Goal: Task Accomplishment & Management: Use online tool/utility

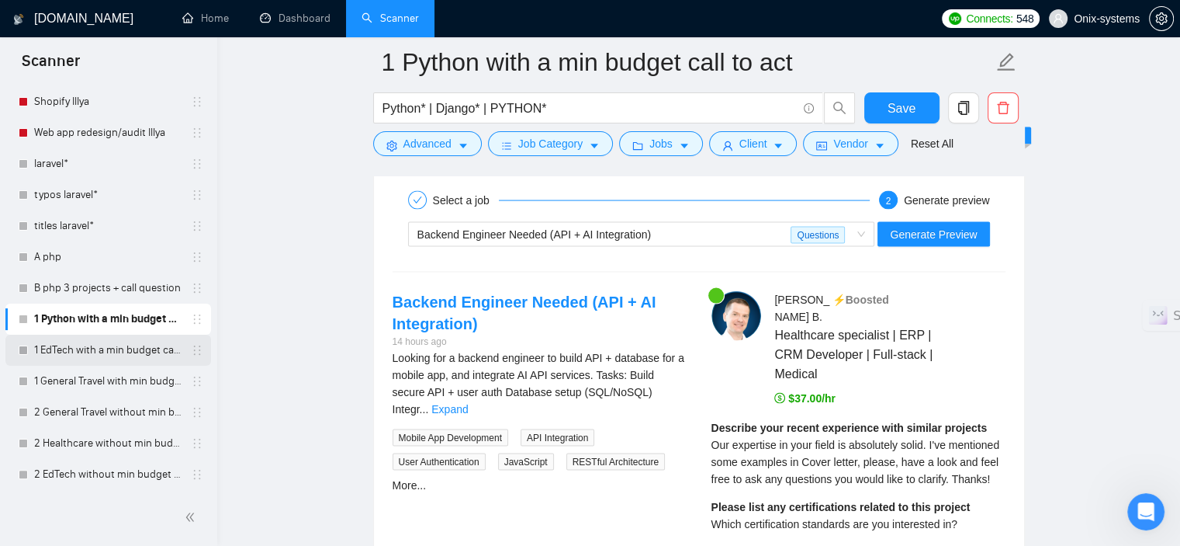
scroll to position [3182, 0]
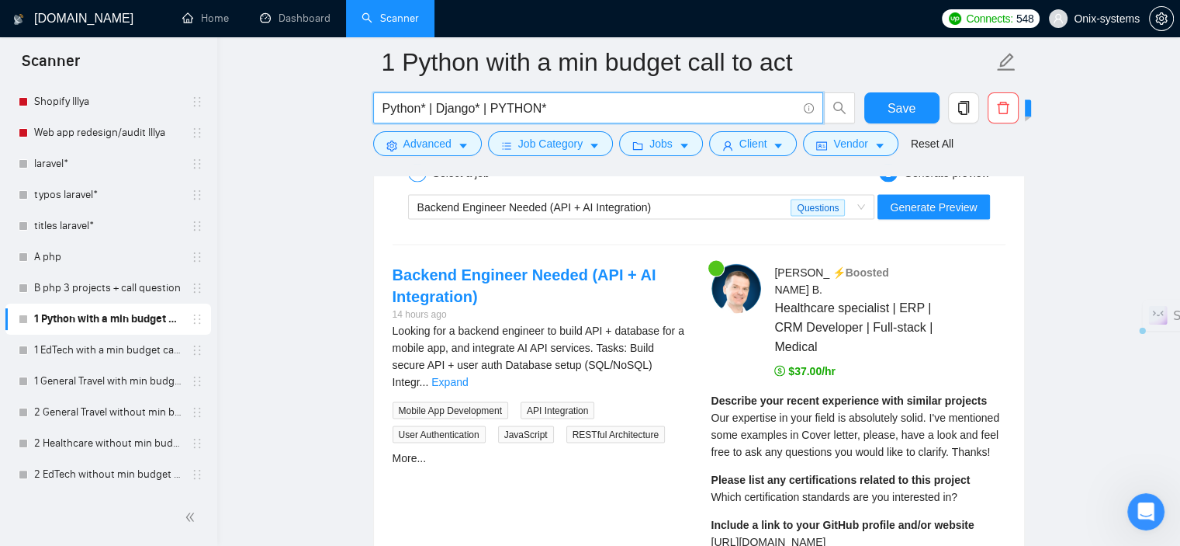
drag, startPoint x: 579, startPoint y: 108, endPoint x: 377, endPoint y: 123, distance: 202.3
click at [377, 123] on span "Python* | Django* | PYTHON*" at bounding box center [598, 107] width 450 height 31
click at [85, 443] on link "2 Healthcare without min budget with open Quest." at bounding box center [107, 443] width 147 height 31
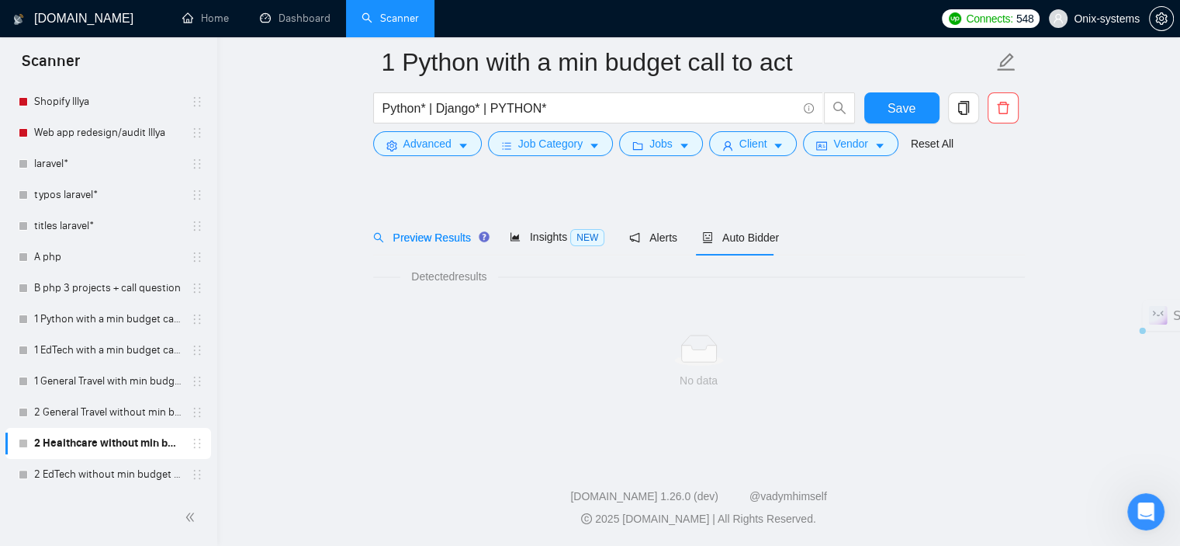
scroll to position [21, 0]
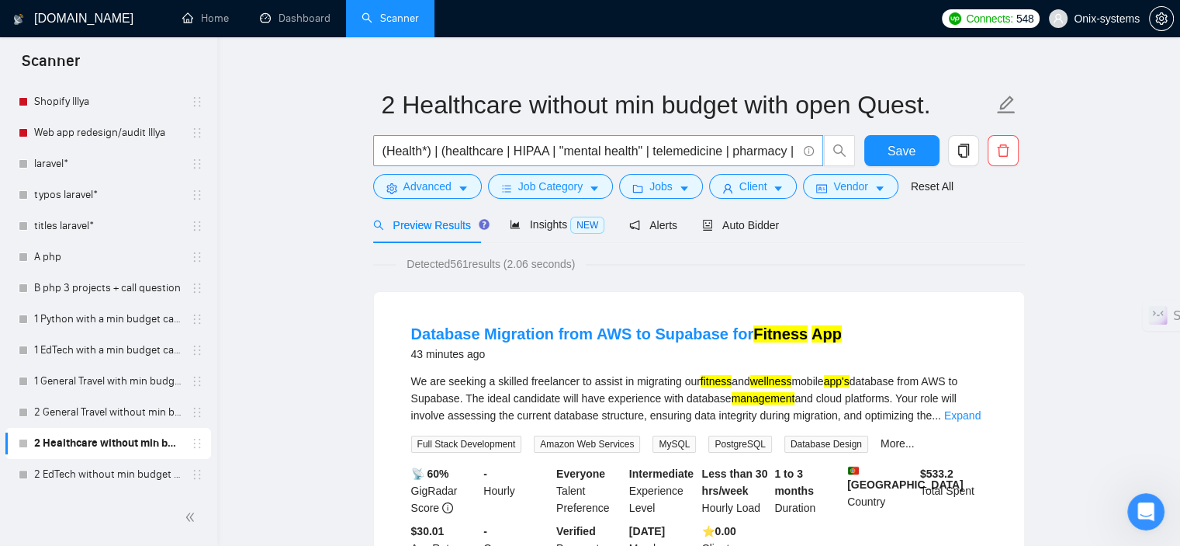
click at [647, 158] on input "(Health*) | (healthcare | HIPAA | "mental health" | telemedicine | pharmacy | m…" at bounding box center [590, 150] width 414 height 19
click at [649, 158] on input "(Health*) | (healthcare | HIPAA | "mental health" | telemedicine | pharmacy | m…" at bounding box center [590, 150] width 414 height 19
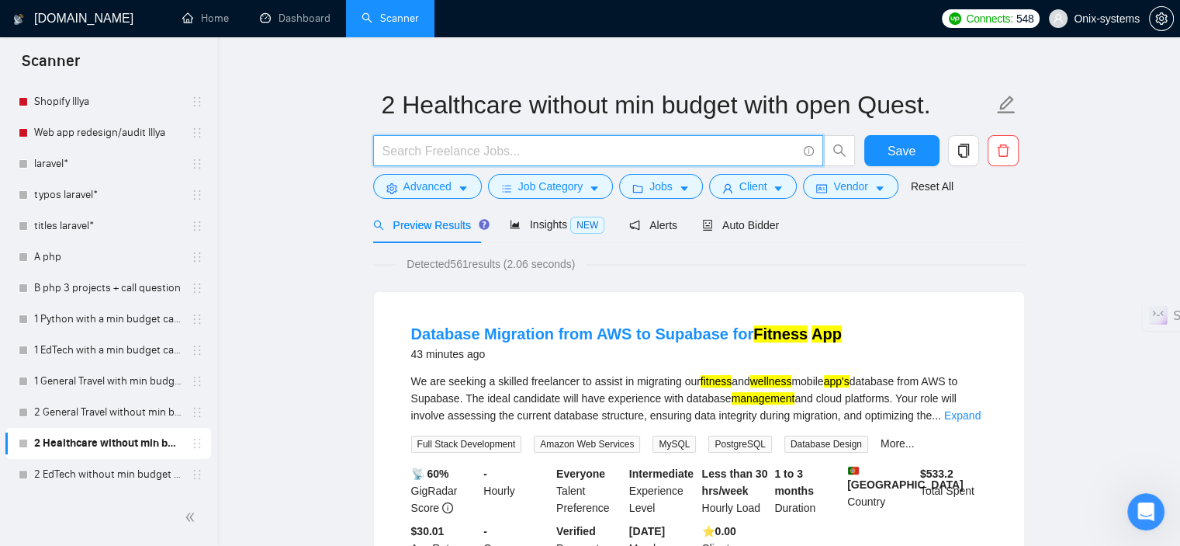
paste input "Python* | Django* | PYTHON*"
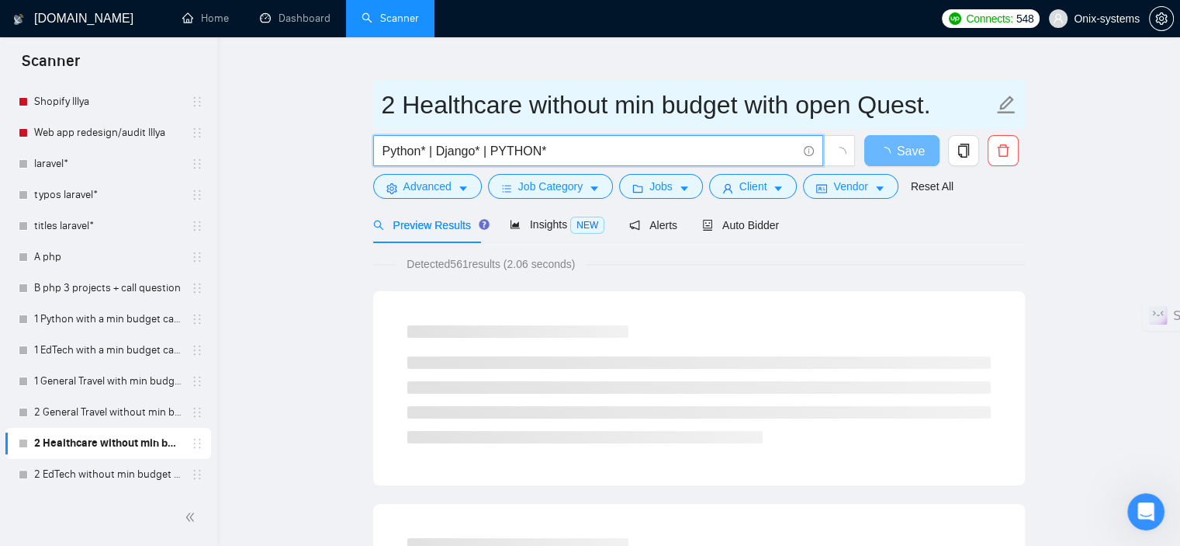
type input "Python* | Django* | PYTHON*"
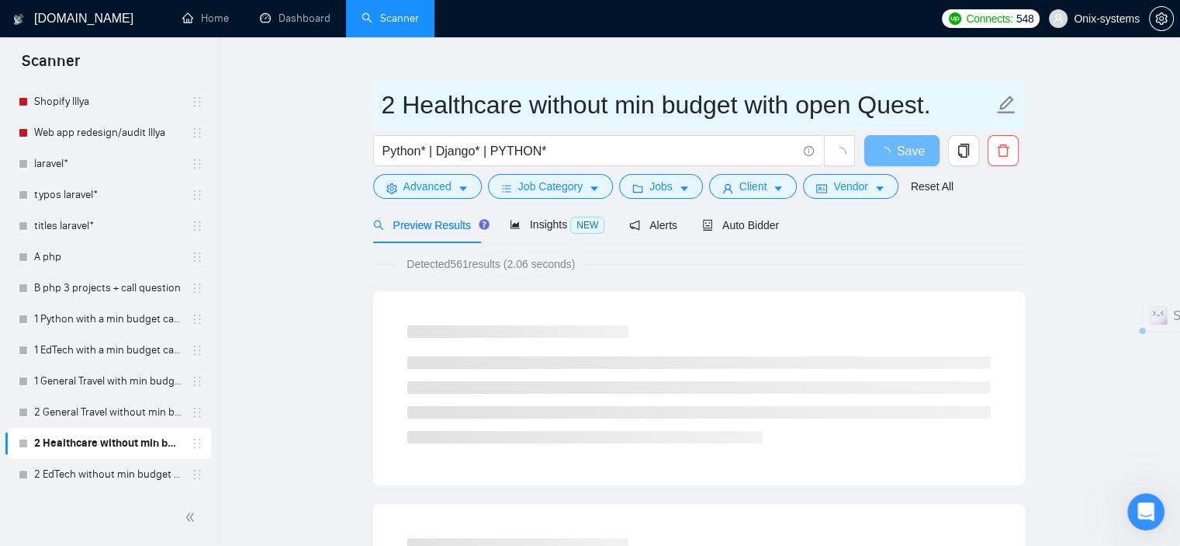
drag, startPoint x: 525, startPoint y: 106, endPoint x: 400, endPoint y: 96, distance: 125.3
click at [400, 96] on input "2 Healthcare without min budget with open Quest." at bounding box center [688, 104] width 612 height 39
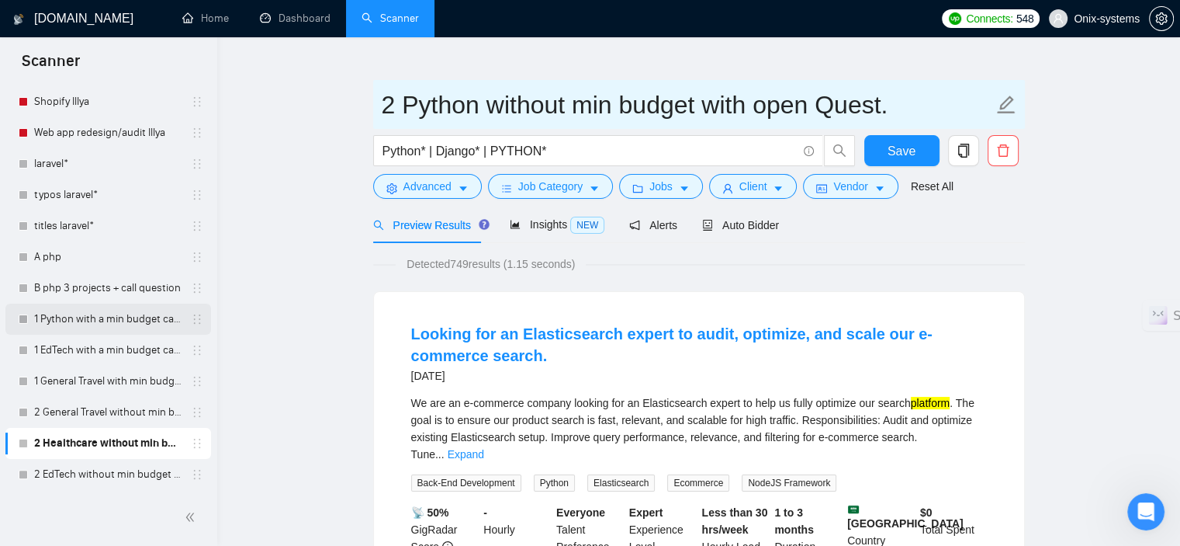
type input "2 Python without min budget with open Quest."
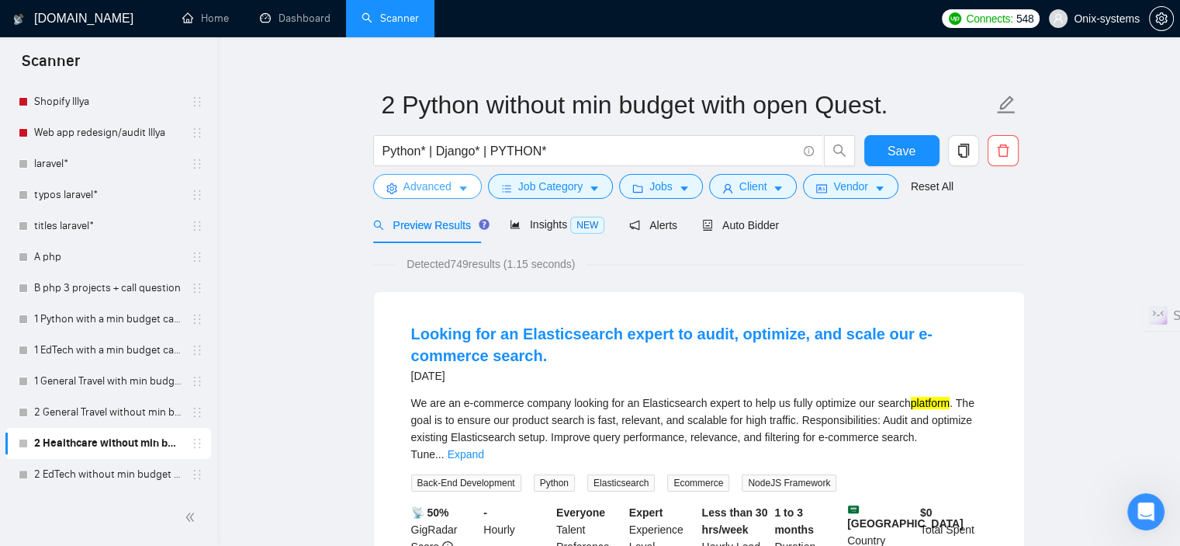
click at [426, 190] on span "Advanced" at bounding box center [428, 186] width 48 height 17
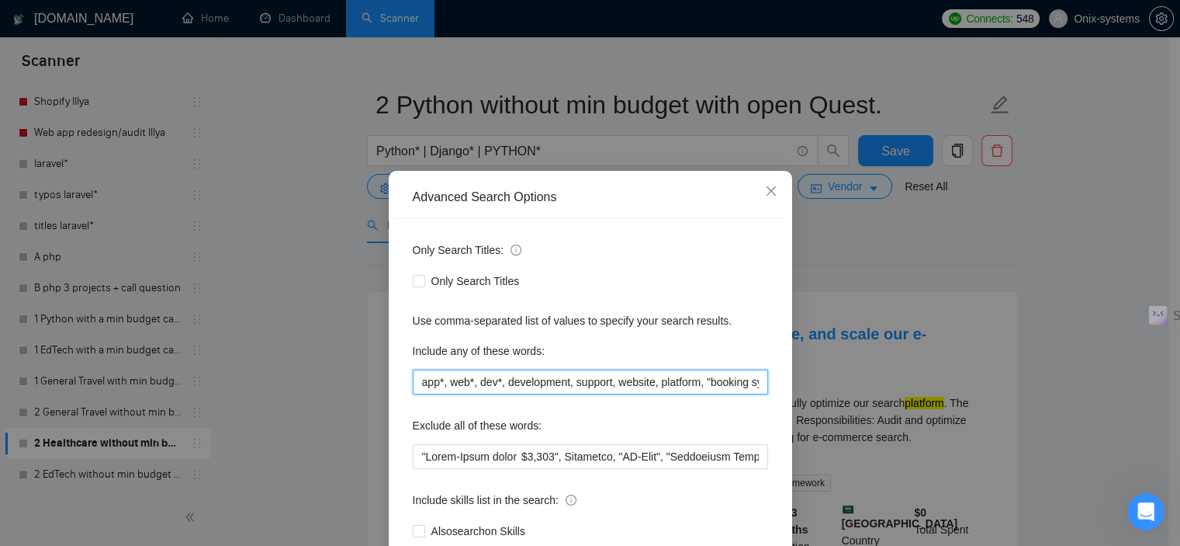
click at [449, 374] on input "app*, web*, dev*, development, support, website, platform, "booking system, con…" at bounding box center [590, 381] width 355 height 25
paste input "platform*, web*, website, mobile, "Full stack", Fullstack, backend, Backend, Ba…"
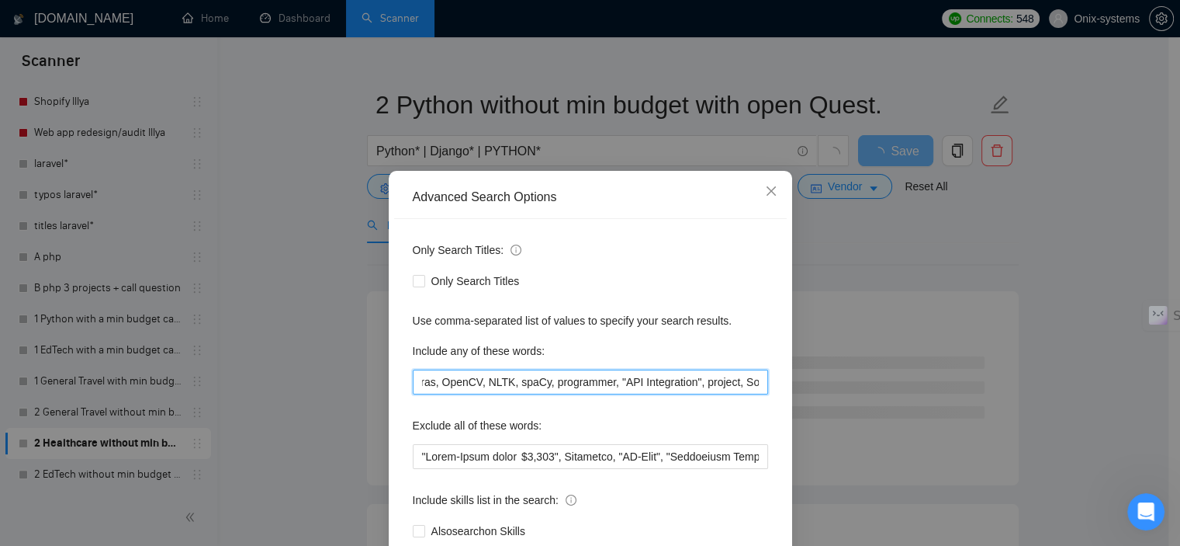
scroll to position [78, 0]
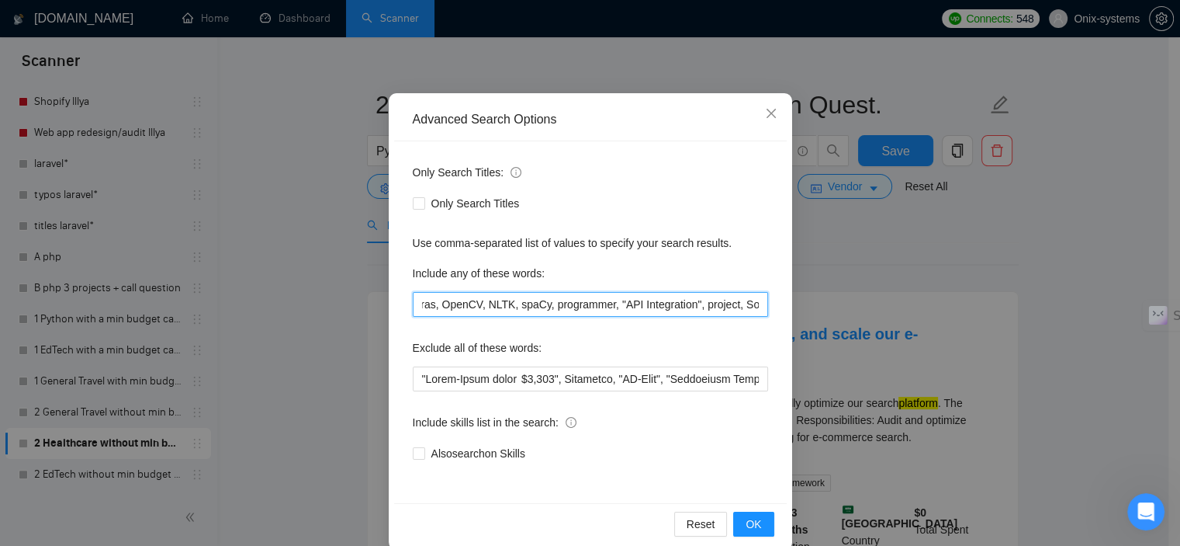
type input "app*, platform*, web*, website, mobile, "Full stack", Fullstack, backend, Backe…"
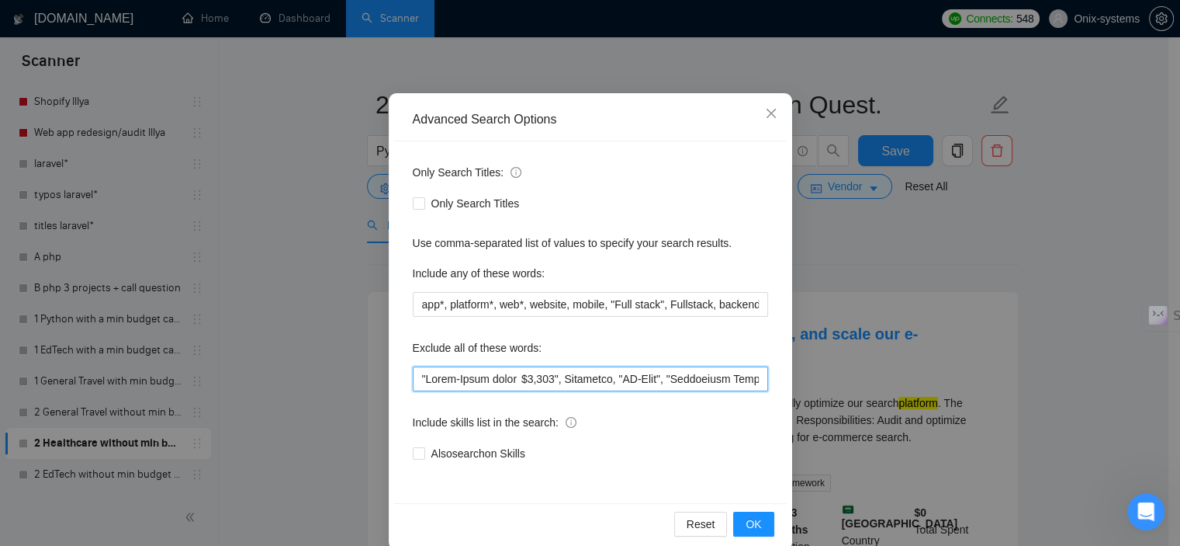
click at [467, 371] on input "text" at bounding box center [590, 378] width 355 height 25
paste input ""Full-Stack para", "10-15 hours", Salutare"
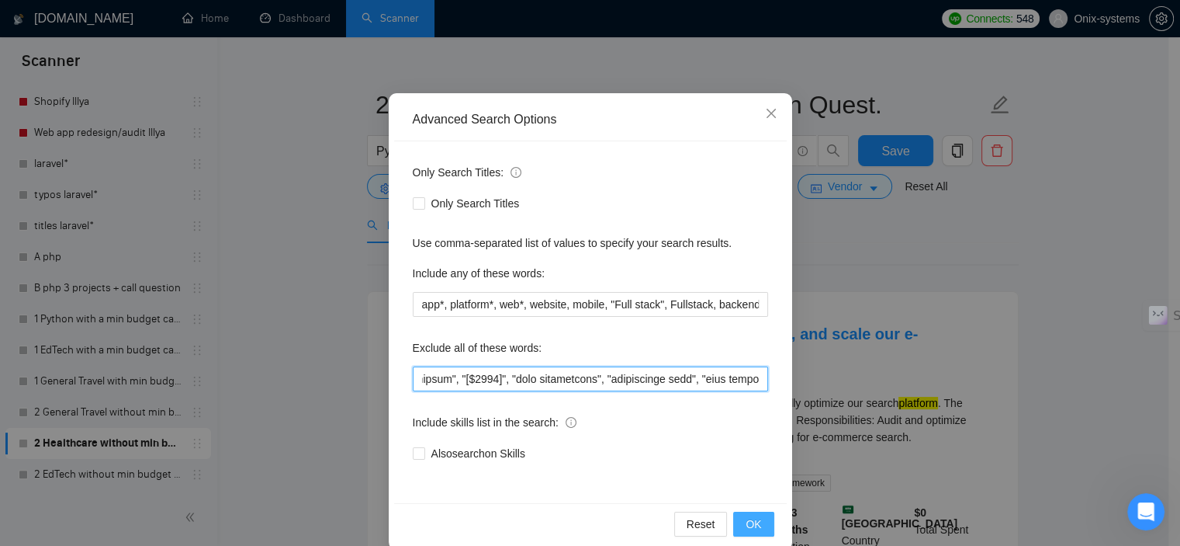
type input ""Full-Stack para", "10-15 hours", Salutare, "C#", Salesforce, bubble, "only fre…"
click at [751, 520] on span "OK" at bounding box center [754, 523] width 16 height 17
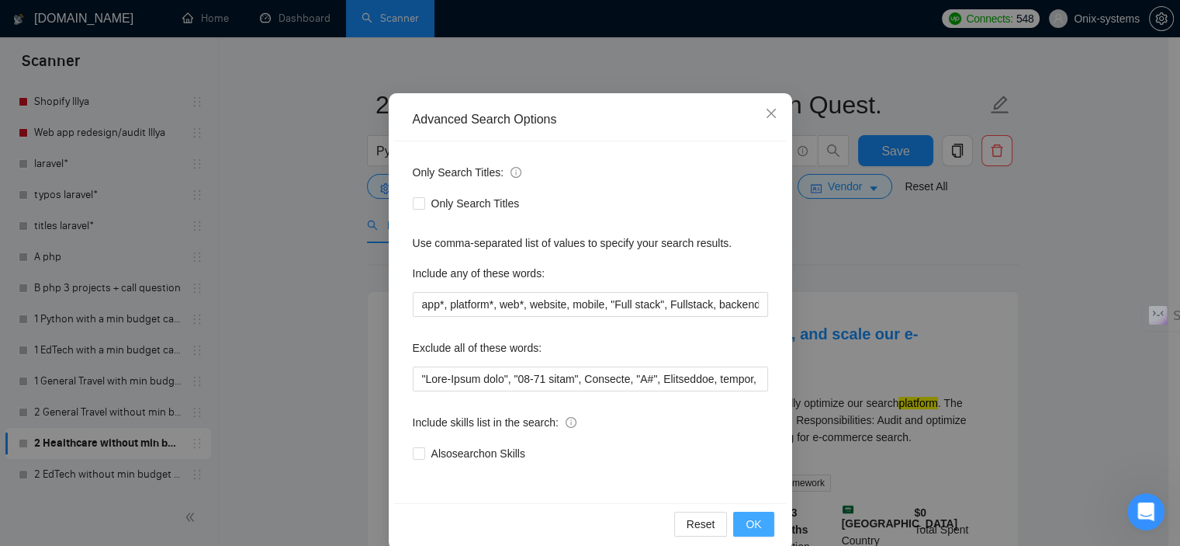
scroll to position [22, 0]
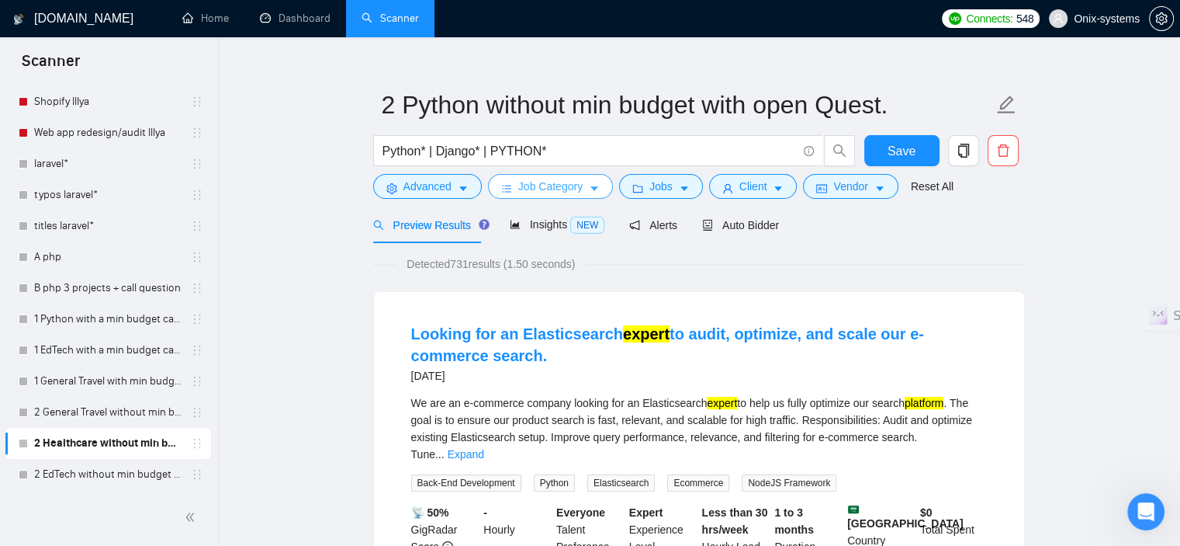
click at [539, 174] on button "Job Category" at bounding box center [550, 186] width 125 height 25
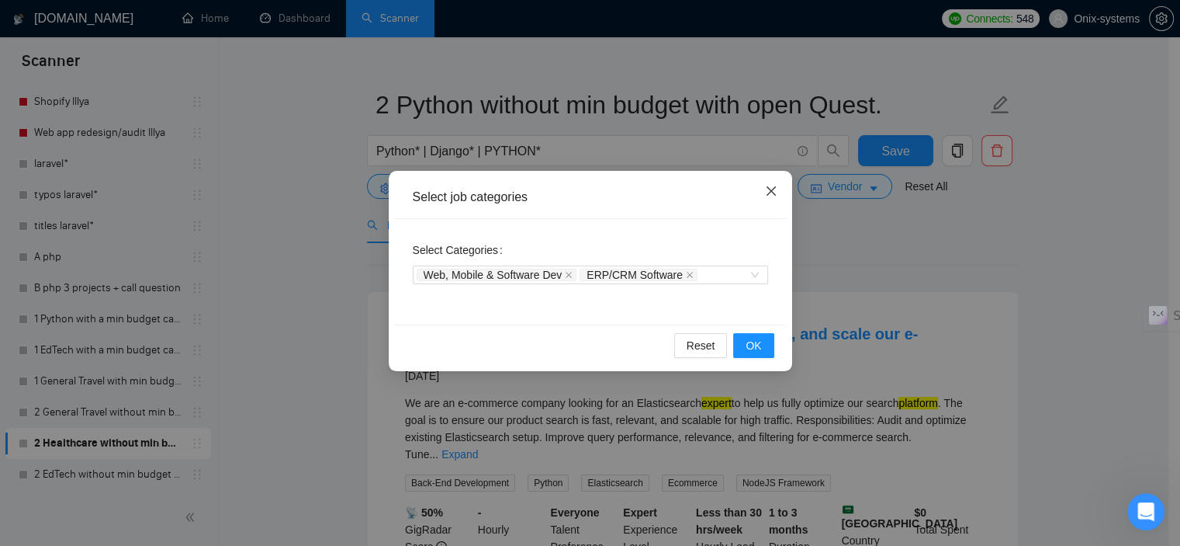
click at [758, 185] on span "Close" at bounding box center [772, 192] width 42 height 42
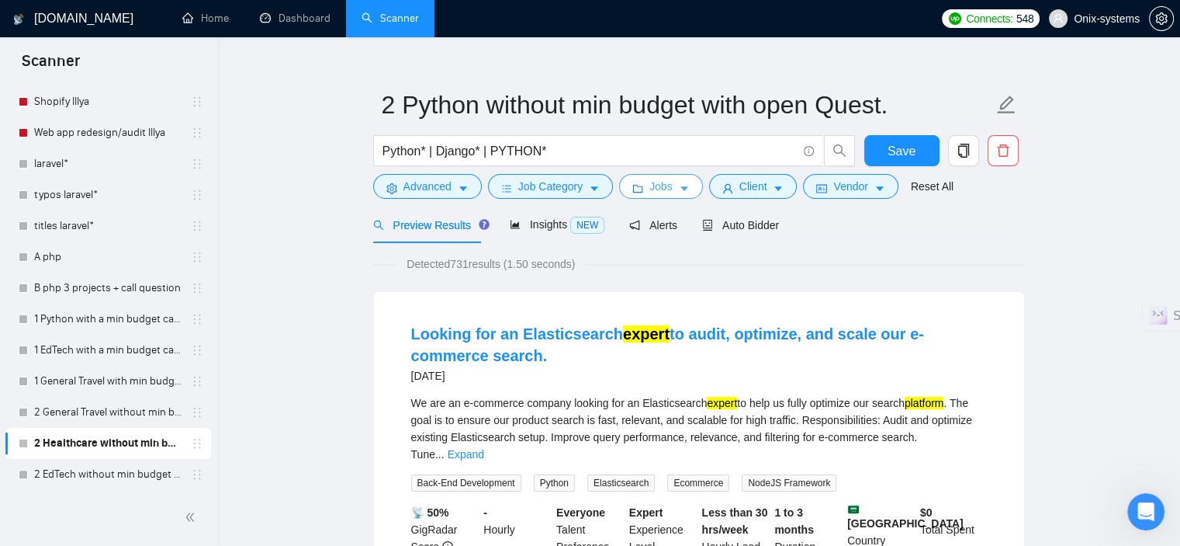
click at [635, 181] on button "Jobs" at bounding box center [661, 186] width 84 height 25
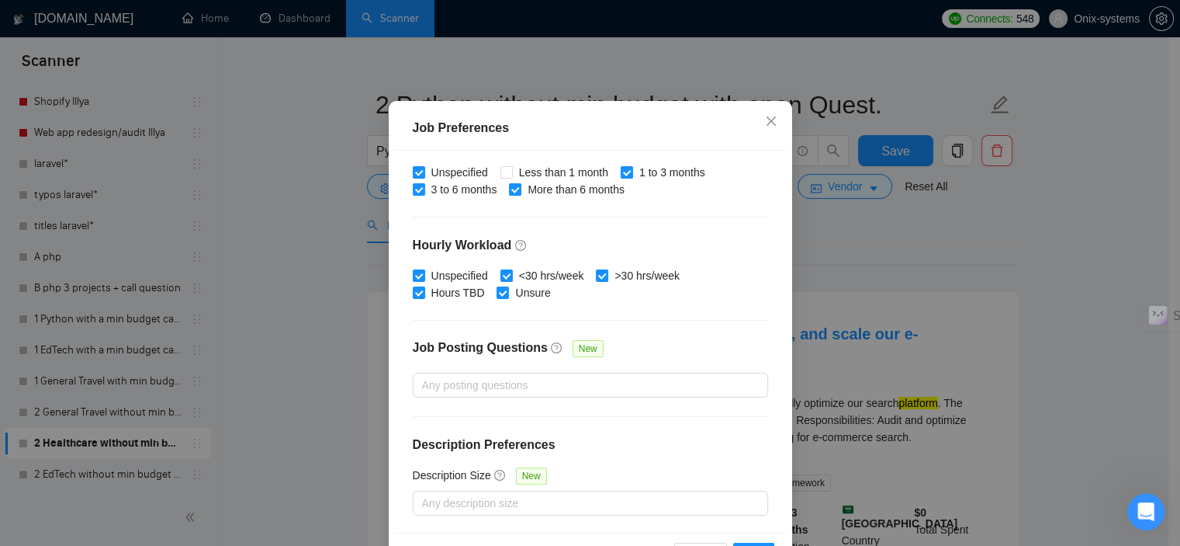
scroll to position [109, 0]
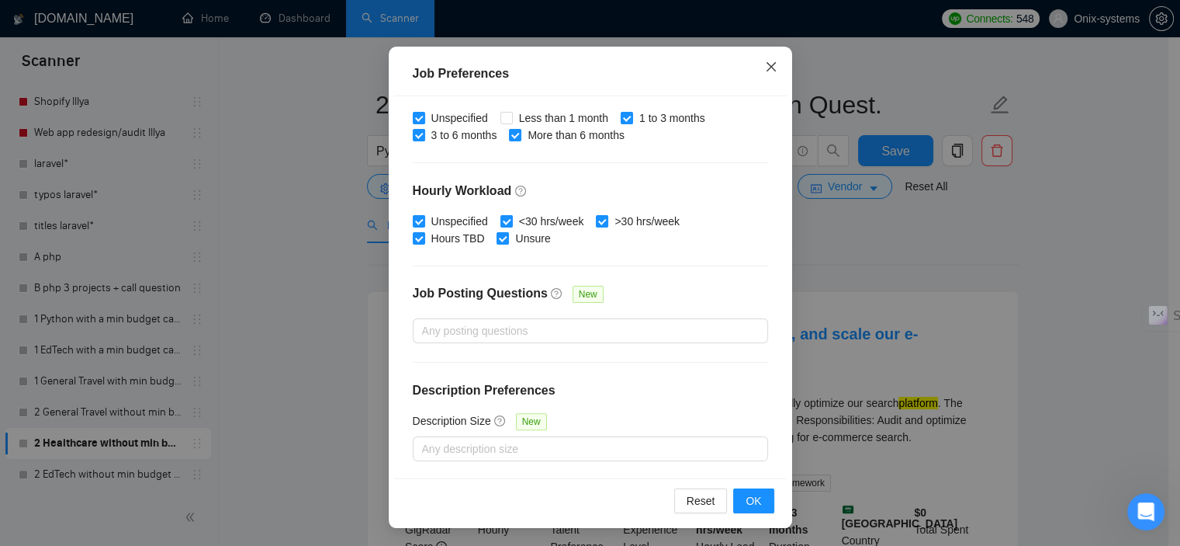
click at [771, 64] on icon "close" at bounding box center [771, 67] width 12 height 12
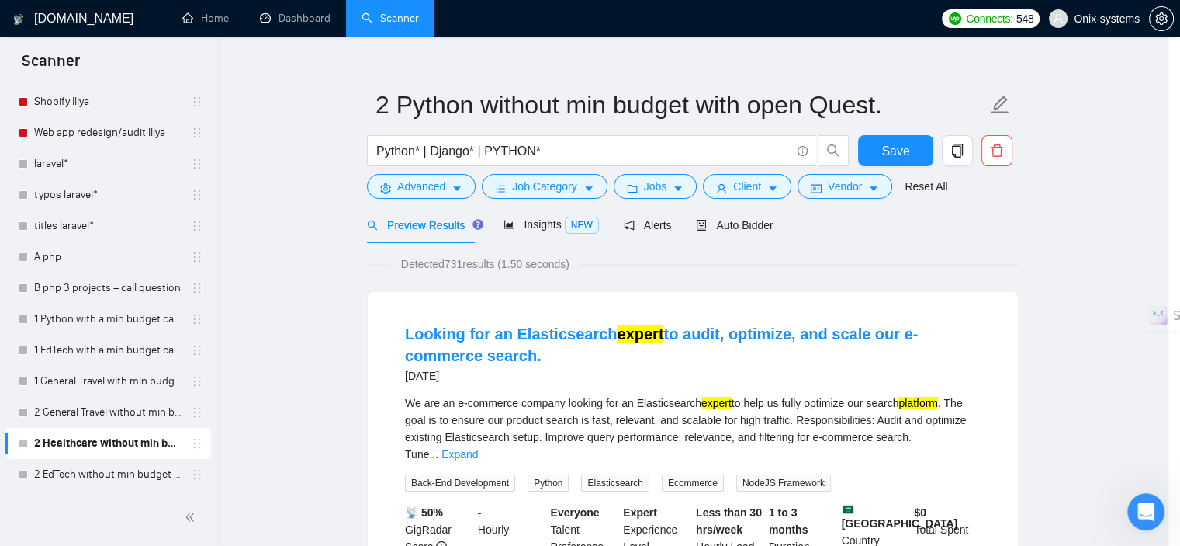
scroll to position [47, 0]
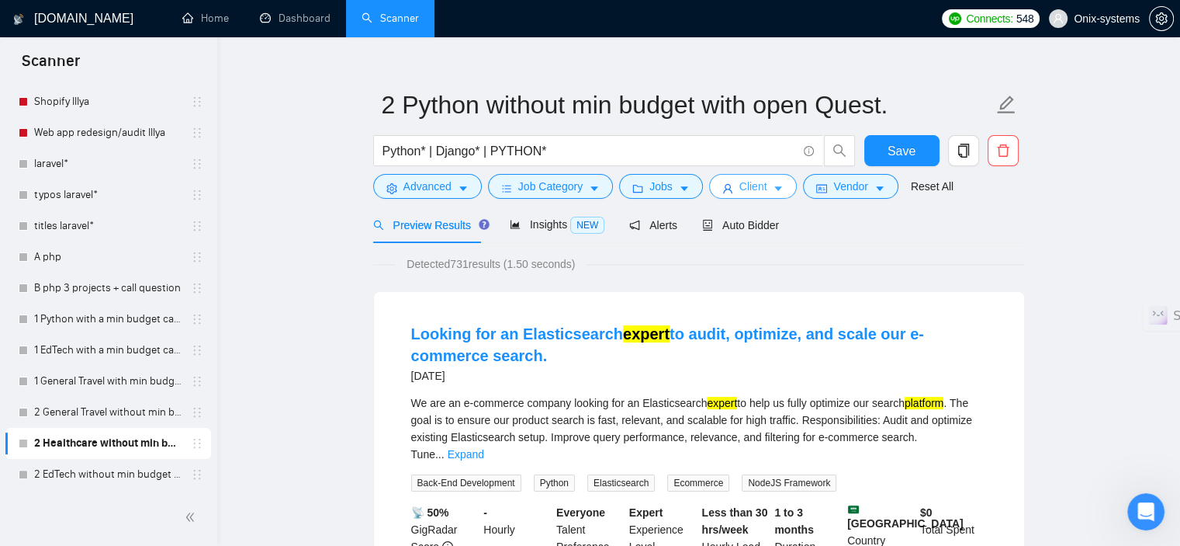
click at [773, 196] on button "Client" at bounding box center [753, 186] width 88 height 25
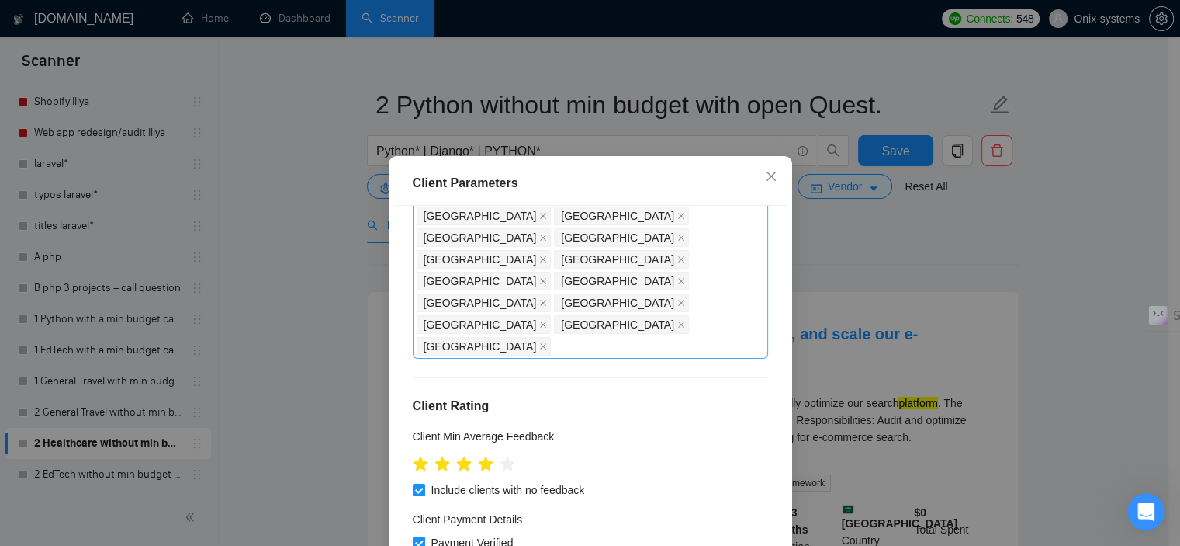
scroll to position [822, 0]
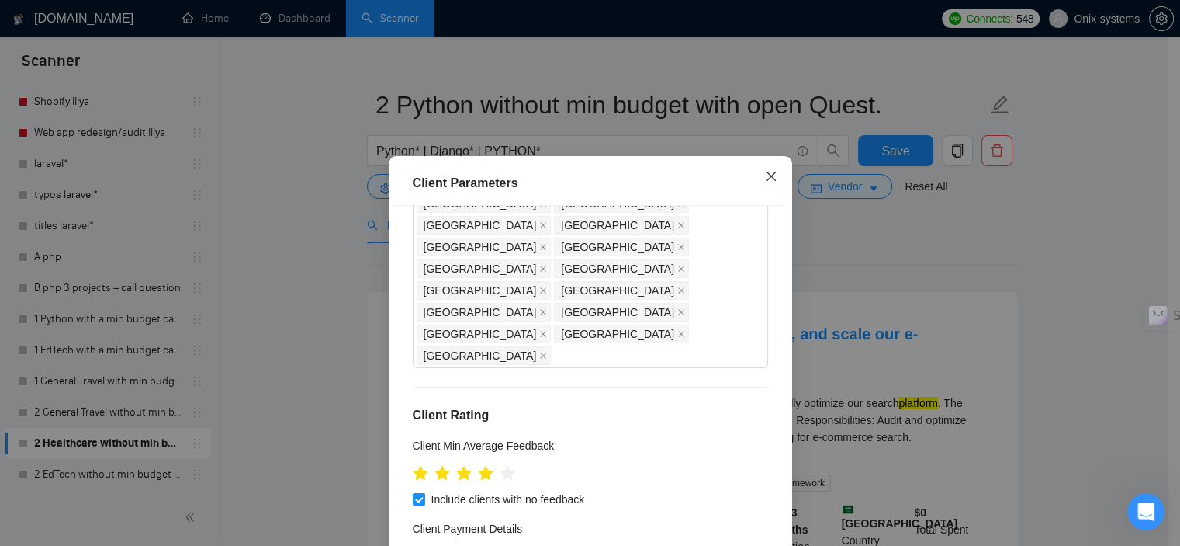
drag, startPoint x: 764, startPoint y: 178, endPoint x: 774, endPoint y: 185, distance: 12.3
click at [766, 179] on icon "close" at bounding box center [770, 176] width 9 height 9
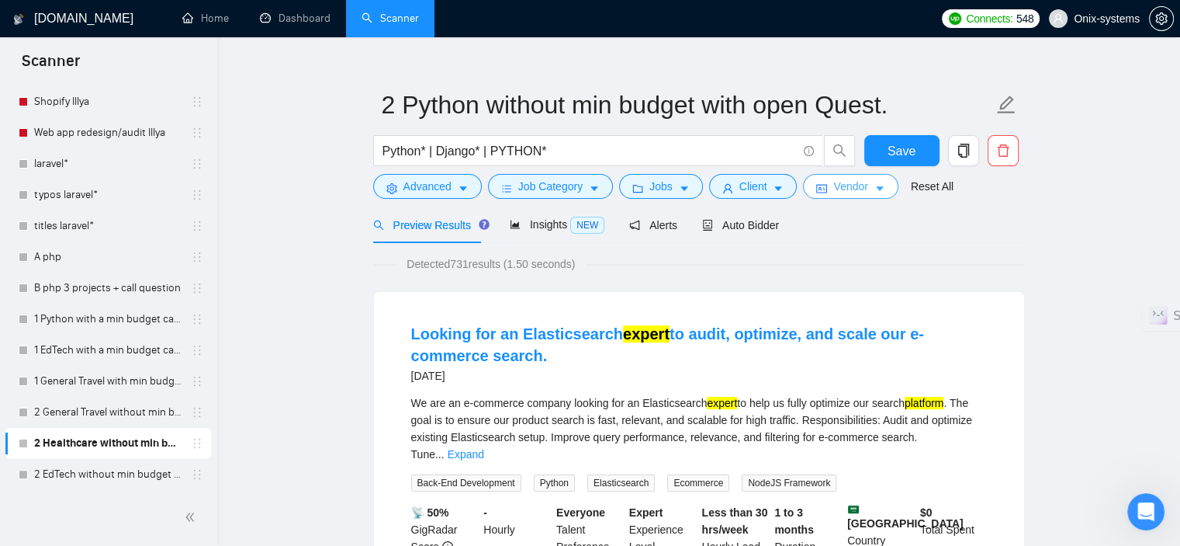
click at [841, 197] on button "Vendor" at bounding box center [850, 186] width 95 height 25
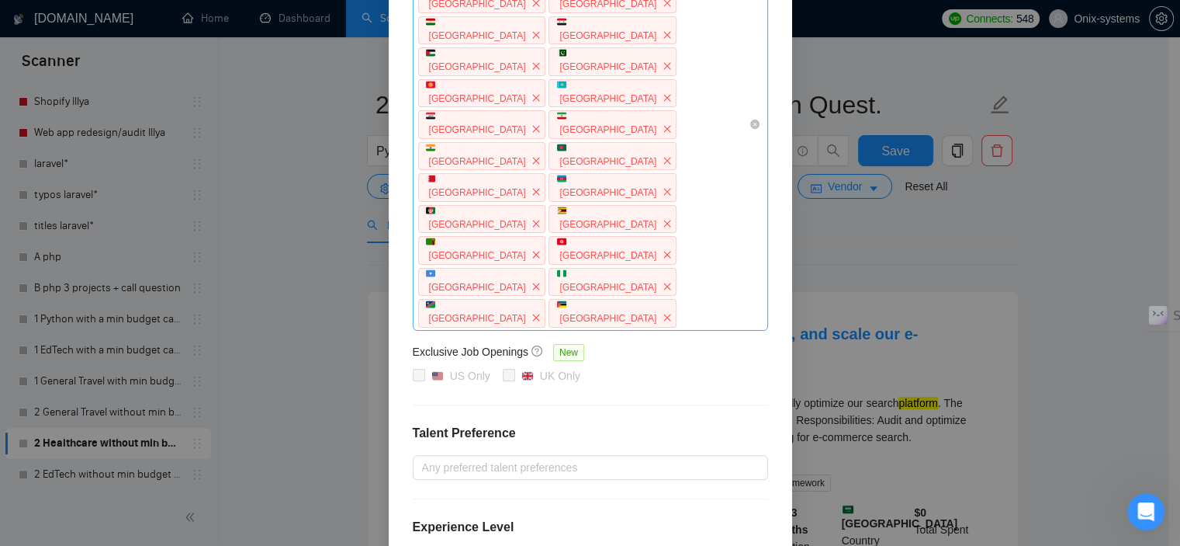
scroll to position [364, 0]
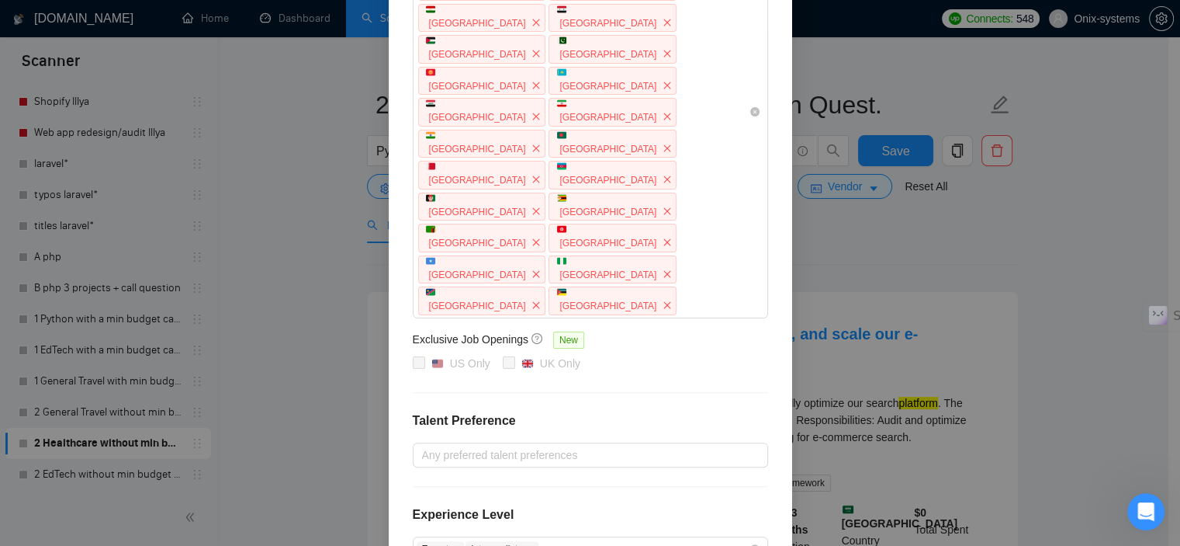
click at [931, 258] on div "Vendor Preferences Freelancer Location Russia Vietnam Turkmenistan Uzbekistan A…" at bounding box center [590, 273] width 1180 height 546
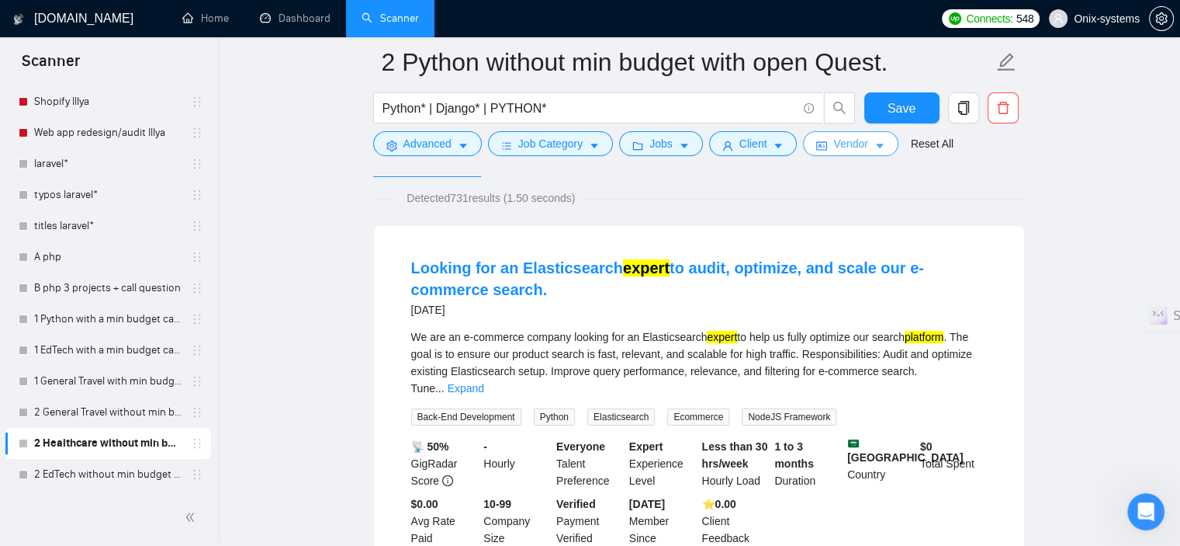
scroll to position [99, 0]
click at [913, 107] on span "Save" at bounding box center [902, 108] width 28 height 19
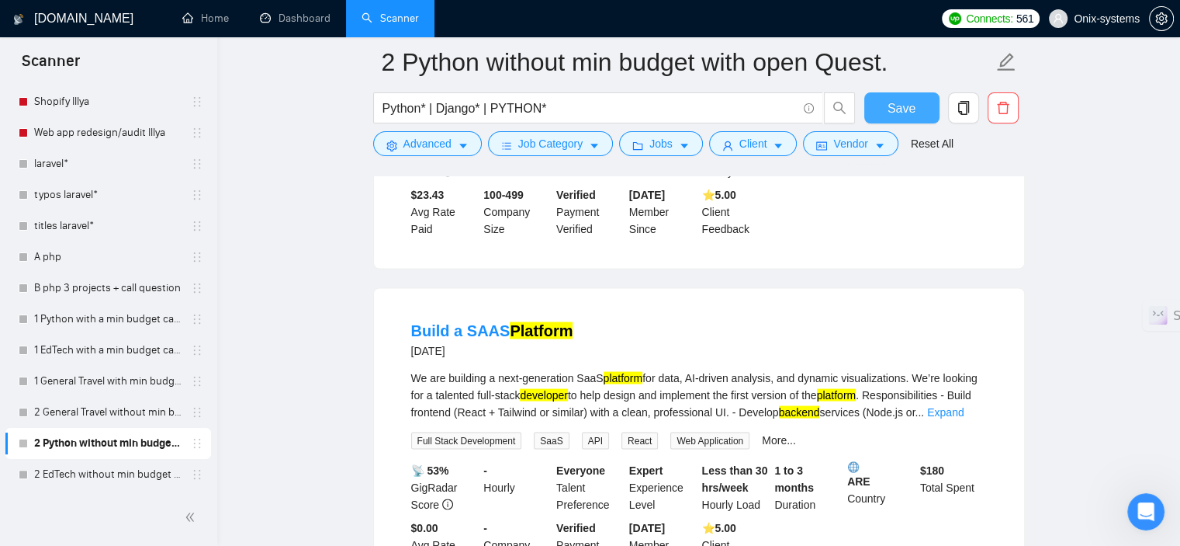
scroll to position [2893, 0]
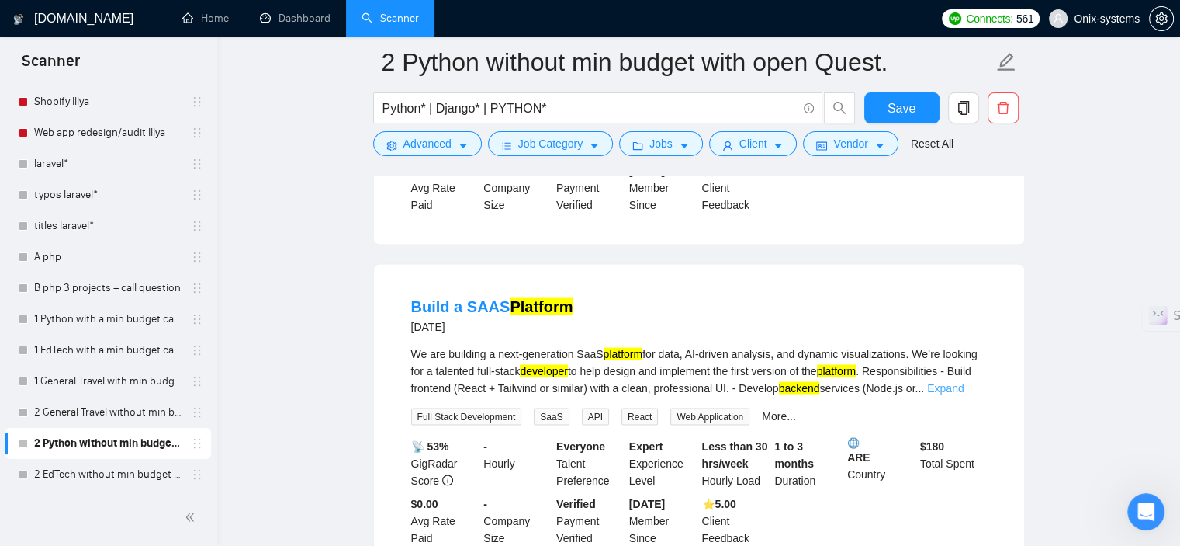
click at [946, 381] on link "Expand" at bounding box center [945, 387] width 36 height 12
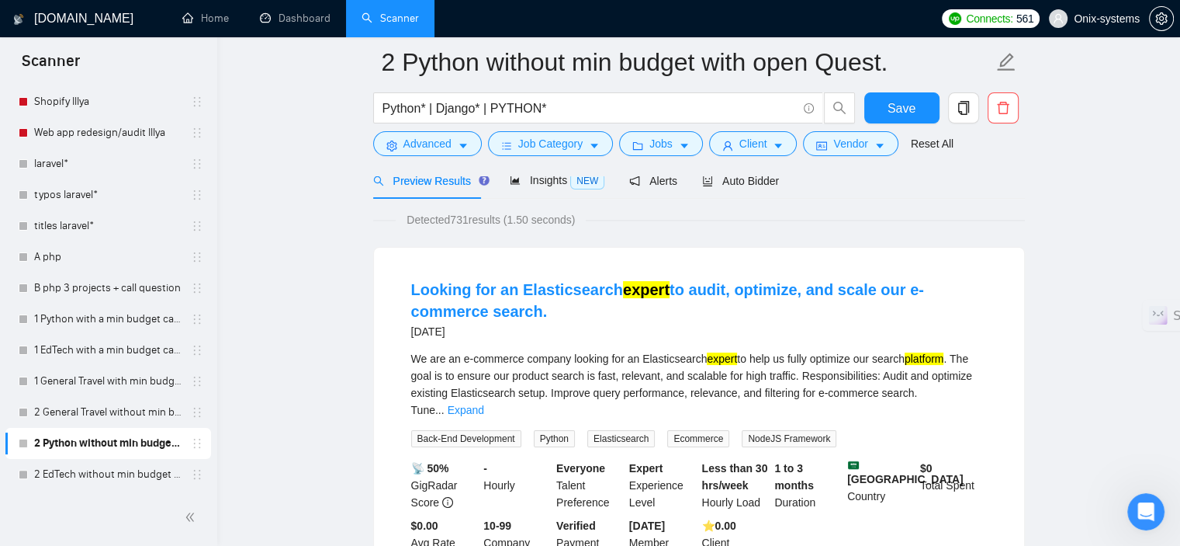
scroll to position [155, 0]
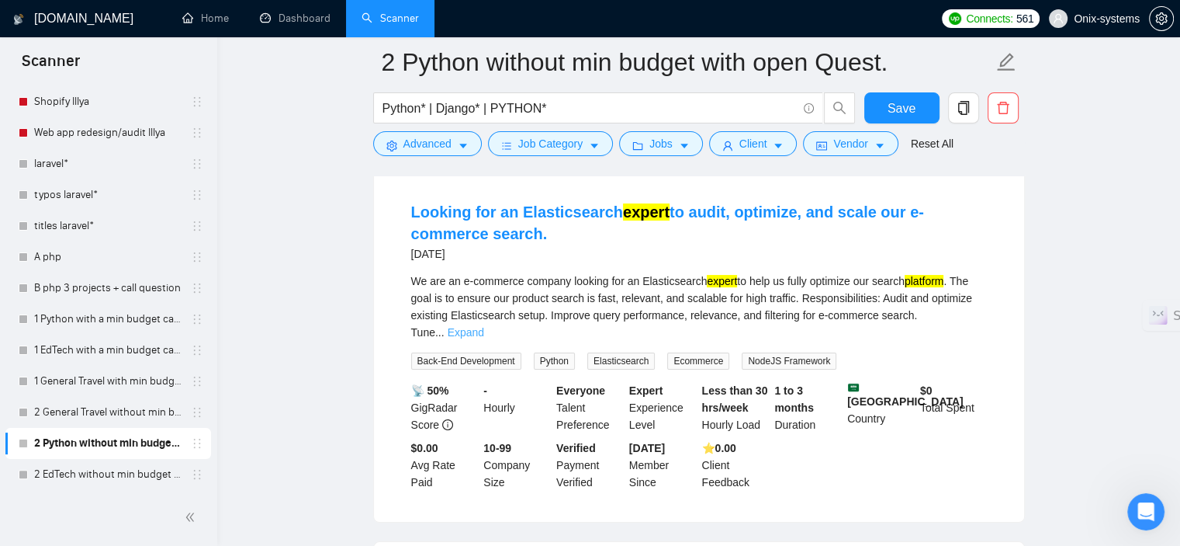
click at [484, 326] on link "Expand" at bounding box center [466, 332] width 36 height 12
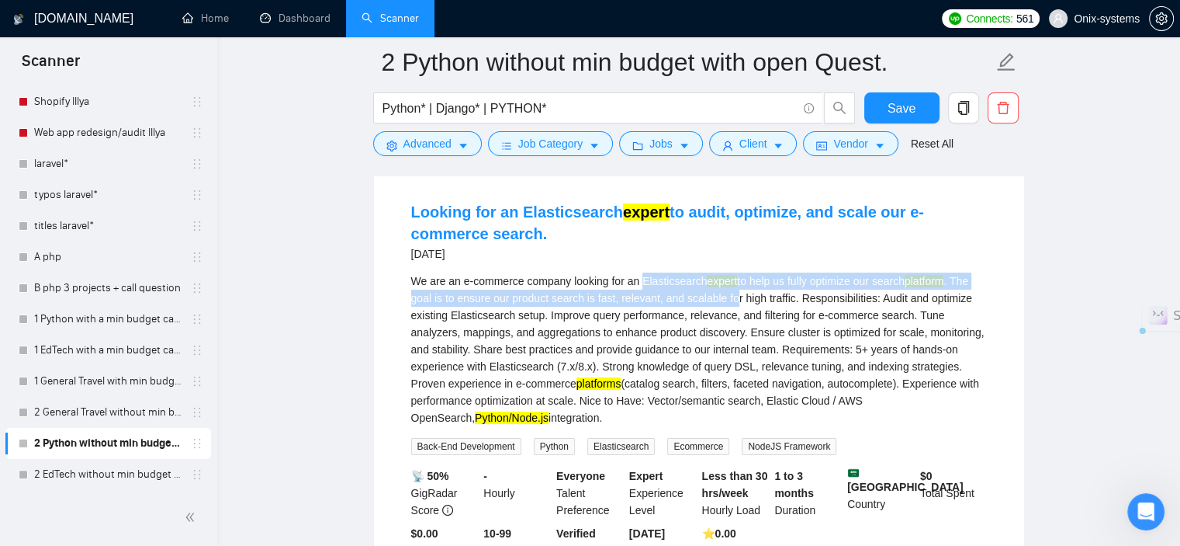
drag, startPoint x: 641, startPoint y: 285, endPoint x: 736, endPoint y: 290, distance: 94.8
click at [736, 290] on div "We are an e-commerce company looking for an Elasticsearch expert to help us ful…" at bounding box center [699, 349] width 576 height 154
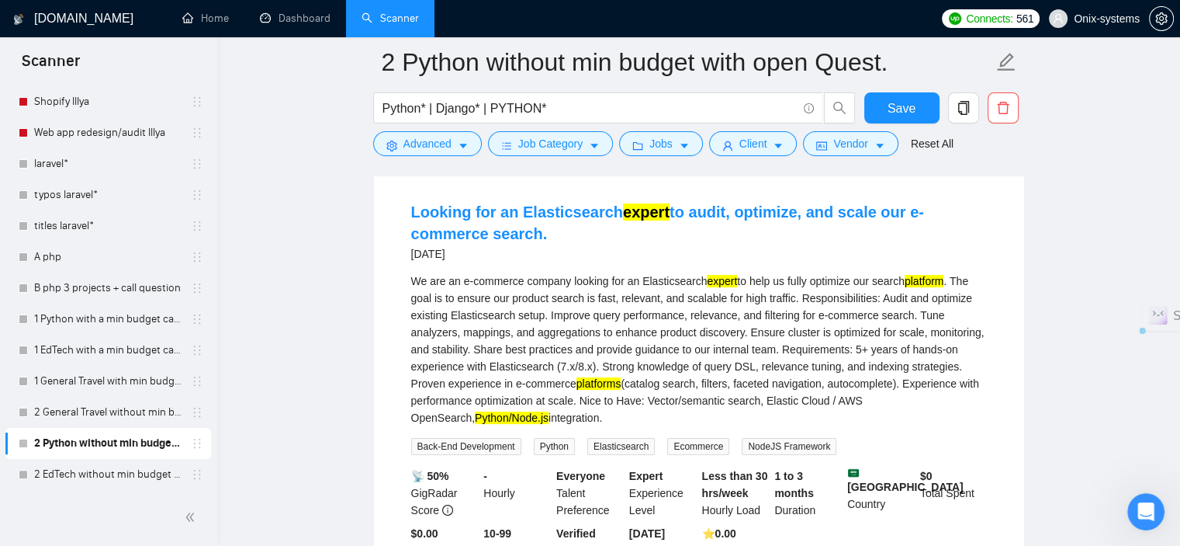
click at [733, 321] on div "We are an e-commerce company looking for an Elasticsearch expert to help us ful…" at bounding box center [699, 349] width 576 height 154
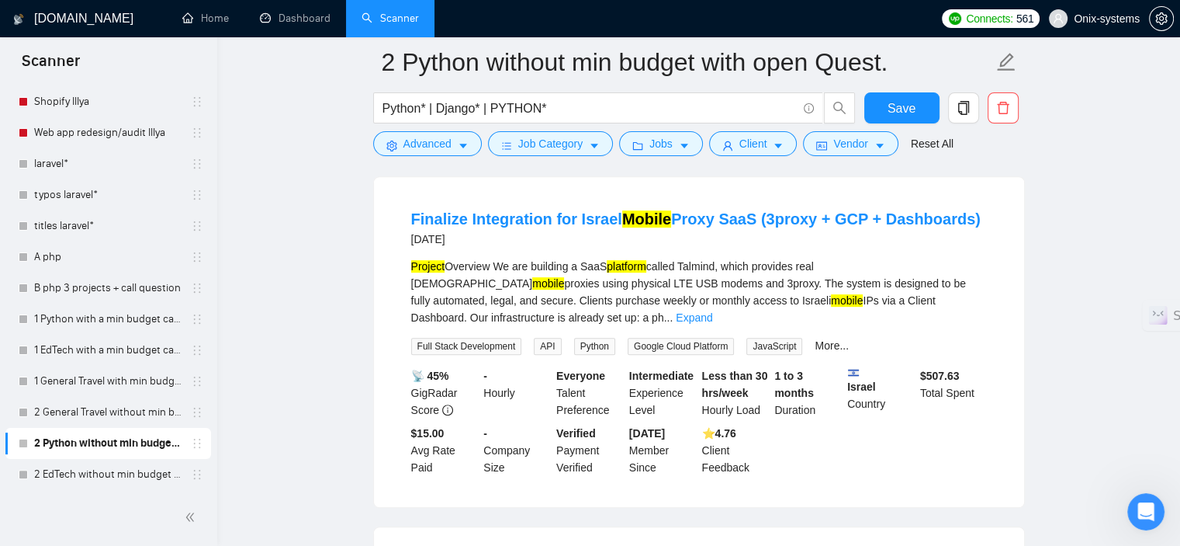
scroll to position [621, 0]
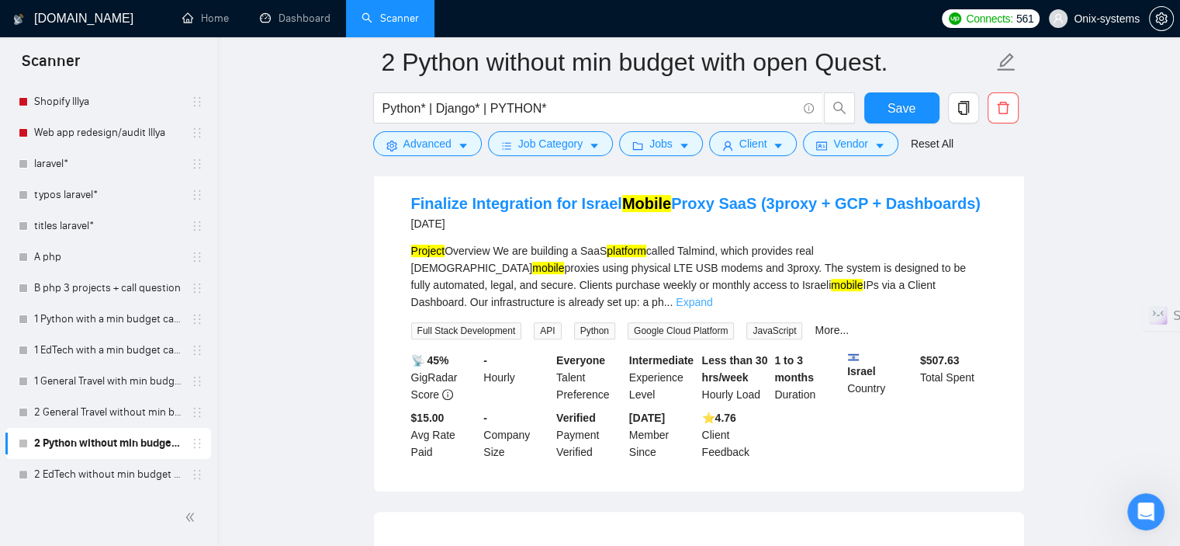
click at [712, 296] on link "Expand" at bounding box center [694, 302] width 36 height 12
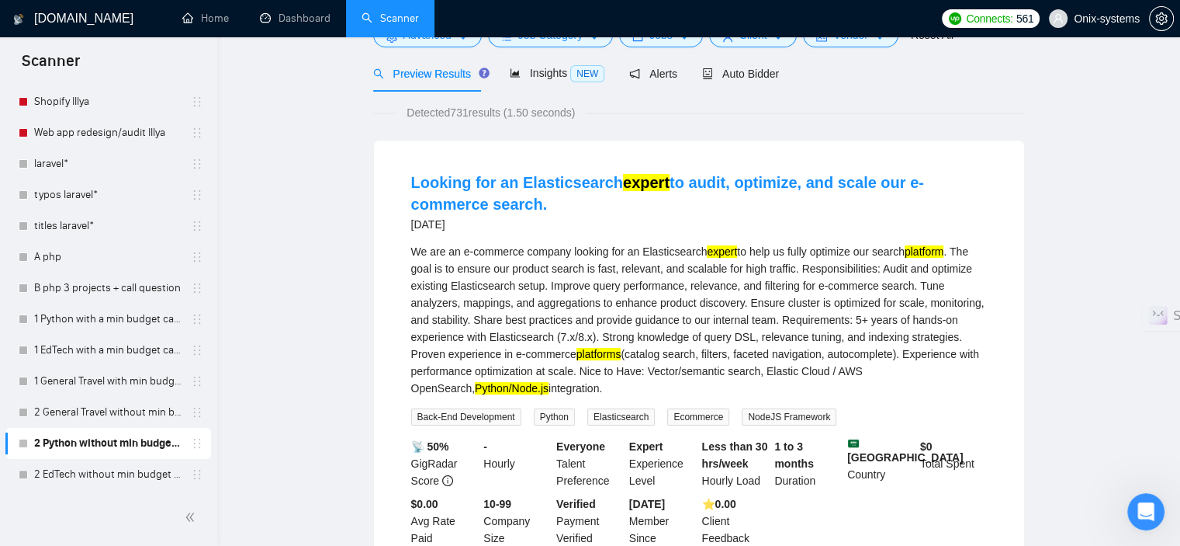
scroll to position [0, 0]
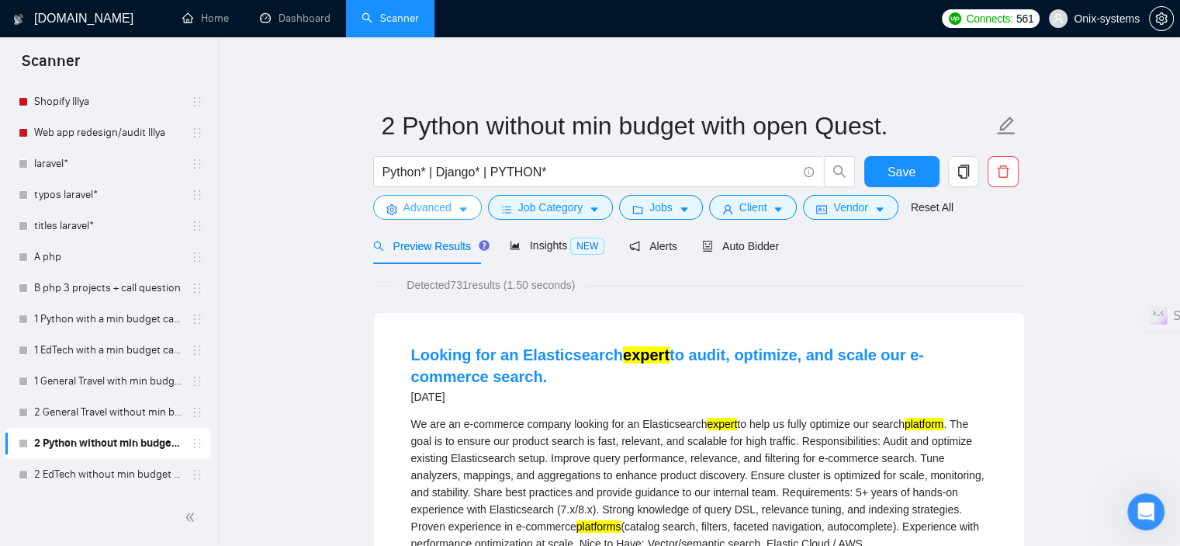
click at [473, 201] on button "Advanced" at bounding box center [427, 207] width 109 height 25
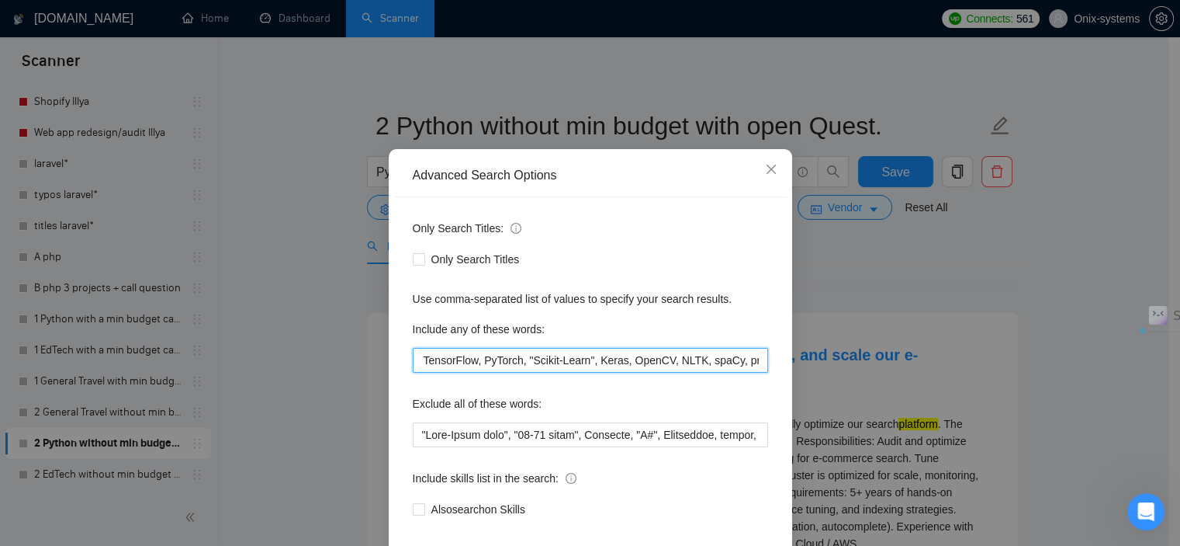
scroll to position [0, 1042]
drag, startPoint x: 550, startPoint y: 384, endPoint x: 788, endPoint y: 385, distance: 237.5
click at [788, 385] on div "Advanced Search Options Only Search Titles: Only Search Titles Use comma-separa…" at bounding box center [590, 273] width 1180 height 546
click at [646, 241] on div "Only Search Titles:" at bounding box center [590, 231] width 355 height 31
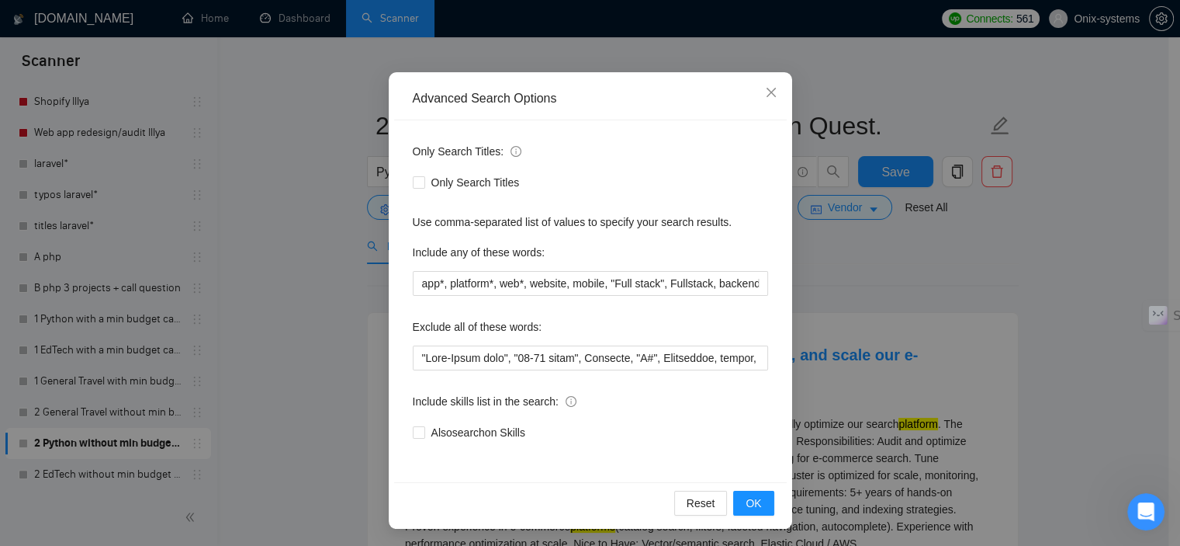
scroll to position [99, 0]
click at [766, 95] on icon "close" at bounding box center [770, 91] width 9 height 9
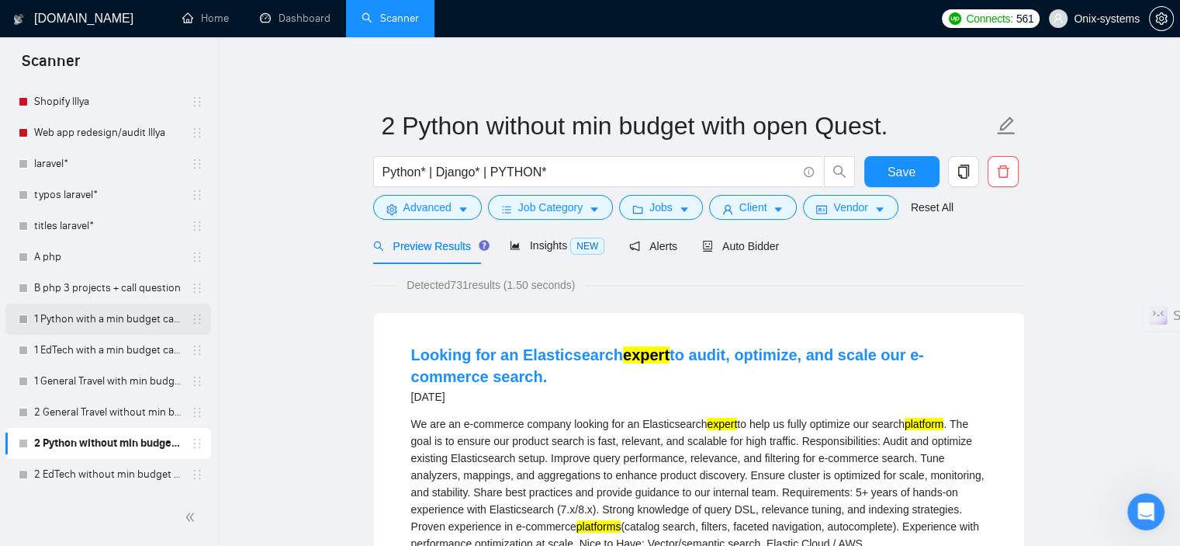
click at [70, 317] on link "1 Python with a min budget call to act" at bounding box center [107, 318] width 147 height 31
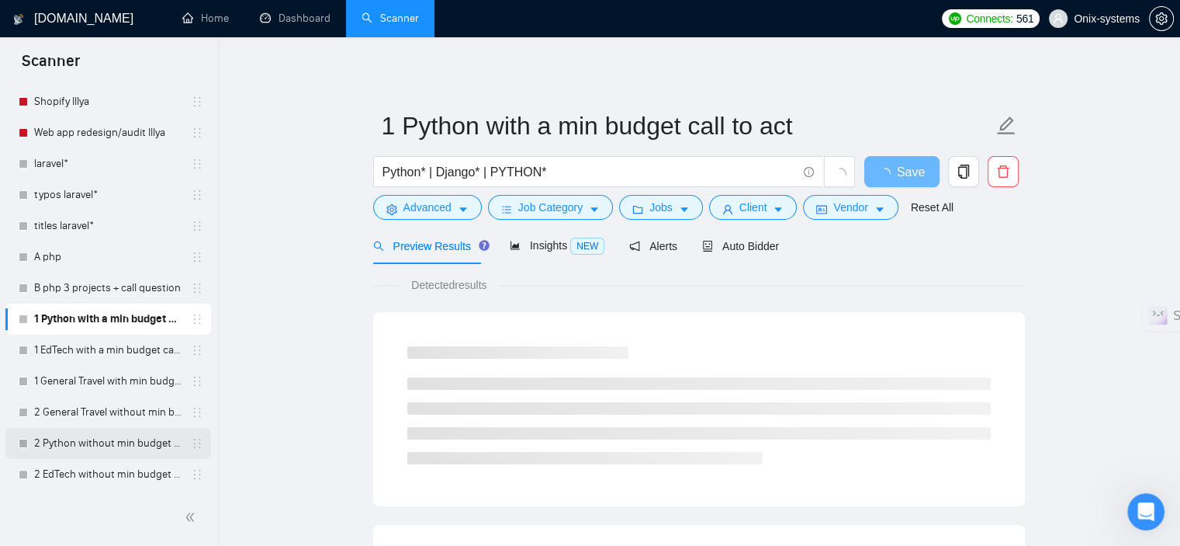
click at [81, 441] on link "2 Python without min budget with open Quest." at bounding box center [107, 443] width 147 height 31
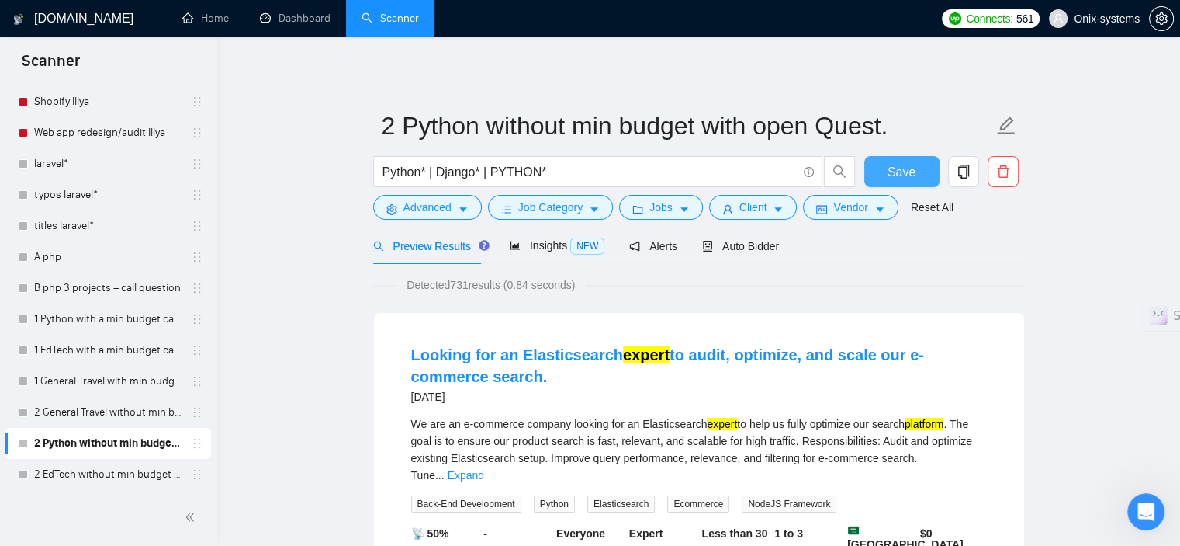
click at [898, 176] on span "Save" at bounding box center [902, 171] width 28 height 19
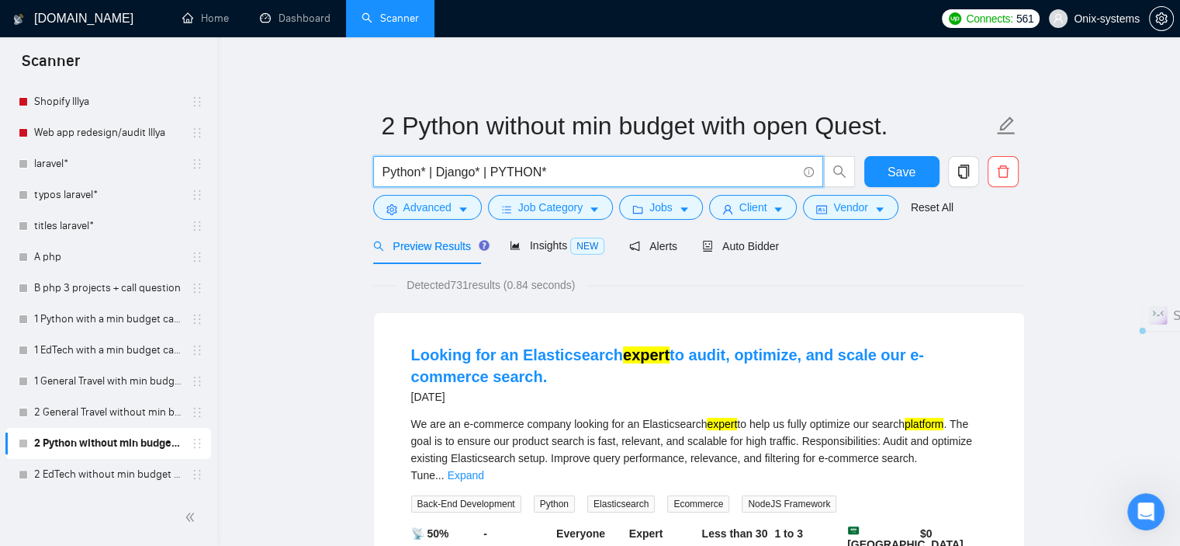
drag, startPoint x: 587, startPoint y: 176, endPoint x: 429, endPoint y: 173, distance: 157.6
click at [429, 173] on input "Python* | Django* | PYTHON*" at bounding box center [590, 171] width 414 height 19
click at [510, 175] on input "Python*" at bounding box center [590, 171] width 414 height 19
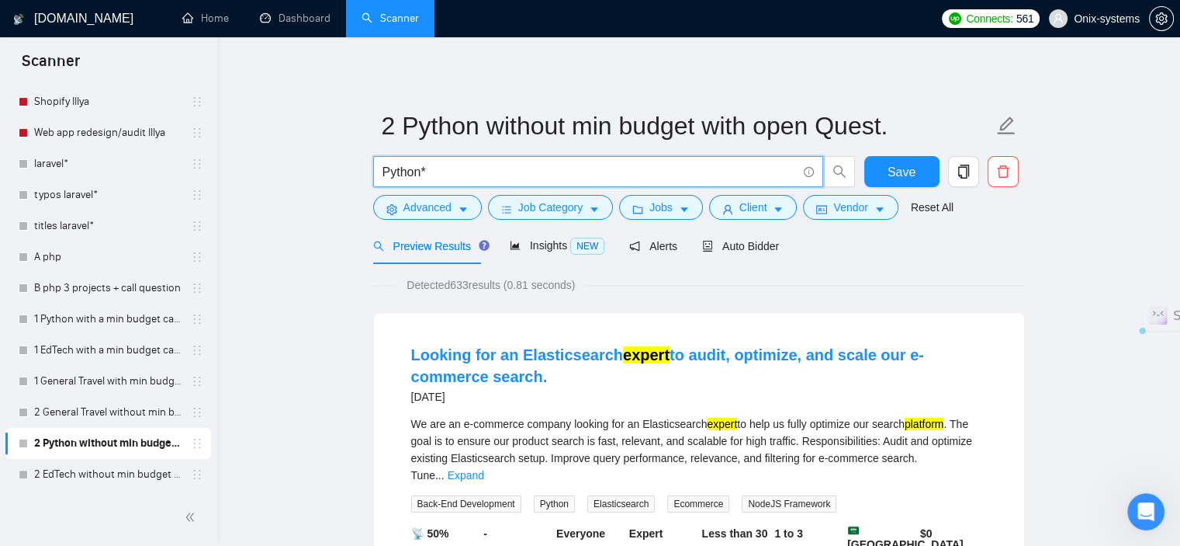
paste input "| Django* | PYTHON*"
type input "Python* | Django* | PYTHON*"
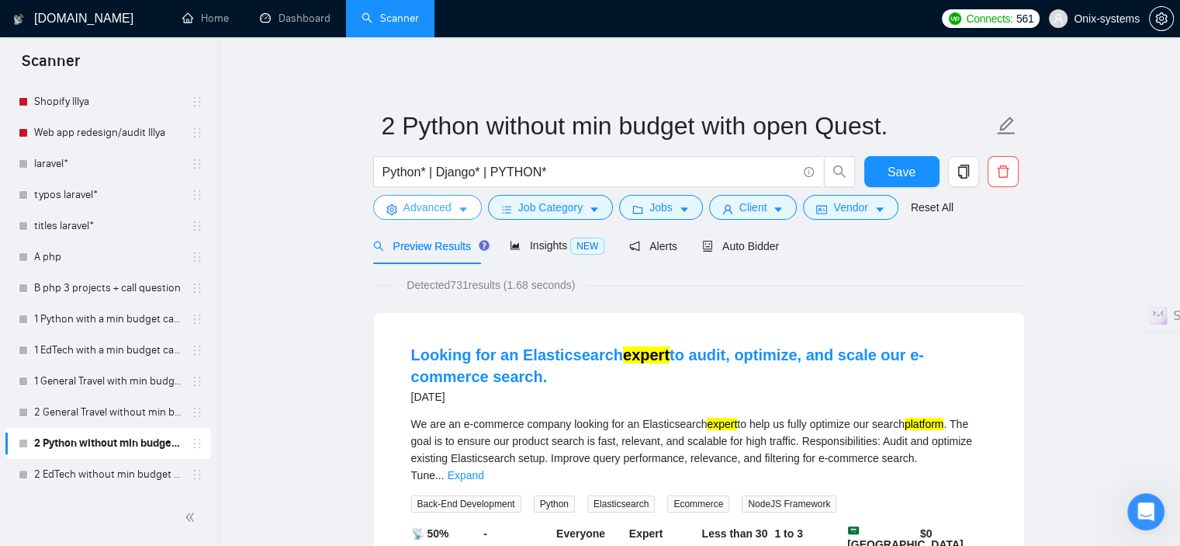
click at [469, 206] on button "Advanced" at bounding box center [427, 207] width 109 height 25
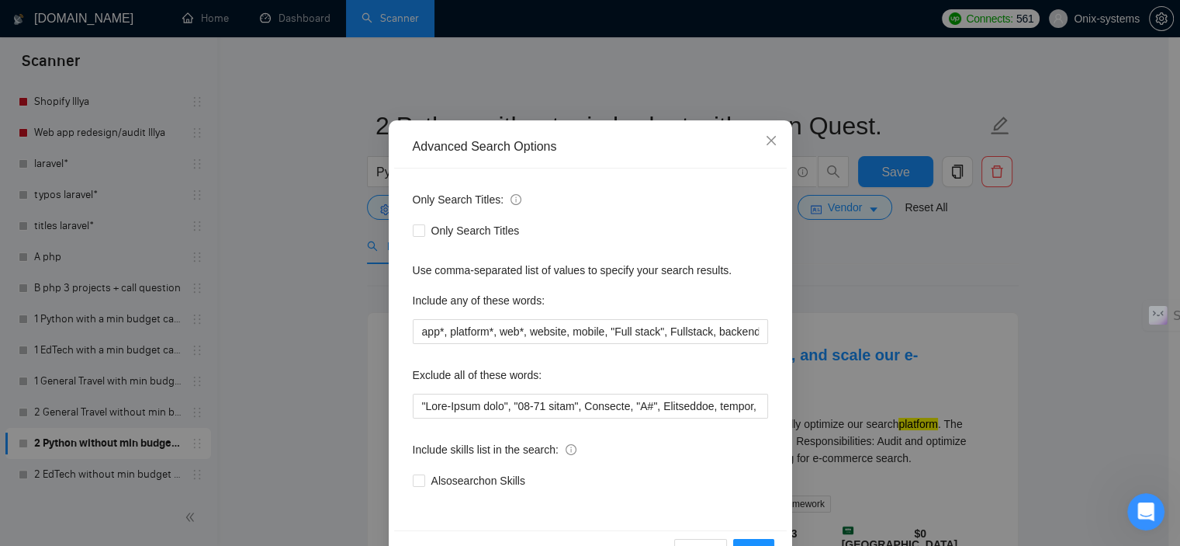
scroll to position [78, 0]
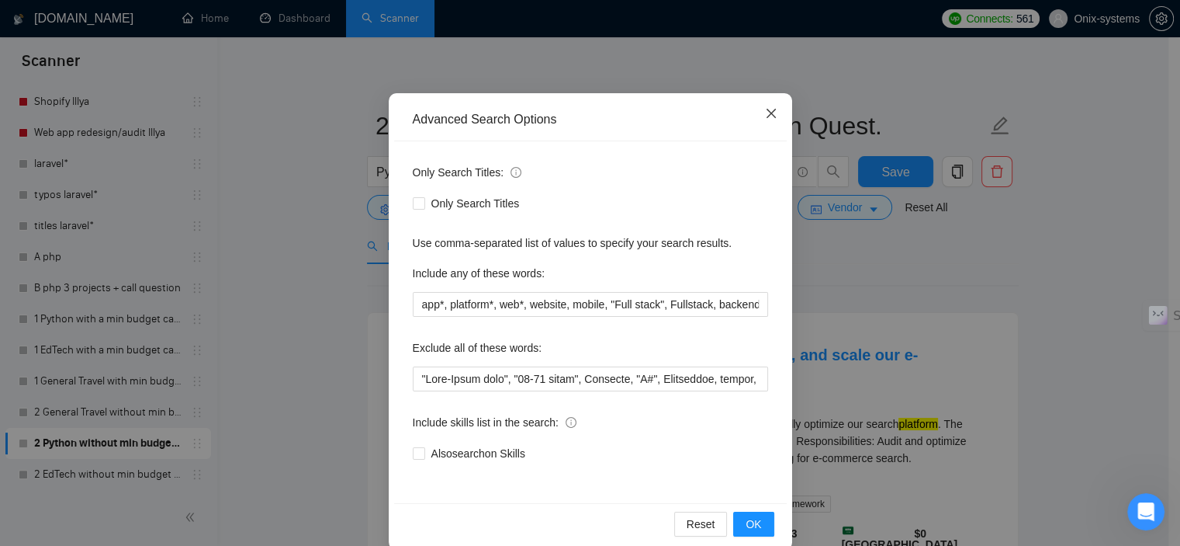
click at [767, 107] on span "Close" at bounding box center [772, 114] width 42 height 42
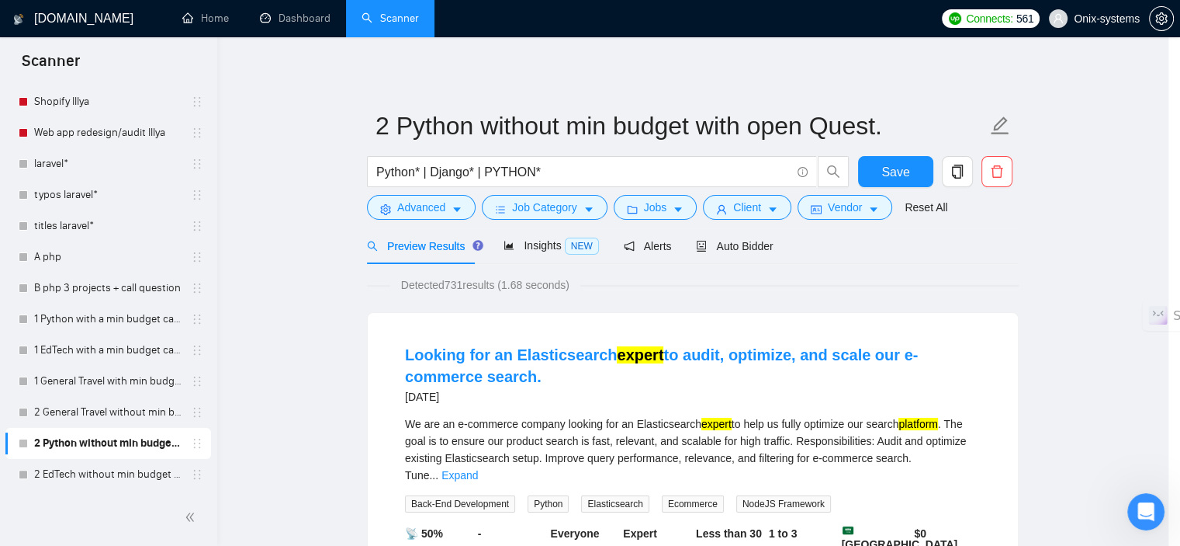
scroll to position [22, 0]
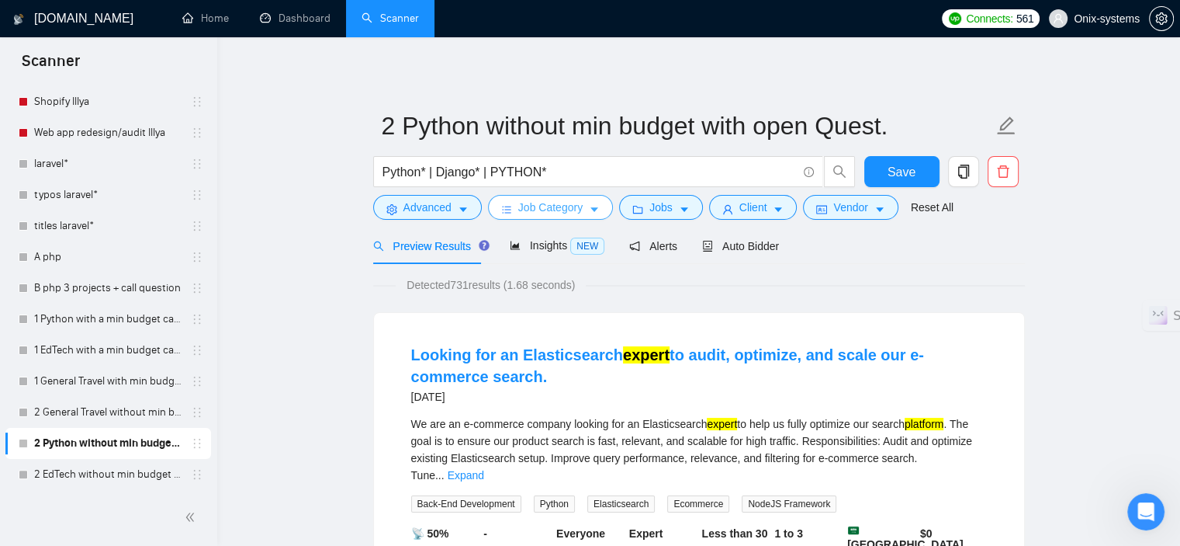
click at [578, 213] on span "Job Category" at bounding box center [550, 207] width 64 height 17
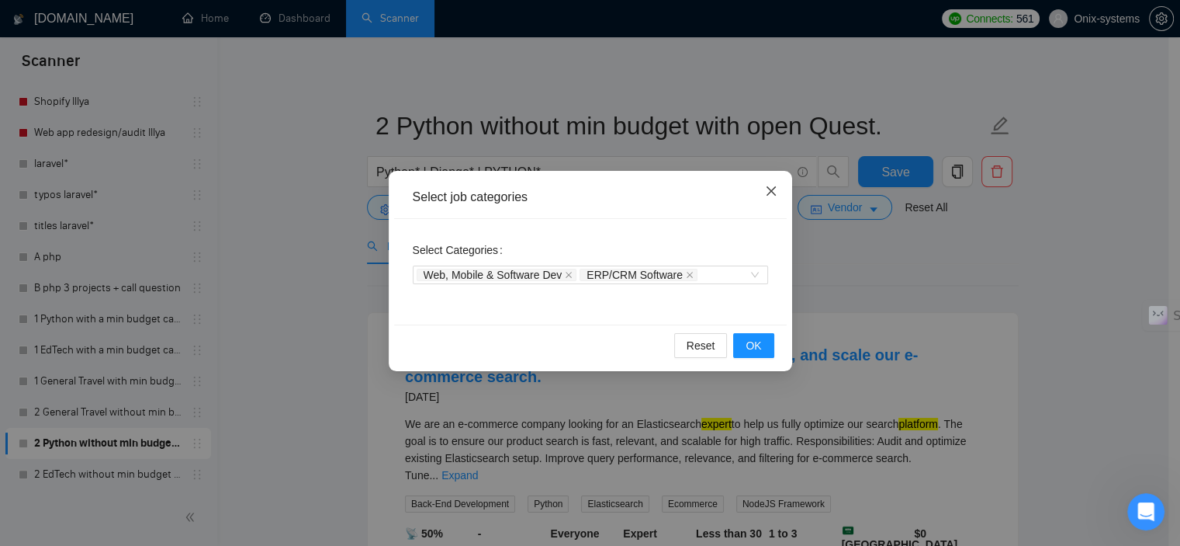
click at [773, 192] on icon "close" at bounding box center [771, 191] width 12 height 12
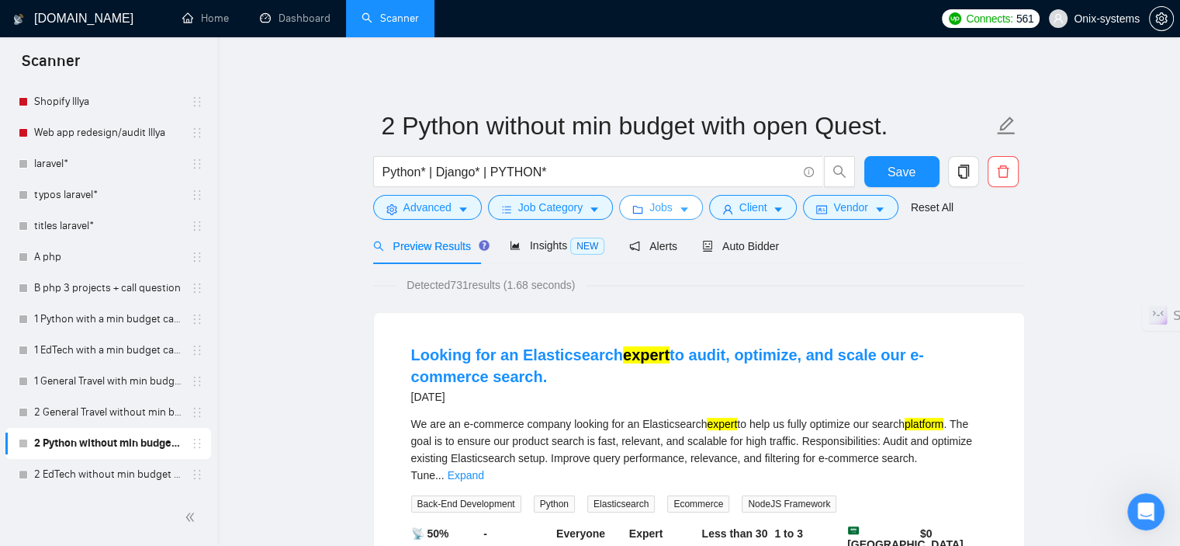
click at [688, 208] on button "Jobs" at bounding box center [661, 207] width 84 height 25
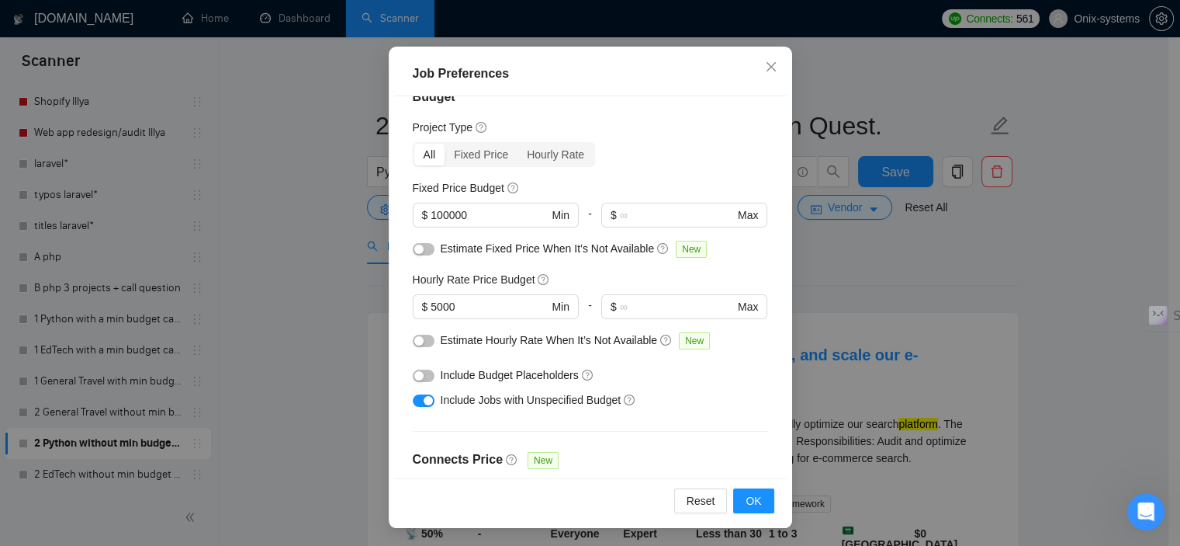
scroll to position [0, 0]
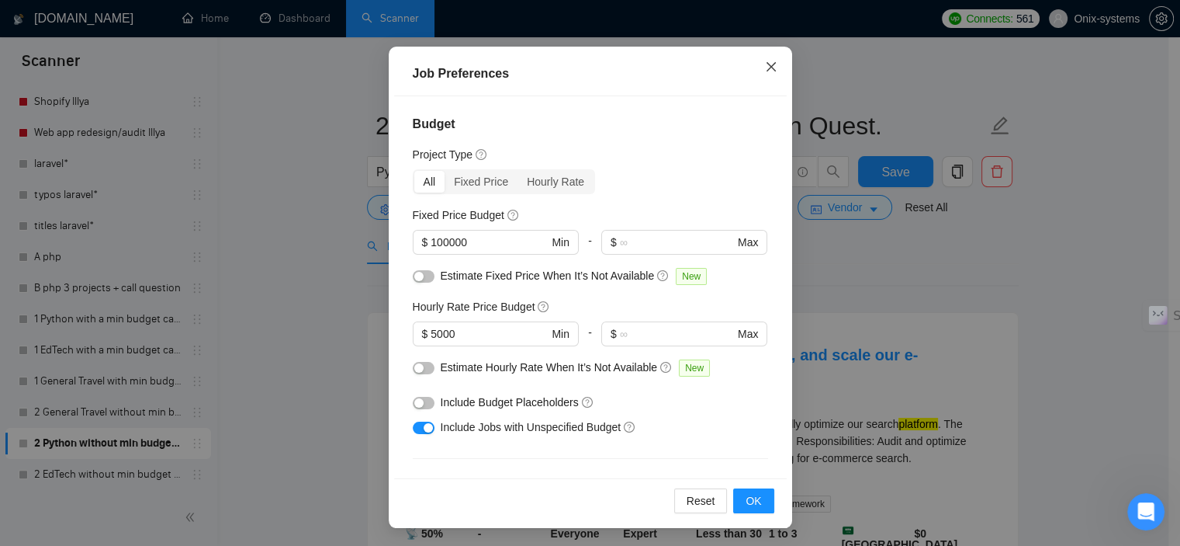
click at [773, 67] on span "Close" at bounding box center [772, 68] width 42 height 42
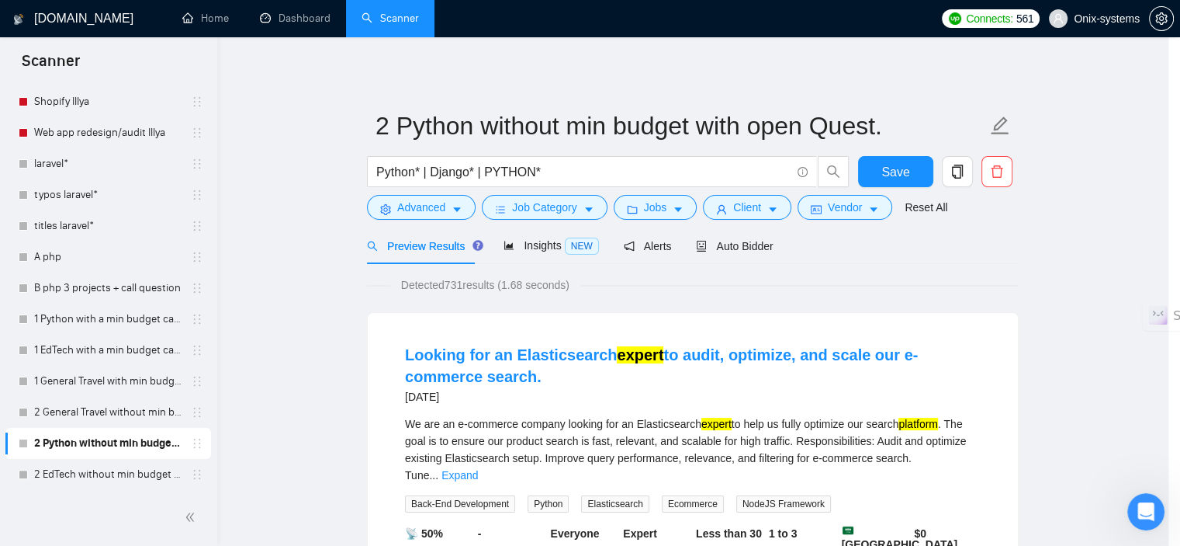
scroll to position [47, 0]
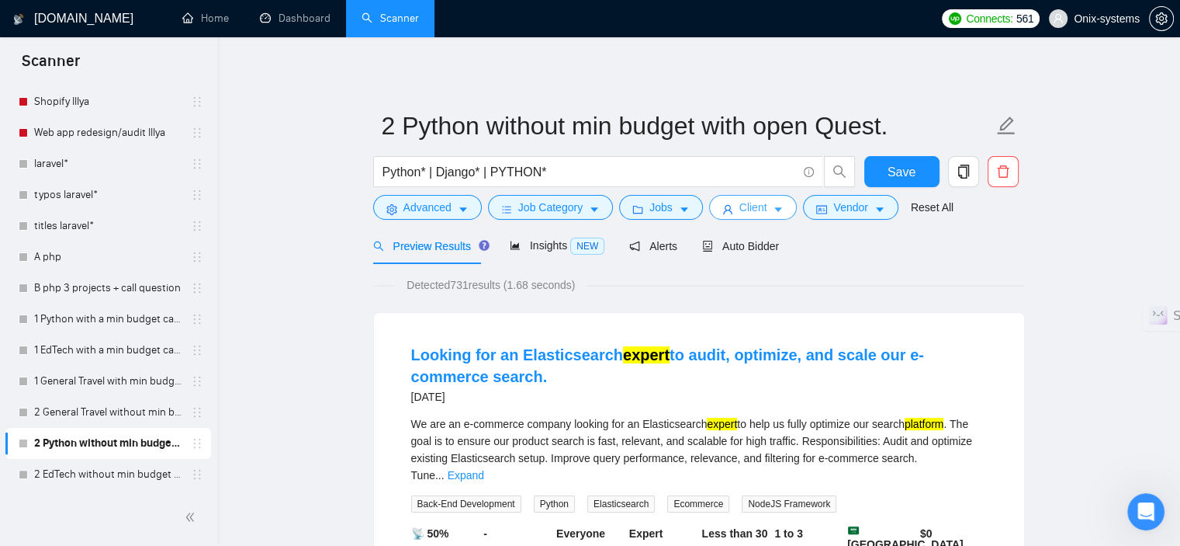
click at [740, 211] on span "Client" at bounding box center [754, 207] width 28 height 17
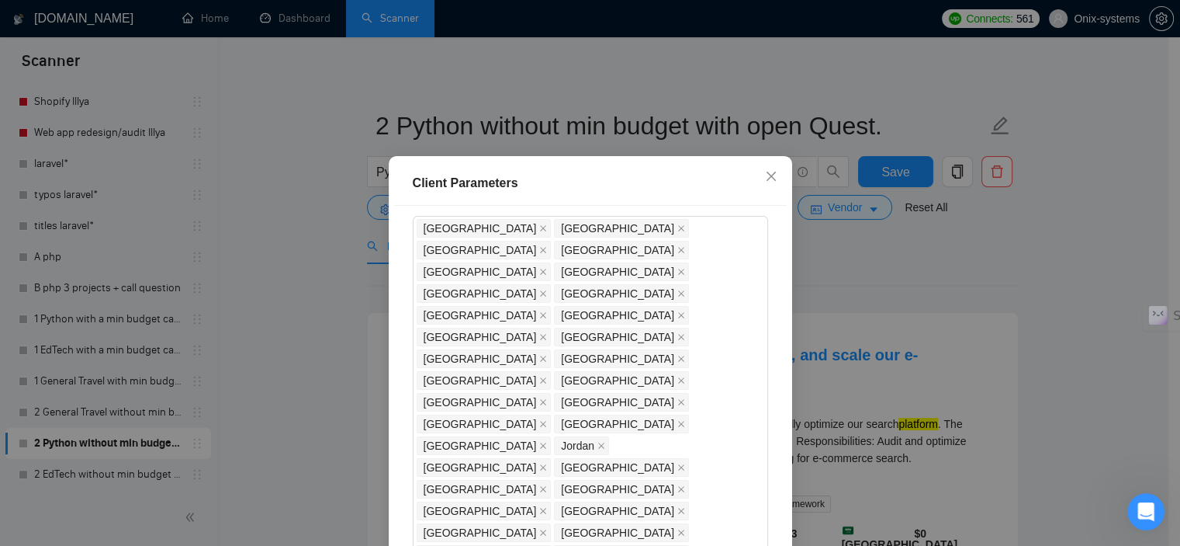
scroll to position [0, 0]
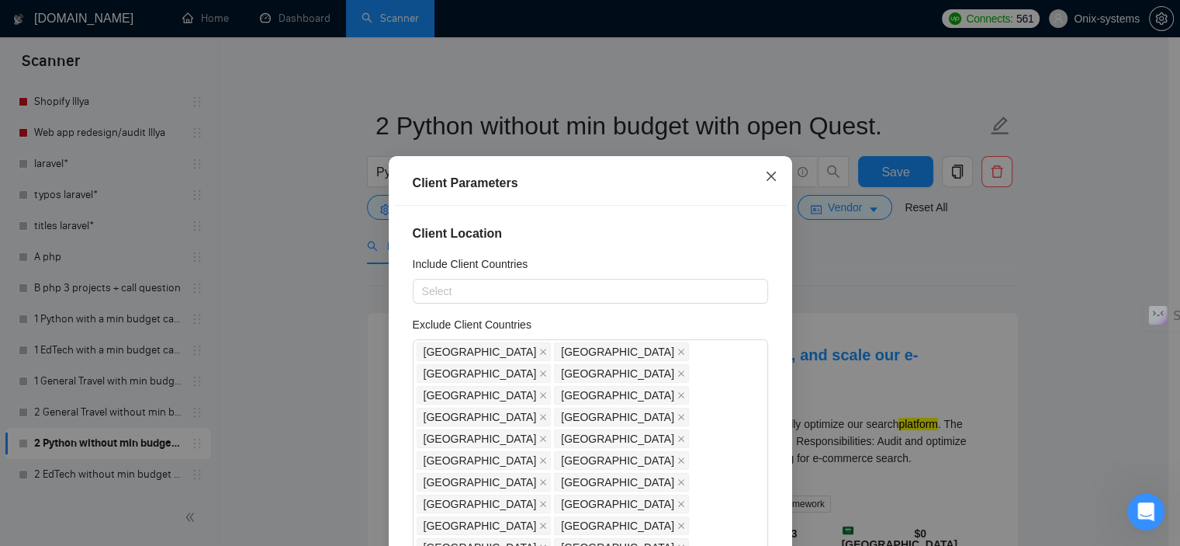
click at [770, 175] on icon "close" at bounding box center [771, 176] width 12 height 12
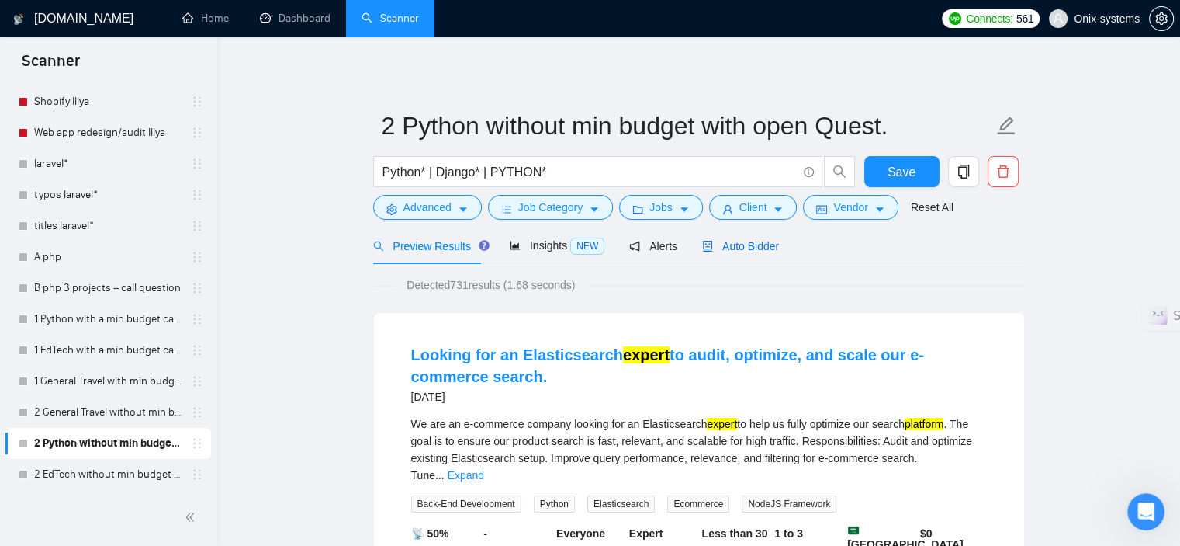
click at [748, 246] on span "Auto Bidder" at bounding box center [740, 246] width 77 height 12
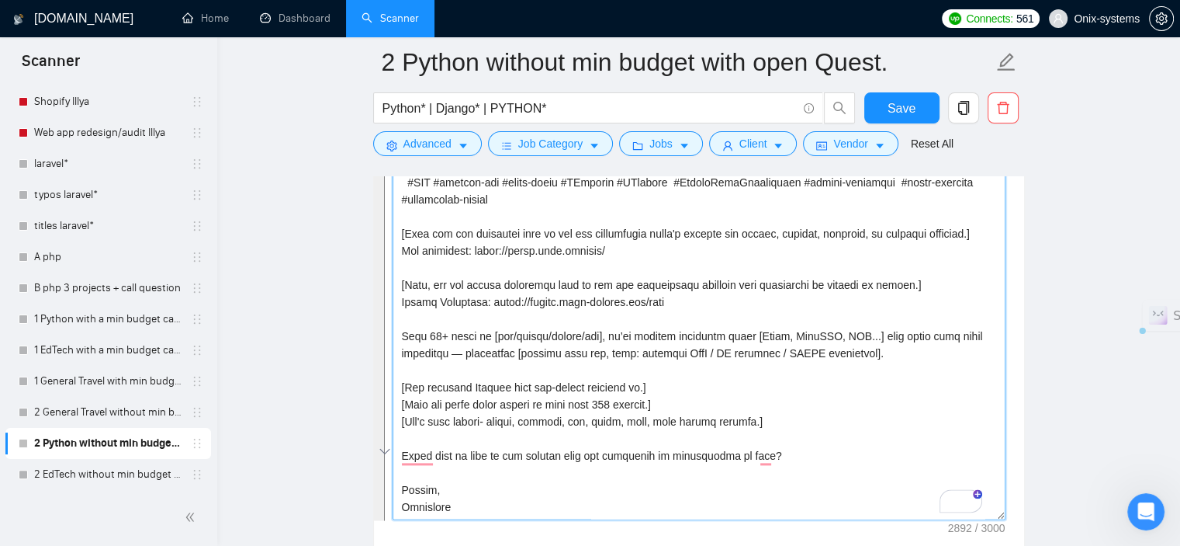
scroll to position [444, 0]
drag, startPoint x: 400, startPoint y: 257, endPoint x: 608, endPoint y: 505, distance: 324.5
click at [608, 505] on textarea "Cover letter template:" at bounding box center [699, 344] width 613 height 349
paste textarea "[Start with a short, emotional sentence that shows you understand the client’s …"
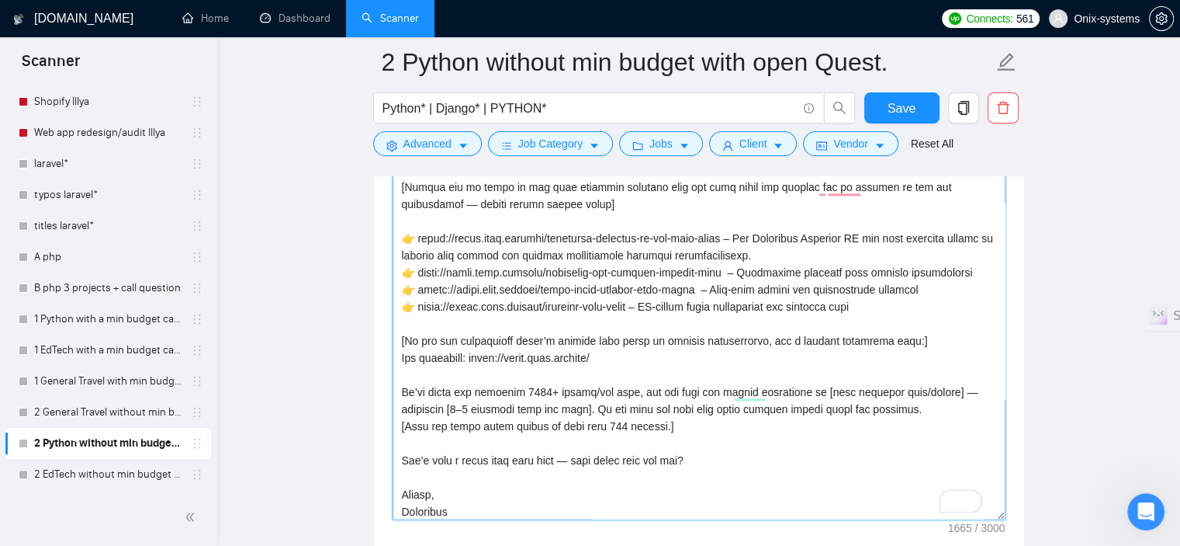
scroll to position [0, 0]
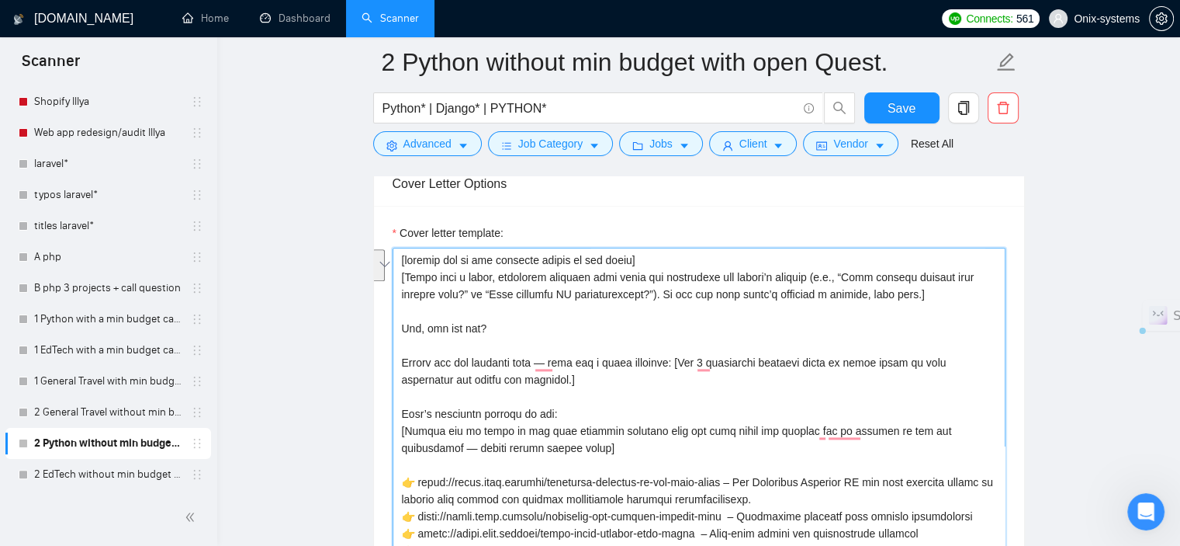
drag, startPoint x: 401, startPoint y: 275, endPoint x: 931, endPoint y: 293, distance: 530.4
click at [931, 293] on textarea "Cover letter template:" at bounding box center [699, 422] width 613 height 349
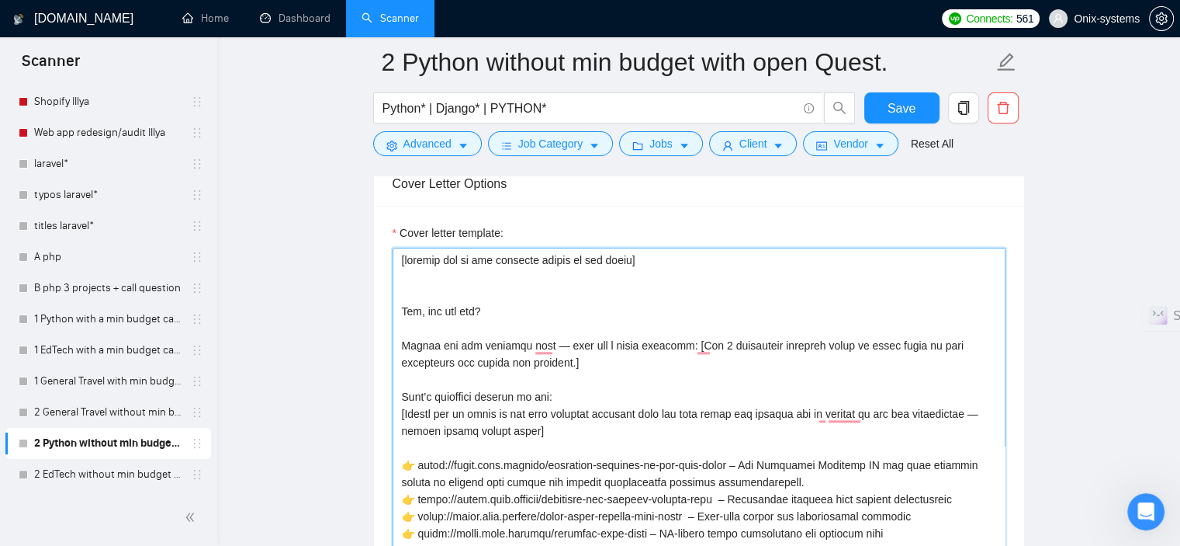
click at [425, 290] on textarea "Cover letter template:" at bounding box center [699, 422] width 613 height 349
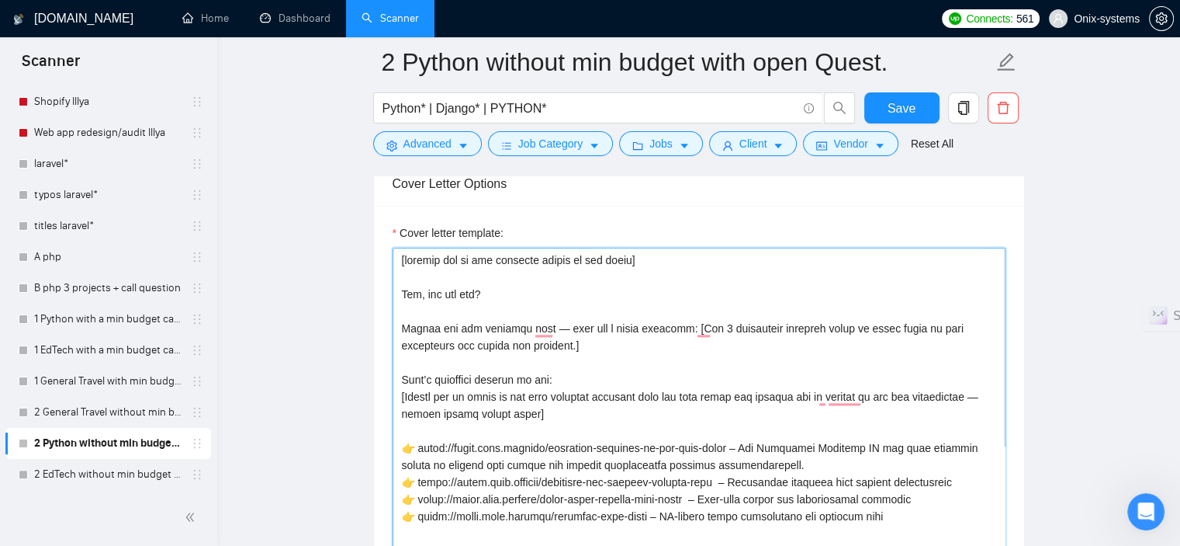
type textarea "[include one or two relevant emojis at the start] Hey, how are you? Thanks for …"
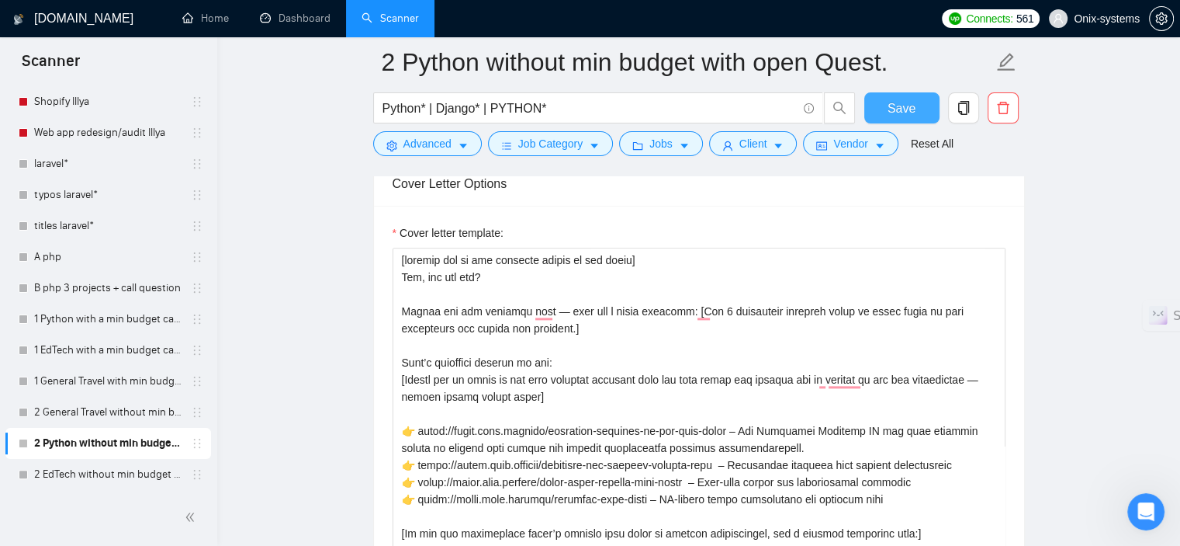
click at [888, 102] on button "Save" at bounding box center [902, 107] width 75 height 31
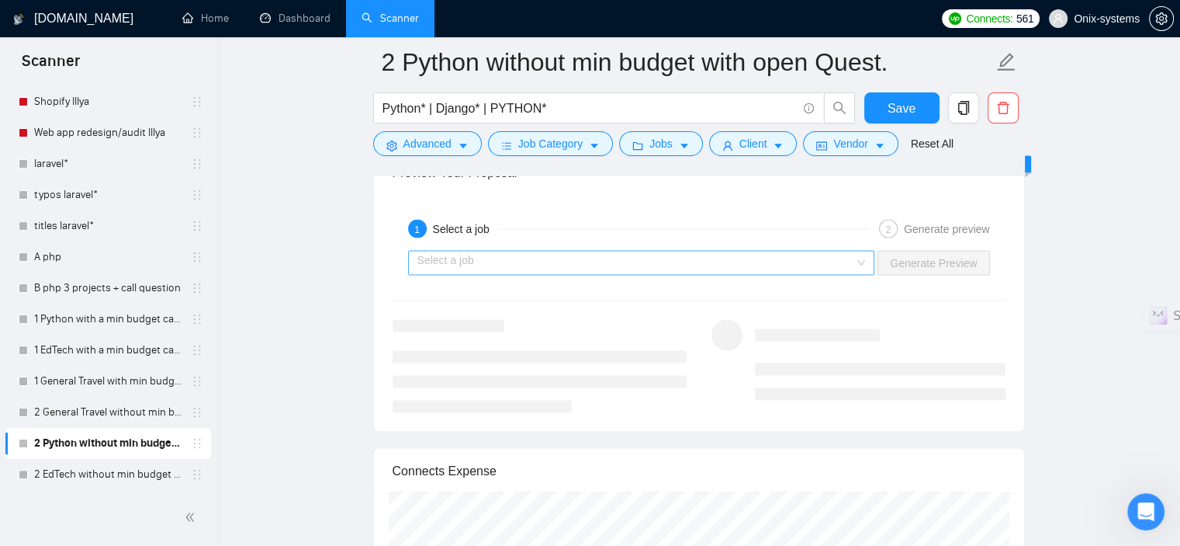
click at [509, 258] on input "search" at bounding box center [637, 262] width 438 height 23
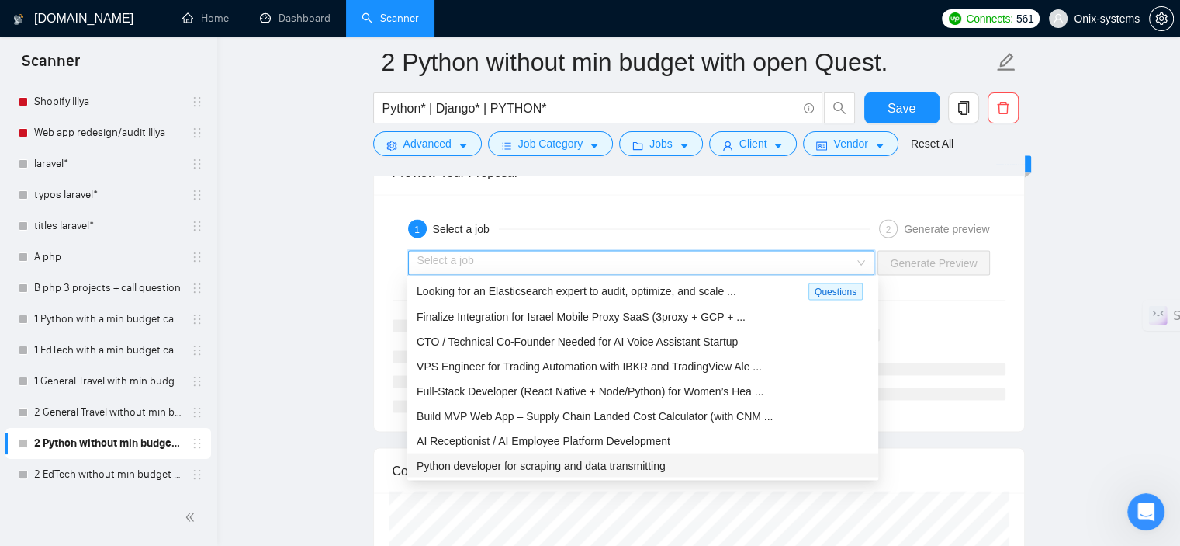
click at [551, 471] on span "Python developer for scraping and data transmitting" at bounding box center [541, 465] width 249 height 12
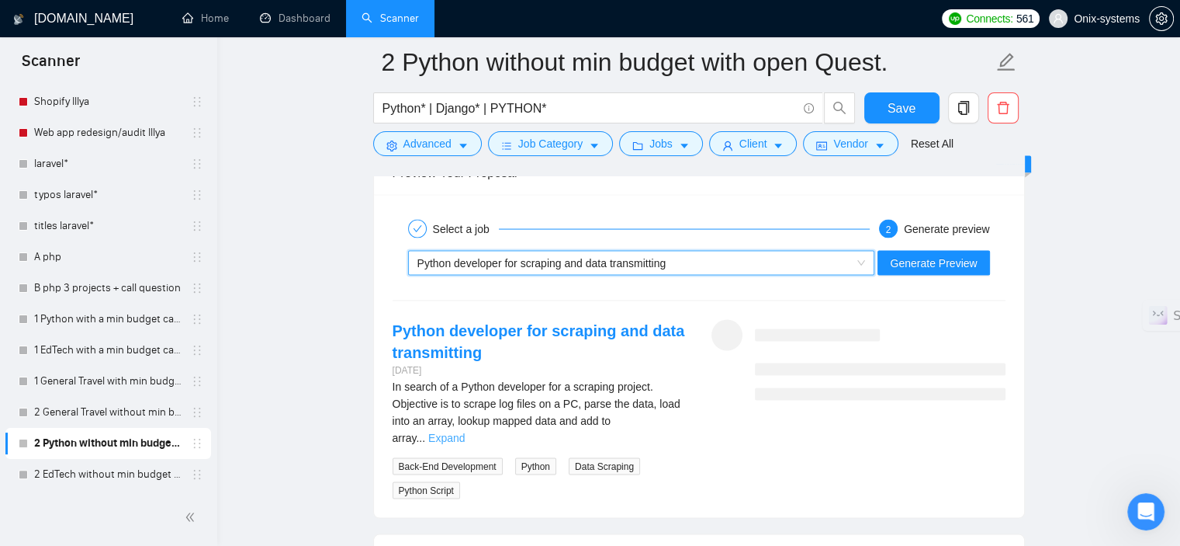
click at [465, 432] on link "Expand" at bounding box center [446, 438] width 36 height 12
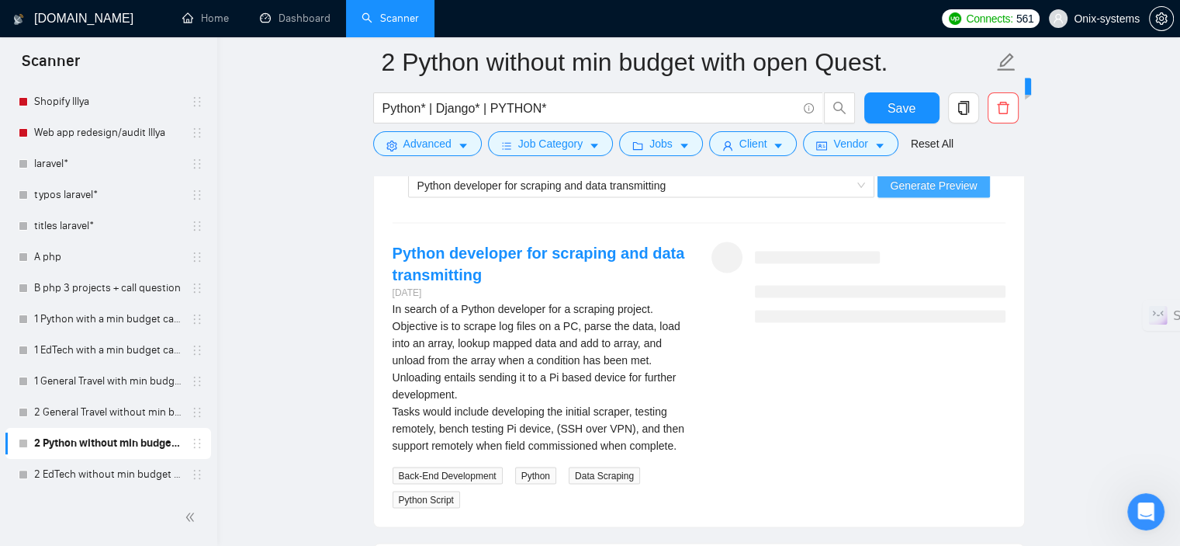
click at [972, 189] on span "Generate Preview" at bounding box center [933, 185] width 87 height 17
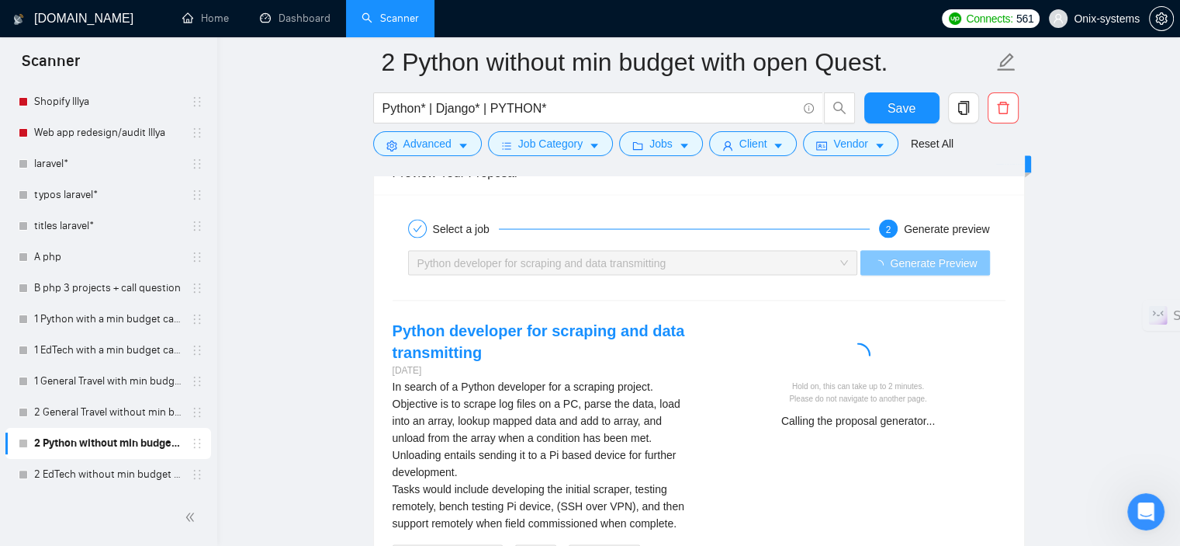
scroll to position [3105, 0]
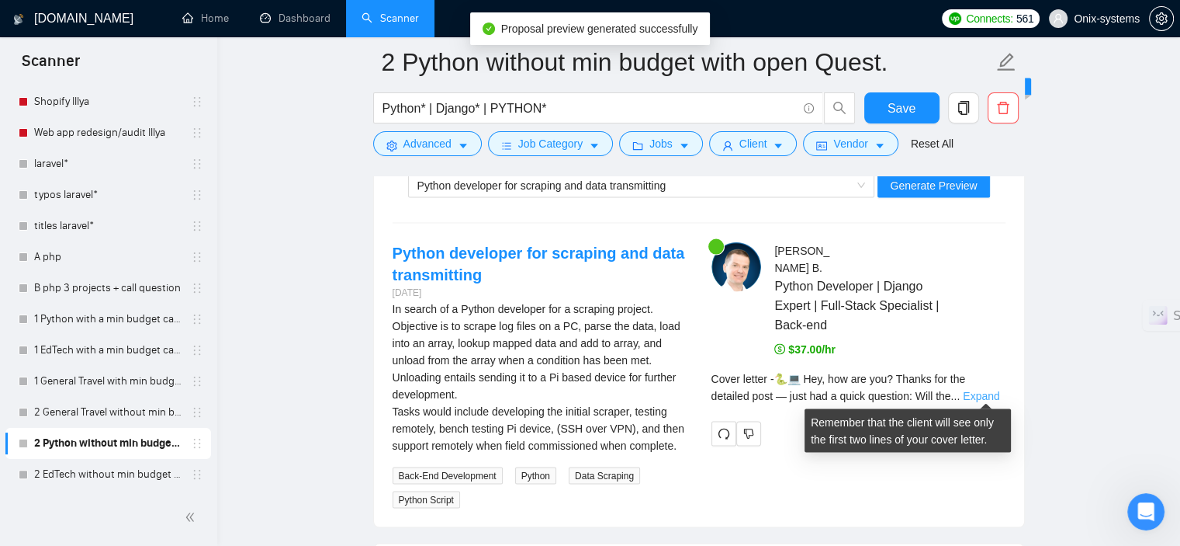
click at [975, 396] on link "Expand" at bounding box center [981, 396] width 36 height 12
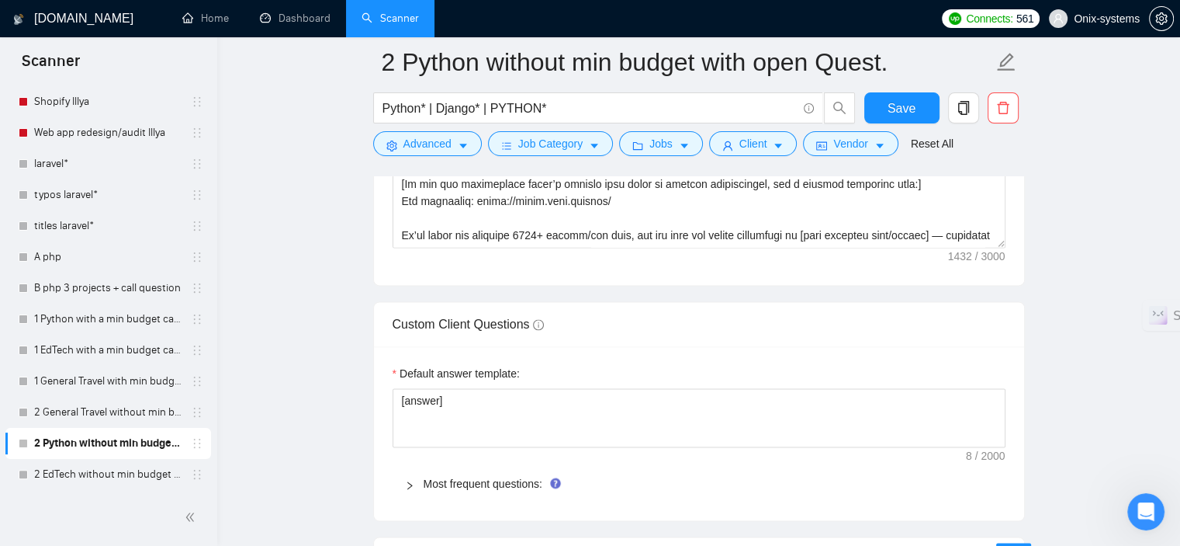
scroll to position [2096, 0]
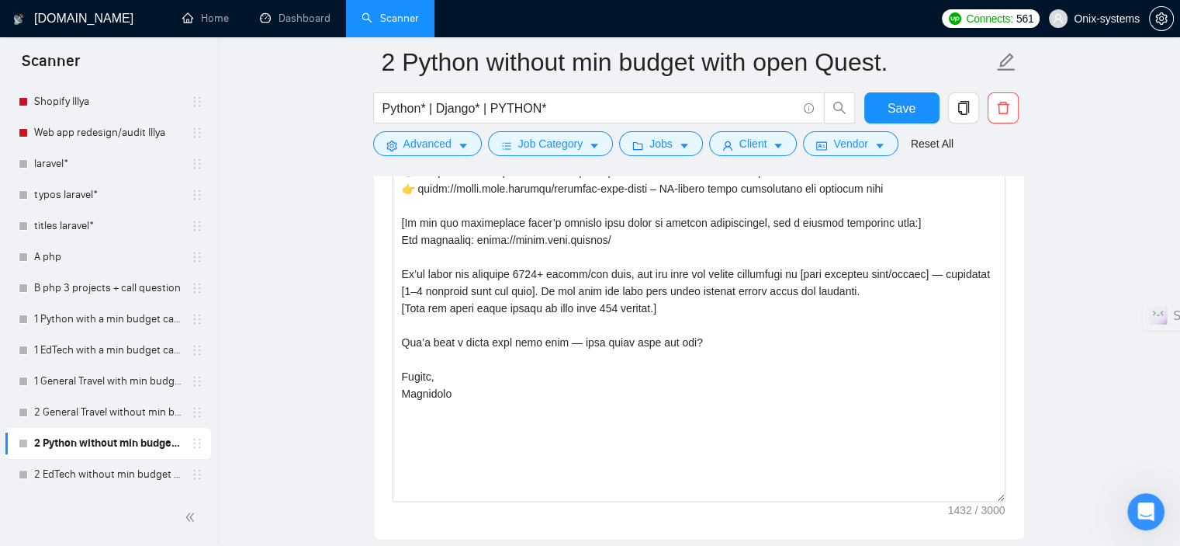
drag, startPoint x: 1000, startPoint y: 278, endPoint x: 1059, endPoint y: 493, distance: 222.7
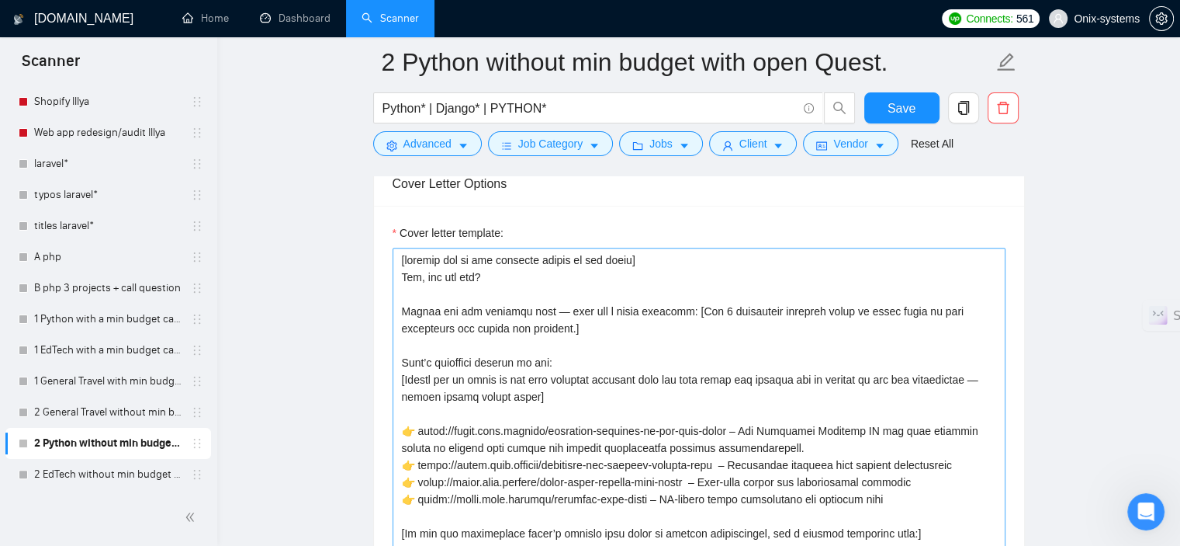
scroll to position [1863, 0]
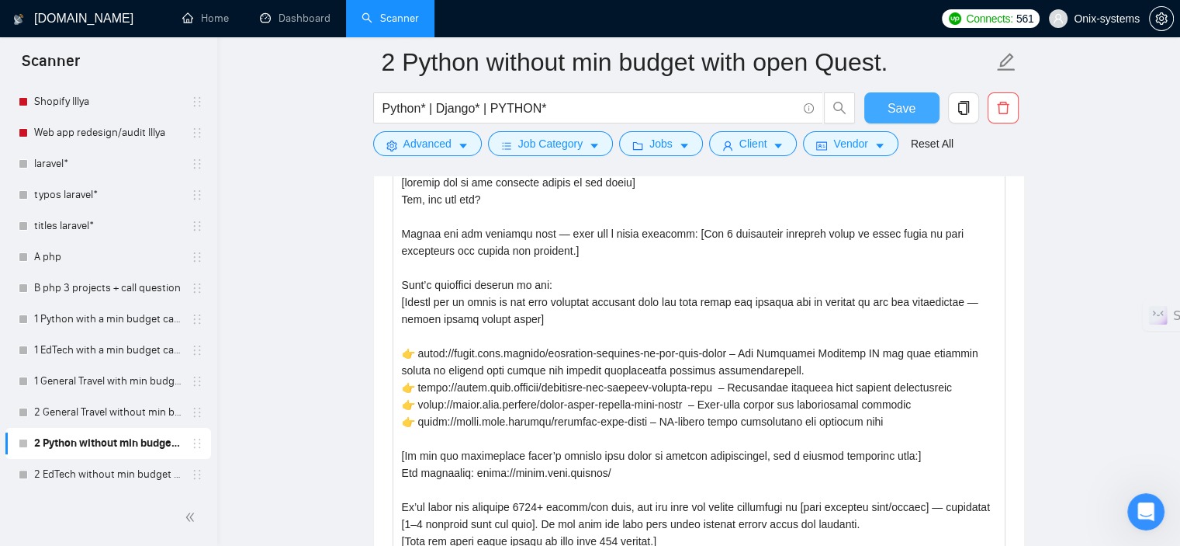
click at [912, 116] on span "Save" at bounding box center [902, 108] width 28 height 19
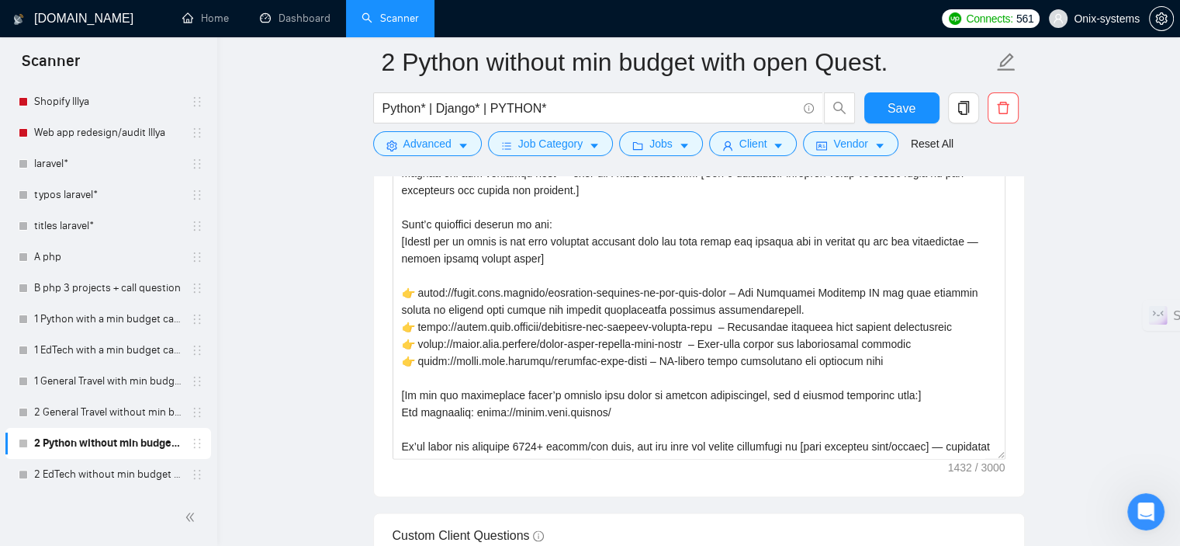
scroll to position [1940, 0]
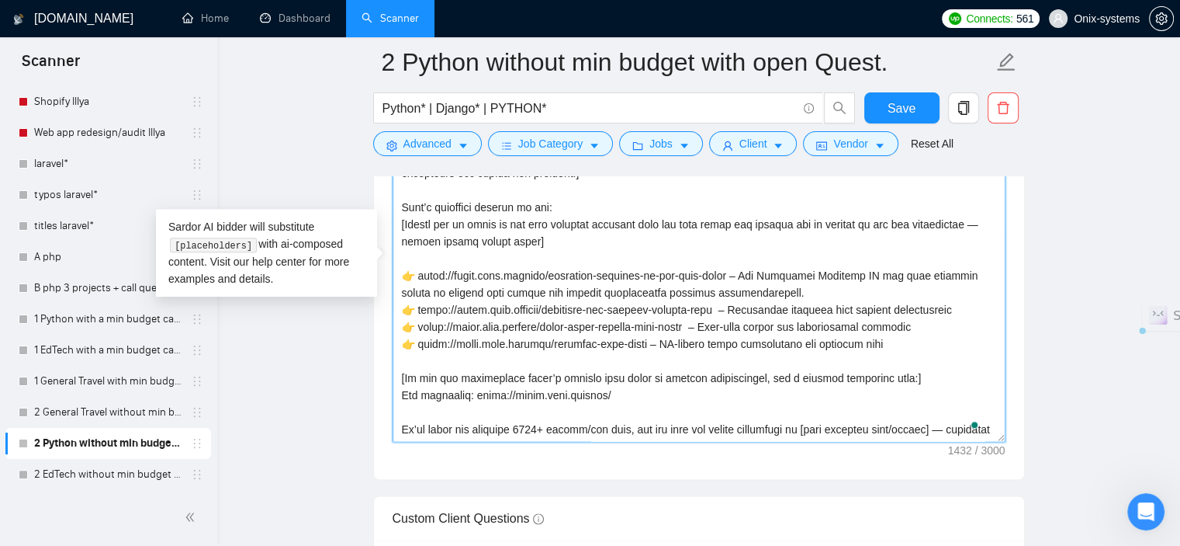
drag, startPoint x: 486, startPoint y: 383, endPoint x: 400, endPoint y: 371, distance: 86.2
click at [400, 371] on textarea "Cover letter template:" at bounding box center [699, 266] width 613 height 349
click at [907, 380] on textarea "Cover letter template:" at bounding box center [699, 266] width 613 height 349
click at [733, 266] on textarea "Cover letter template:" at bounding box center [699, 266] width 613 height 349
click at [426, 147] on span "Advanced" at bounding box center [428, 143] width 48 height 17
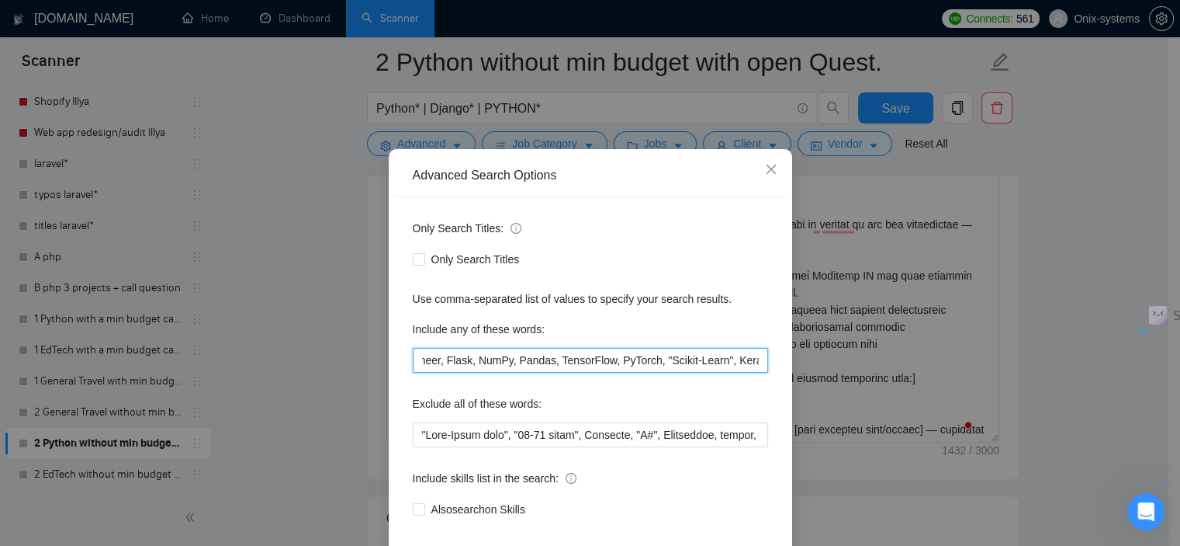
scroll to position [0, 1042]
drag, startPoint x: 415, startPoint y: 384, endPoint x: 869, endPoint y: 390, distance: 454.1
click at [869, 390] on div "Advanced Search Options Only Search Titles: Only Search Titles Use comma-separa…" at bounding box center [590, 273] width 1180 height 546
click at [1053, 197] on div "Advanced Search Options Only Search Titles: Only Search Titles Use comma-separa…" at bounding box center [590, 273] width 1180 height 546
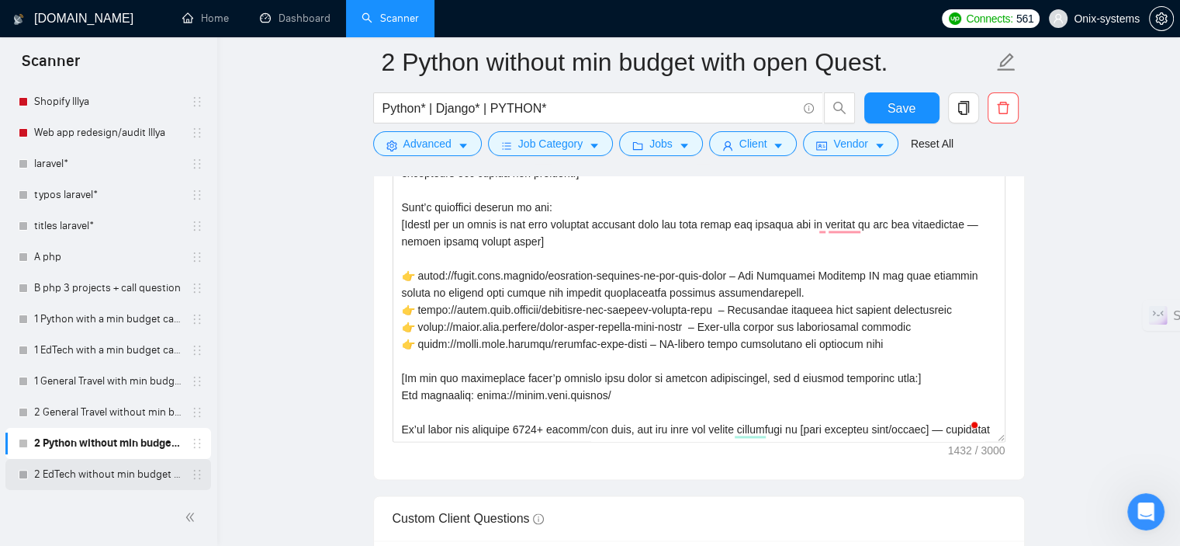
click at [91, 468] on link "2 EdTech without min budget open Quest." at bounding box center [107, 474] width 147 height 31
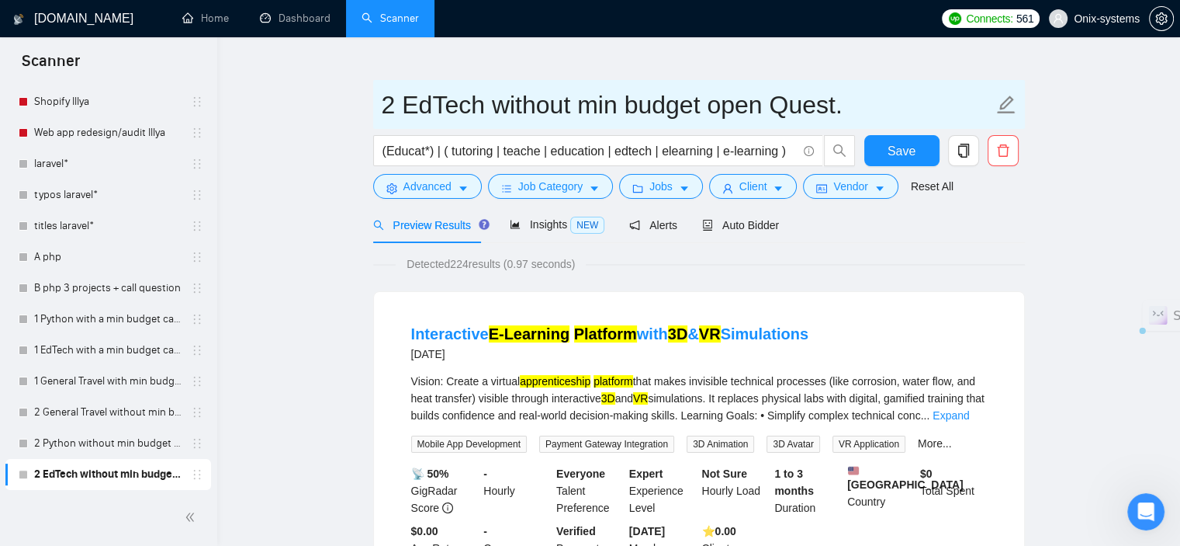
drag, startPoint x: 483, startPoint y: 108, endPoint x: 407, endPoint y: 109, distance: 76.1
click at [407, 109] on input "2 EdTech without min budget open Quest." at bounding box center [688, 104] width 612 height 39
type input "2 React without min budget open Quest."
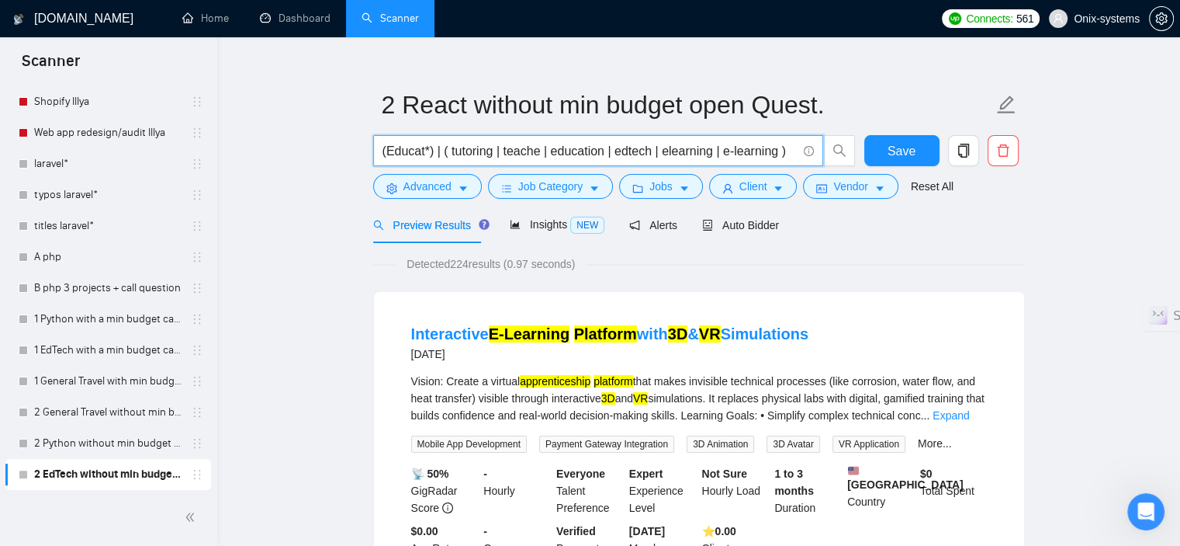
click at [522, 151] on input "(Educat*) | ( tutoring | teache | education | edtech | elearning | e-learning )" at bounding box center [590, 150] width 414 height 19
paste input "React* | react* | "React.js" | "React js" | "react js" | "react.js""
type input "React* | react* | "React.js" | "React js" | "react js" | "react.js""
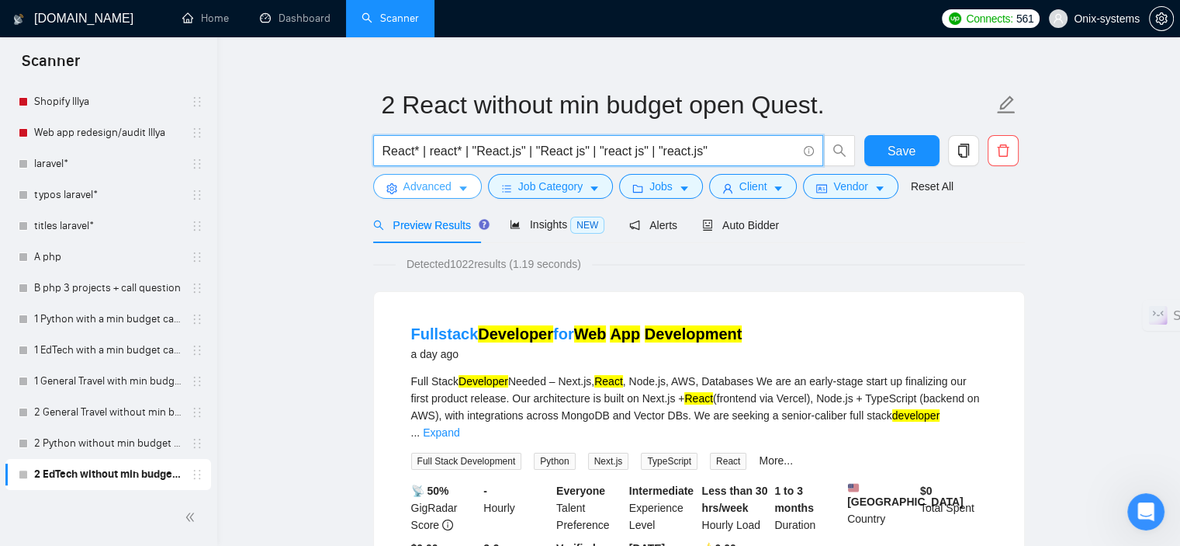
click at [452, 195] on button "Advanced" at bounding box center [427, 186] width 109 height 25
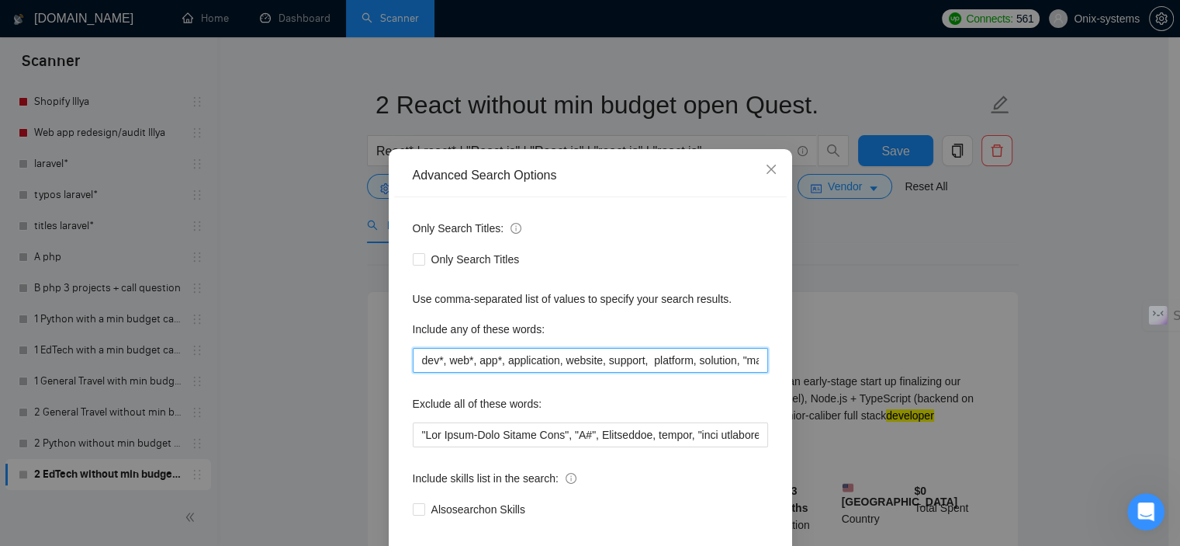
click at [439, 373] on input "dev*, web*, app*, application, website, support, platform, solution, "managemen…" at bounding box center [590, 360] width 355 height 25
paste input "app*, platform*, web*, website, mobile, "Full stack", Fullstack, backend, front…"
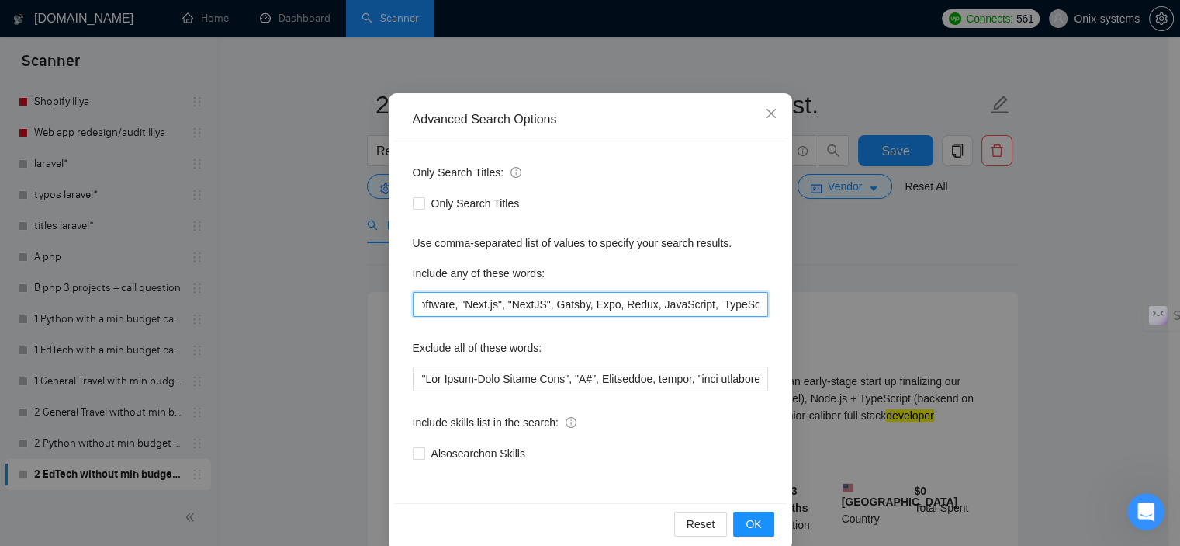
scroll to position [99, 0]
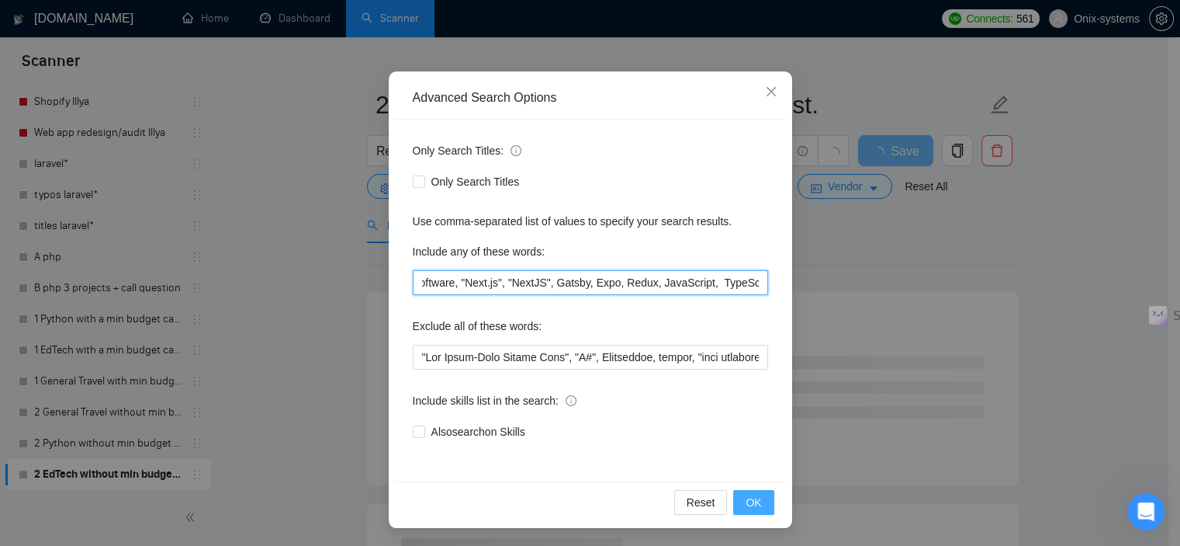
type input "app*, platform*, web*, website, mobile, "Full stack", Fullstack, backend, front…"
click at [751, 501] on span "OK" at bounding box center [754, 502] width 16 height 17
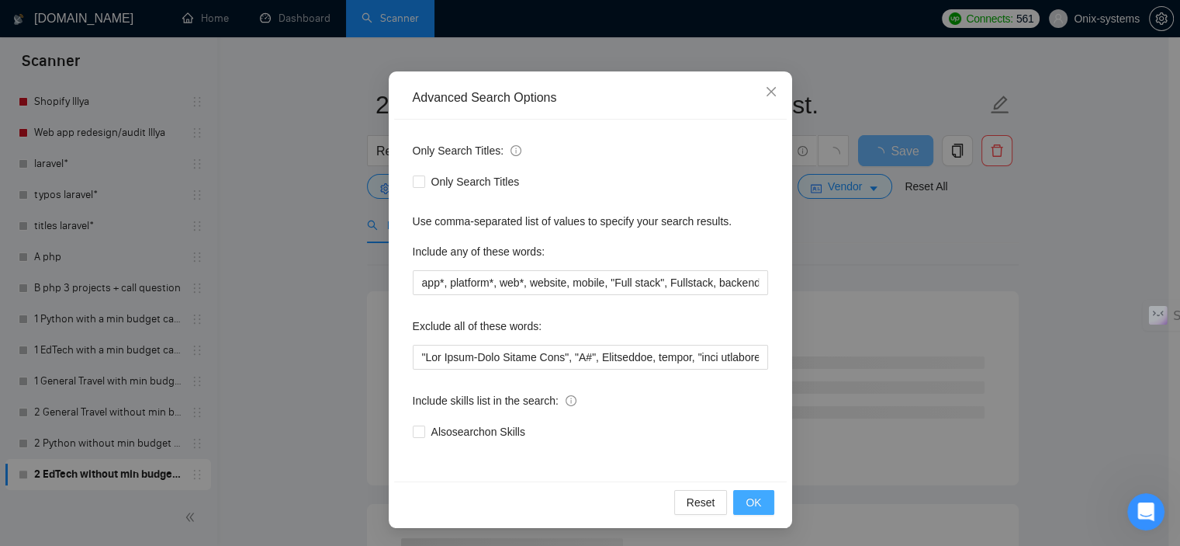
scroll to position [22, 0]
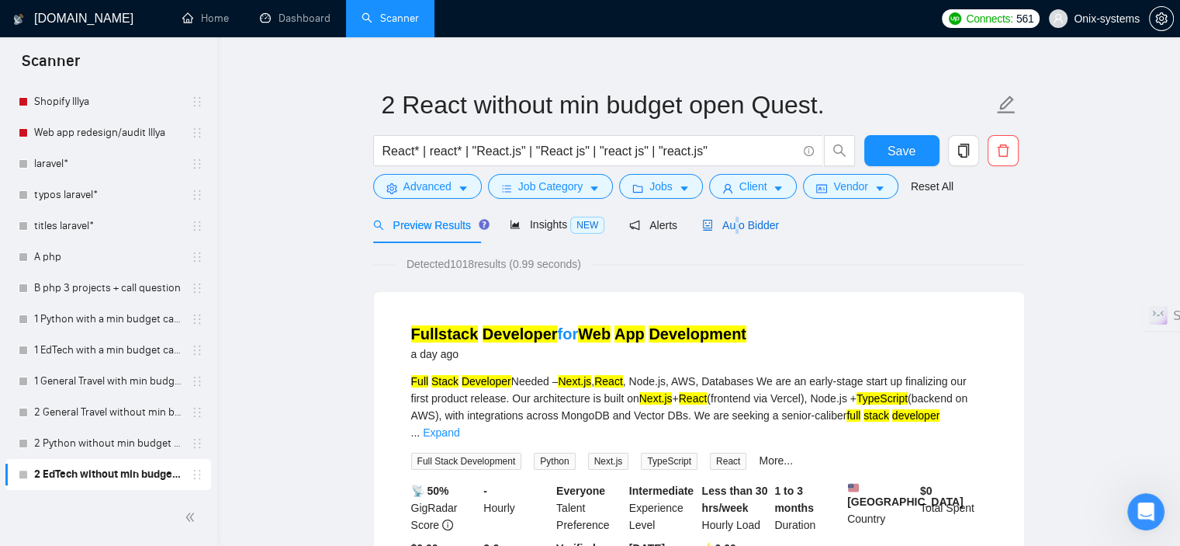
click at [730, 224] on span "Auto Bidder" at bounding box center [740, 225] width 77 height 12
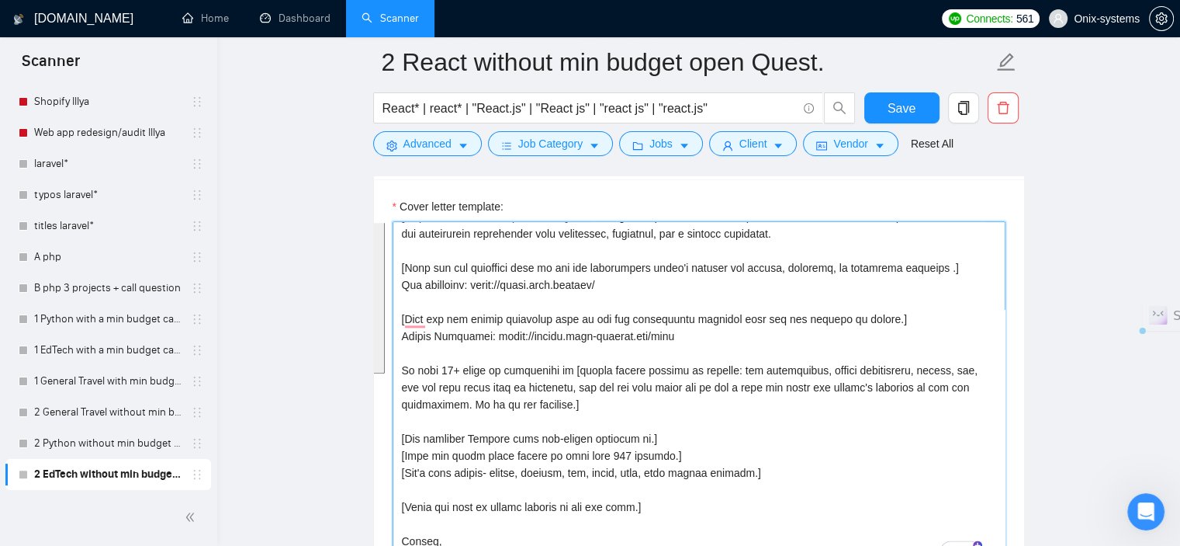
scroll to position [1728, 0]
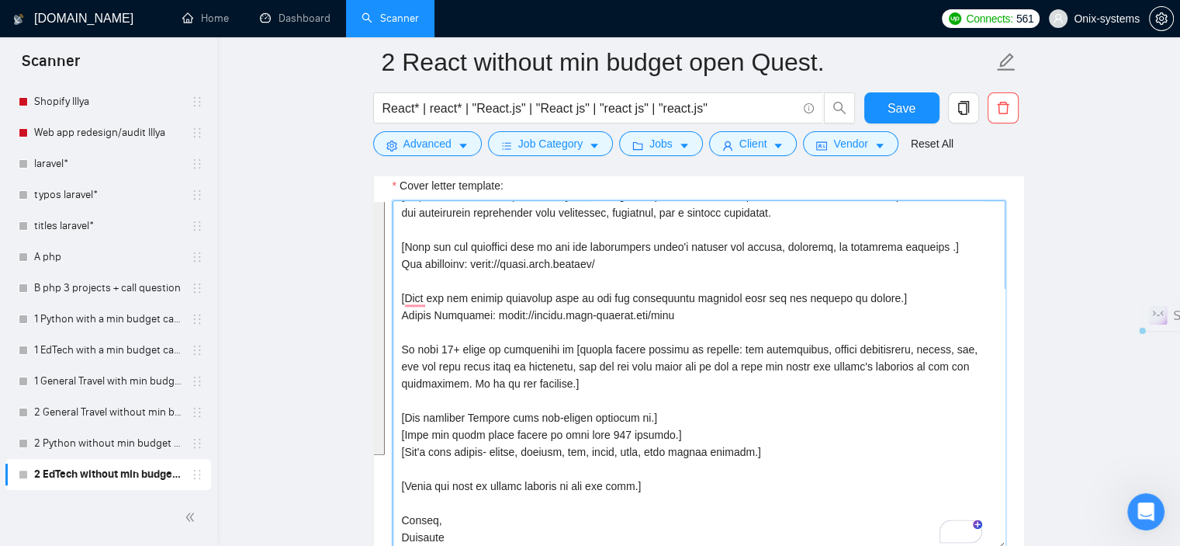
drag, startPoint x: 399, startPoint y: 335, endPoint x: 811, endPoint y: 441, distance: 425.6
click at [811, 441] on textarea "Cover letter template:" at bounding box center [699, 374] width 613 height 349
paste textarea "Hey! How are you? Thanks for the detailed post — just had a quick question: [As…"
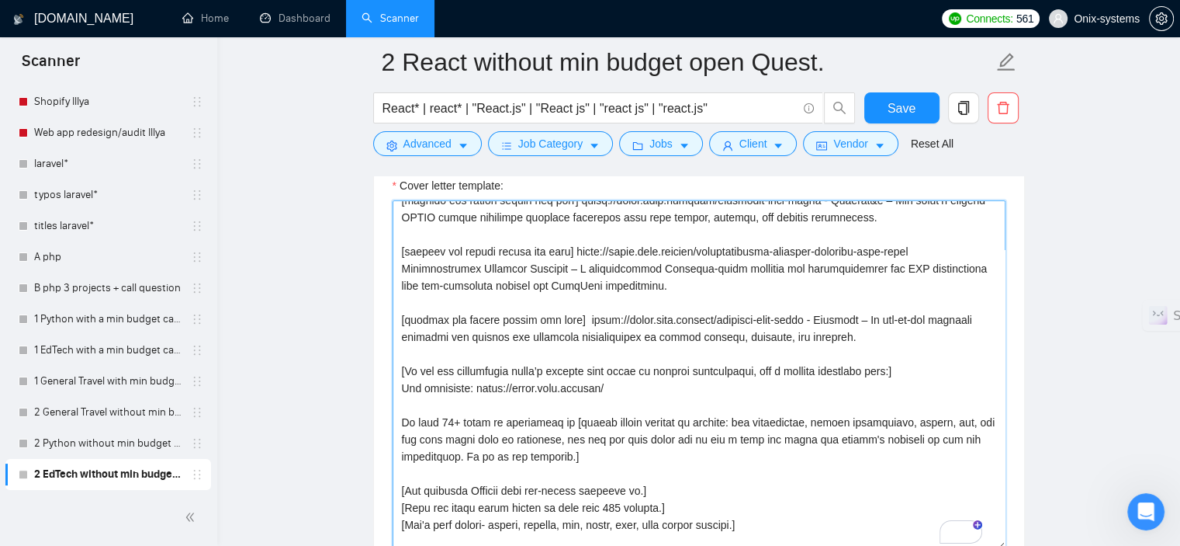
scroll to position [208, 0]
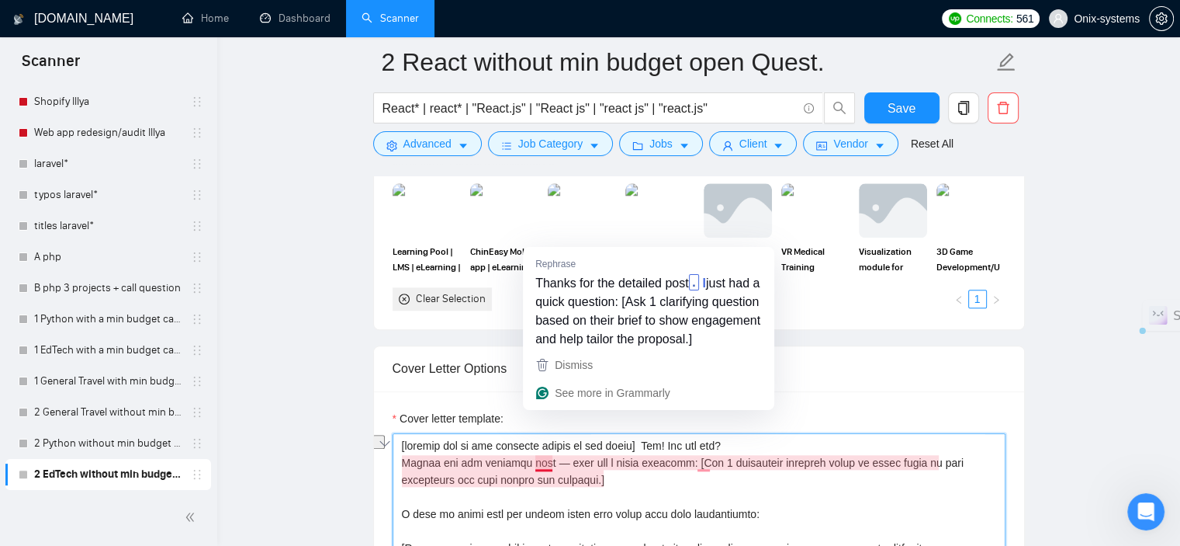
drag, startPoint x: 551, startPoint y: 438, endPoint x: 369, endPoint y: 443, distance: 181.7
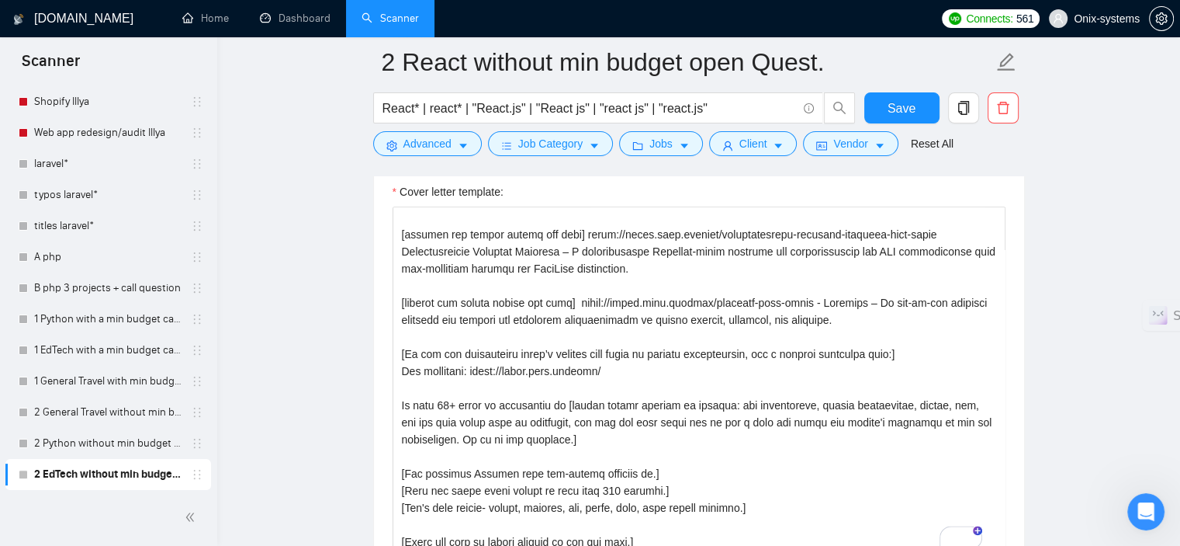
scroll to position [155, 0]
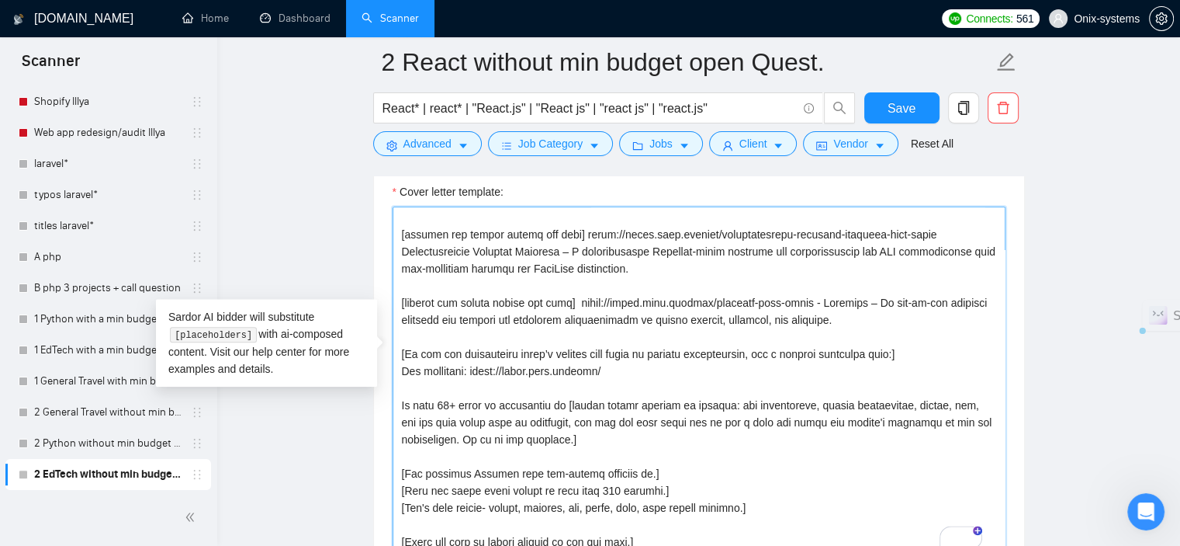
drag, startPoint x: 571, startPoint y: 429, endPoint x: 400, endPoint y: 396, distance: 174.0
click at [400, 396] on textarea "Cover letter template:" at bounding box center [699, 380] width 613 height 349
paste textarea "are a team of 40+ experienced developers creating high-quality, scalable React.…"
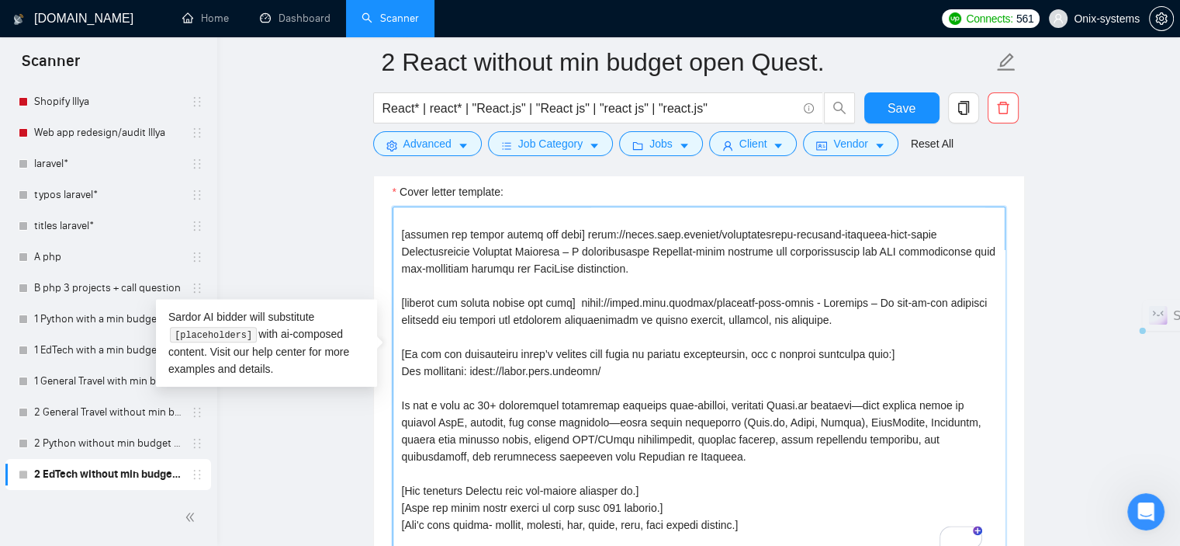
drag, startPoint x: 479, startPoint y: 397, endPoint x: 501, endPoint y: 397, distance: 22.5
click at [501, 397] on textarea "Cover letter template:" at bounding box center [699, 380] width 613 height 349
drag, startPoint x: 475, startPoint y: 398, endPoint x: 506, endPoint y: 395, distance: 31.2
click at [506, 395] on textarea "Cover letter template:" at bounding box center [699, 380] width 613 height 349
type textarea "[include one or two relevant emojis at the start] Hey! How are you? Just had a …"
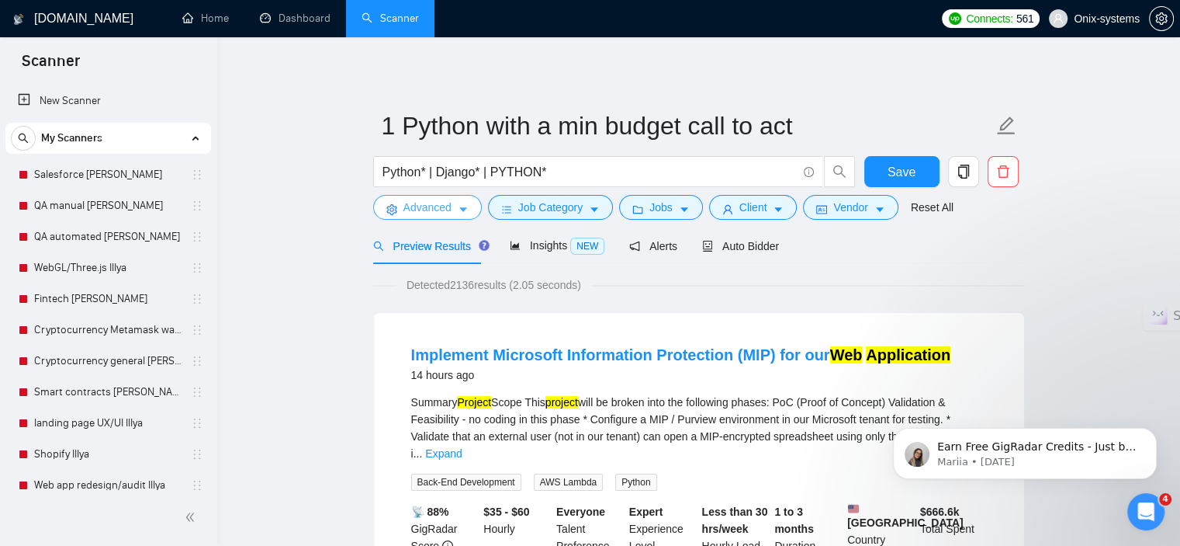
click at [456, 216] on button "Advanced" at bounding box center [427, 207] width 109 height 25
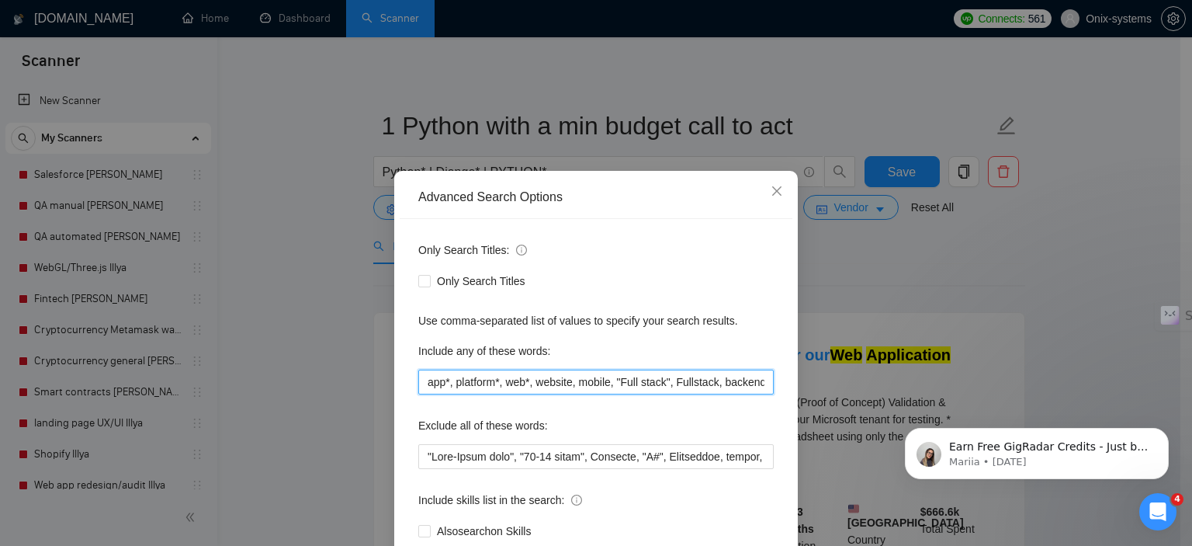
click at [436, 384] on input "app*, platform*, web*, website, mobile, "Full stack", Fullstack, backend, Backe…" at bounding box center [595, 381] width 355 height 25
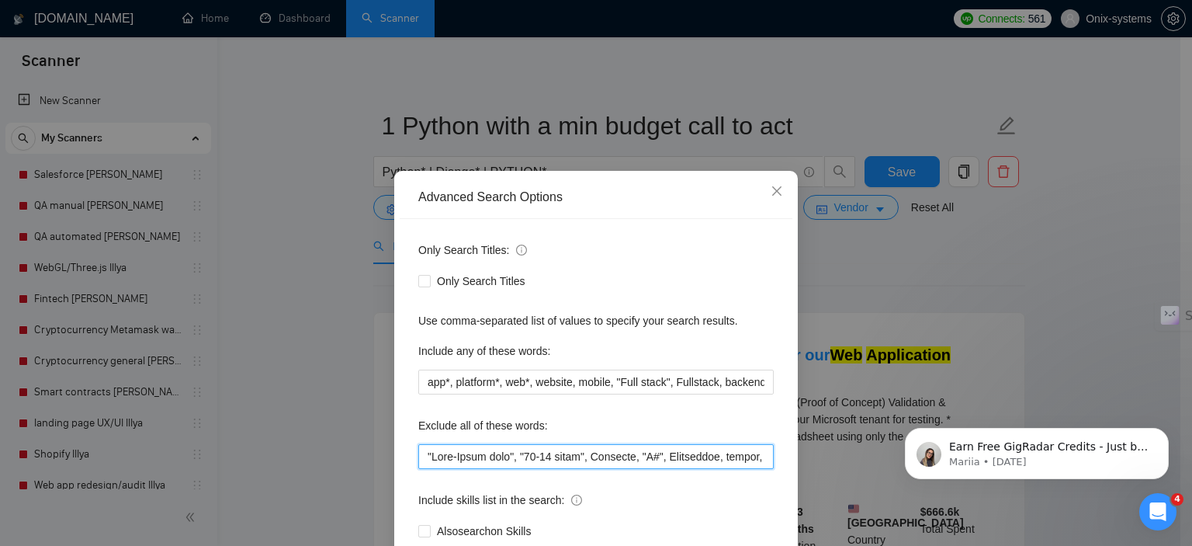
click at [474, 455] on input "text" at bounding box center [595, 456] width 355 height 25
click at [773, 188] on icon "close" at bounding box center [777, 191] width 12 height 12
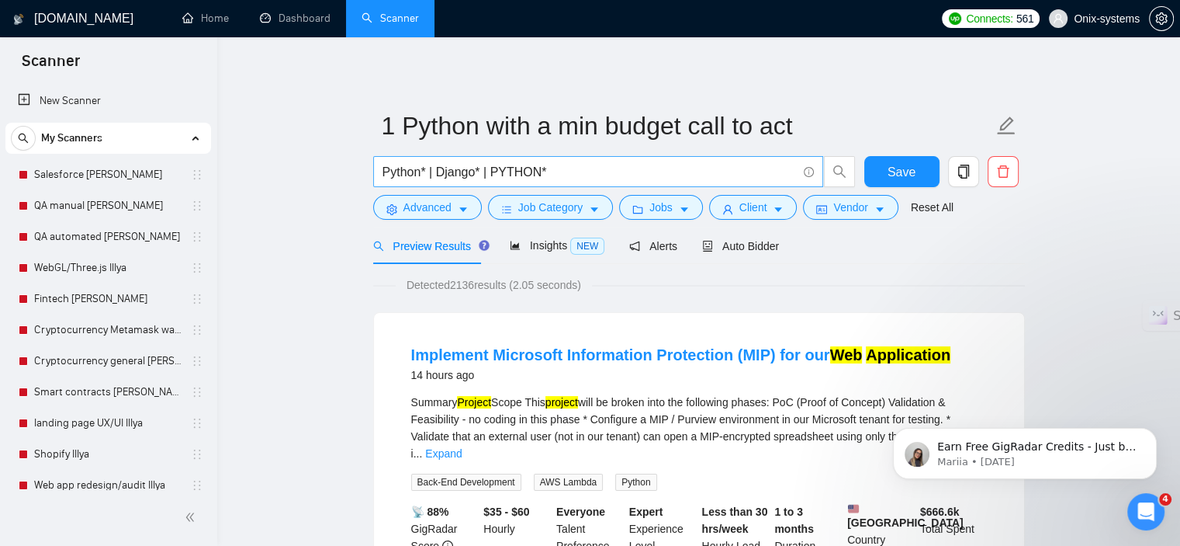
click at [602, 174] on input "Python* | Django* | PYTHON*" at bounding box center [590, 171] width 414 height 19
click at [601, 173] on input "Python* | Django* | PYTHON*" at bounding box center [590, 171] width 414 height 19
click at [599, 172] on input "Python* | Django* | PYTHON*" at bounding box center [590, 171] width 414 height 19
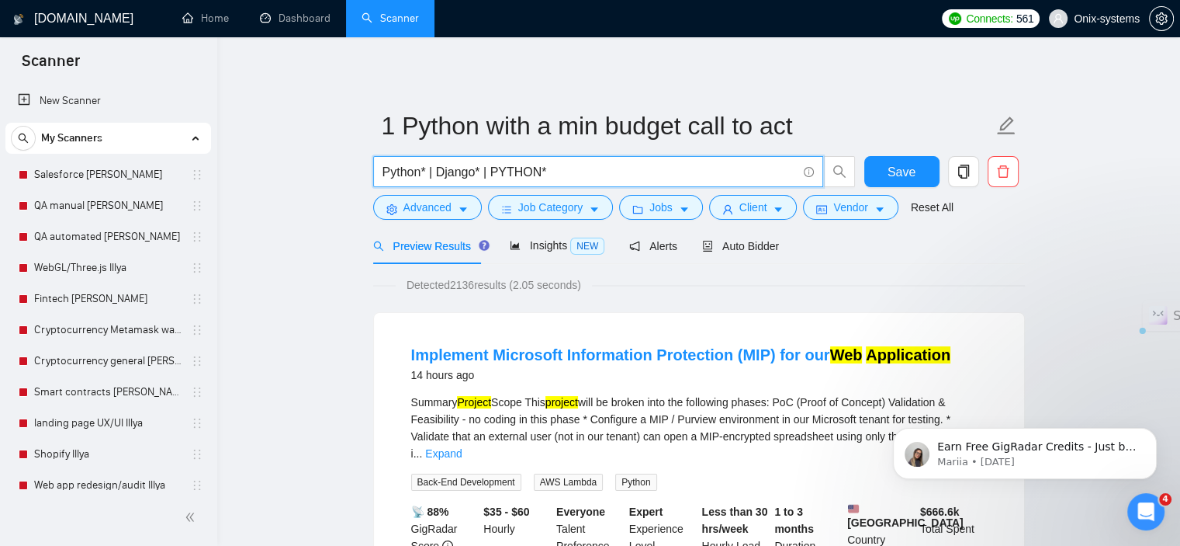
click at [599, 172] on input "Python* | Django* | PYTHON*" at bounding box center [590, 171] width 414 height 19
drag, startPoint x: 760, startPoint y: 242, endPoint x: 1137, endPoint y: 310, distance: 383.2
click at [761, 244] on span "Auto Bidder" at bounding box center [740, 246] width 77 height 12
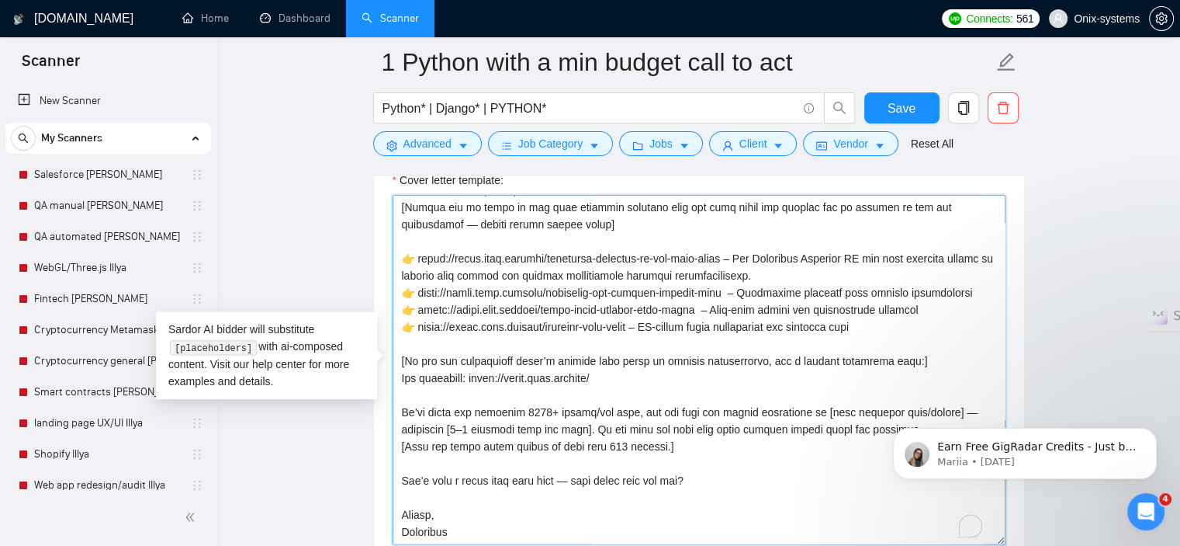
scroll to position [1940, 0]
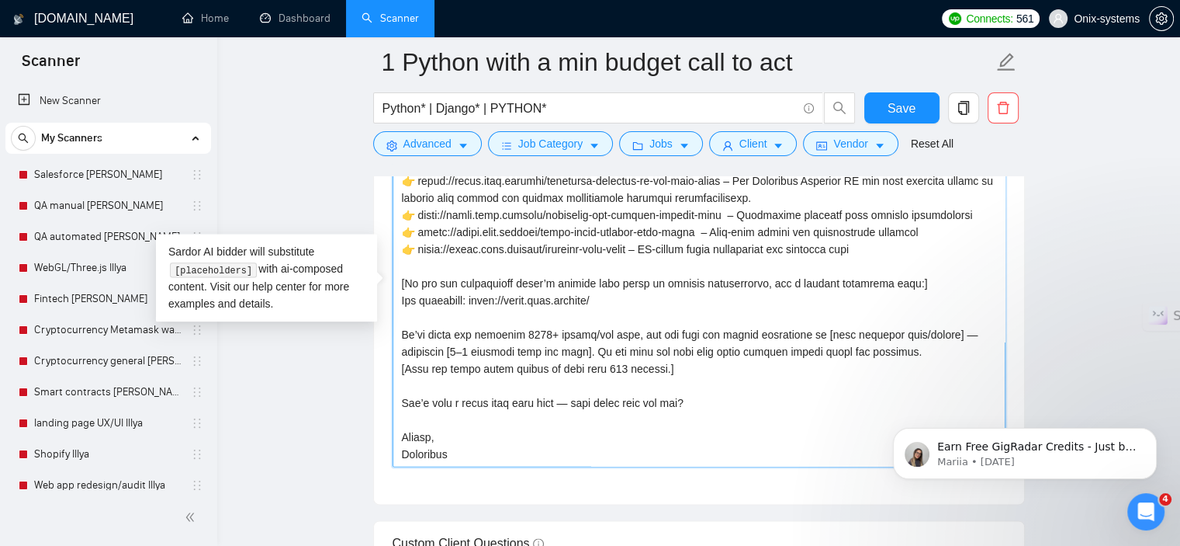
drag, startPoint x: 401, startPoint y: 207, endPoint x: 590, endPoint y: 434, distance: 294.8
click at [590, 434] on textarea "Cover letter template:" at bounding box center [699, 291] width 613 height 349
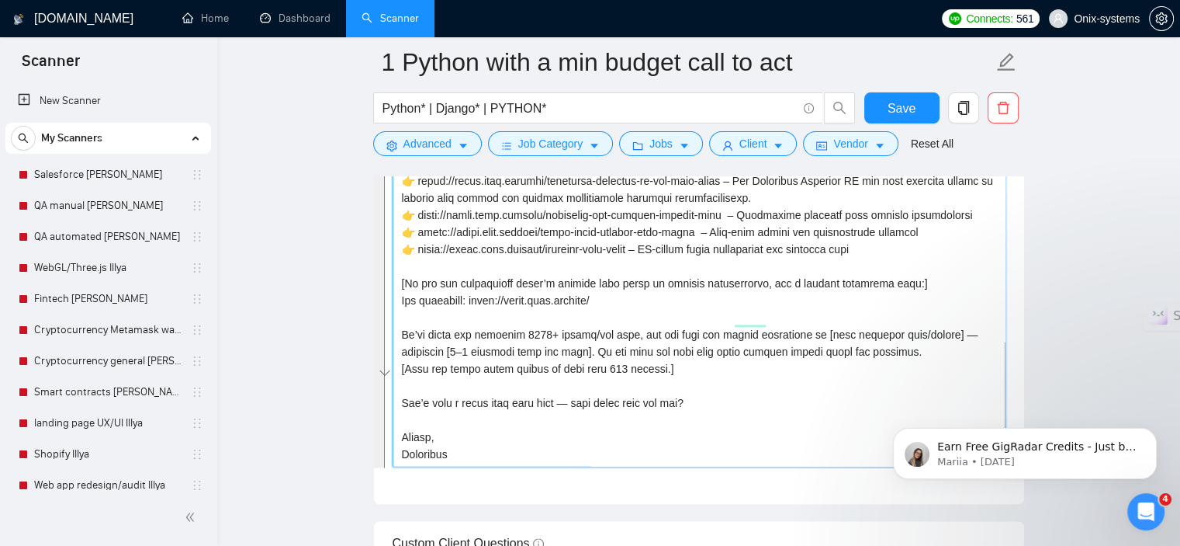
scroll to position [187, 0]
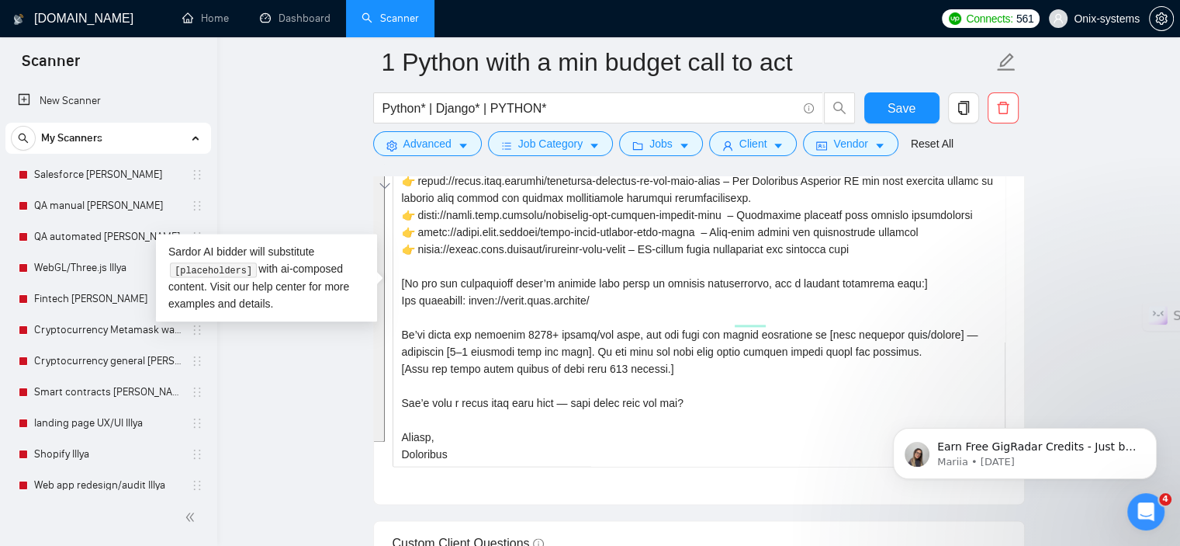
click at [1070, 203] on main "1 Python with a min budget call to act Python* | Django* | PYTHON* Save Advance…" at bounding box center [699, 423] width 914 height 4603
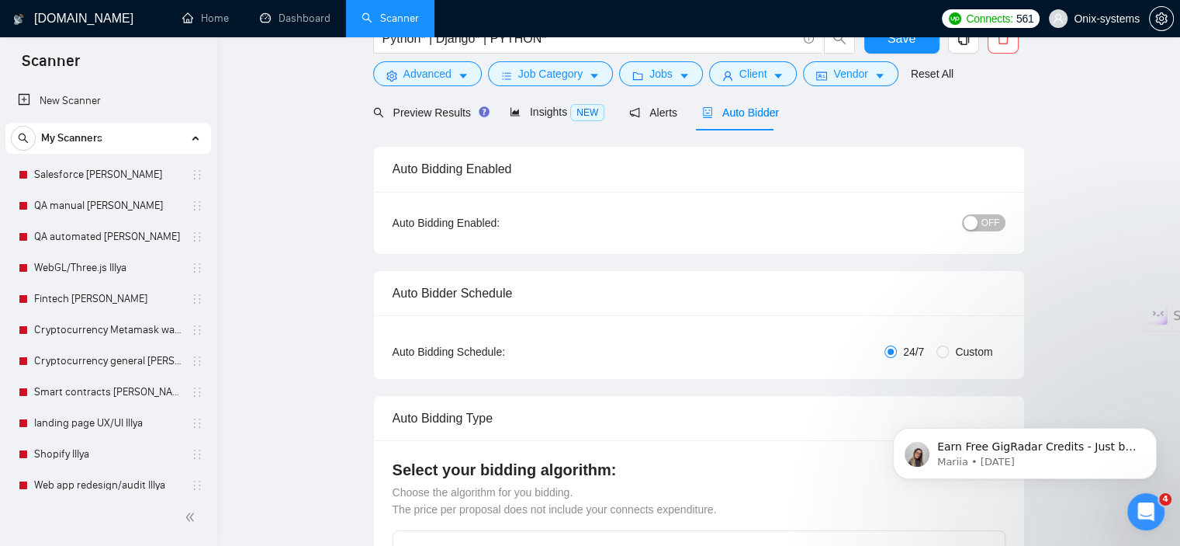
scroll to position [0, 0]
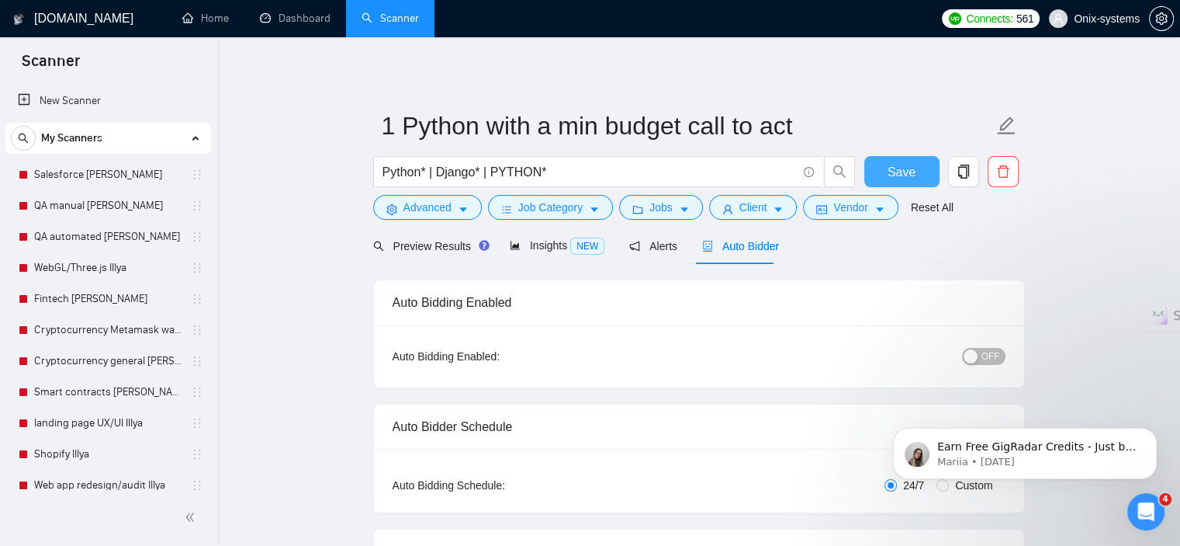
click at [903, 184] on button "Save" at bounding box center [902, 171] width 75 height 31
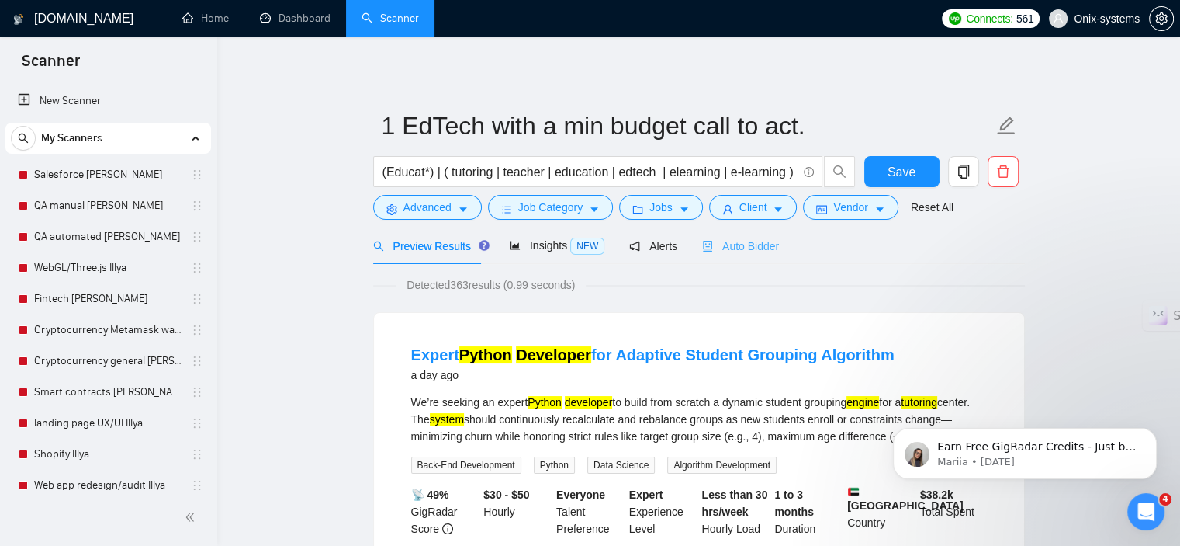
click at [736, 258] on div "Auto Bidder" at bounding box center [740, 245] width 77 height 36
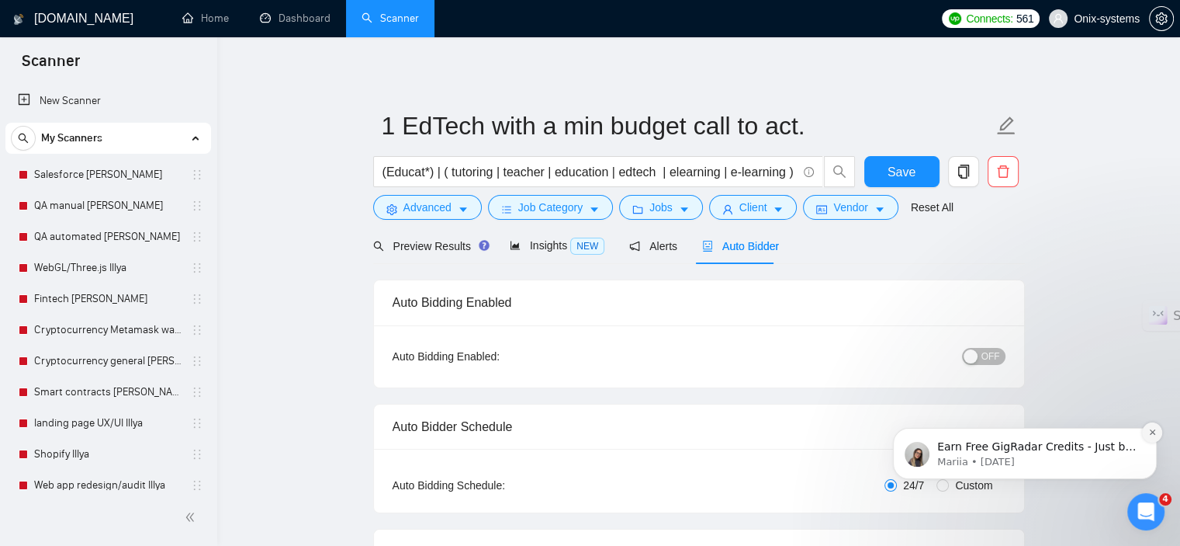
click at [1149, 437] on button "Dismiss notification" at bounding box center [1152, 432] width 20 height 20
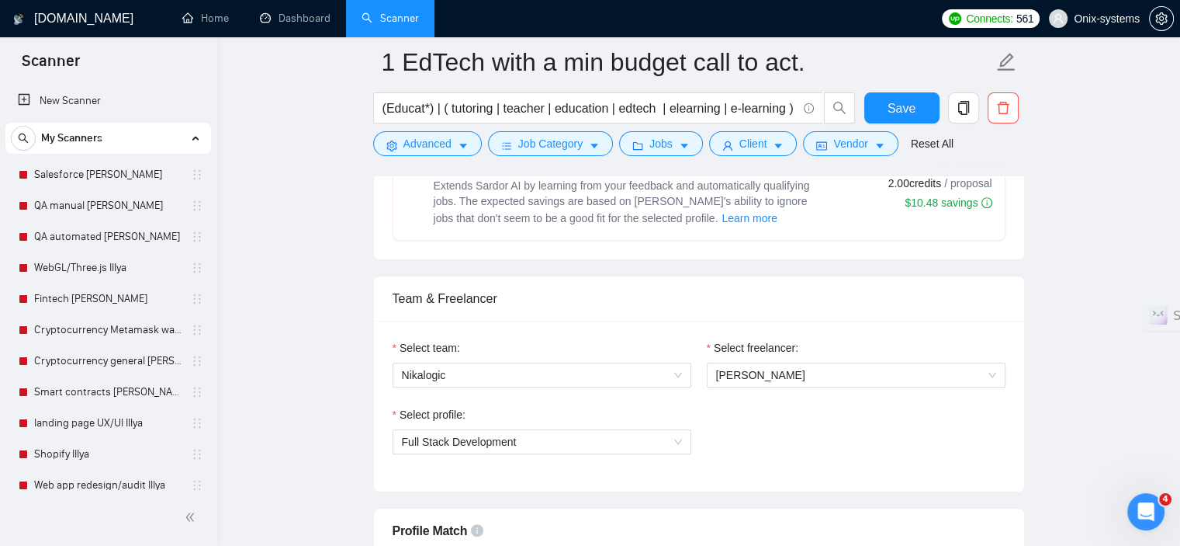
scroll to position [714, 0]
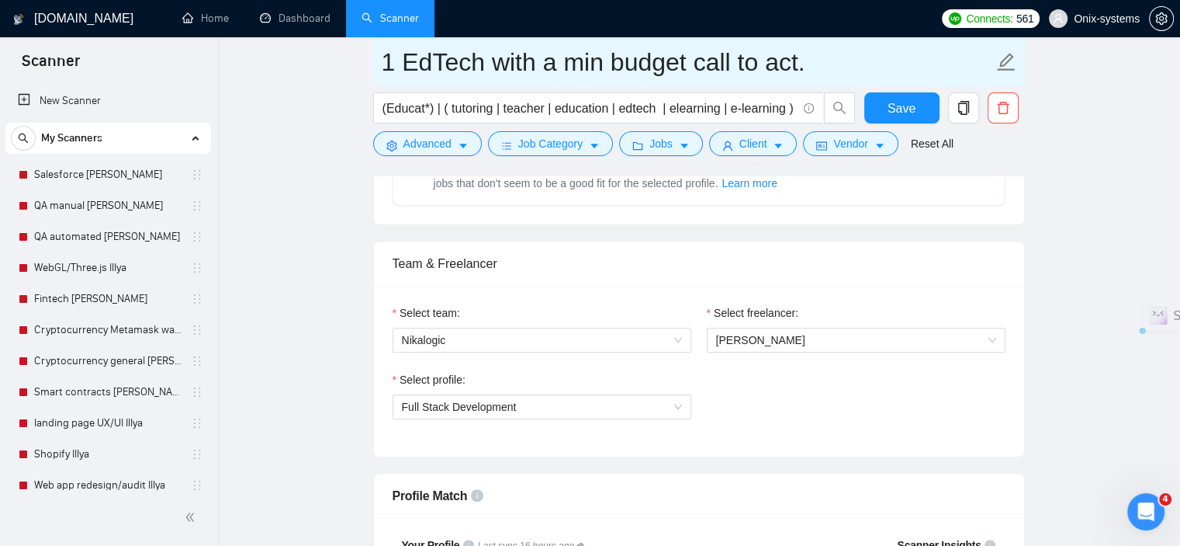
drag, startPoint x: 481, startPoint y: 64, endPoint x: 404, endPoint y: 64, distance: 76.8
click at [404, 64] on input "1 EdTech with a min budget call to act." at bounding box center [688, 62] width 612 height 39
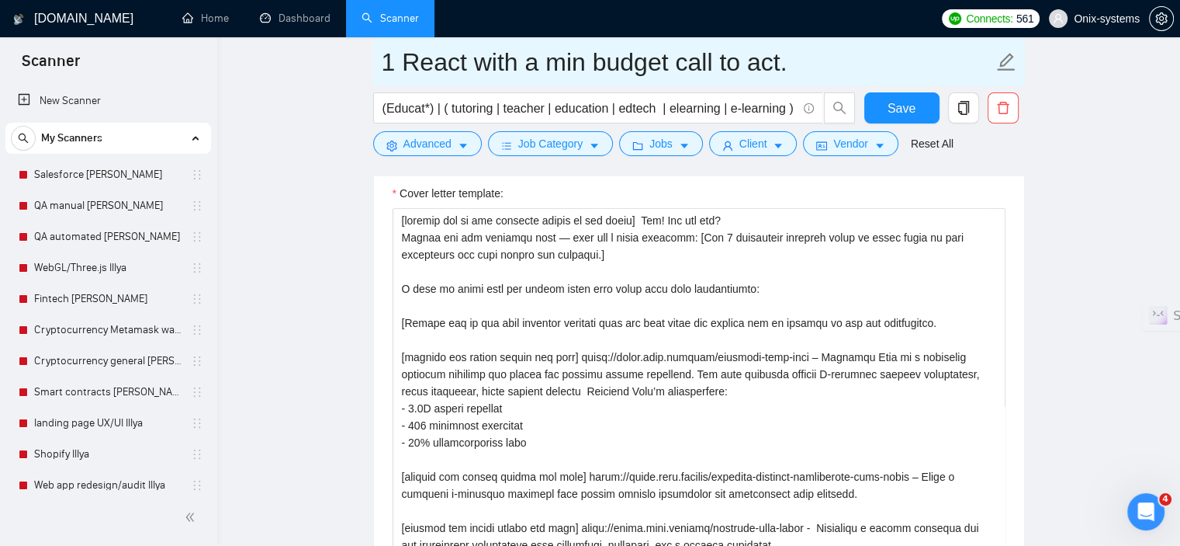
scroll to position [1723, 0]
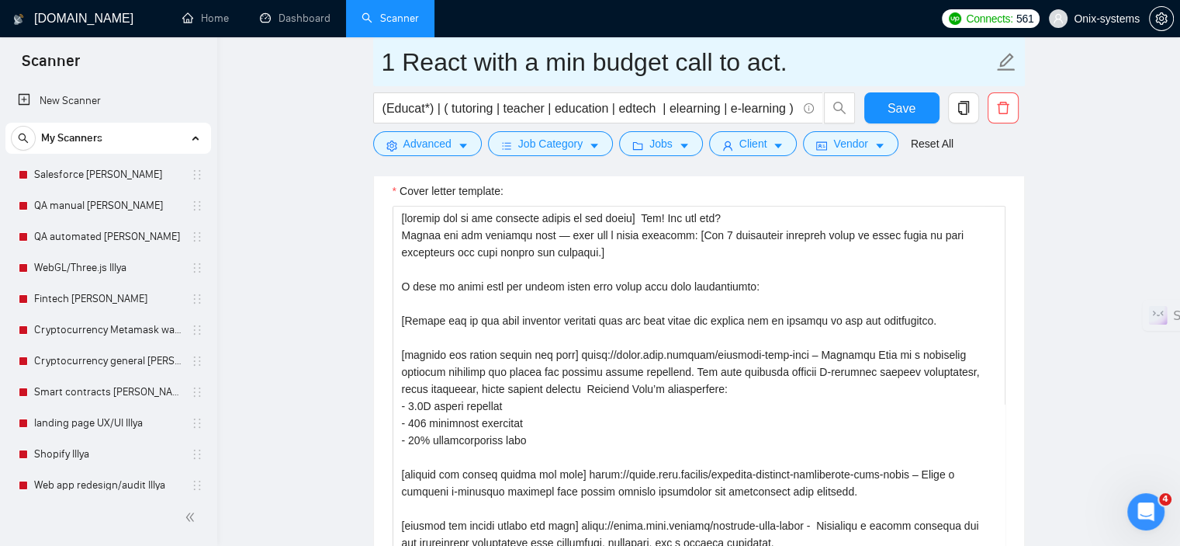
type input "1 React with a min budget call to act."
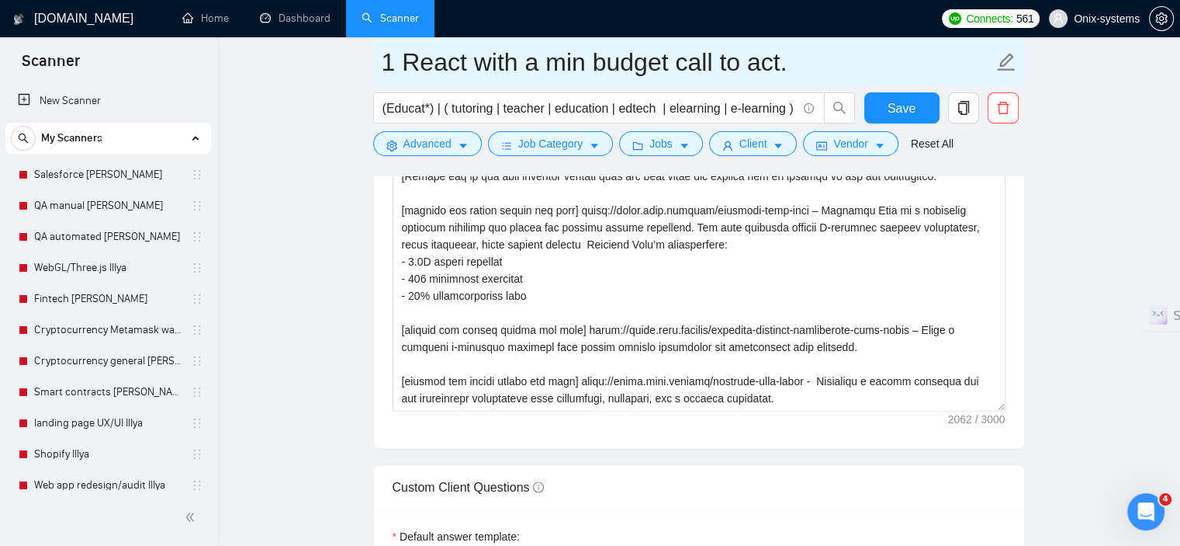
scroll to position [1878, 0]
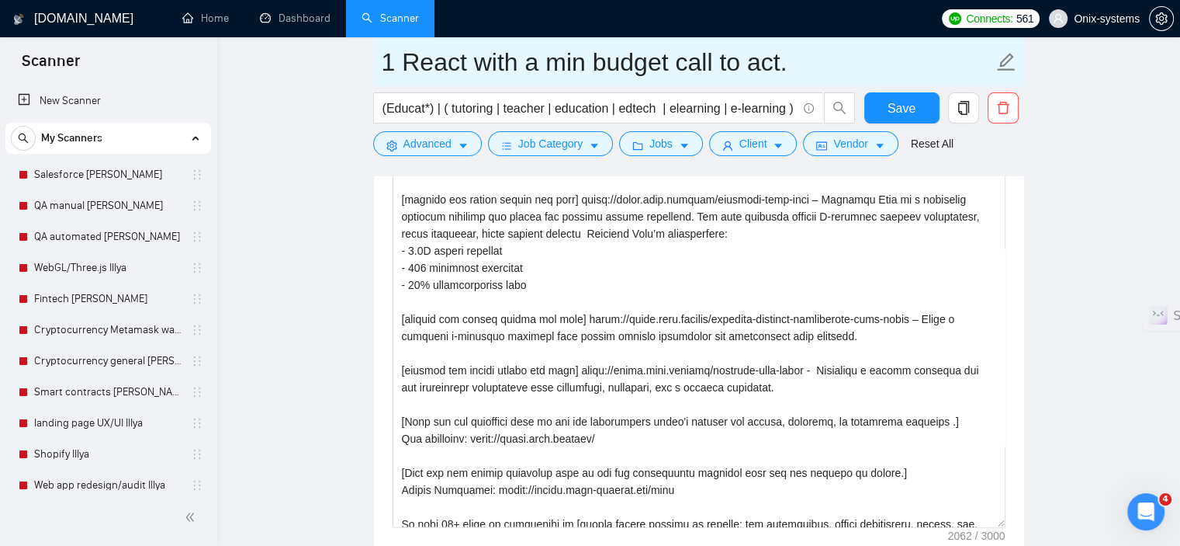
drag, startPoint x: 1003, startPoint y: 391, endPoint x: 1057, endPoint y: 521, distance: 140.5
click at [1057, 521] on main "1 React with a min budget call to act. (Educat*) | ( tutoring | teacher | educa…" at bounding box center [699, 474] width 914 height 4581
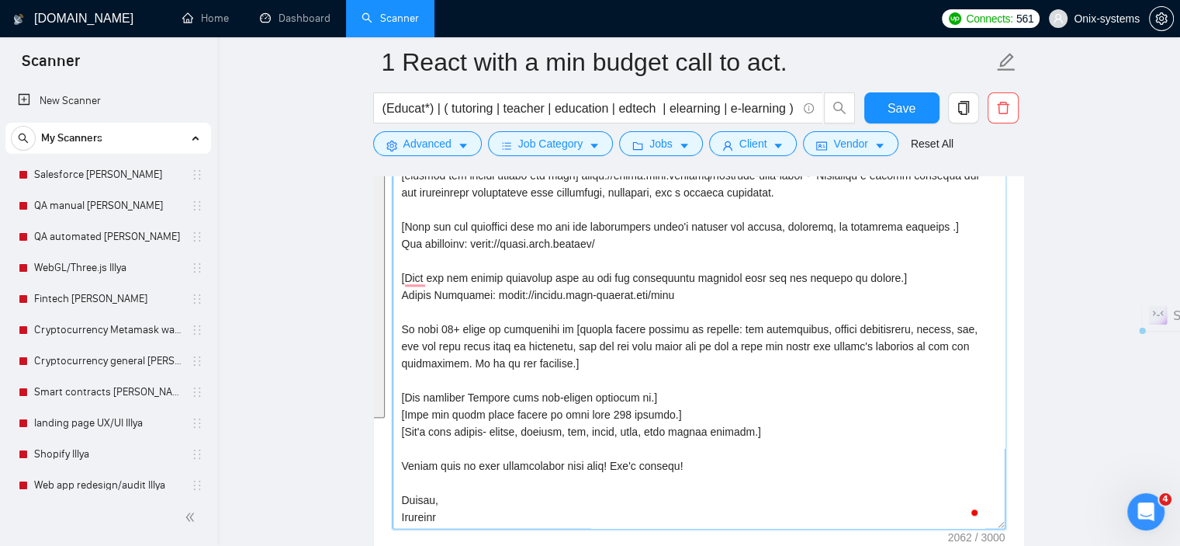
scroll to position [196, 0]
drag, startPoint x: 400, startPoint y: 217, endPoint x: 783, endPoint y: 525, distance: 491.3
click at [783, 525] on textarea "Cover letter template:" at bounding box center [699, 289] width 613 height 478
drag, startPoint x: 501, startPoint y: 297, endPoint x: 438, endPoint y: 278, distance: 66.5
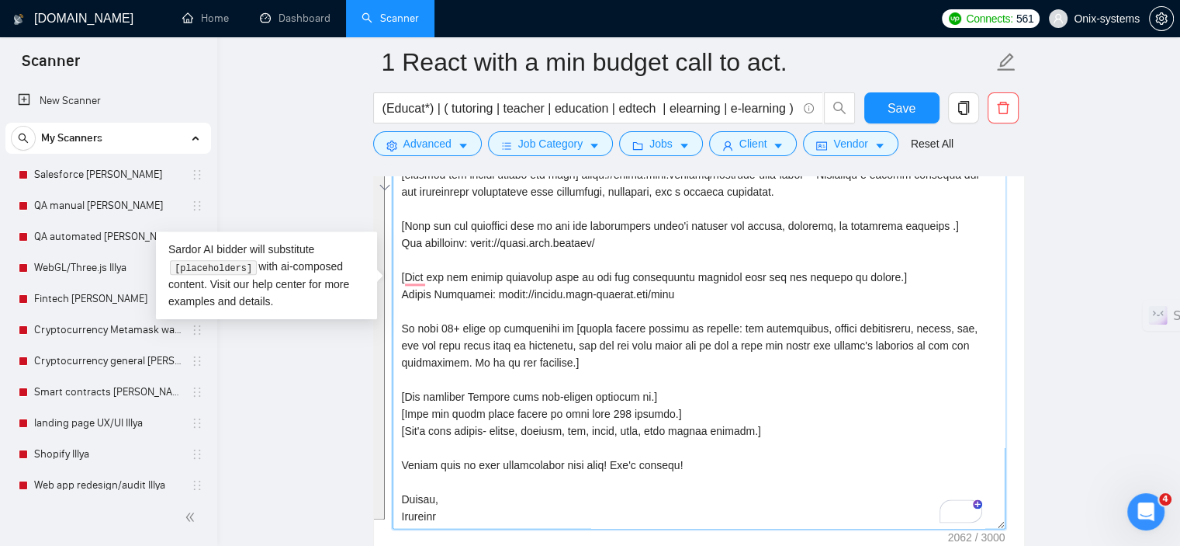
click at [585, 449] on textarea "Cover letter template:" at bounding box center [699, 289] width 613 height 478
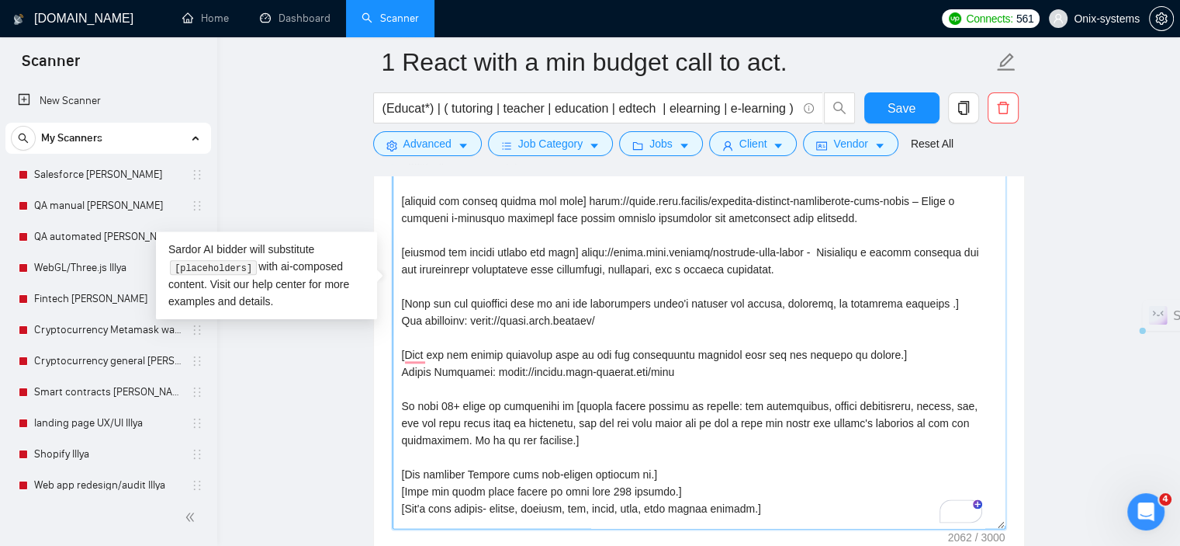
drag, startPoint x: 671, startPoint y: 316, endPoint x: 425, endPoint y: 309, distance: 246.1
click at [425, 309] on textarea "Cover letter template:" at bounding box center [699, 289] width 613 height 478
drag, startPoint x: 714, startPoint y: 381, endPoint x: 400, endPoint y: 355, distance: 314.7
click at [400, 355] on textarea "Cover letter template:" at bounding box center [699, 289] width 613 height 478
click at [746, 380] on textarea "Cover letter template:" at bounding box center [699, 289] width 613 height 478
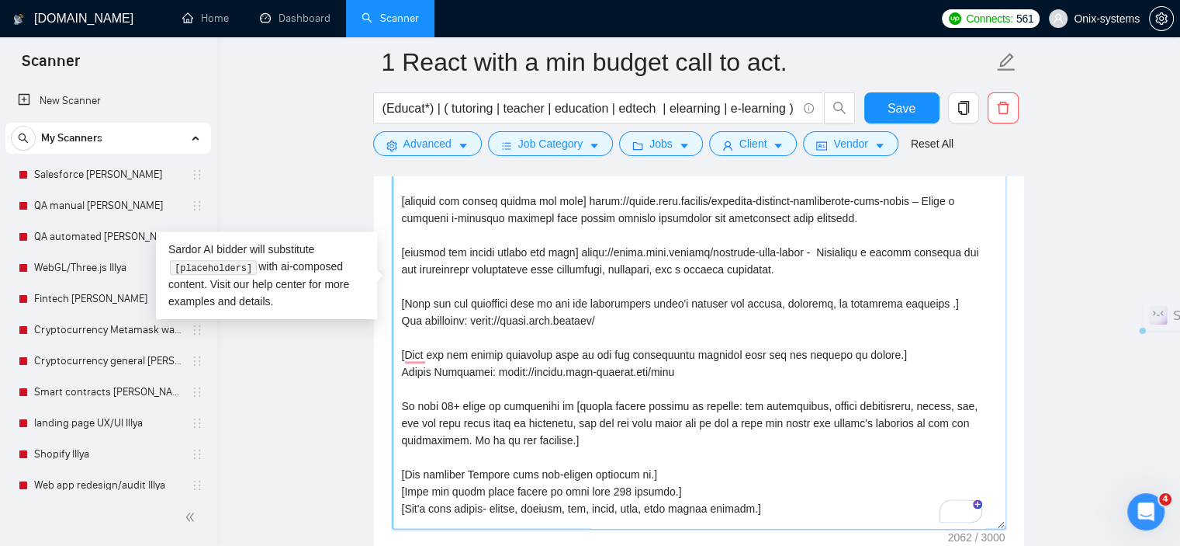
drag, startPoint x: 702, startPoint y: 372, endPoint x: 397, endPoint y: 359, distance: 305.3
click at [397, 359] on div "Cover Letter Options Cover letter template:" at bounding box center [699, 264] width 652 height 603
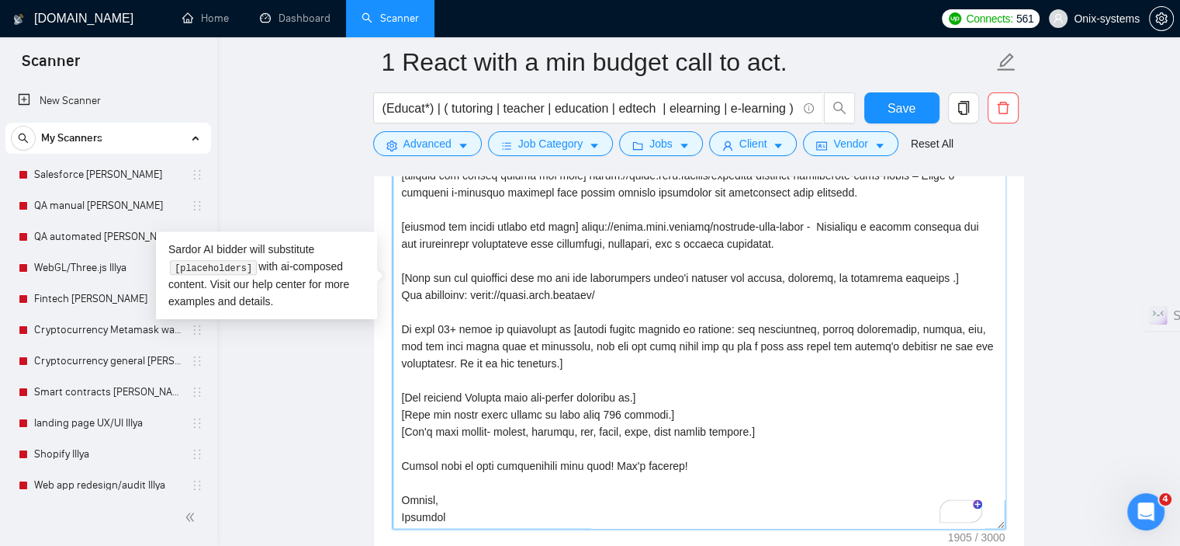
scroll to position [0, 0]
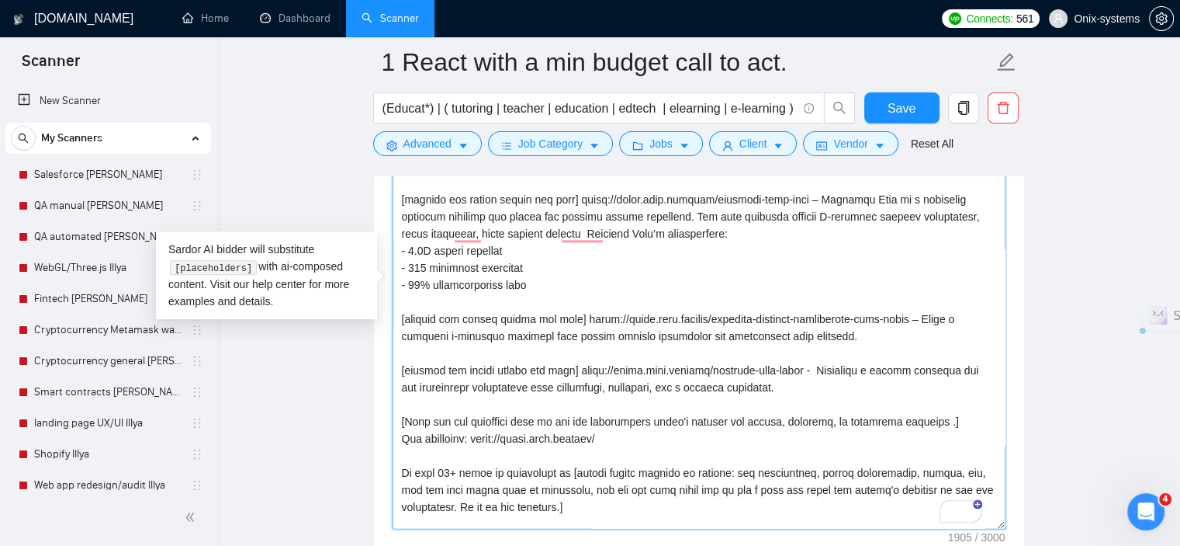
drag, startPoint x: 795, startPoint y: 385, endPoint x: 574, endPoint y: 366, distance: 221.3
click at [574, 366] on textarea "Cover letter template:" at bounding box center [699, 289] width 613 height 478
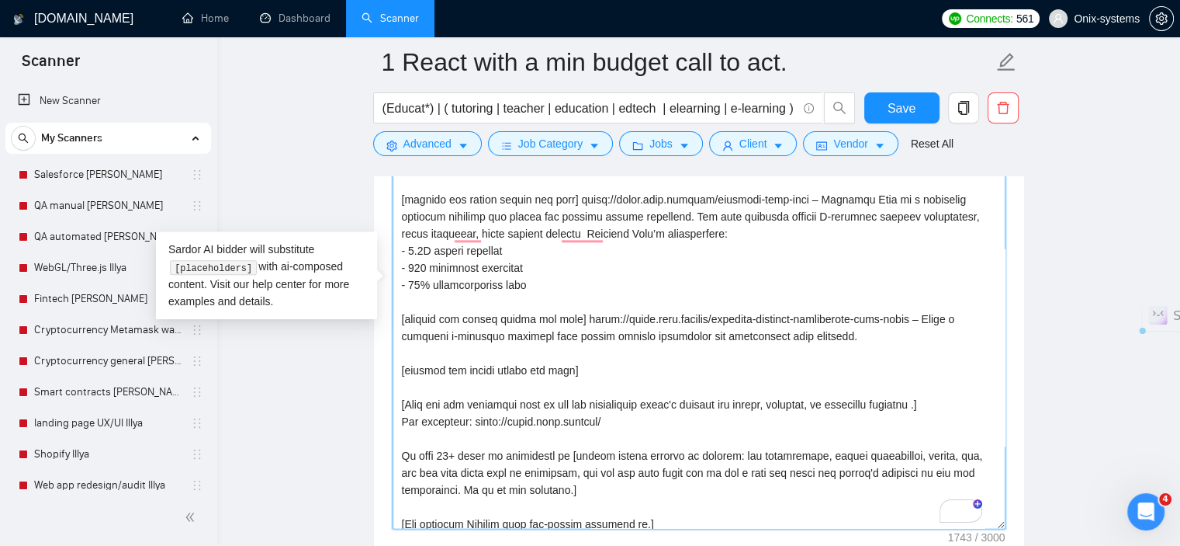
drag, startPoint x: 848, startPoint y: 335, endPoint x: 570, endPoint y: 315, distance: 278.5
click at [570, 315] on textarea "Cover letter template:" at bounding box center [699, 289] width 613 height 478
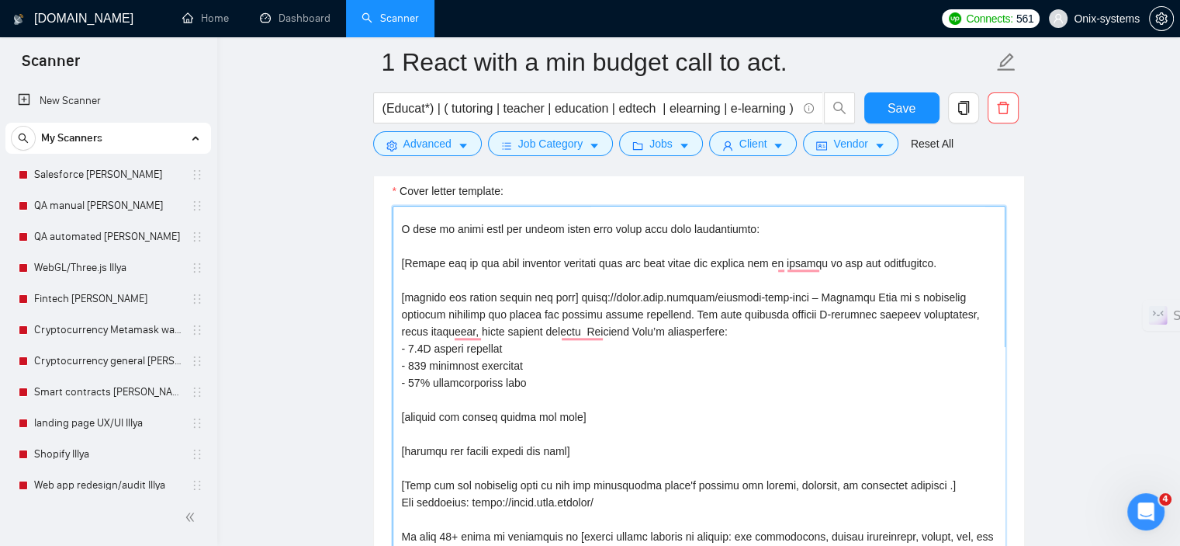
scroll to position [78, 0]
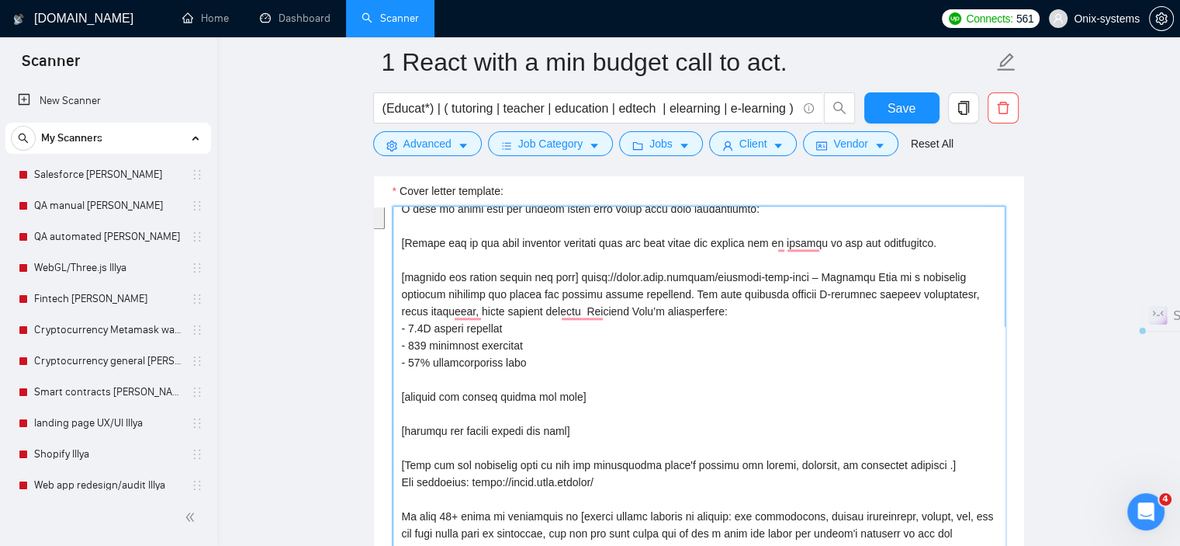
drag, startPoint x: 564, startPoint y: 359, endPoint x: 574, endPoint y: 275, distance: 85.2
click at [574, 275] on textarea "Cover letter template:" at bounding box center [699, 445] width 613 height 478
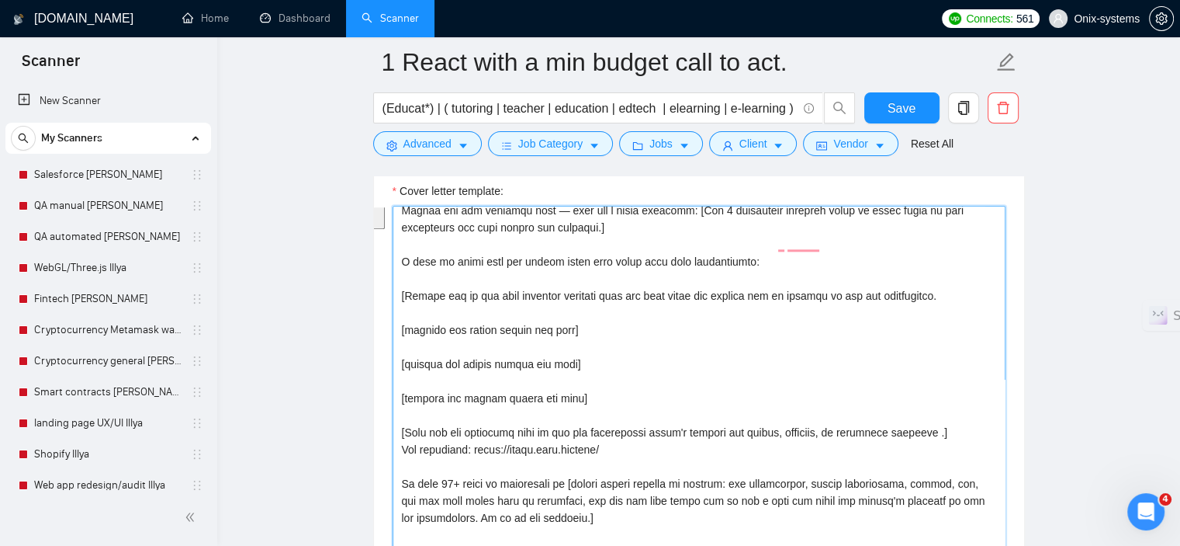
scroll to position [24, 0]
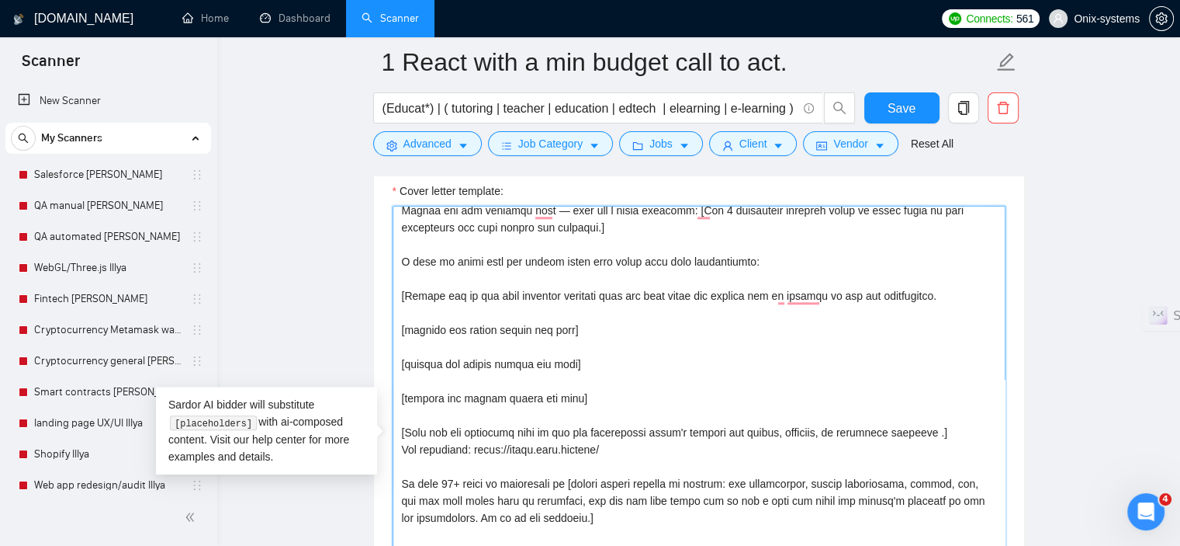
paste textarea "https://sales.onix.company/misterbnb-case-study"
paste textarea "Misterb&b – The world’s largest LGBTQ travel community platform providing safe …"
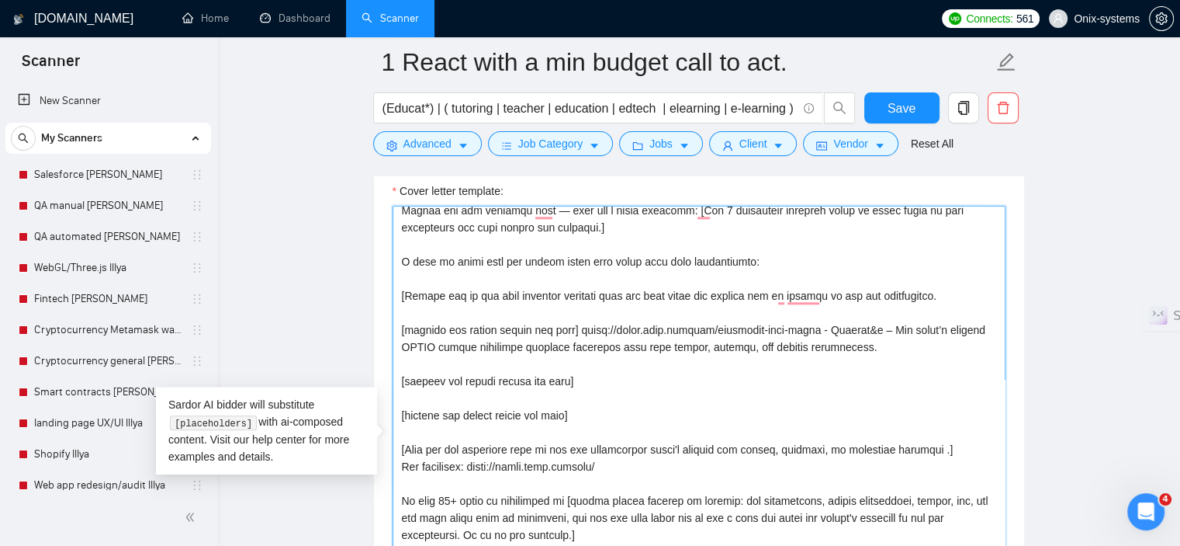
scroll to position [40, 0]
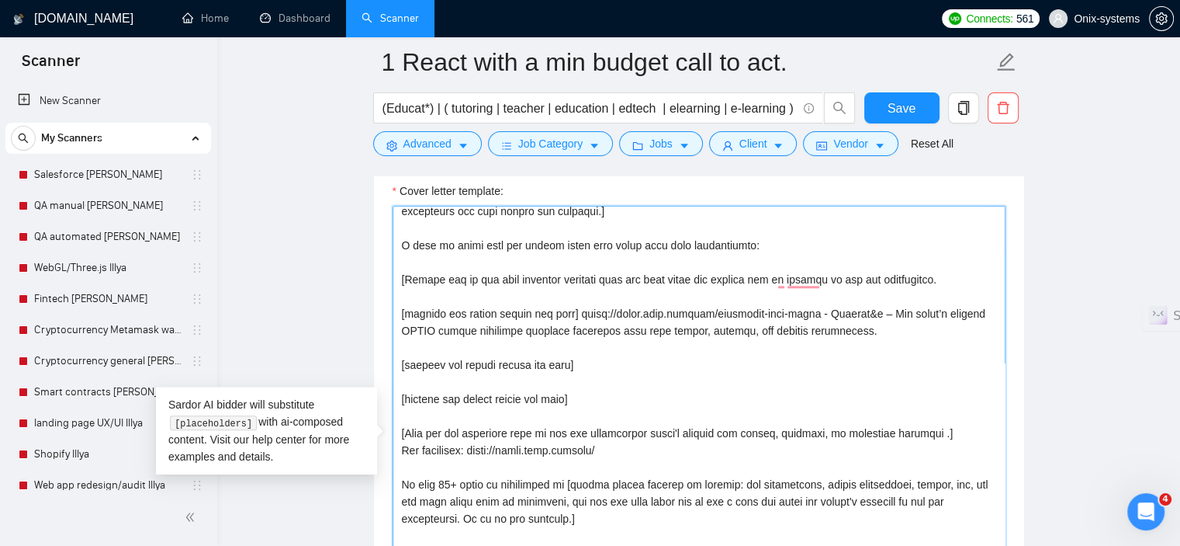
click at [608, 359] on textarea "Cover letter template:" at bounding box center [699, 445] width 613 height 478
paste textarea "https://sales.onix.company/cryptocurrency-exchange-platform-case-study"
click at [612, 394] on textarea "Cover letter template:" at bounding box center [699, 445] width 613 height 478
click at [600, 382] on textarea "Cover letter template:" at bounding box center [699, 445] width 613 height 478
paste textarea "Cryptocurrency Exchange Platform – A decentralized Ethereum-based platform for …"
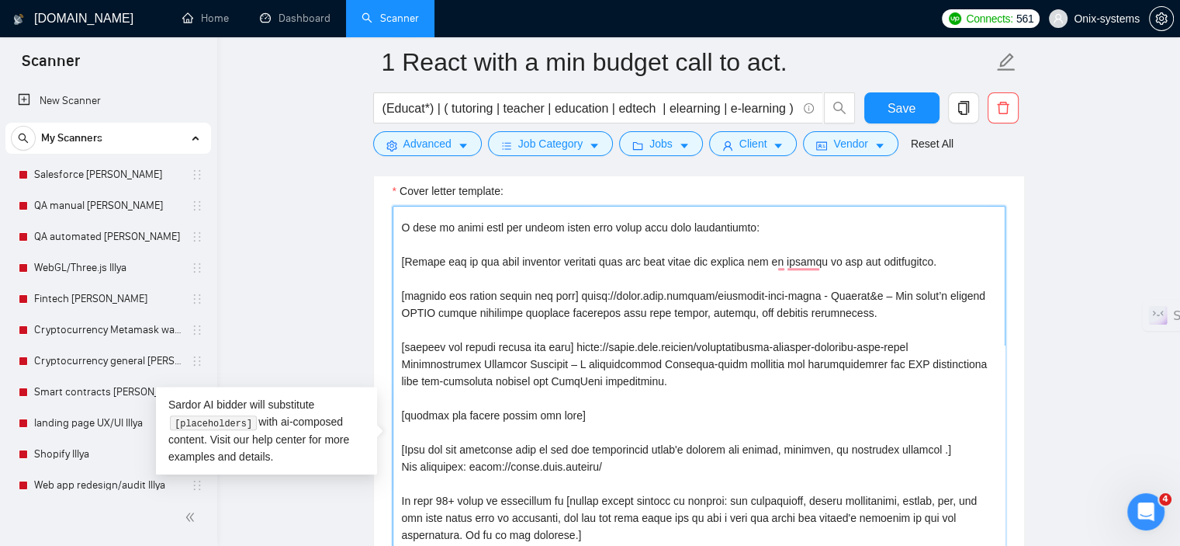
scroll to position [75, 0]
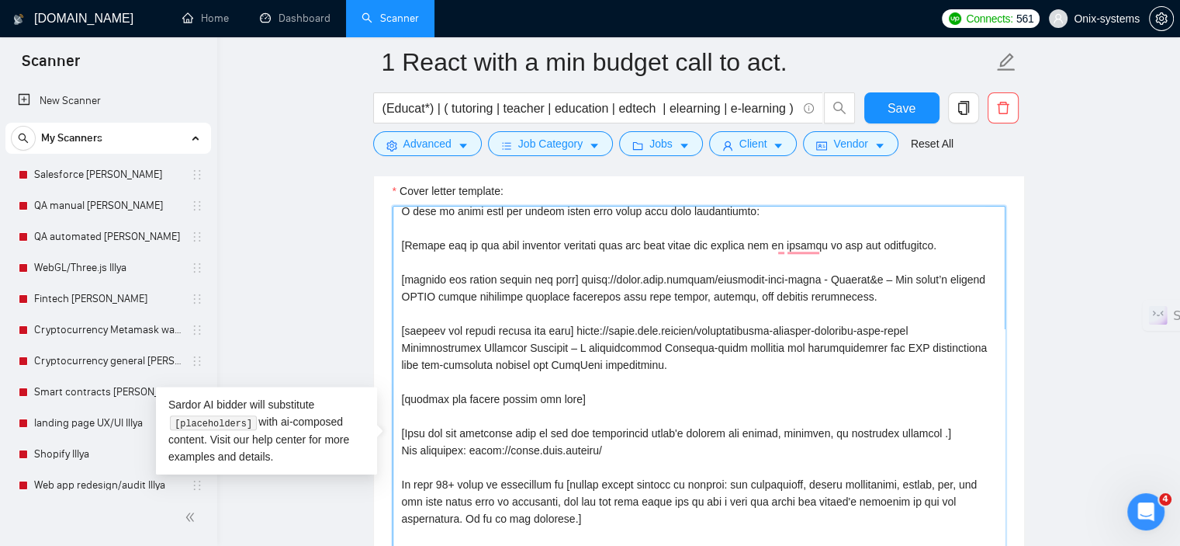
click at [587, 397] on textarea "Cover letter template:" at bounding box center [699, 445] width 613 height 478
paste textarea "https://sales.onix.company/stridist-case-study"
paste textarea "Stridist – An all-in-one business platform for fitness and nutrition profession…"
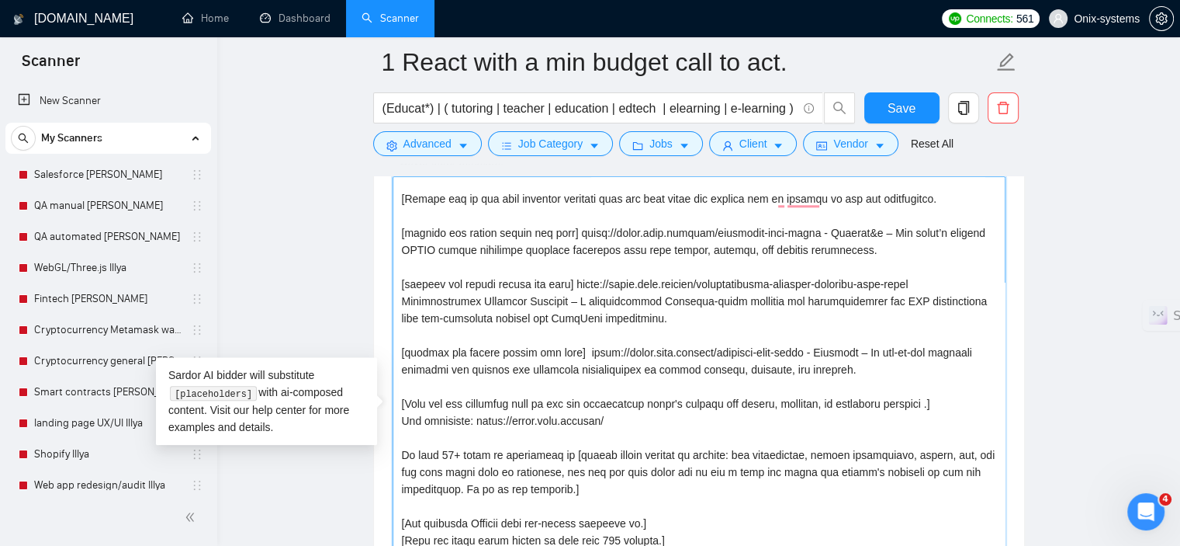
scroll to position [1801, 0]
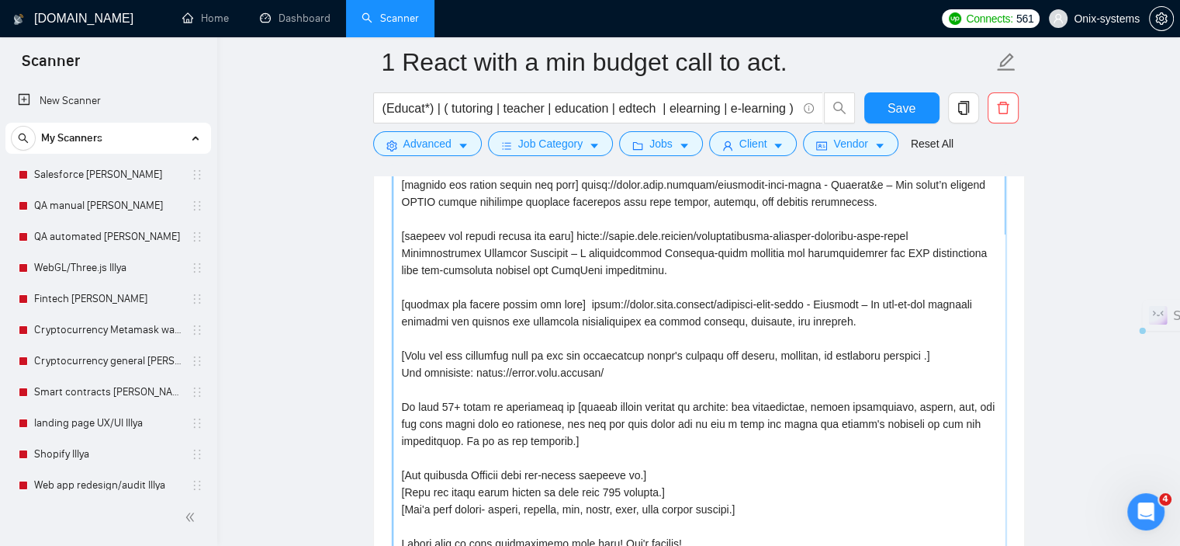
drag, startPoint x: 608, startPoint y: 369, endPoint x: 400, endPoint y: 349, distance: 209.0
click at [400, 349] on textarea "Cover letter template:" at bounding box center [699, 367] width 613 height 478
paste textarea "If the job description doesn’t mention tech stack or backend specifically, add …"
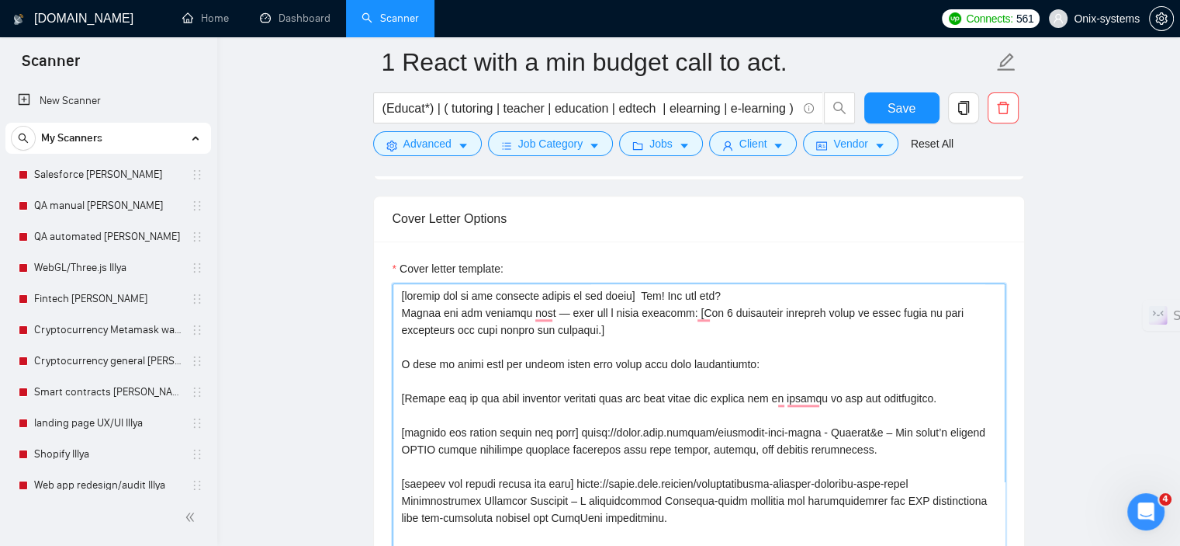
scroll to position [92, 0]
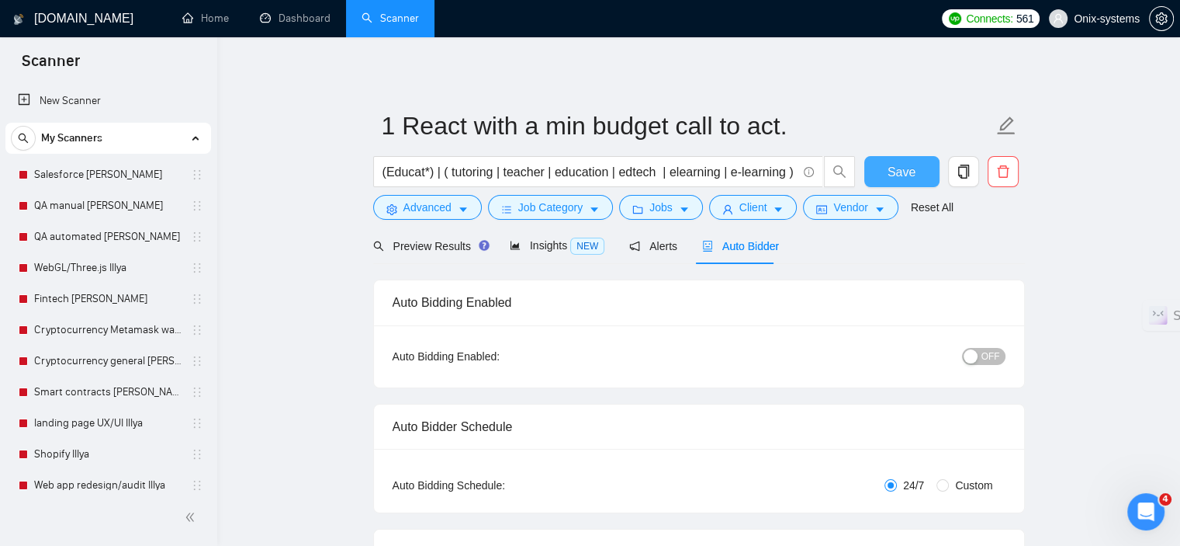
type textarea "[include one or two relevant emojis at the start] Hey! How are you? Thanks for …"
click at [916, 182] on button "Save" at bounding box center [902, 171] width 75 height 31
click at [506, 176] on input "(Educat*) | ( tutoring | teacher | education | edtech | elearning | e-learning )" at bounding box center [590, 171] width 414 height 19
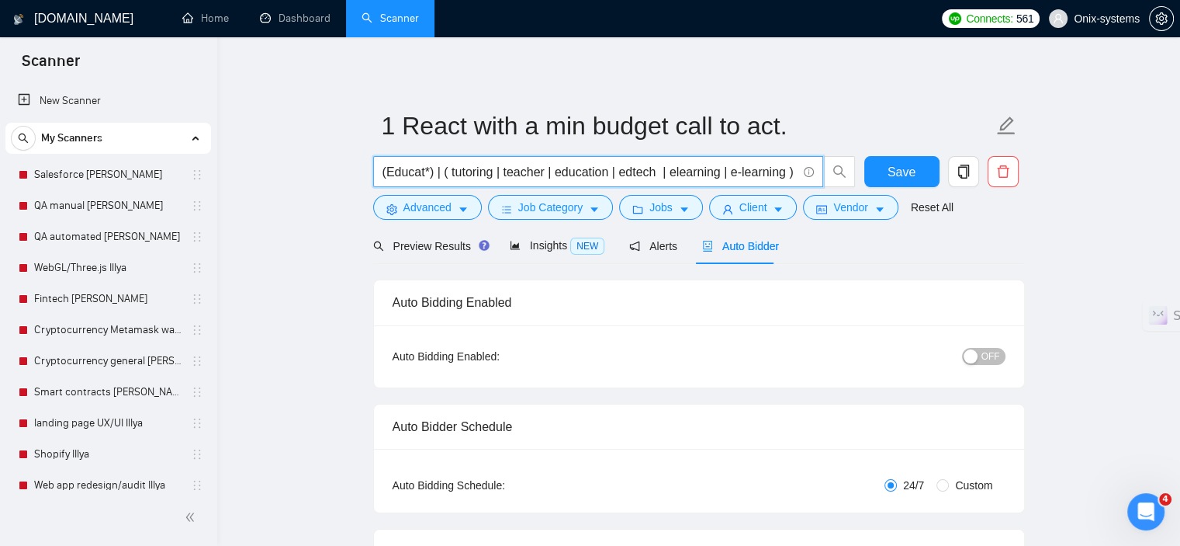
click at [506, 176] on input "(Educat*) | ( tutoring | teacher | education | edtech | elearning | e-learning )" at bounding box center [590, 171] width 414 height 19
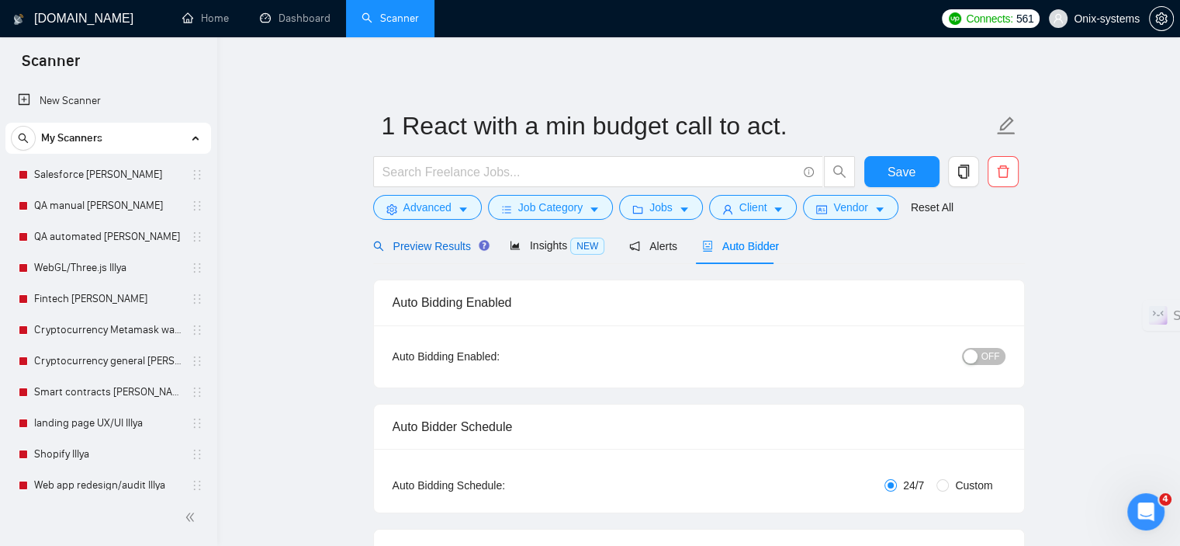
click at [422, 241] on span "Preview Results" at bounding box center [429, 246] width 112 height 12
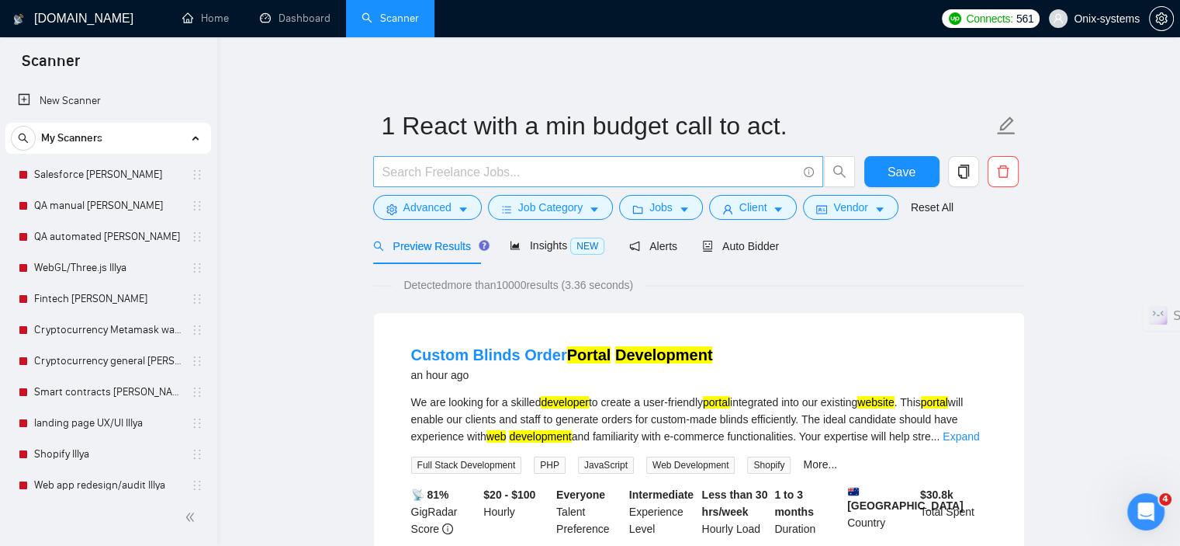
click at [452, 173] on input "text" at bounding box center [590, 171] width 414 height 19
type input "React* | react* |"
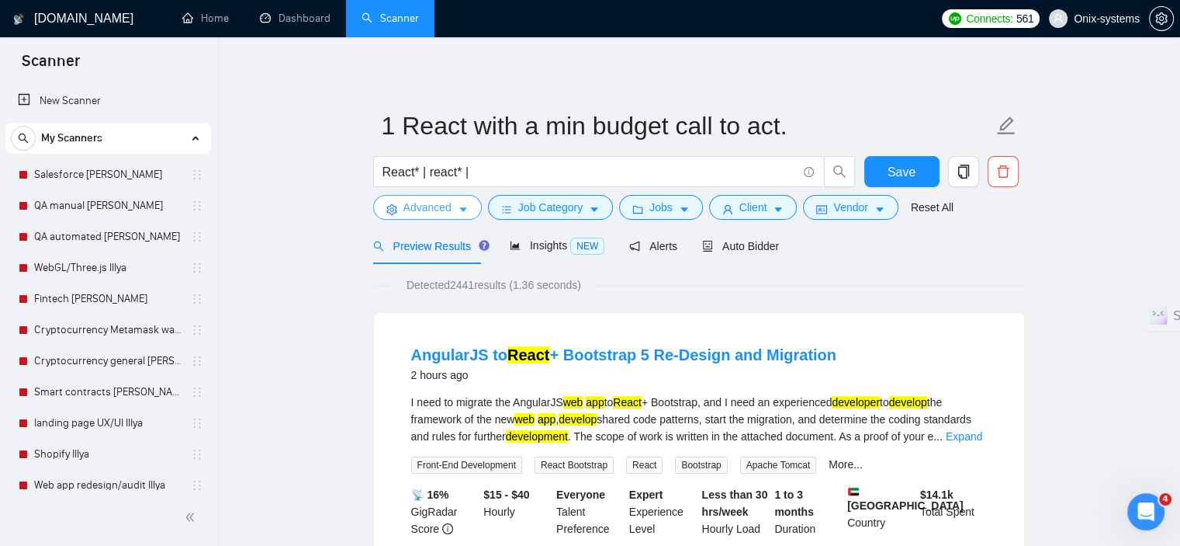
click at [438, 199] on span "Advanced" at bounding box center [428, 207] width 48 height 17
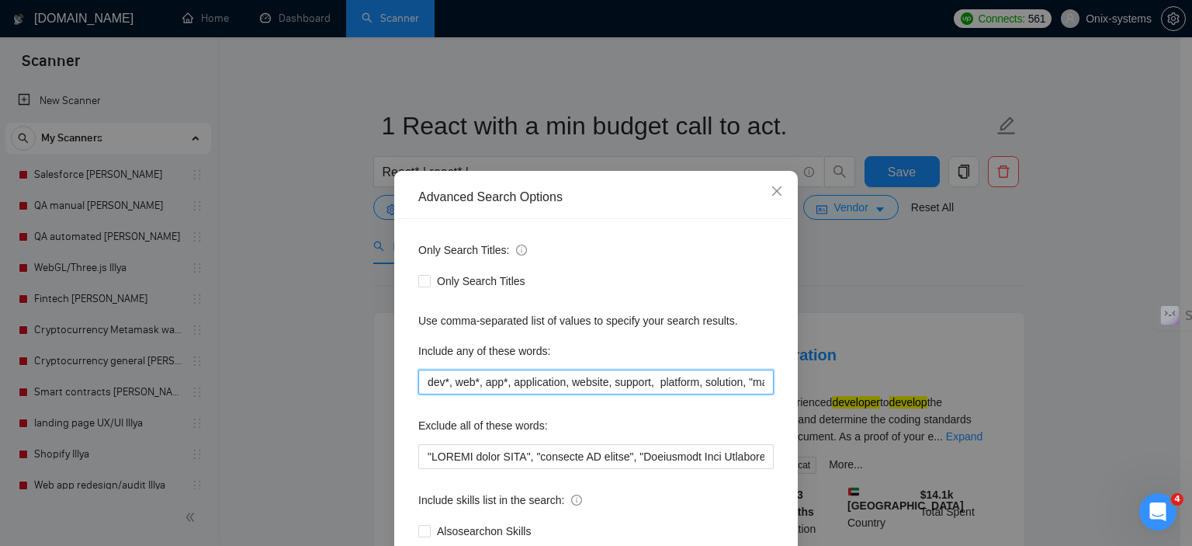
click at [438, 376] on input "dev*, web*, app*, application, website, support, platform, solution, "managemen…" at bounding box center [595, 381] width 355 height 25
paste input "app*, platform*, web*, website, mobile, "Full stack", Fullstack, backend, Backe…"
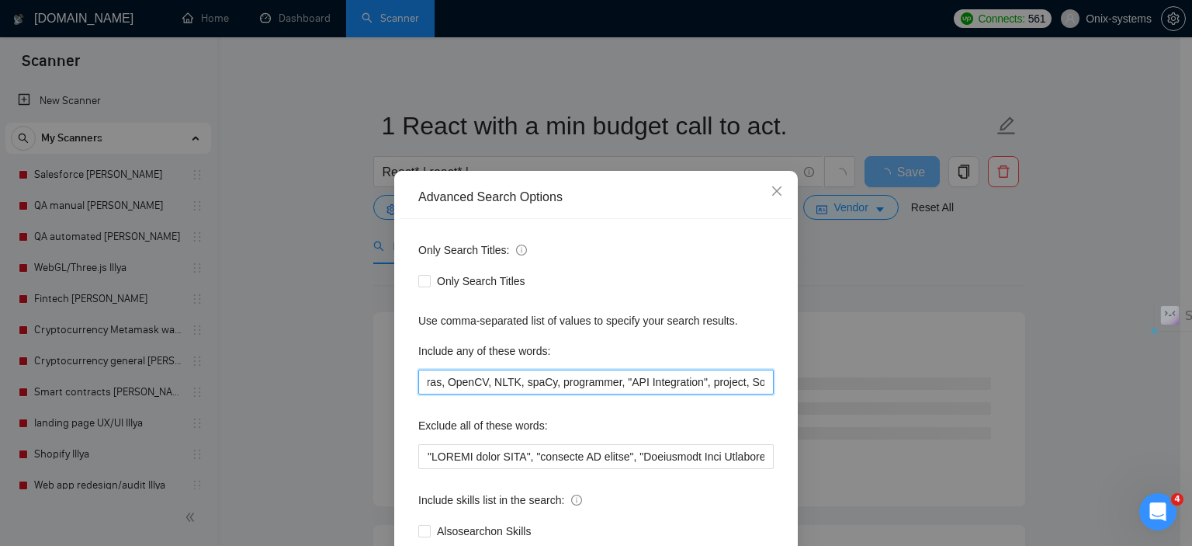
drag, startPoint x: 712, startPoint y: 384, endPoint x: 757, endPoint y: 385, distance: 45.8
click at [757, 385] on input "app*, platform*, web*, website, mobile, "Full stack", Fullstack, backend, Backe…" at bounding box center [595, 381] width 355 height 25
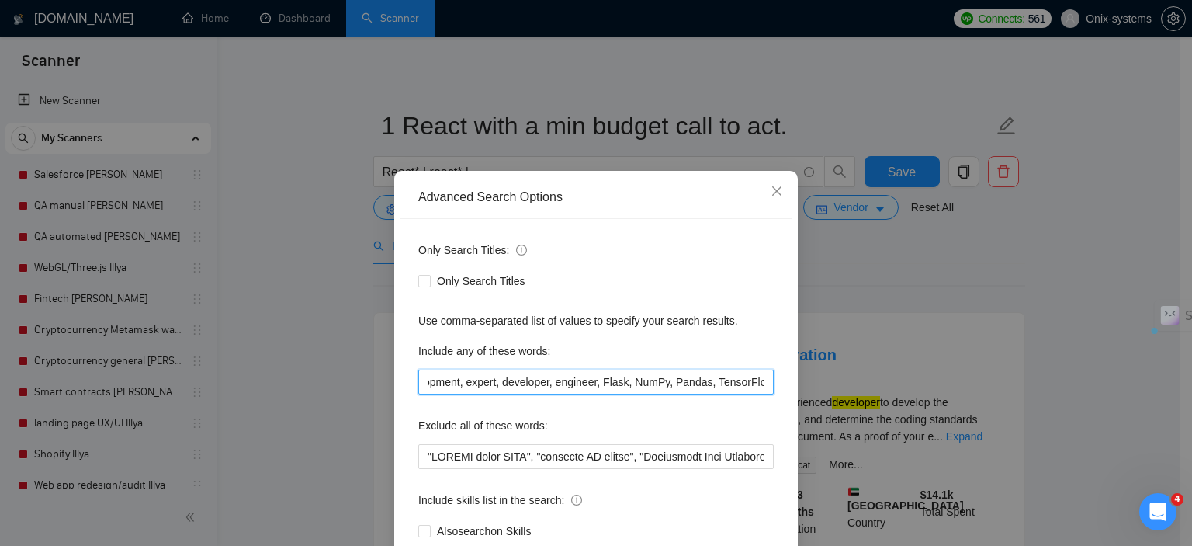
scroll to position [0, 527]
drag, startPoint x: 491, startPoint y: 383, endPoint x: 616, endPoint y: 381, distance: 125.7
click at [616, 381] on input "app*, platform*, web*, website, mobile, "Full stack", Fullstack, backend, Backe…" at bounding box center [595, 381] width 355 height 25
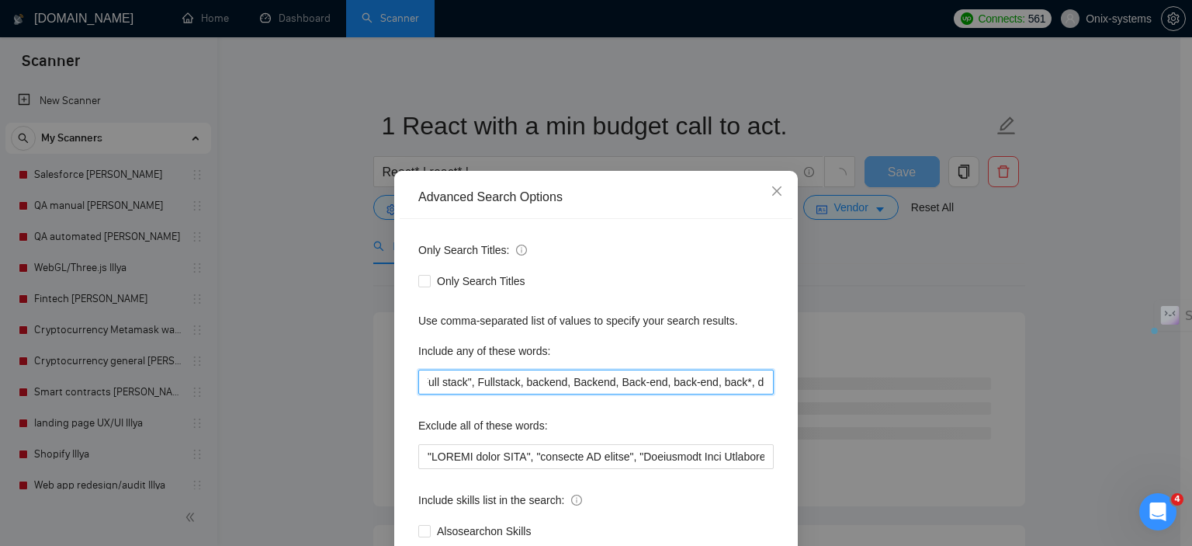
scroll to position [0, 195]
drag, startPoint x: 612, startPoint y: 381, endPoint x: 475, endPoint y: 367, distance: 137.3
click at [475, 367] on div "Include any of these words: app*, platform*, web*, website, mobile, "Full stack…" at bounding box center [595, 366] width 355 height 56
click at [571, 375] on input "app*, platform*, web*, website, mobile, "Full stack", Fullstack, backend, Backe…" at bounding box center [595, 381] width 355 height 25
click at [509, 381] on input "app*, platform*, web*, website, mobile, "Full stack", Fullstack, backend, Backe…" at bounding box center [595, 381] width 355 height 25
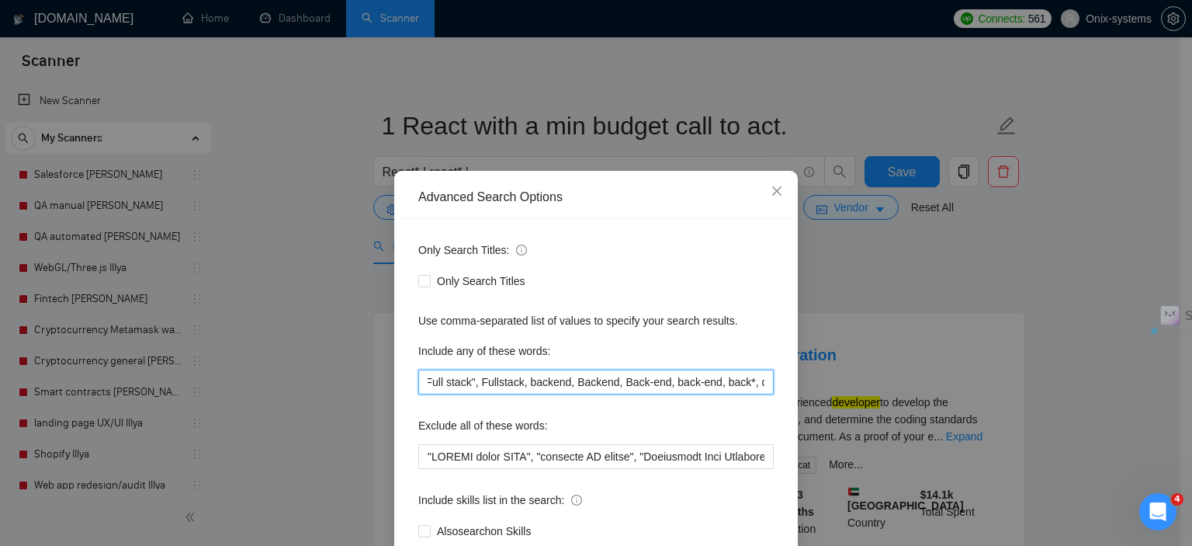
drag, startPoint x: 518, startPoint y: 381, endPoint x: 712, endPoint y: 385, distance: 193.3
click at [712, 385] on input "app*, platform*, web*, website, mobile, "Full stack", Fullstack, backend, Backe…" at bounding box center [595, 381] width 355 height 25
click at [570, 381] on input "app*, platform*, web*, website, mobile, "Full stack", Fullstack, backend, Backe…" at bounding box center [595, 381] width 355 height 25
click at [571, 381] on input "app*, platform*, web*, website, mobile, "Full stack", Fullstack, backend, Backe…" at bounding box center [595, 381] width 355 height 25
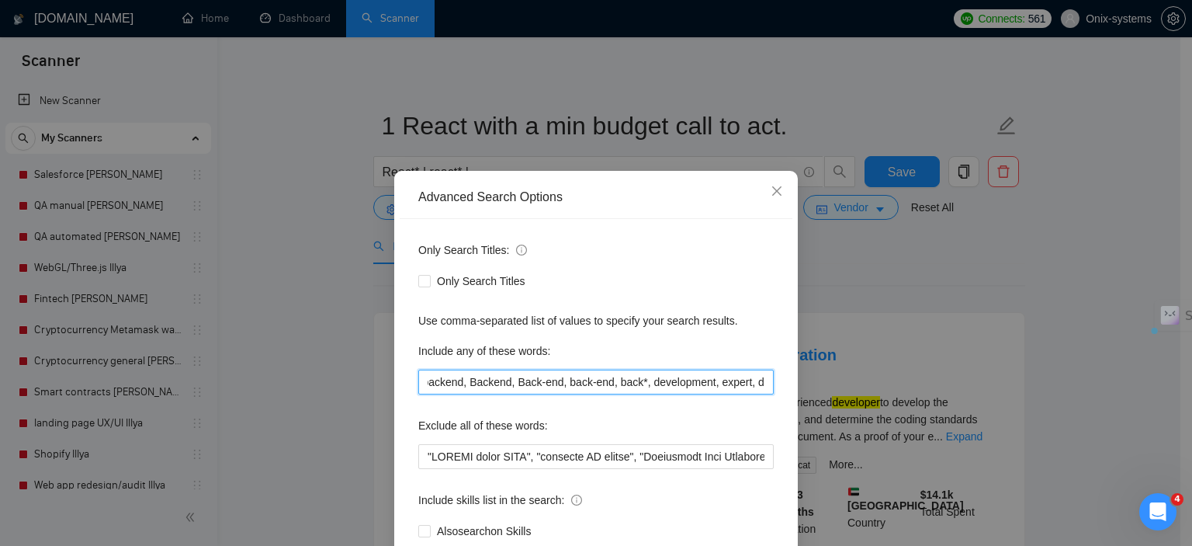
drag, startPoint x: 566, startPoint y: 381, endPoint x: 631, endPoint y: 390, distance: 65.9
click at [631, 390] on input "app*, platform*, web*, website, mobile, "Full stack", Fullstack, backend, Backe…" at bounding box center [595, 381] width 355 height 25
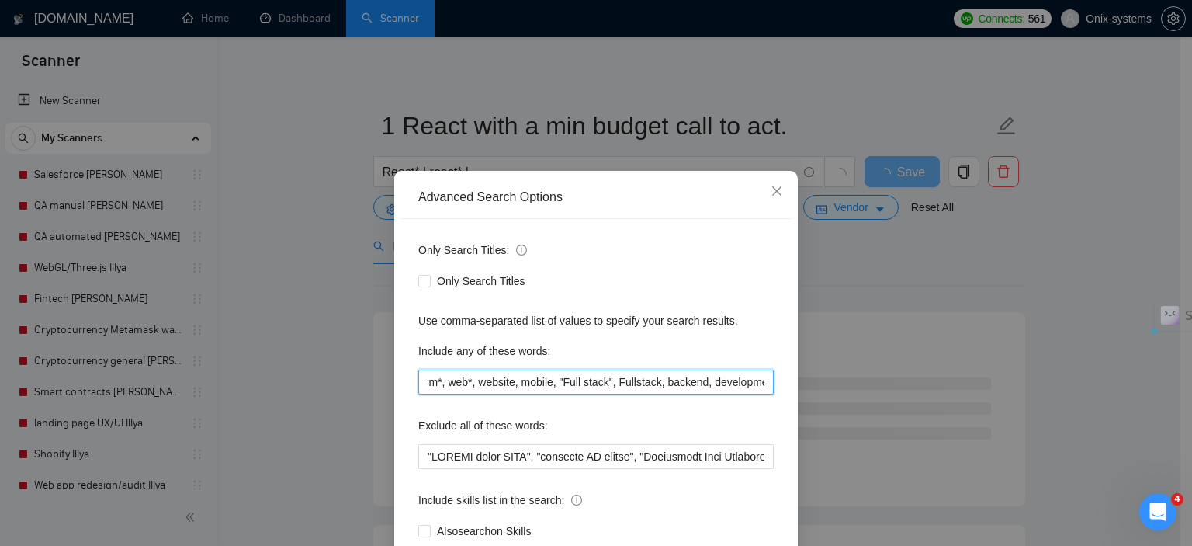
scroll to position [0, 35]
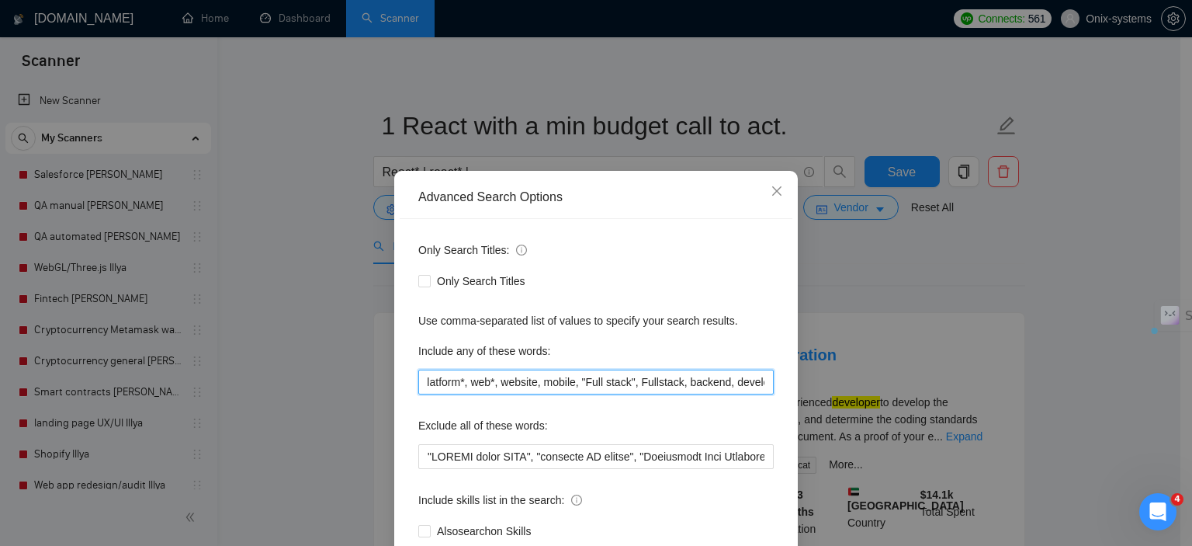
drag, startPoint x: 493, startPoint y: 382, endPoint x: 712, endPoint y: 380, distance: 219.6
click at [712, 380] on input "app*, platform*, web*, website, mobile, "Full stack", Fullstack, backend, devel…" at bounding box center [595, 381] width 355 height 25
click at [721, 381] on input "app*, platform*, web*, website, mobile, "Full stack", Fullstack, backend, devel…" at bounding box center [595, 381] width 355 height 25
drag, startPoint x: 736, startPoint y: 381, endPoint x: 795, endPoint y: 379, distance: 59.0
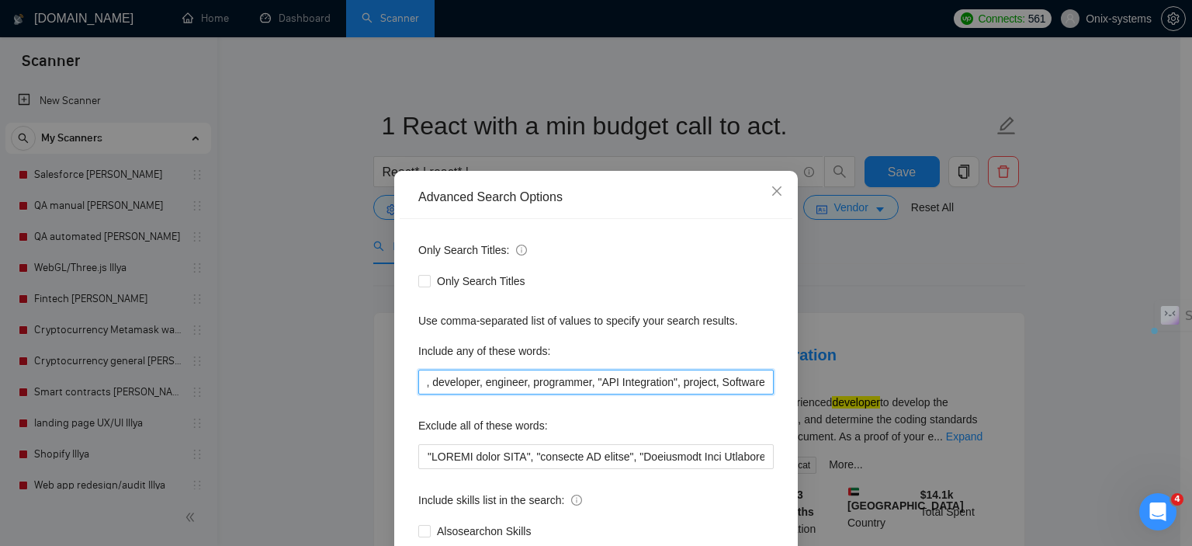
click at [795, 379] on div "Advanced Search Options Only Search Titles: Only Search Titles Use comma-separa…" at bounding box center [596, 273] width 1192 height 546
click at [771, 381] on div "Only Search Titles: Only Search Titles Use comma-separated list of values to sp…" at bounding box center [596, 400] width 393 height 362
click at [761, 381] on input "app*, platform*, web*, website, mobile, "Full stack", Fullstack, backend, front…" at bounding box center [595, 381] width 355 height 25
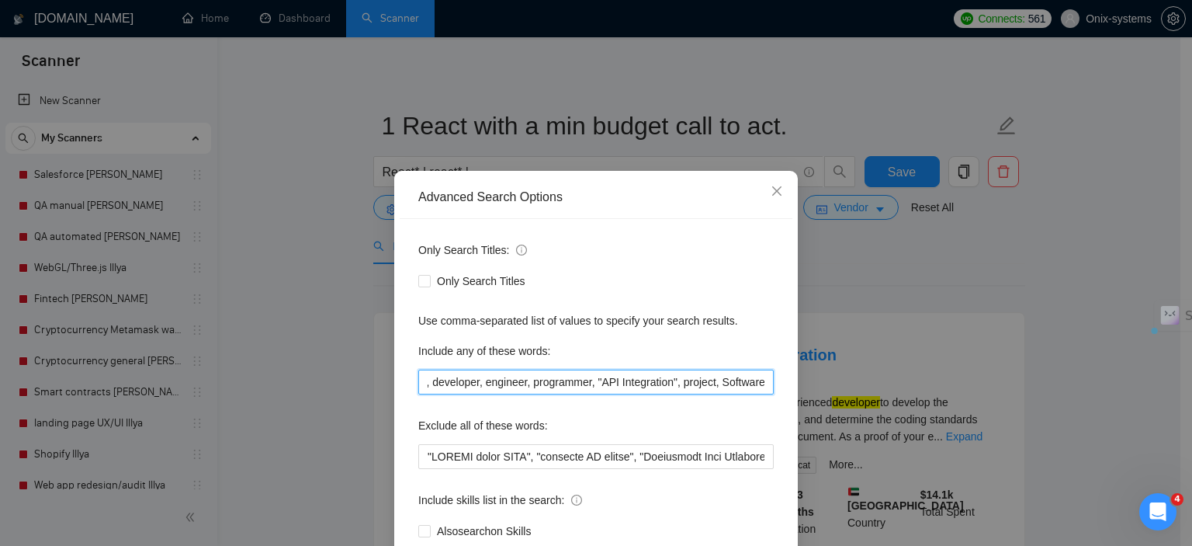
drag, startPoint x: 679, startPoint y: 381, endPoint x: 830, endPoint y: 373, distance: 150.8
click at [830, 373] on div "Advanced Search Options Only Search Titles: Only Search Titles Use comma-separa…" at bounding box center [596, 273] width 1192 height 546
click at [757, 382] on input "app*, platform*, web*, website, mobile, "Full stack", Fullstack, backend, front…" at bounding box center [595, 381] width 355 height 25
paste input "Next.js,/ NextJS Gatsby, Expo, Redux"
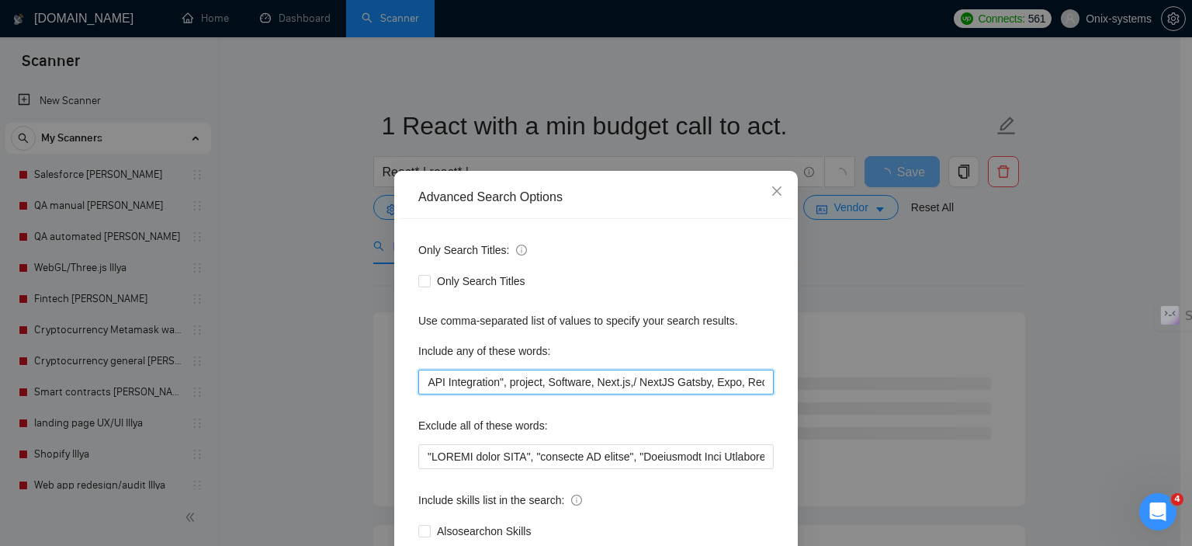
click at [627, 387] on input "app*, platform*, web*, website, mobile, "Full stack", Fullstack, backend, front…" at bounding box center [595, 381] width 355 height 25
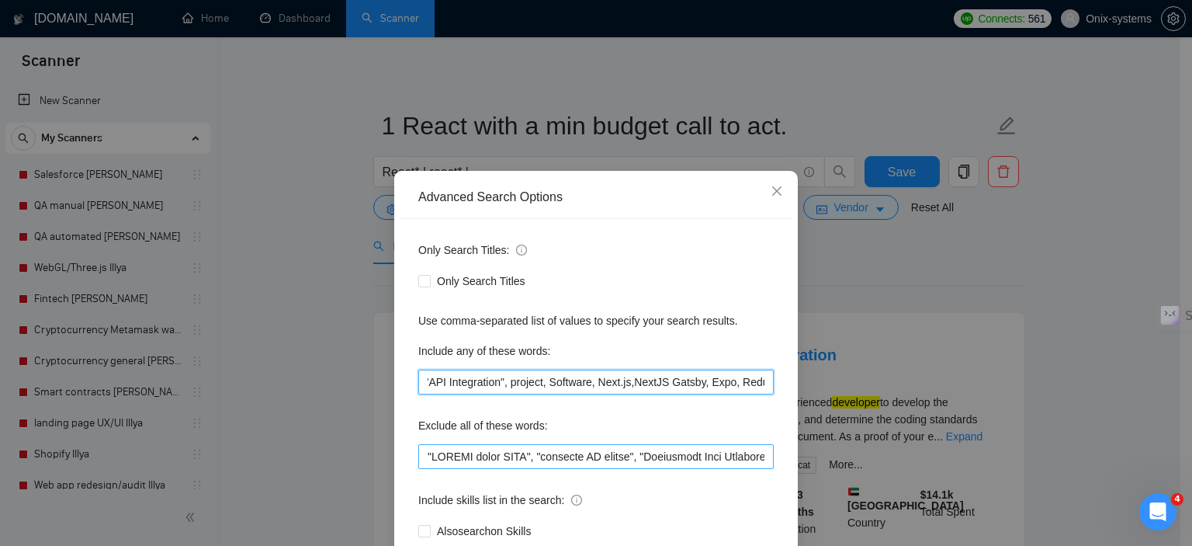
scroll to position [0, 762]
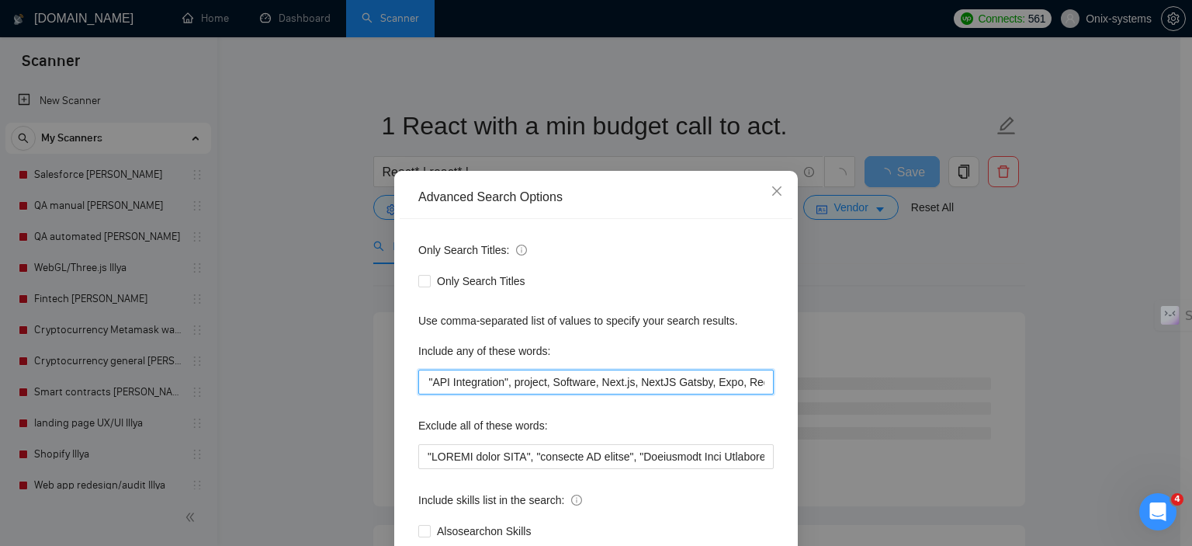
click at [659, 386] on input "app*, platform*, web*, website, mobile, "Full stack", Fullstack, backend, front…" at bounding box center [595, 381] width 355 height 25
click at [590, 381] on input "app*, platform*, web*, website, mobile, "Full stack", Fullstack, backend, front…" at bounding box center [595, 381] width 355 height 25
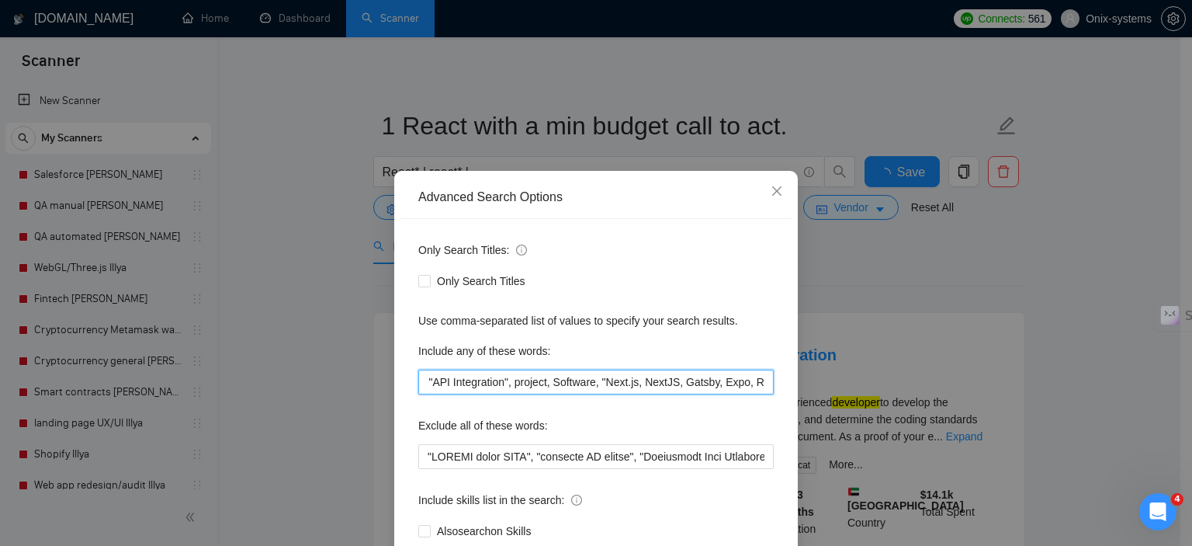
click at [624, 387] on input "app*, platform*, web*, website, mobile, "Full stack", Fullstack, backend, front…" at bounding box center [595, 381] width 355 height 25
click at [636, 383] on input "app*, platform*, web*, website, mobile, "Full stack", Fullstack, backend, front…" at bounding box center [595, 381] width 355 height 25
click at [671, 380] on input "app*, platform*, web*, website, mobile, "Full stack", Fullstack, backend, front…" at bounding box center [595, 381] width 355 height 25
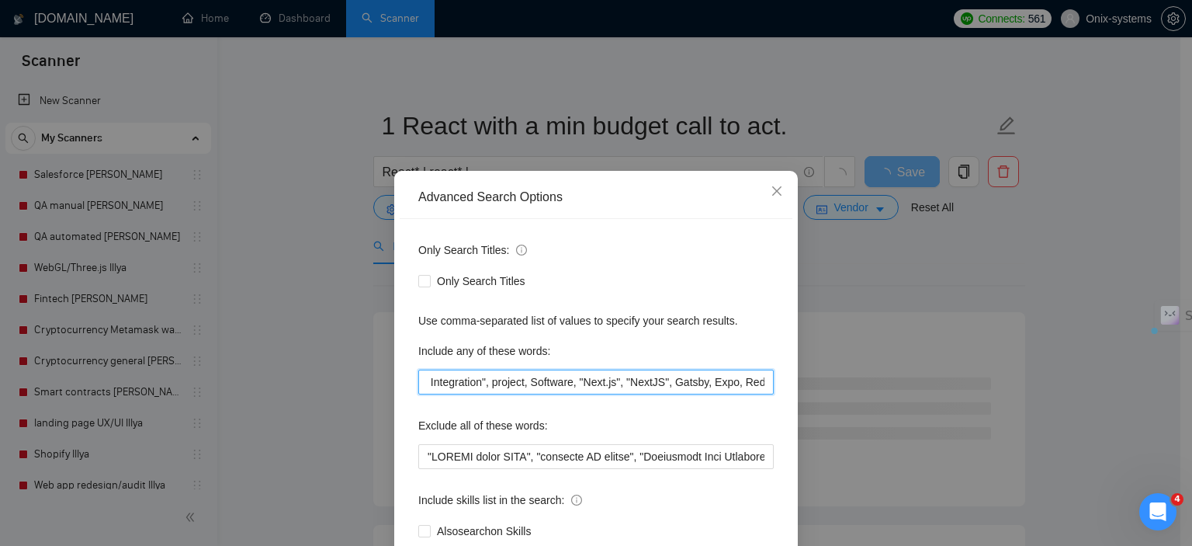
drag, startPoint x: 708, startPoint y: 384, endPoint x: 739, endPoint y: 384, distance: 31.0
click at [739, 384] on input "app*, platform*, web*, website, mobile, "Full stack", Fullstack, backend, front…" at bounding box center [595, 381] width 355 height 25
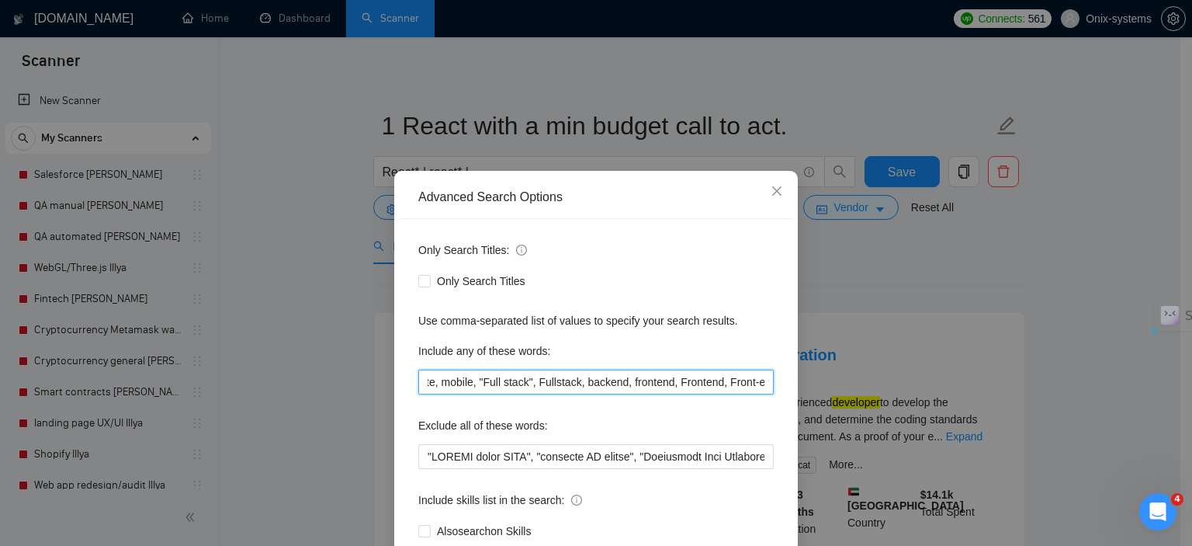
scroll to position [0, 0]
drag, startPoint x: 620, startPoint y: 383, endPoint x: 369, endPoint y: 395, distance: 251.0
click at [369, 395] on div "Advanced Search Options Only Search Titles: Only Search Titles Use comma-separa…" at bounding box center [596, 273] width 1192 height 546
type input "app*, platform*, web*, website, mobile, "Full stack", Fullstack, backend, front…"
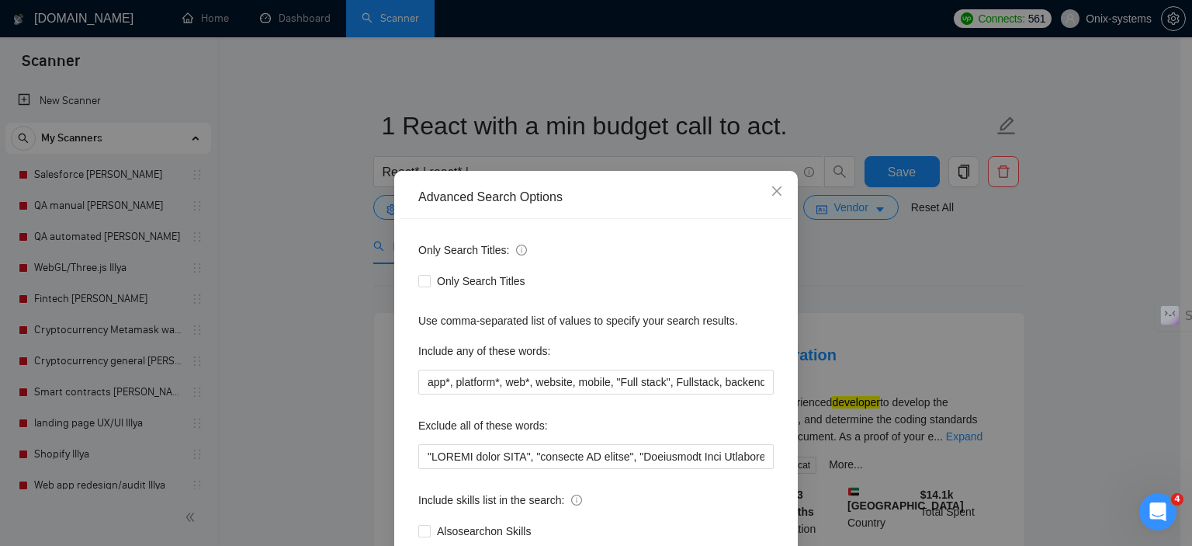
click at [692, 403] on div "Only Search Titles: Only Search Titles Use comma-separated list of values to sp…" at bounding box center [596, 400] width 393 height 362
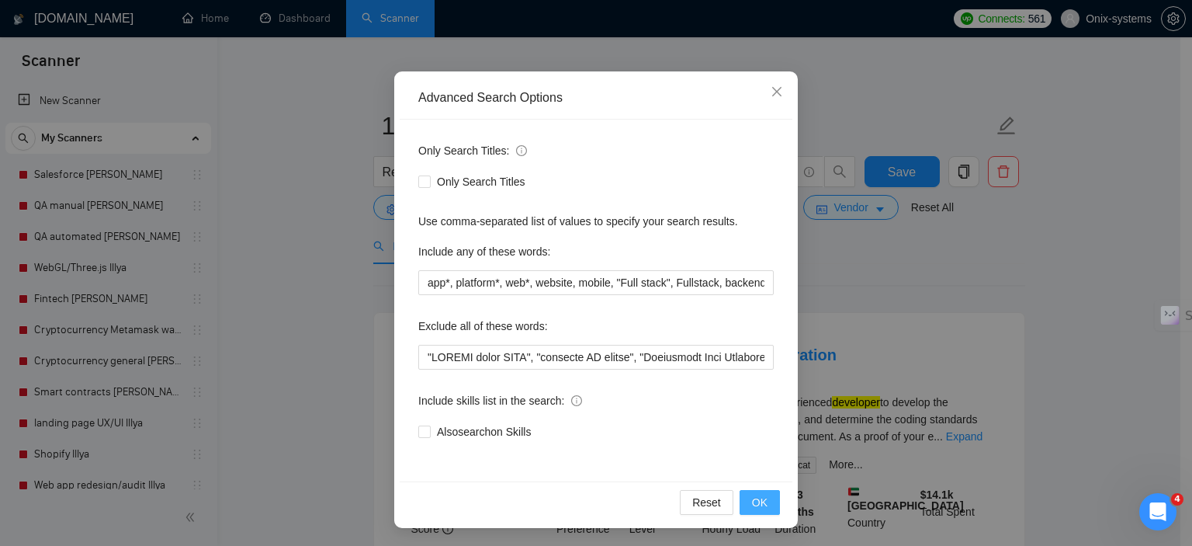
click at [771, 504] on button "OK" at bounding box center [760, 502] width 40 height 25
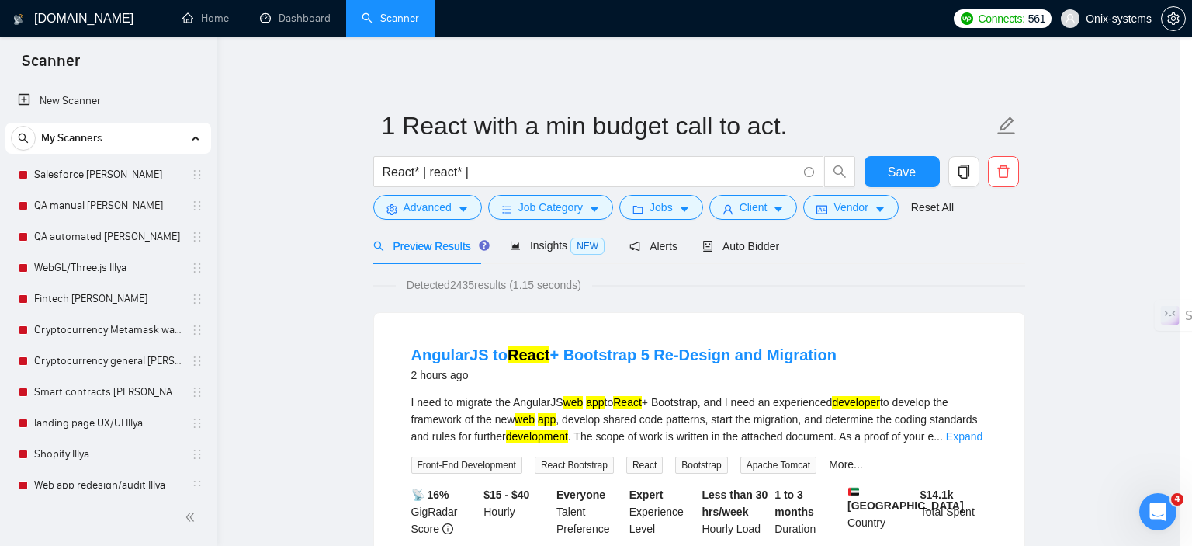
scroll to position [22, 0]
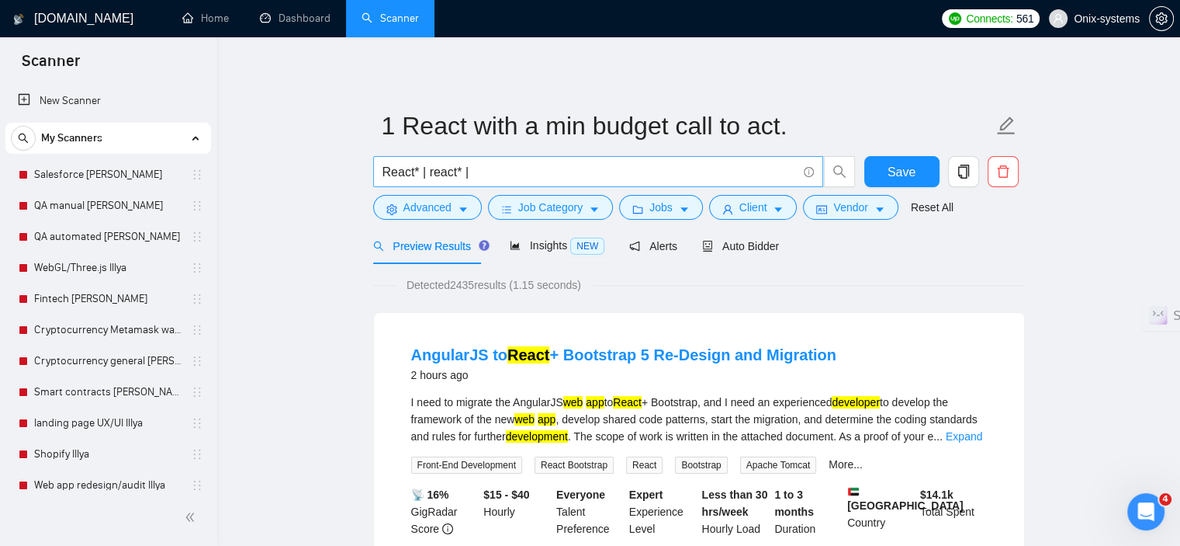
click at [548, 167] on input "React* | react* |" at bounding box center [590, 171] width 414 height 19
click at [472, 172] on input "React* | react* | React.js | React js" at bounding box center [590, 171] width 414 height 19
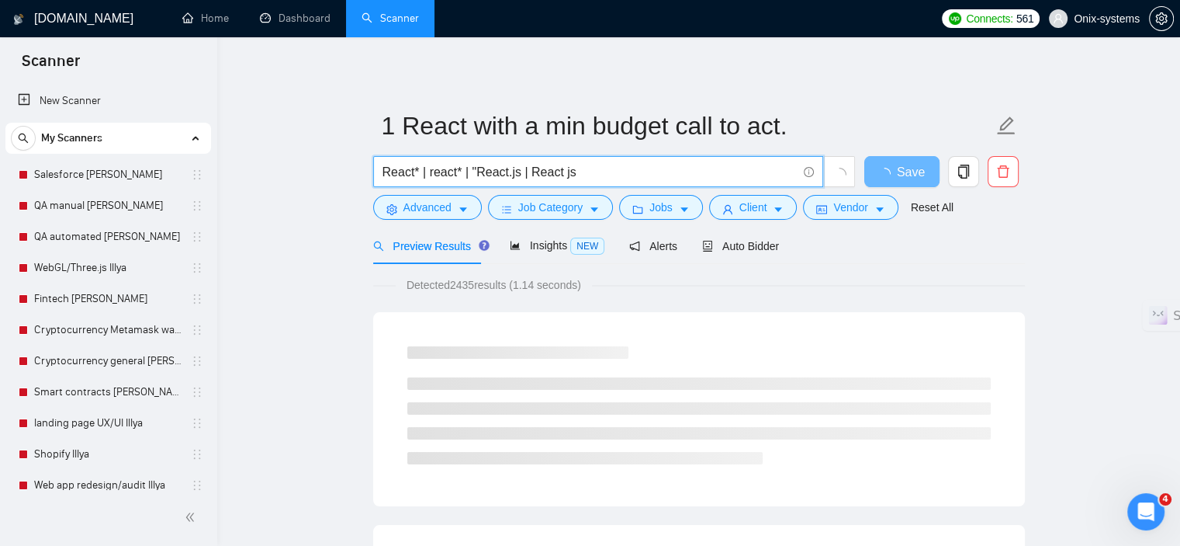
click at [512, 174] on input "React* | react* | "React.js | React js" at bounding box center [590, 171] width 414 height 19
click at [529, 176] on input "React* | react* | "React.js" | React js" at bounding box center [590, 171] width 414 height 19
click at [575, 171] on input "React* | react* | "React.js" | "React js" at bounding box center [590, 171] width 414 height 19
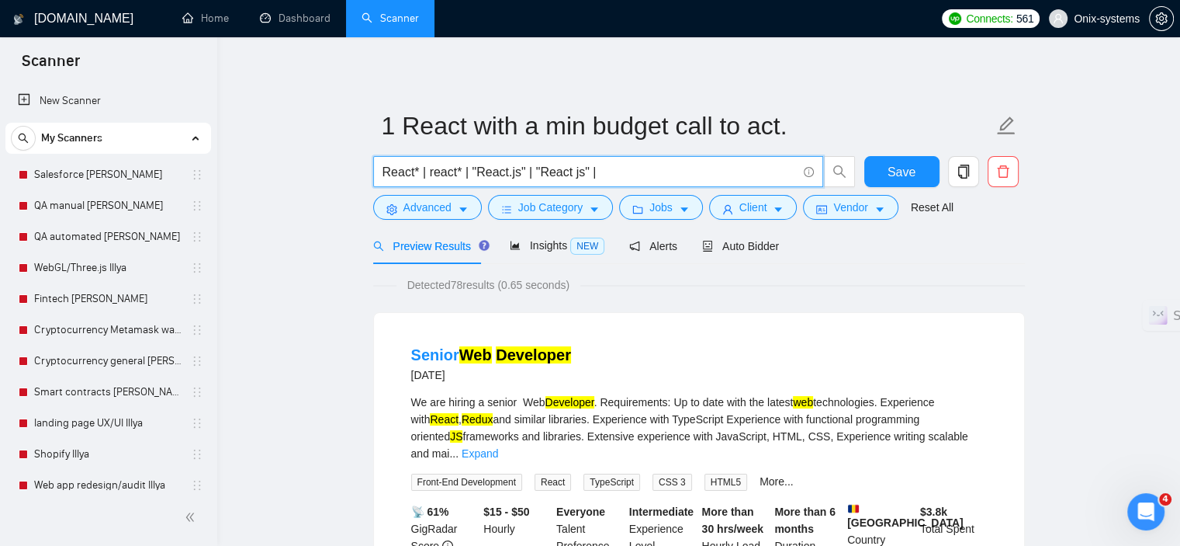
click at [585, 173] on input "React* | react* | "React.js" | "React js" |" at bounding box center [590, 171] width 414 height 19
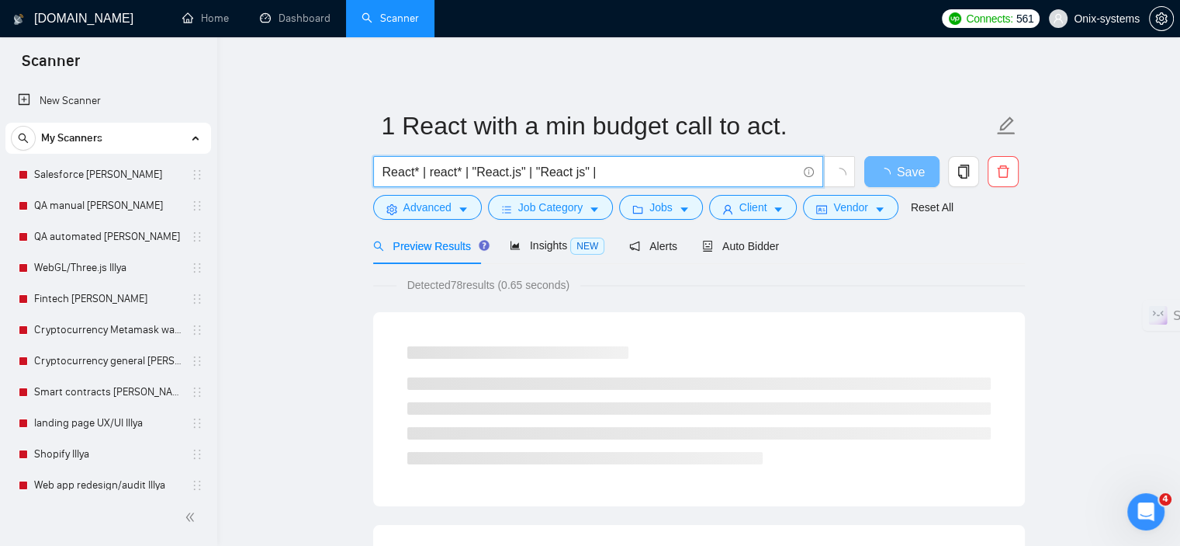
click at [615, 168] on input "React* | react* | "React.js" | "React js" |" at bounding box center [590, 171] width 414 height 19
click at [660, 163] on input "React* | react* | "React.js" | "React js" | "react js"" at bounding box center [590, 171] width 414 height 19
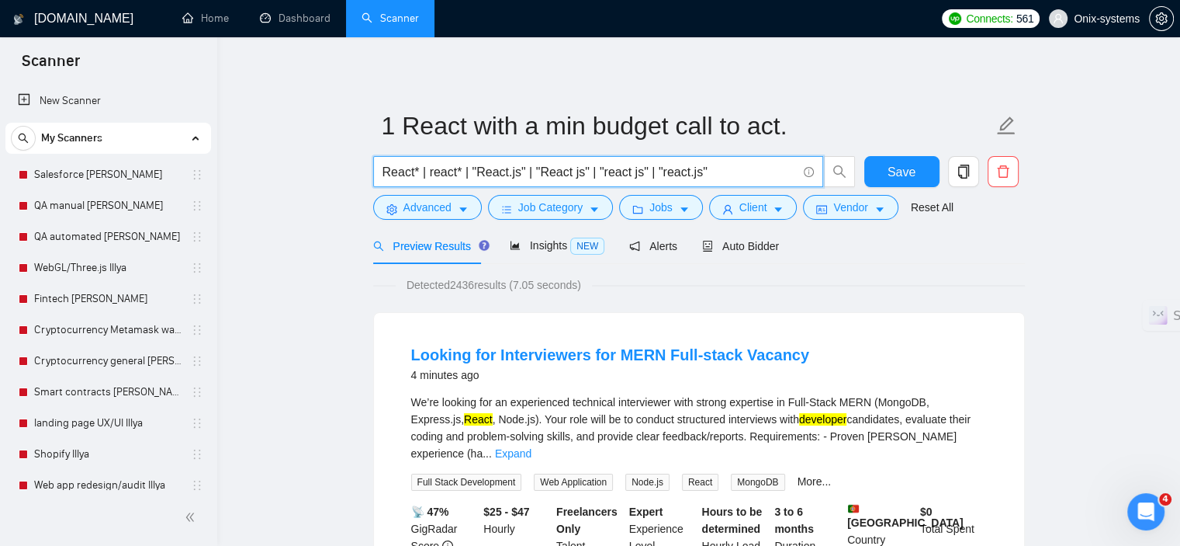
type input "React* | react* | "React.js" | "React js" | "react js" | "react.js""
click at [452, 210] on button "Advanced" at bounding box center [427, 207] width 109 height 25
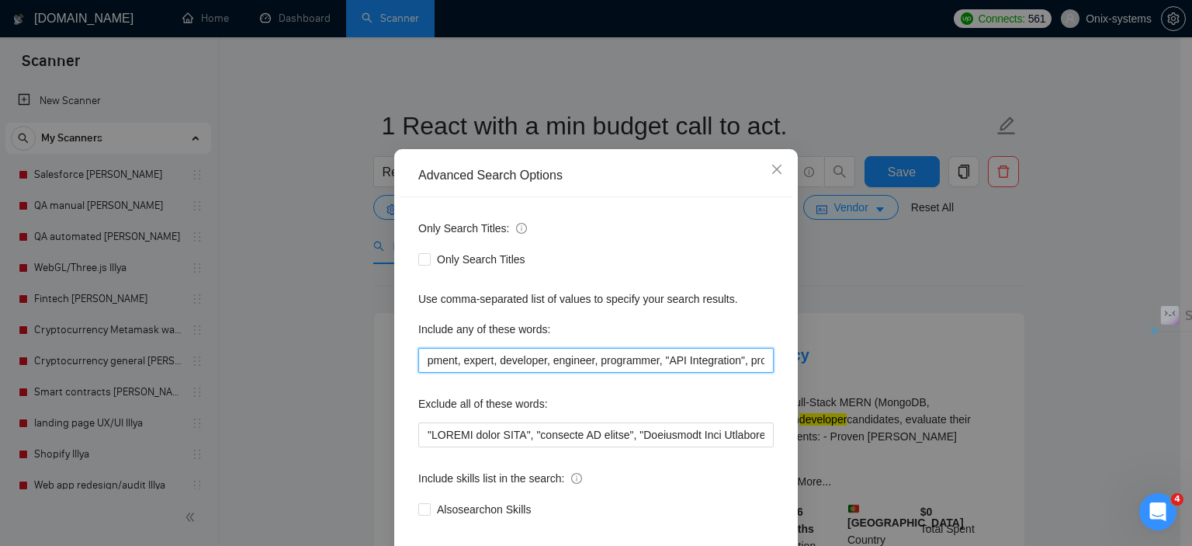
scroll to position [0, 785]
drag, startPoint x: 660, startPoint y: 390, endPoint x: 882, endPoint y: 397, distance: 222.1
click at [882, 397] on div "Advanced Search Options Only Search Titles: Only Search Titles Use comma-separa…" at bounding box center [596, 273] width 1192 height 546
click at [761, 373] on input "app*, platform*, web*, website, mobile, "Full stack", Fullstack, backend, front…" at bounding box center [595, 360] width 355 height 25
paste input "JavaScript, TypeScript,"
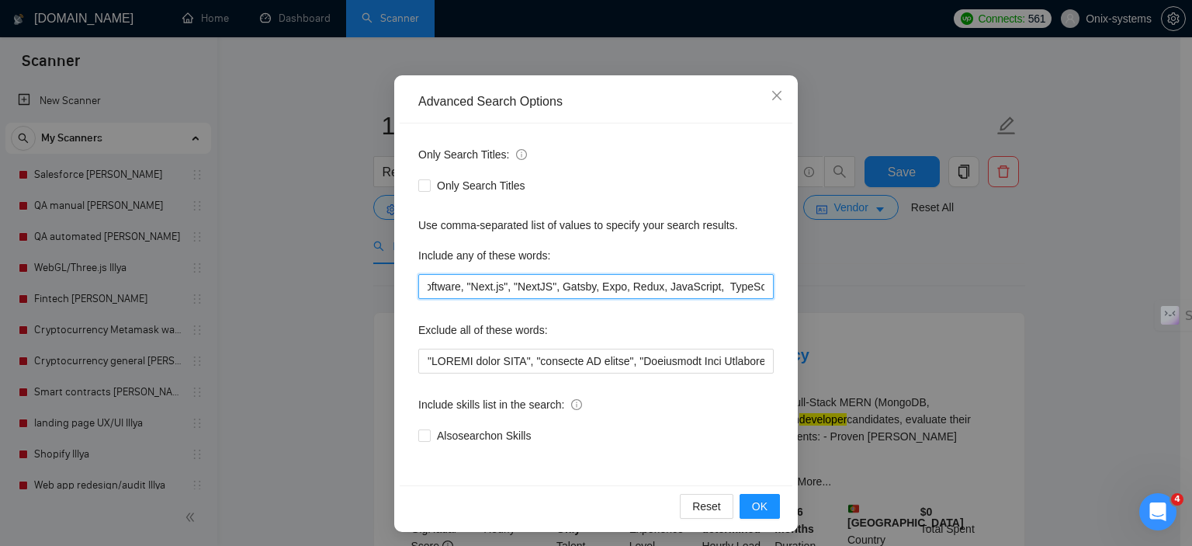
scroll to position [99, 0]
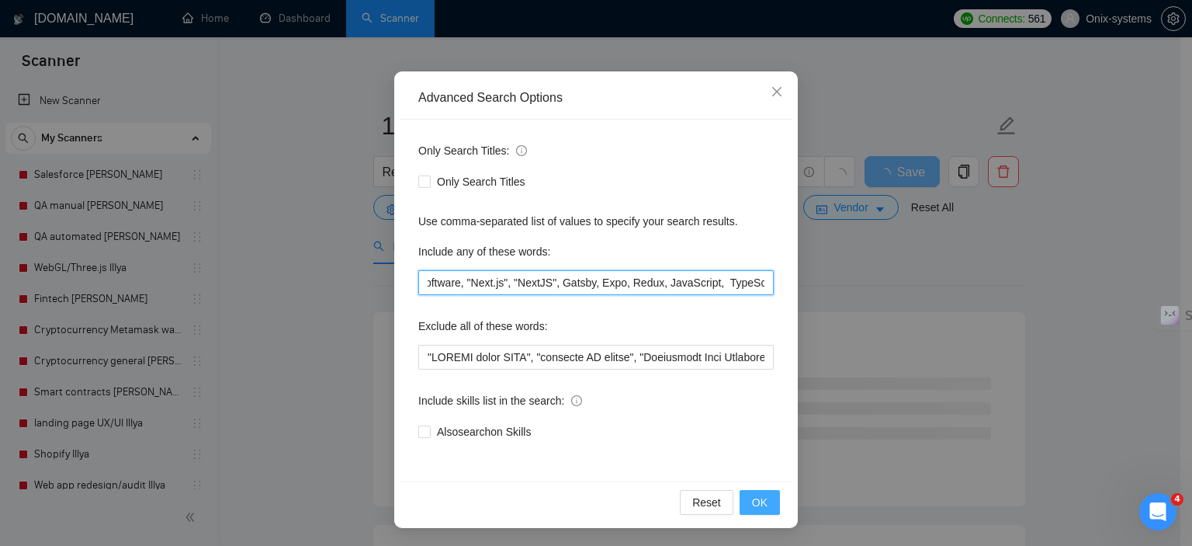
type input "app*, platform*, web*, website, mobile, "Full stack", Fullstack, backend, front…"
click at [763, 508] on button "OK" at bounding box center [760, 502] width 40 height 25
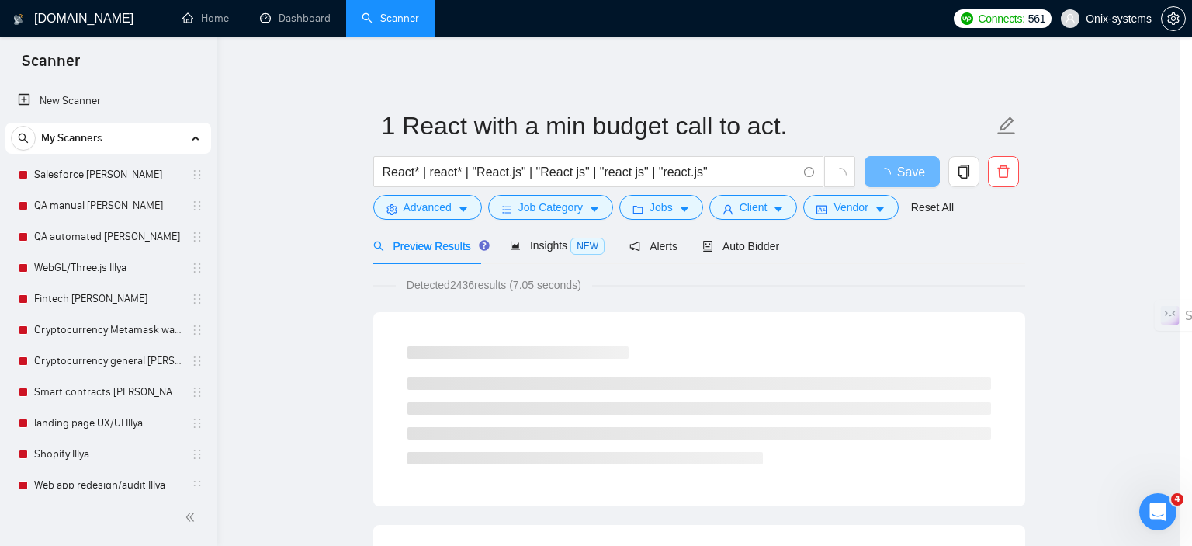
scroll to position [22, 0]
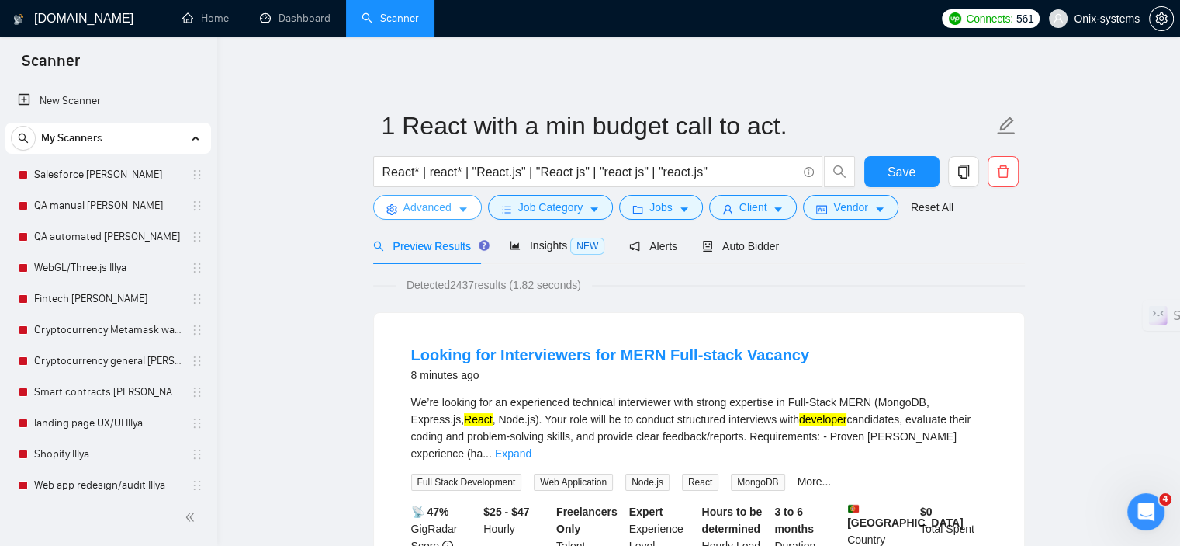
click at [475, 205] on button "Advanced" at bounding box center [427, 207] width 109 height 25
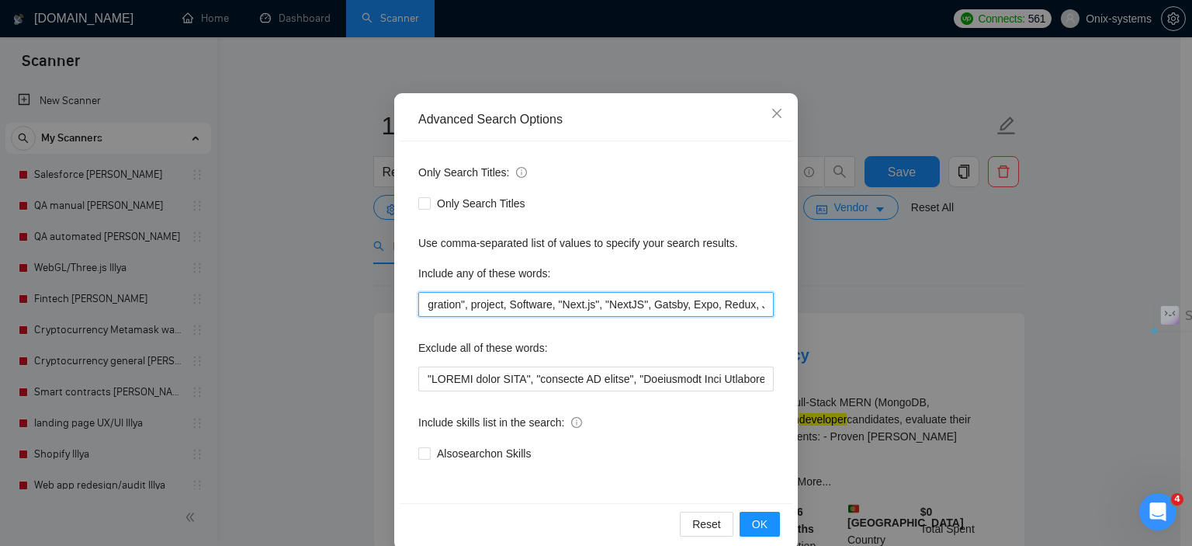
scroll to position [0, 897]
drag, startPoint x: 562, startPoint y: 300, endPoint x: 759, endPoint y: 311, distance: 197.4
click at [759, 311] on input "app*, platform*, web*, website, mobile, "Full stack", Fullstack, backend, front…" at bounding box center [595, 304] width 355 height 25
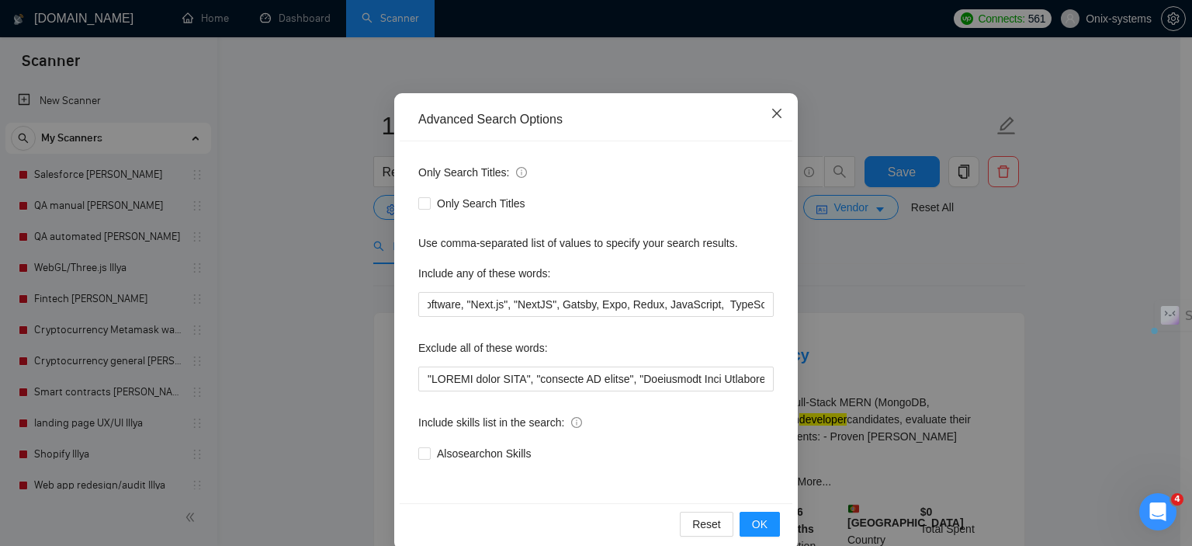
click at [771, 116] on icon "close" at bounding box center [777, 113] width 12 height 12
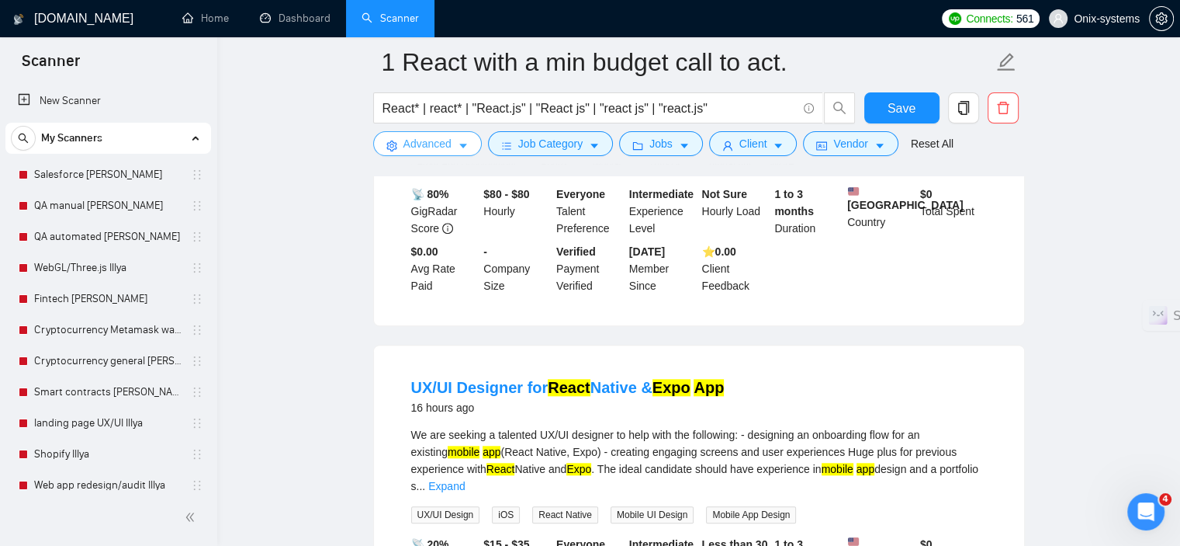
scroll to position [1397, 0]
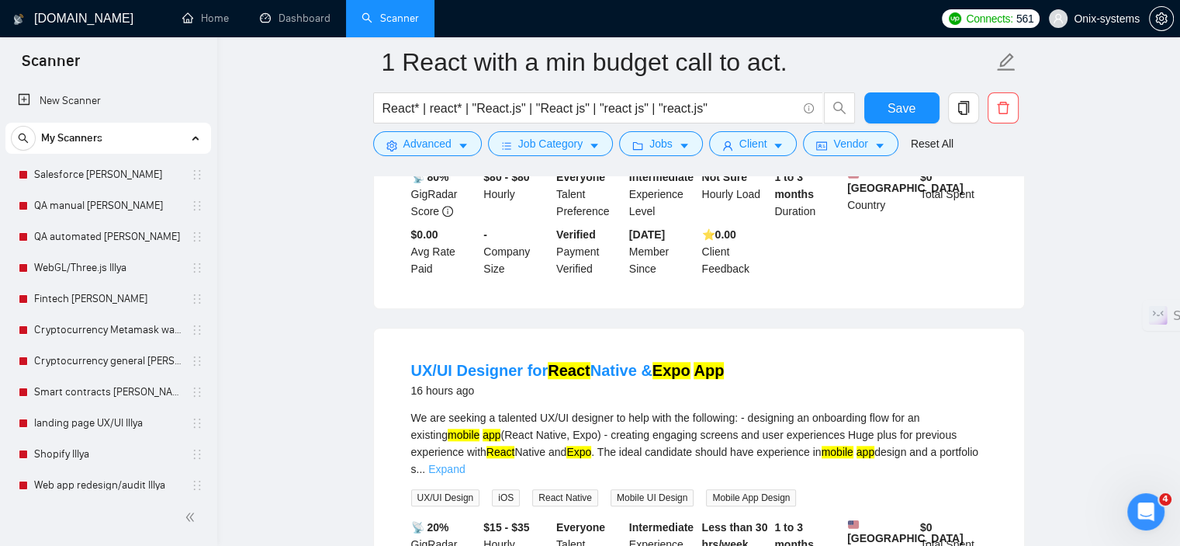
click at [465, 463] on link "Expand" at bounding box center [446, 469] width 36 height 12
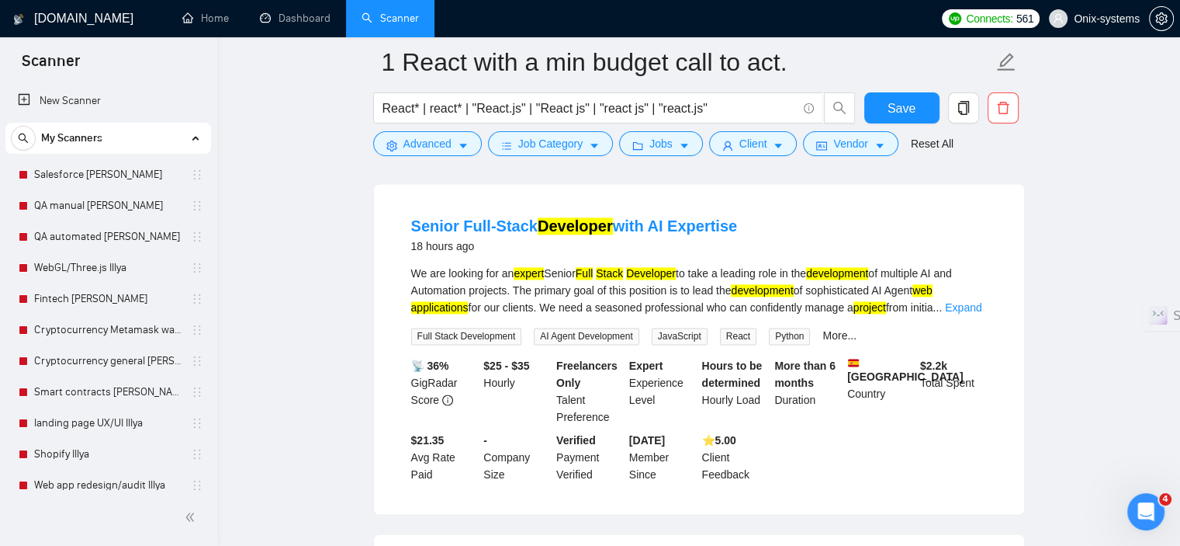
scroll to position [2251, 0]
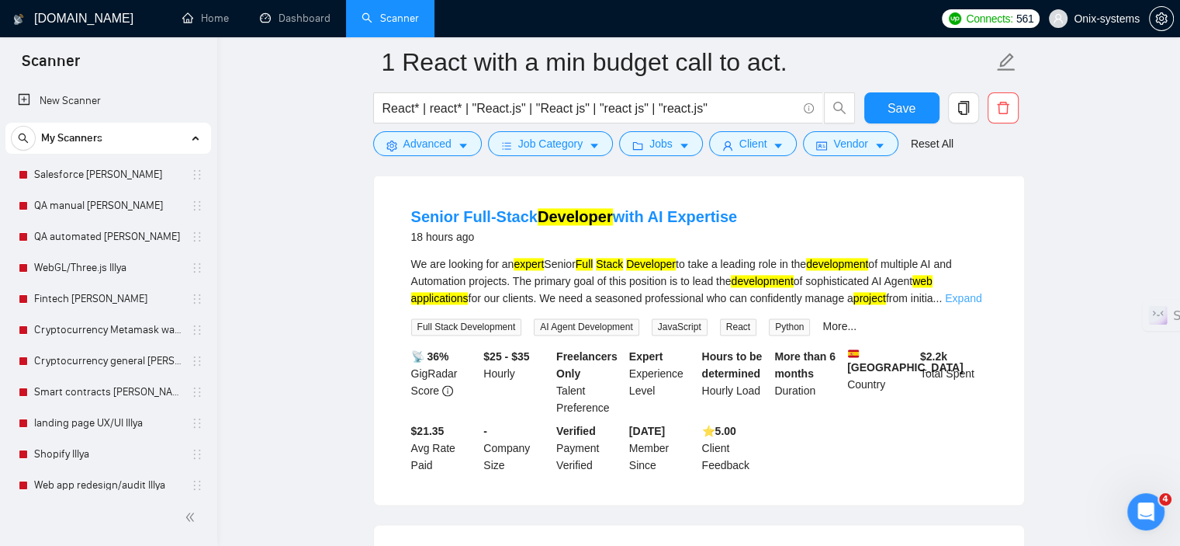
click at [961, 292] on link "Expand" at bounding box center [963, 298] width 36 height 12
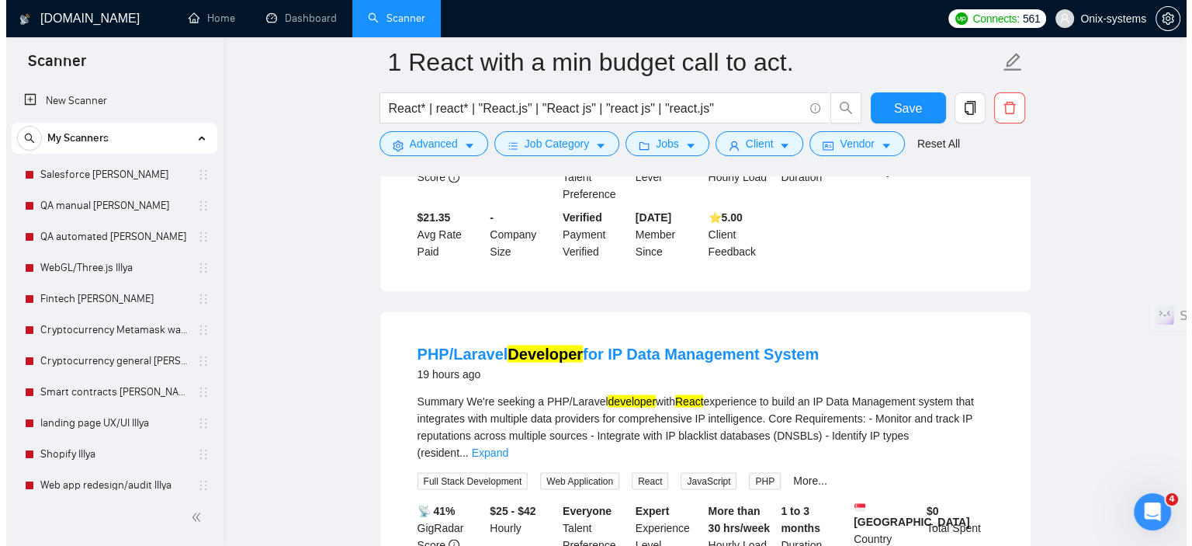
scroll to position [2639, 0]
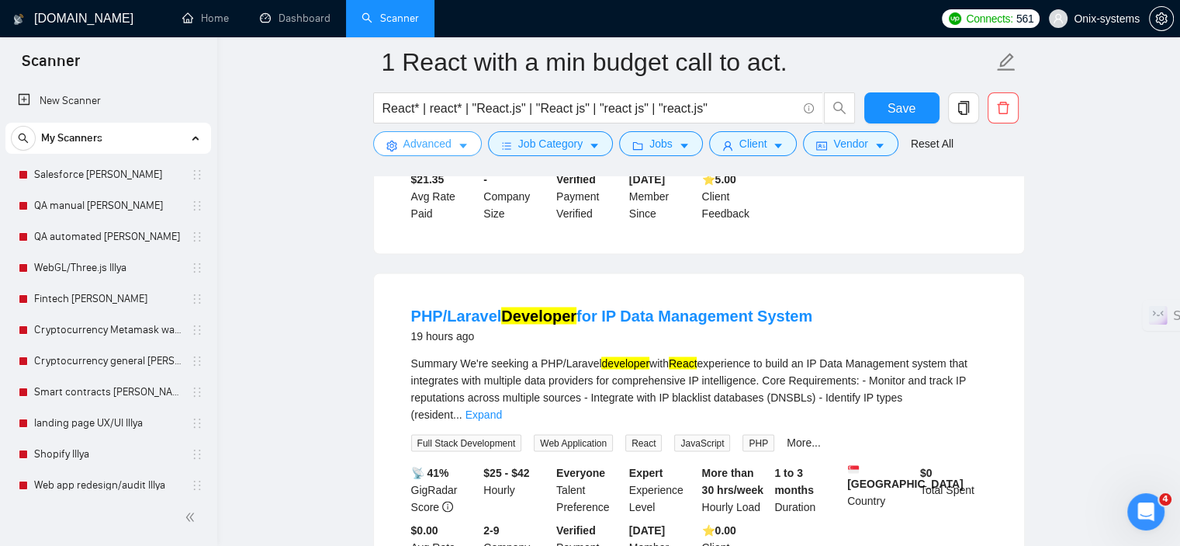
click at [416, 151] on button "Advanced" at bounding box center [427, 143] width 109 height 25
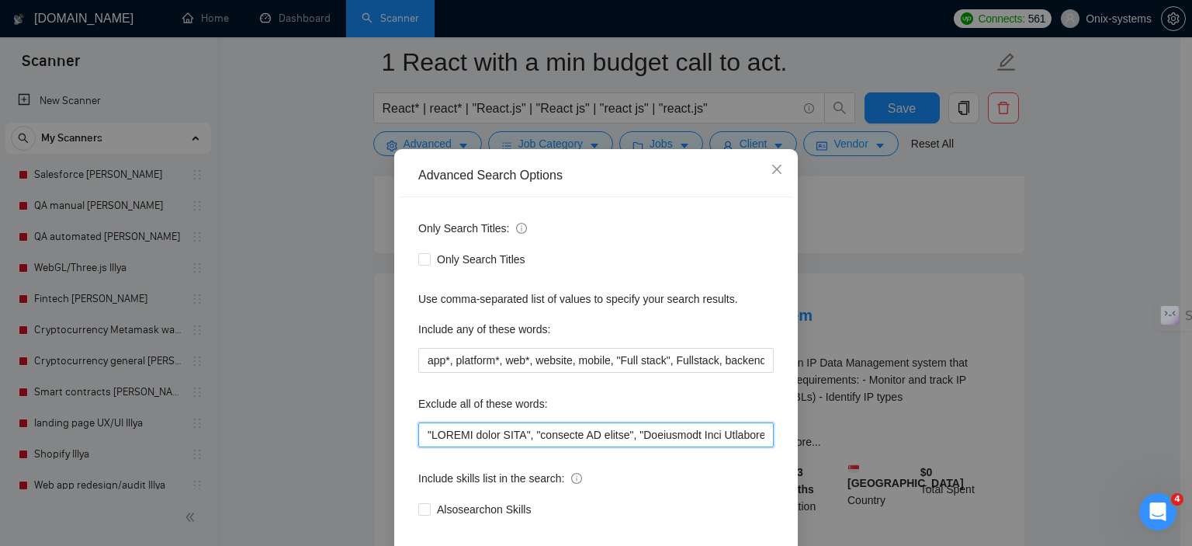
click at [422, 447] on input "text" at bounding box center [595, 434] width 355 height 25
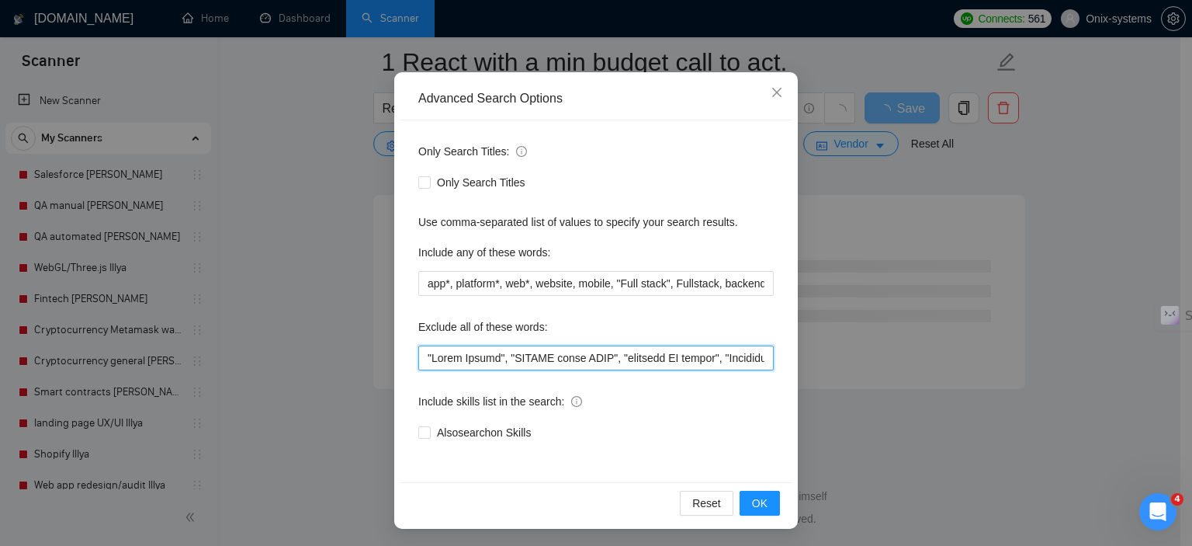
scroll to position [99, 0]
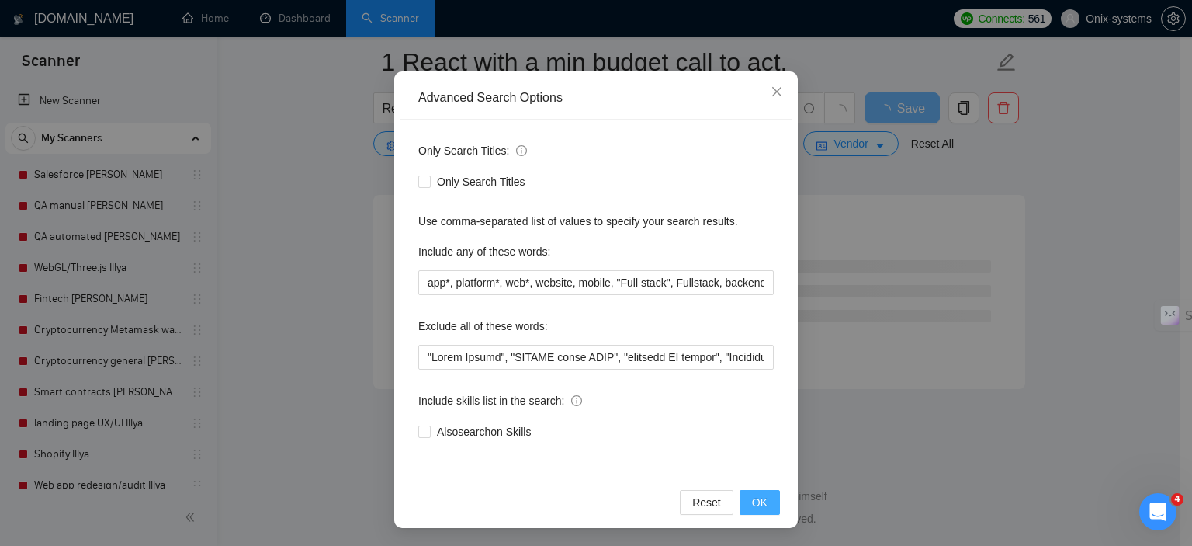
click at [762, 493] on button "OK" at bounding box center [760, 502] width 40 height 25
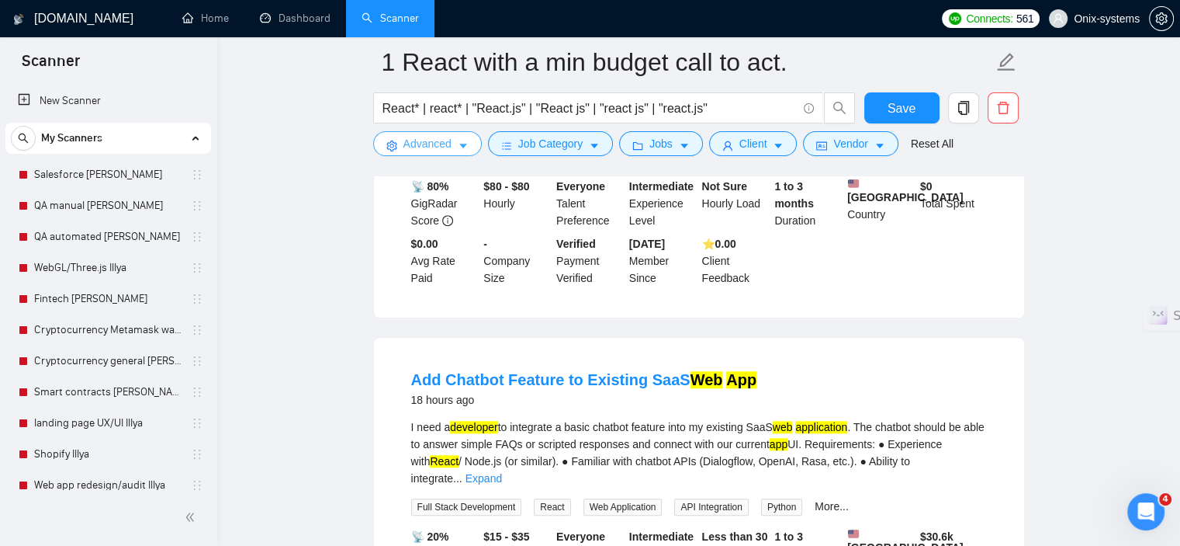
scroll to position [1391, 0]
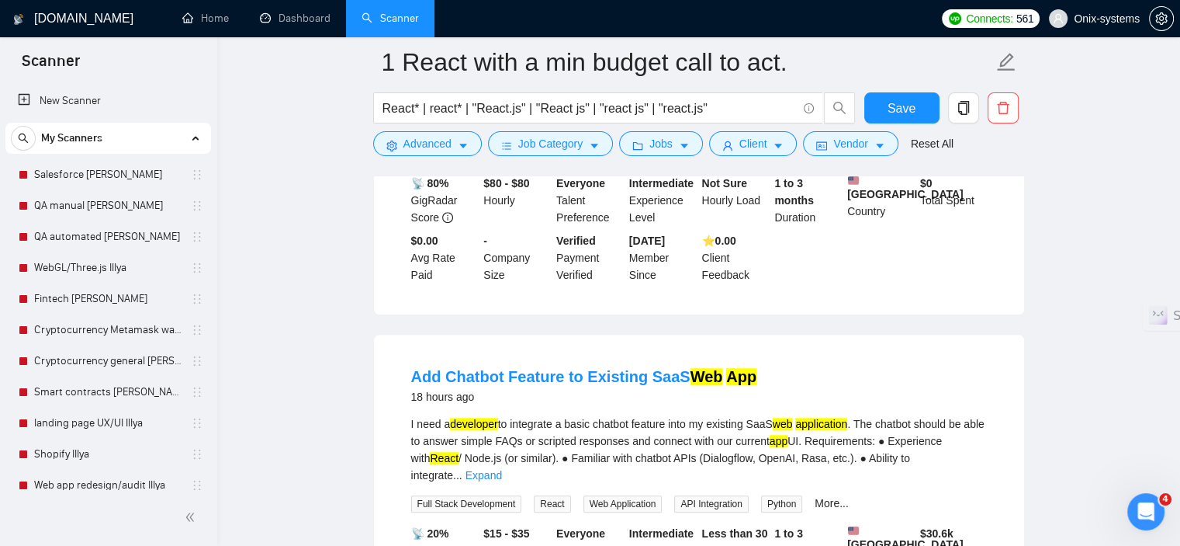
click at [502, 469] on link "Expand" at bounding box center [484, 475] width 36 height 12
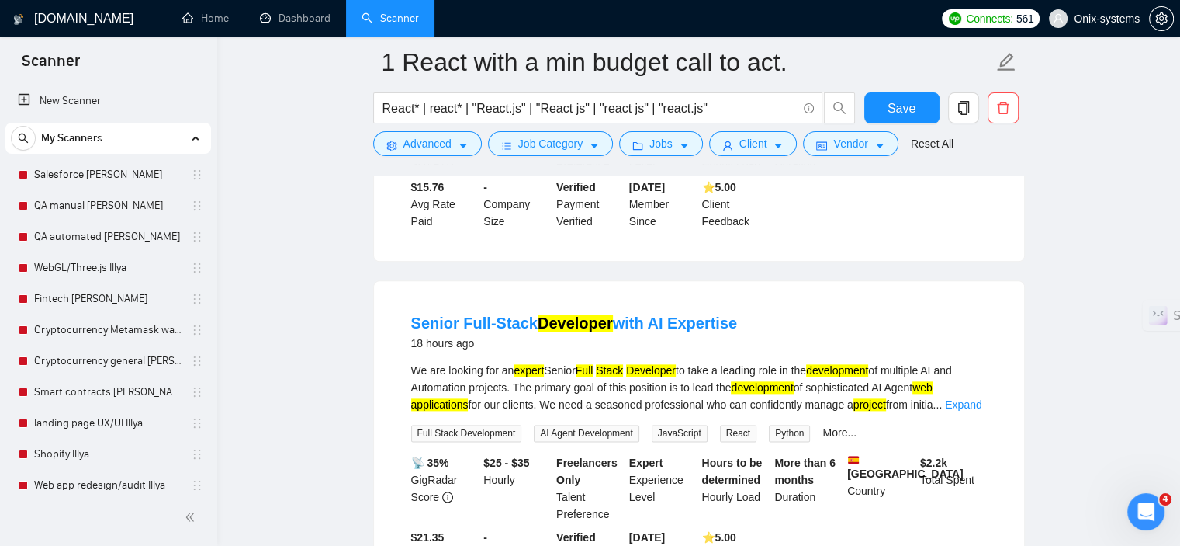
scroll to position [1856, 0]
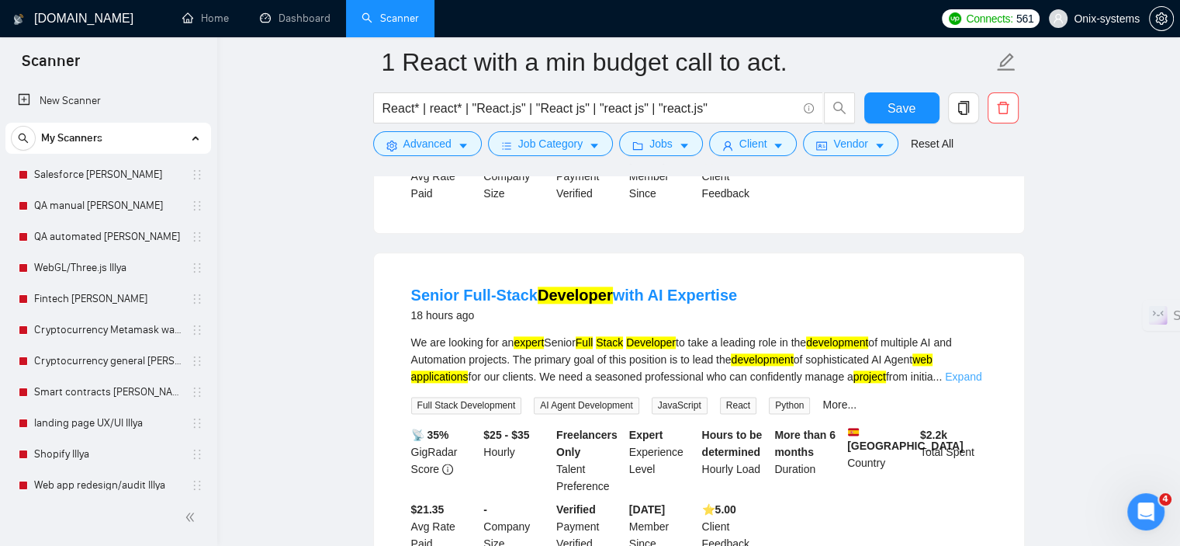
click at [960, 372] on link "Expand" at bounding box center [963, 376] width 36 height 12
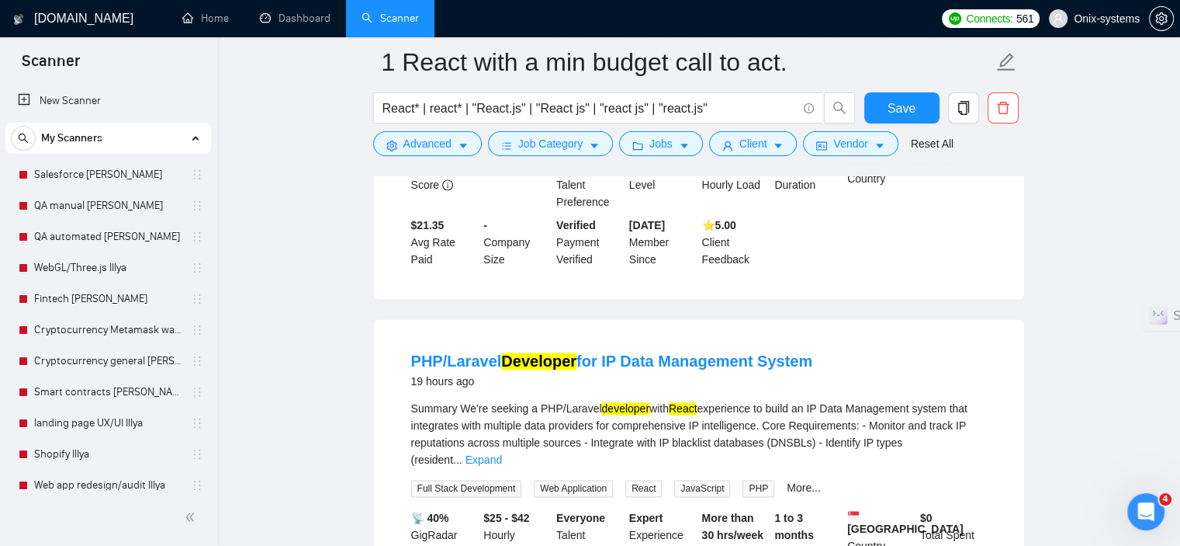
scroll to position [2322, 0]
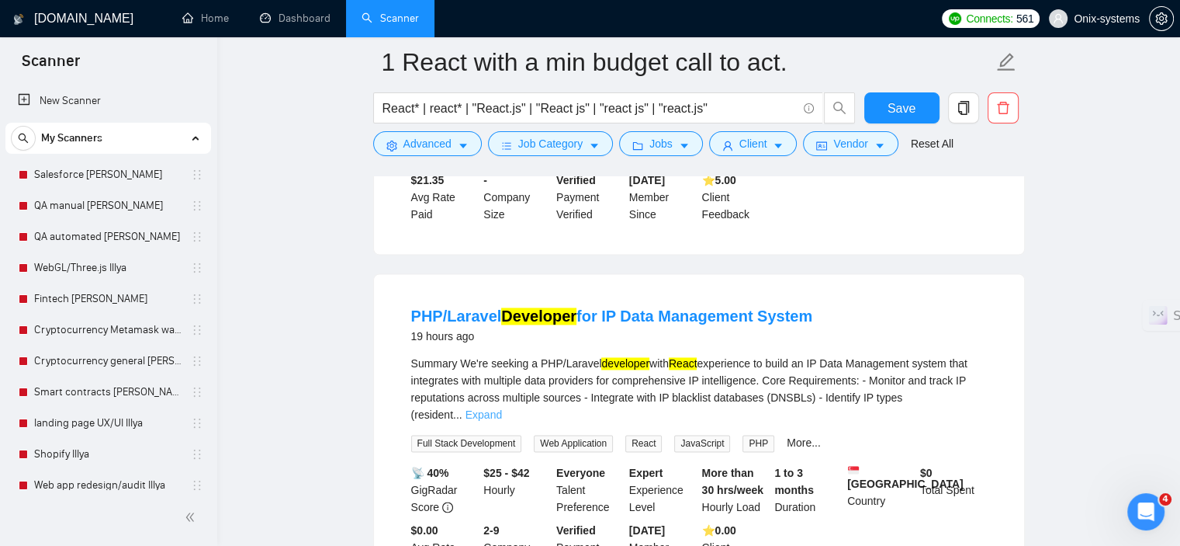
click at [502, 408] on link "Expand" at bounding box center [484, 414] width 36 height 12
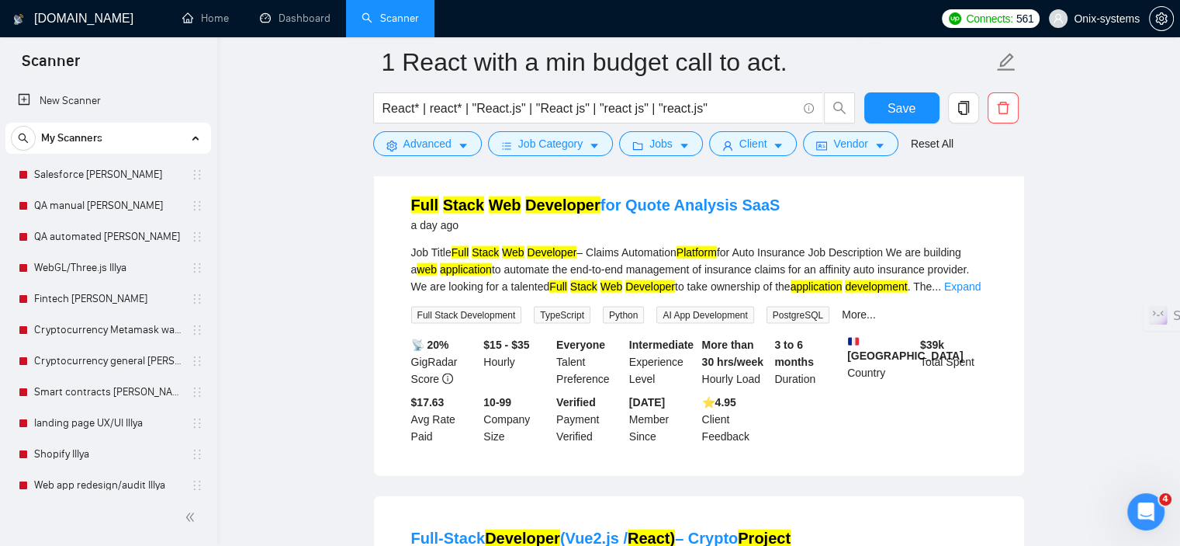
scroll to position [3254, 0]
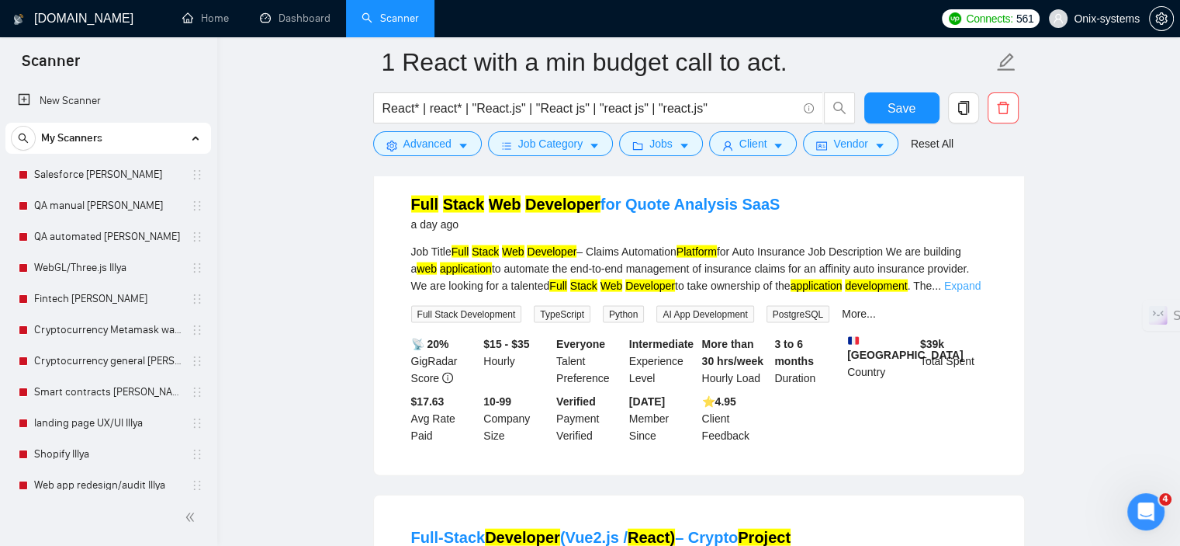
click at [969, 292] on link "Expand" at bounding box center [963, 285] width 36 height 12
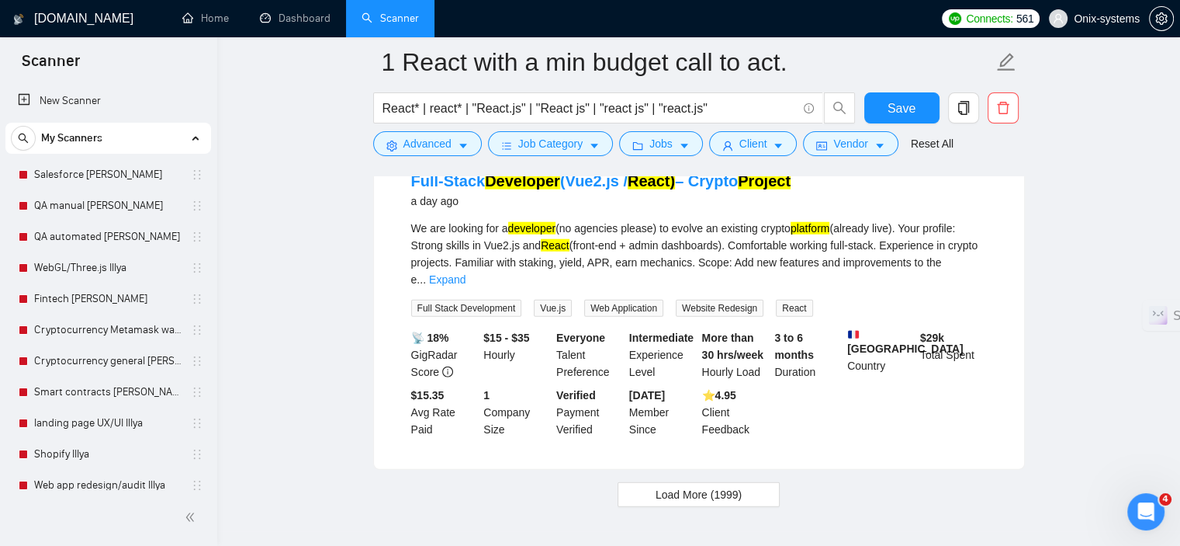
scroll to position [3952, 0]
click at [966, 269] on div "We are looking for a developer (no agencies please) to evolve an existing crypt…" at bounding box center [699, 253] width 576 height 68
click at [466, 281] on link "Expand" at bounding box center [447, 278] width 36 height 12
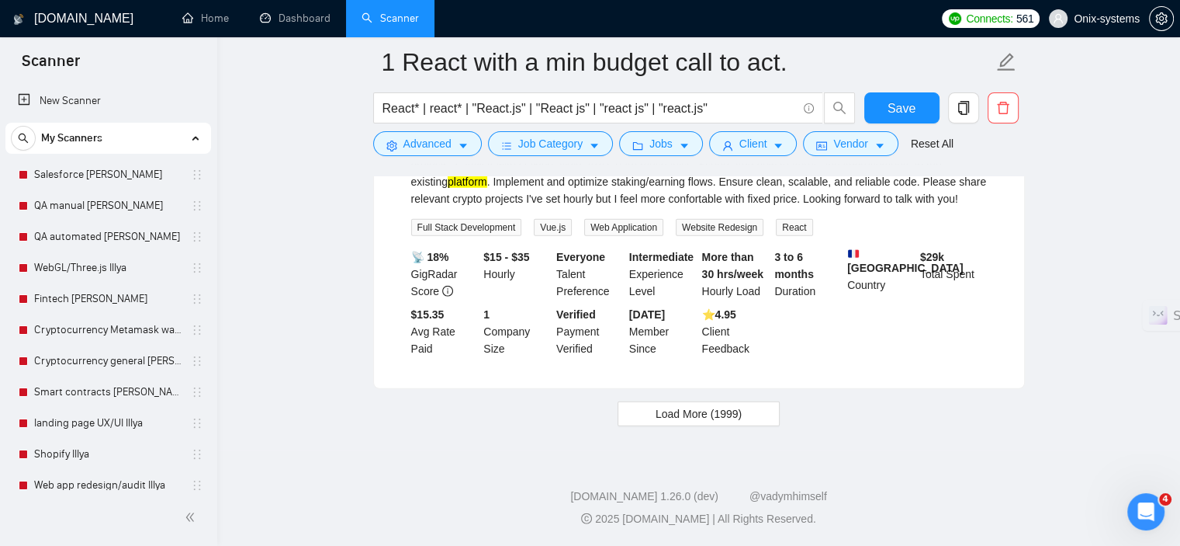
scroll to position [4068, 0]
click at [729, 416] on span "Load More (1999)" at bounding box center [699, 413] width 86 height 17
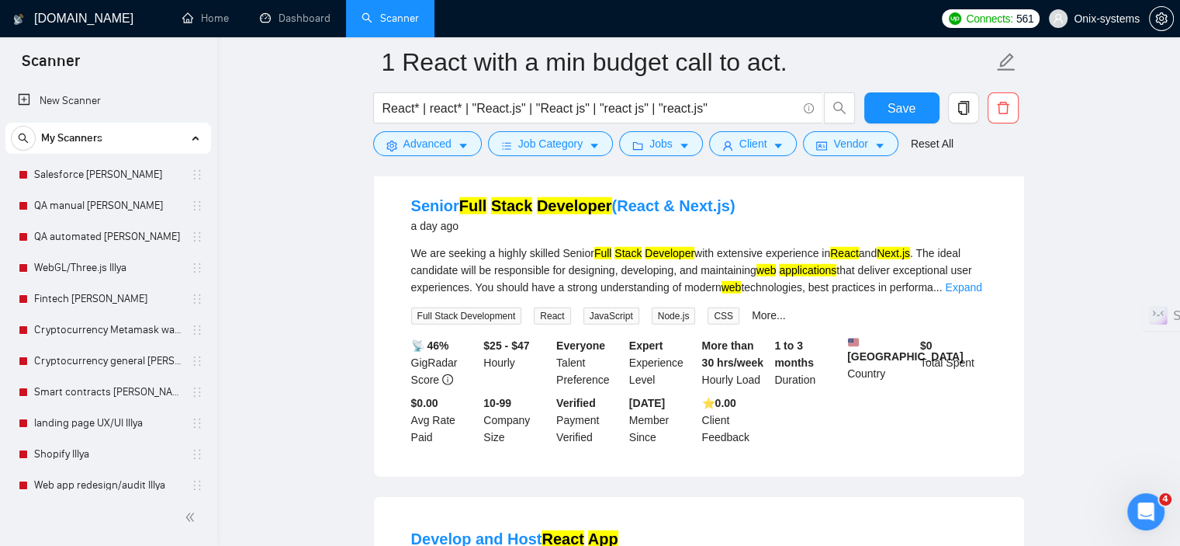
scroll to position [4301, 0]
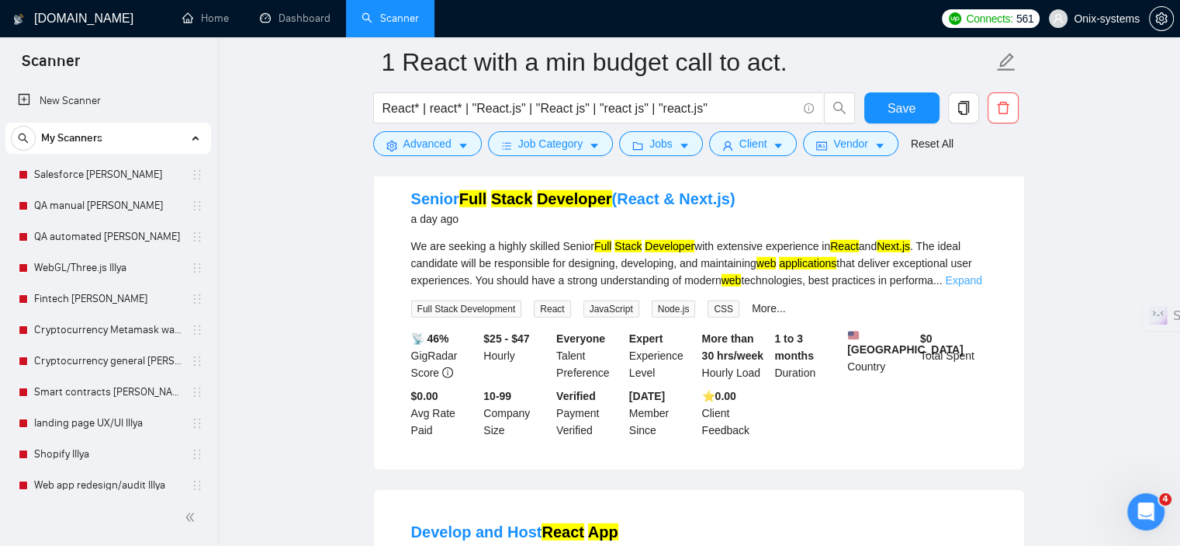
click at [959, 286] on link "Expand" at bounding box center [963, 280] width 36 height 12
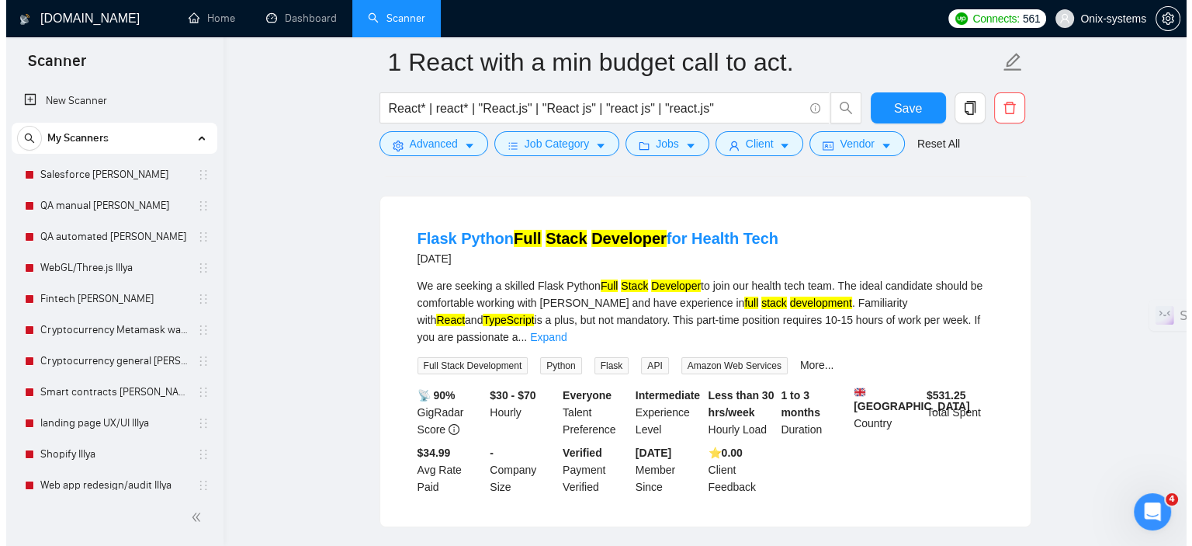
scroll to position [5309, 0]
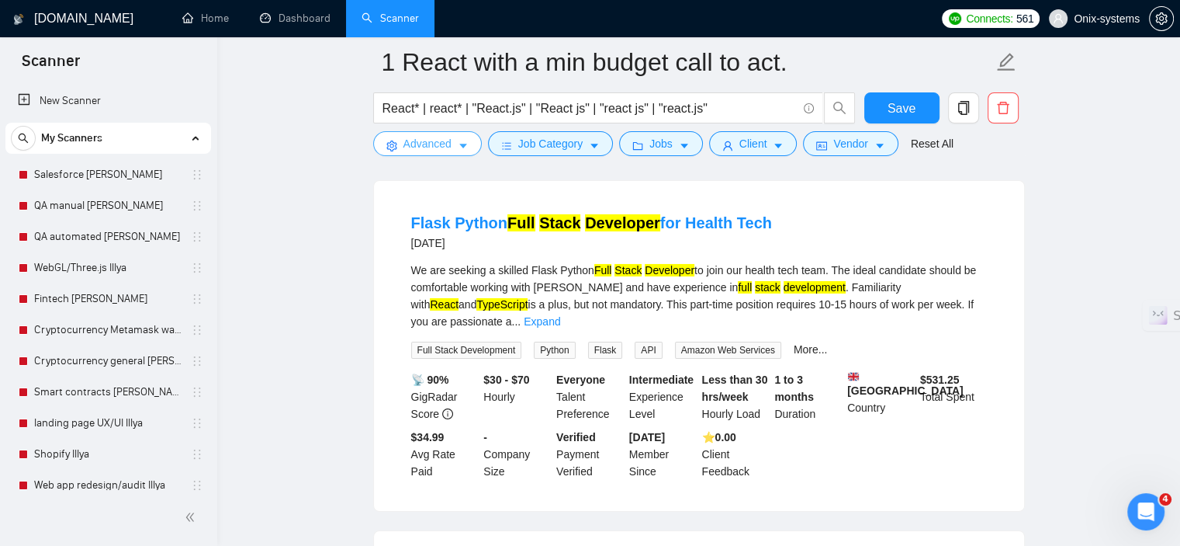
click at [439, 145] on span "Advanced" at bounding box center [428, 143] width 48 height 17
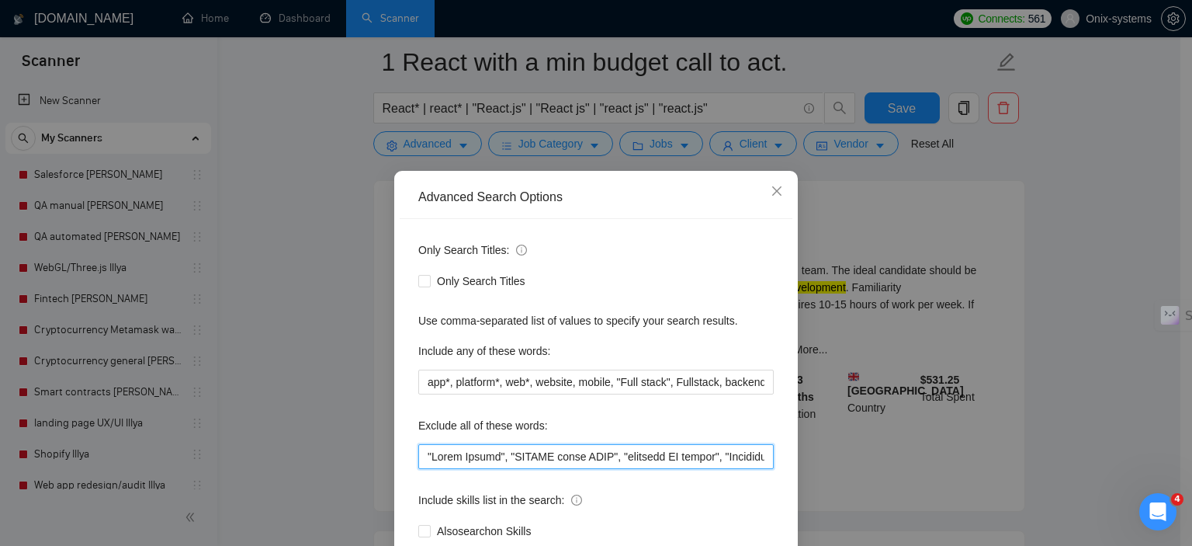
click at [420, 457] on input "text" at bounding box center [595, 456] width 355 height 25
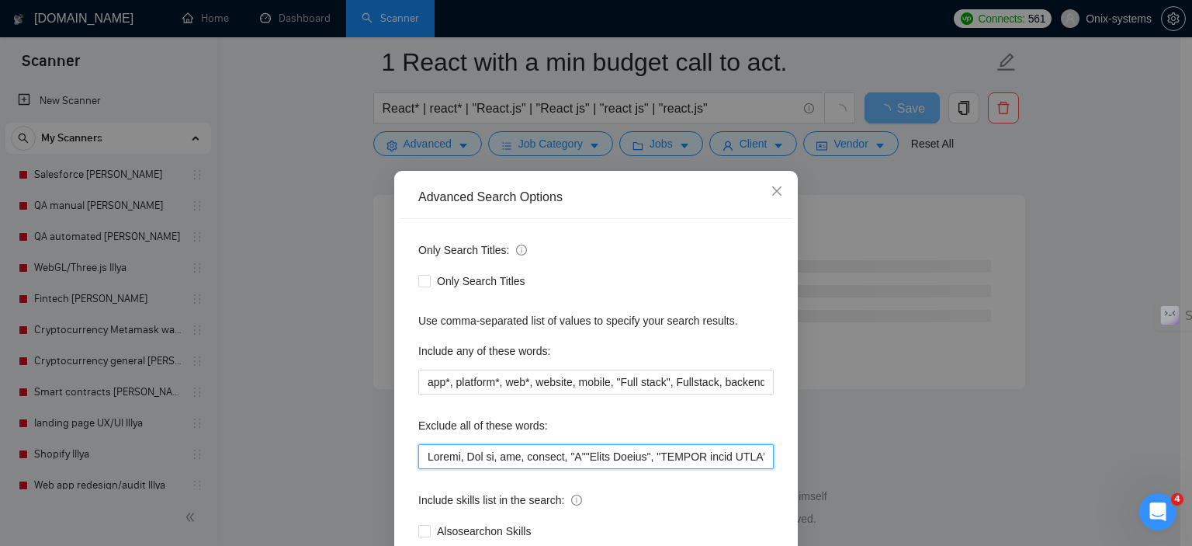
scroll to position [2044, 0]
click at [459, 459] on input "text" at bounding box center [595, 456] width 355 height 25
click at [493, 457] on input "text" at bounding box center [595, 456] width 355 height 25
click at [610, 459] on input "text" at bounding box center [595, 456] width 355 height 25
click at [614, 459] on input "text" at bounding box center [595, 456] width 355 height 25
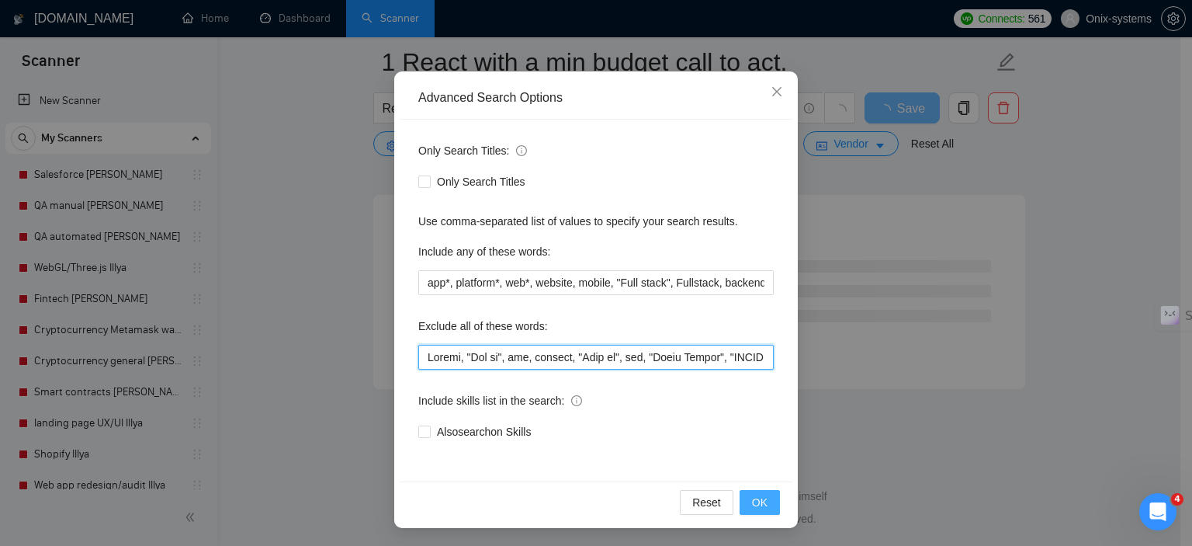
type input "Python, "Vue js", ios, android, "Node js", php, "React Native", "LONDON based O…"
click at [745, 505] on button "OK" at bounding box center [760, 502] width 40 height 25
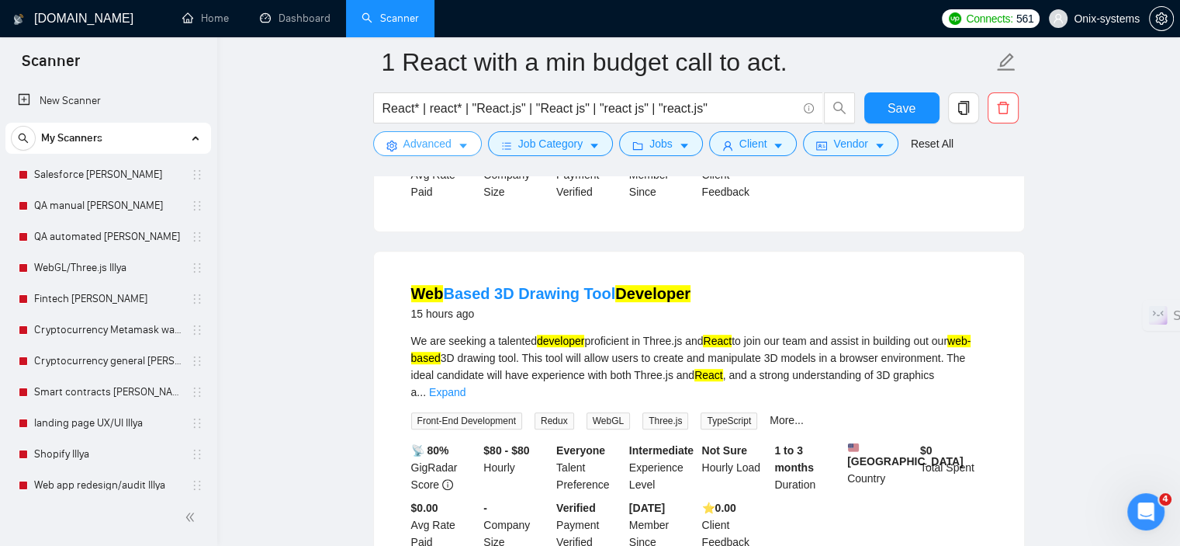
scroll to position [0, 0]
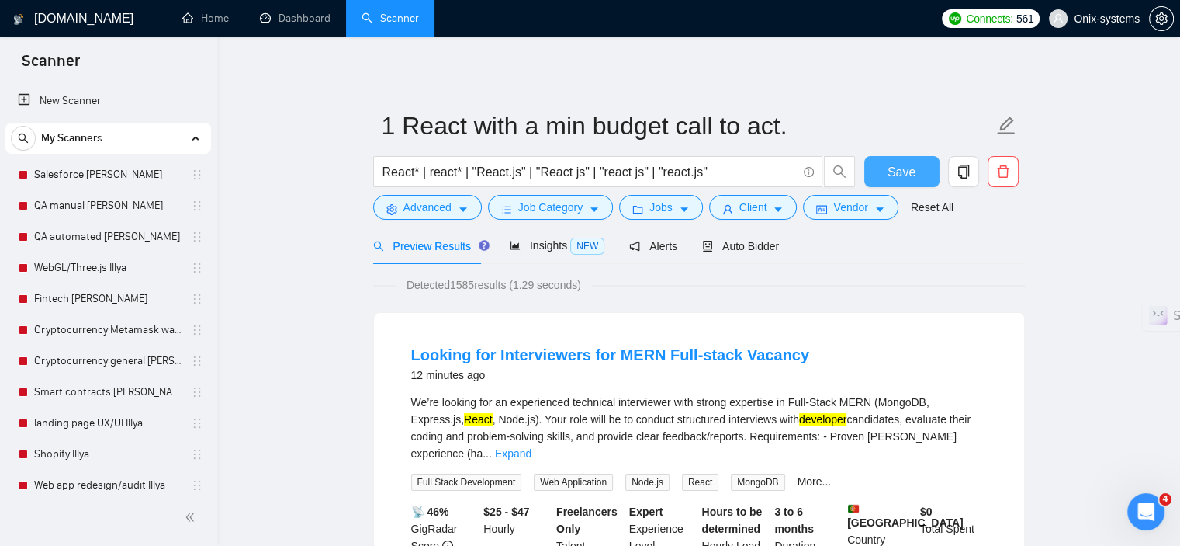
click at [928, 164] on button "Save" at bounding box center [902, 171] width 75 height 31
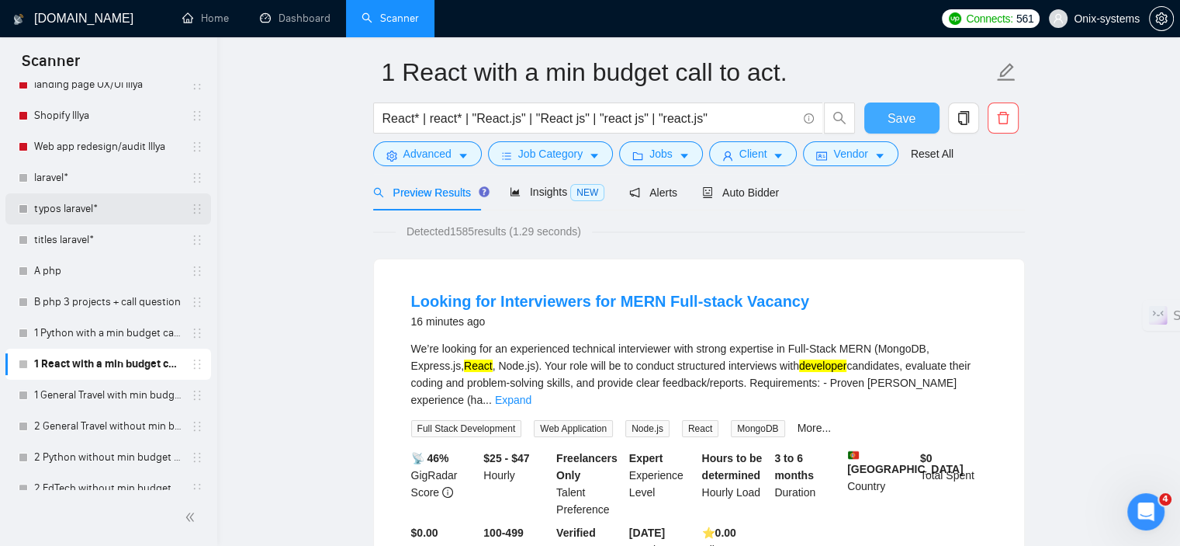
scroll to position [352, 0]
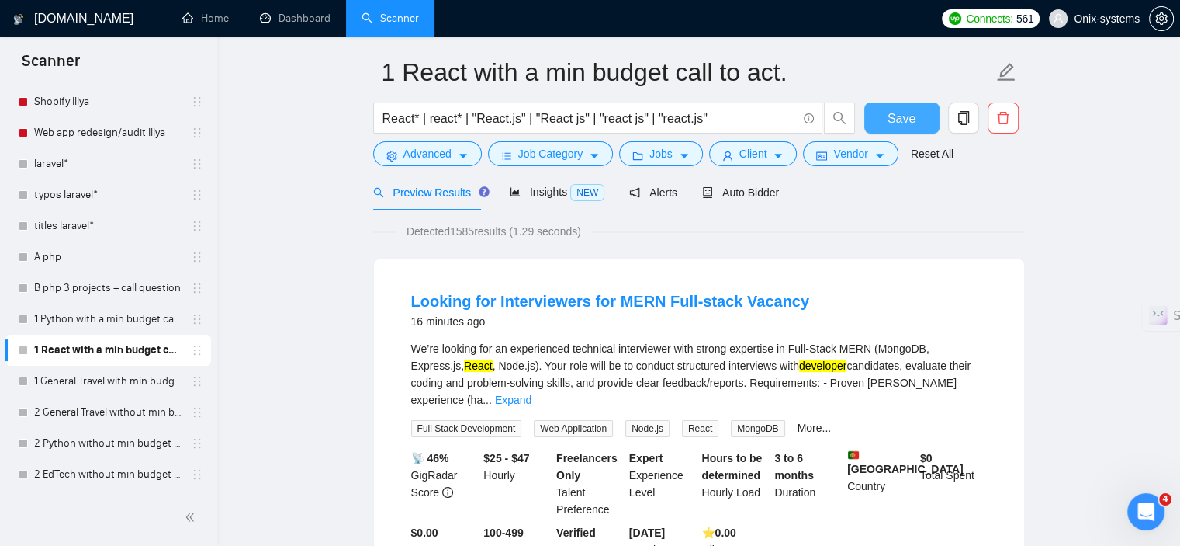
click at [907, 122] on span "Save" at bounding box center [902, 118] width 28 height 19
click at [970, 114] on span "copy" at bounding box center [963, 118] width 29 height 14
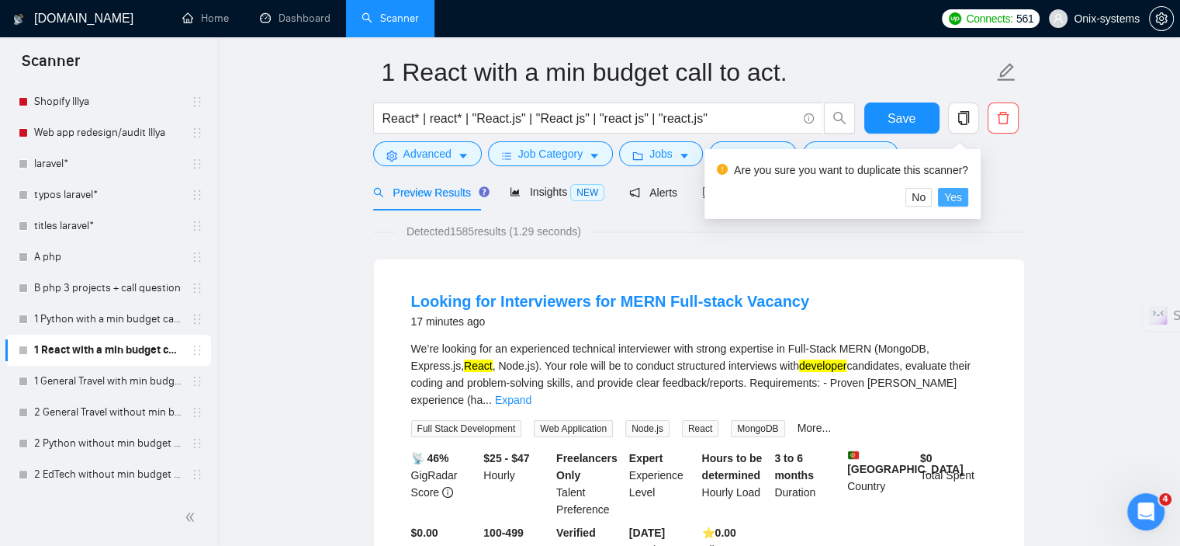
click at [955, 192] on span "Yes" at bounding box center [954, 197] width 18 height 17
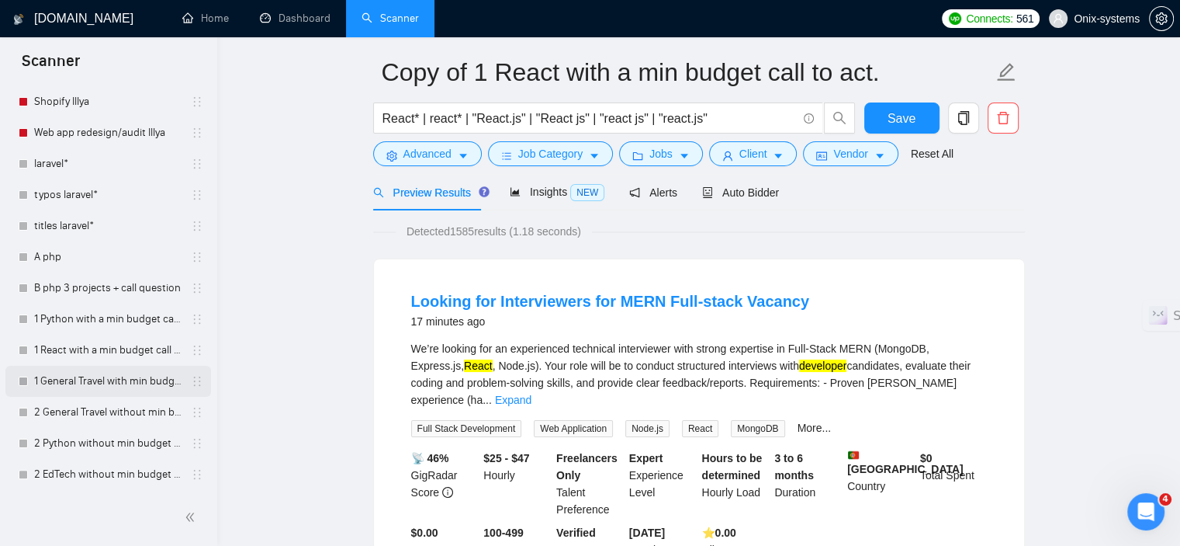
scroll to position [383, 0]
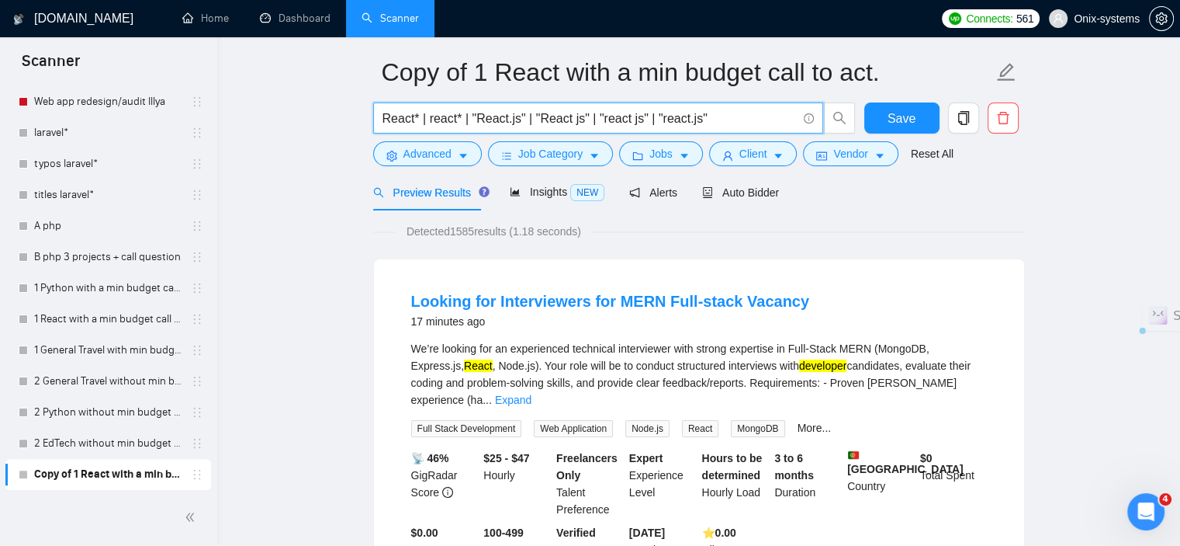
drag, startPoint x: 713, startPoint y: 120, endPoint x: 418, endPoint y: 130, distance: 295.9
click at [418, 130] on span "React* | react* | "React.js" | "React js" | "react js" | "react.js"" at bounding box center [598, 117] width 450 height 31
click at [428, 120] on input "React* | react* | "React.js" | "React js" | "react js" | "react.js"" at bounding box center [590, 118] width 414 height 19
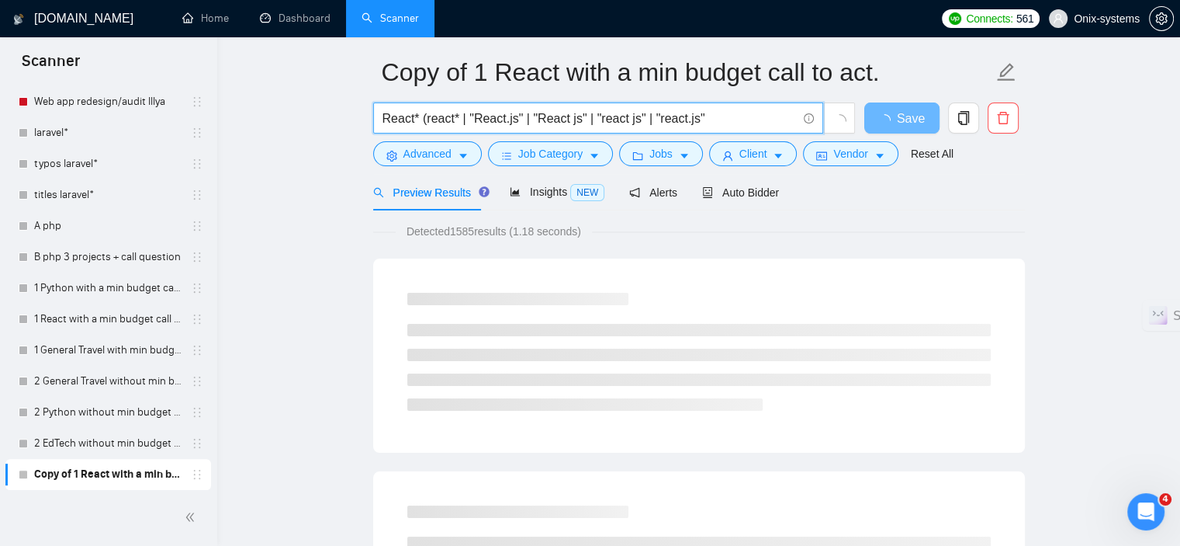
click at [723, 120] on input "React* (react* | "React.js" | "React js" | "react js" | "react.js"" at bounding box center [590, 118] width 414 height 19
click at [454, 120] on input "React* (react* | "React.js" | "React js" | "react js" | "react.js")" at bounding box center [590, 118] width 414 height 19
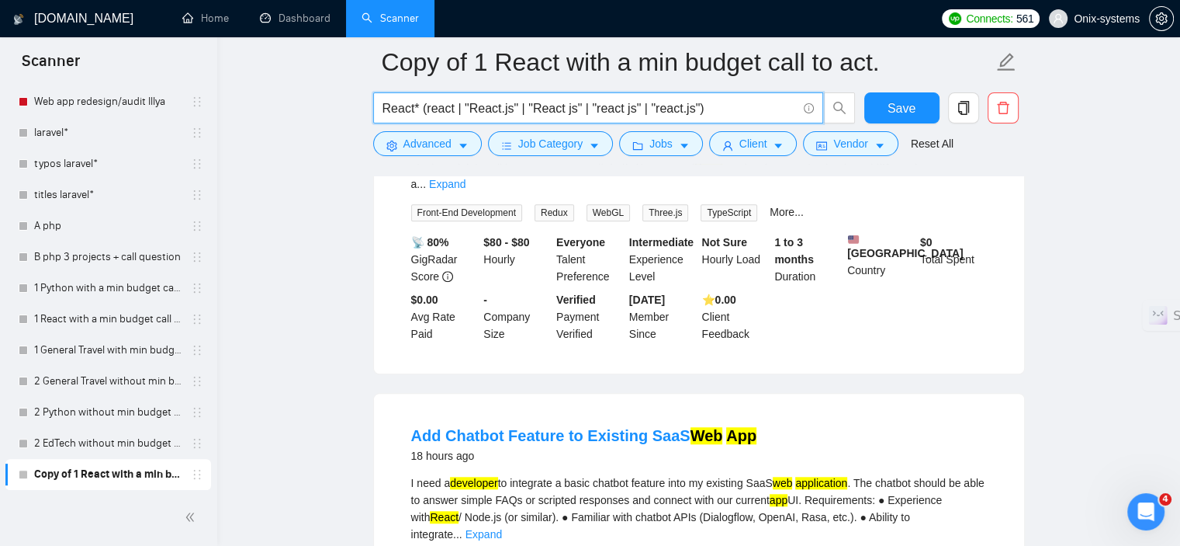
scroll to position [1373, 0]
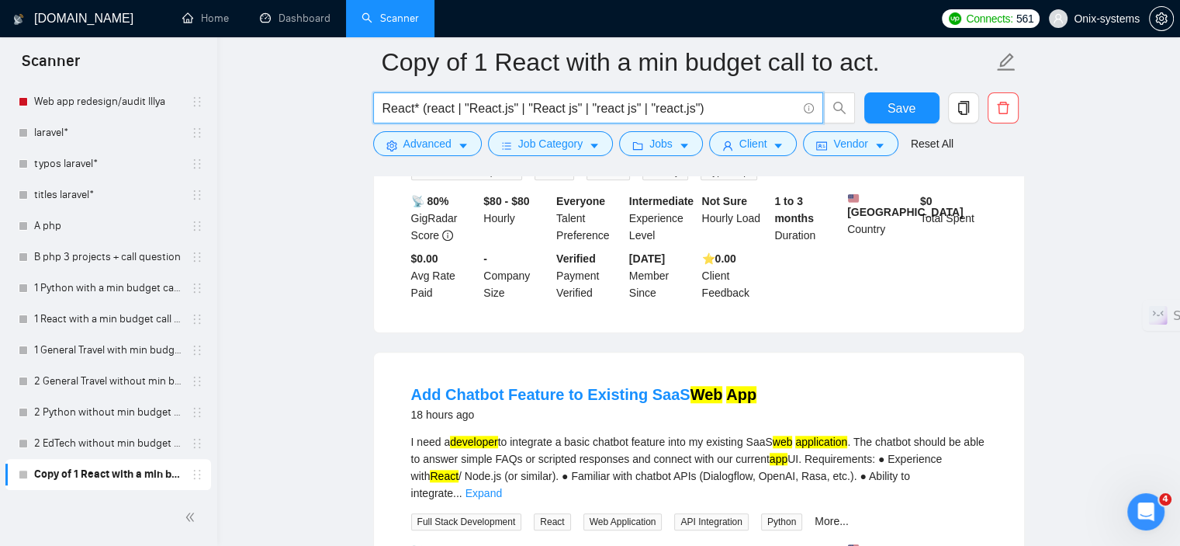
click at [423, 102] on input "React* (react | "React.js" | "React js" | "react js" | "react.js")" at bounding box center [590, 108] width 414 height 19
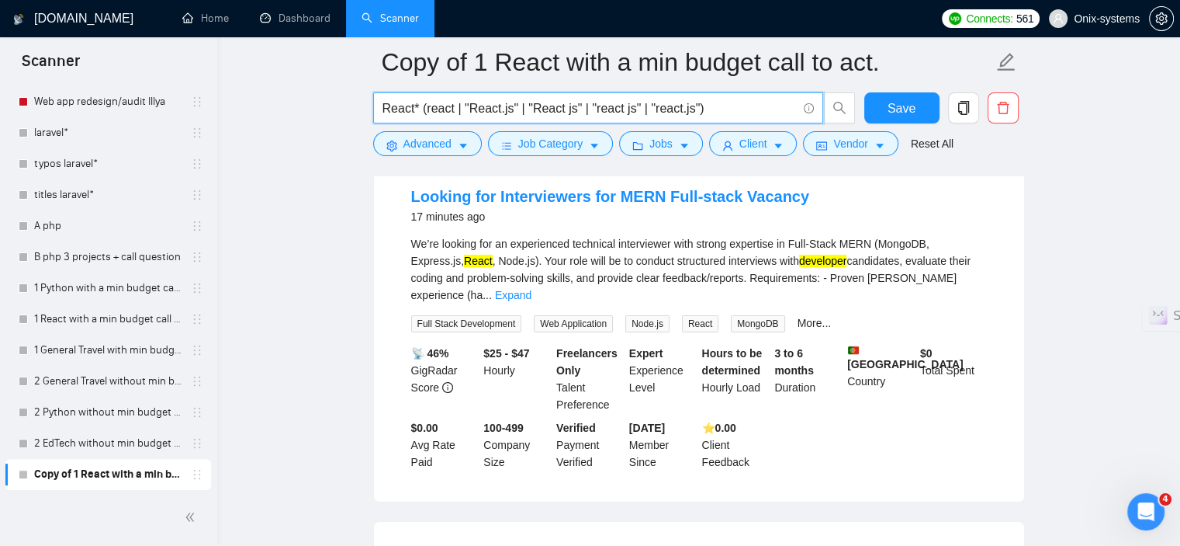
scroll to position [0, 0]
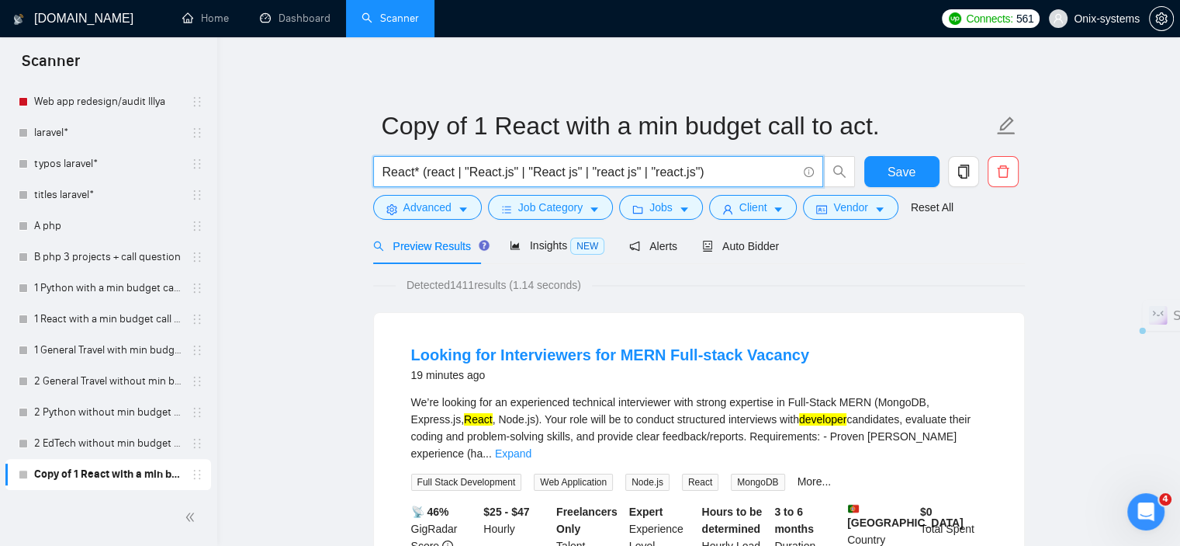
drag, startPoint x: 713, startPoint y: 167, endPoint x: 418, endPoint y: 168, distance: 294.9
click at [418, 168] on input "React* (react | "React.js" | "React js" | "react js" | "react.js")" at bounding box center [590, 171] width 414 height 19
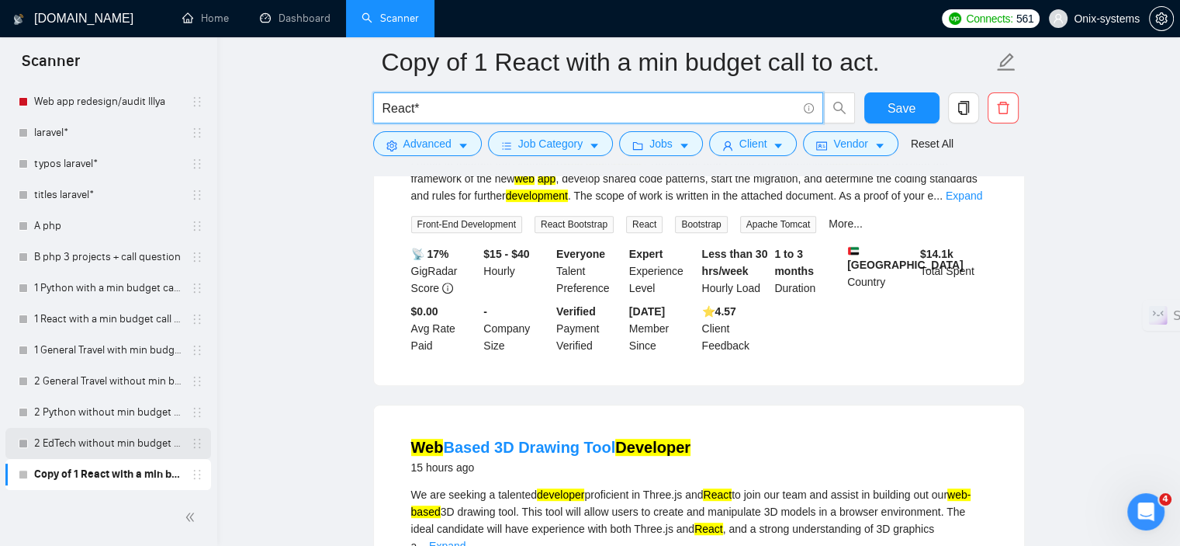
scroll to position [621, 0]
type input "React*"
click at [1000, 113] on icon "delete" at bounding box center [1004, 108] width 14 height 14
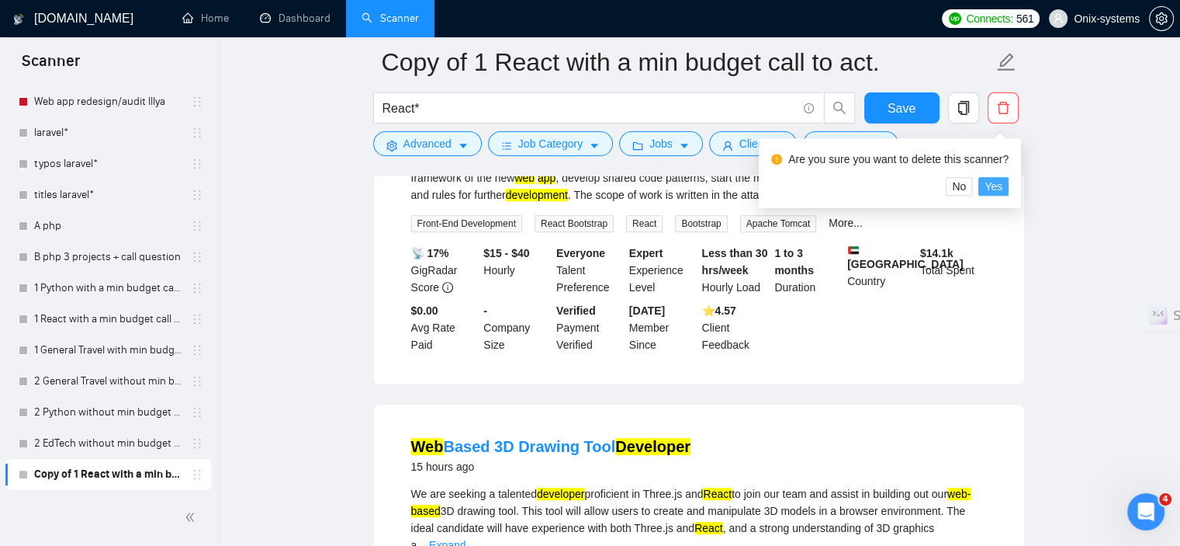
click at [984, 185] on button "Yes" at bounding box center [994, 186] width 30 height 19
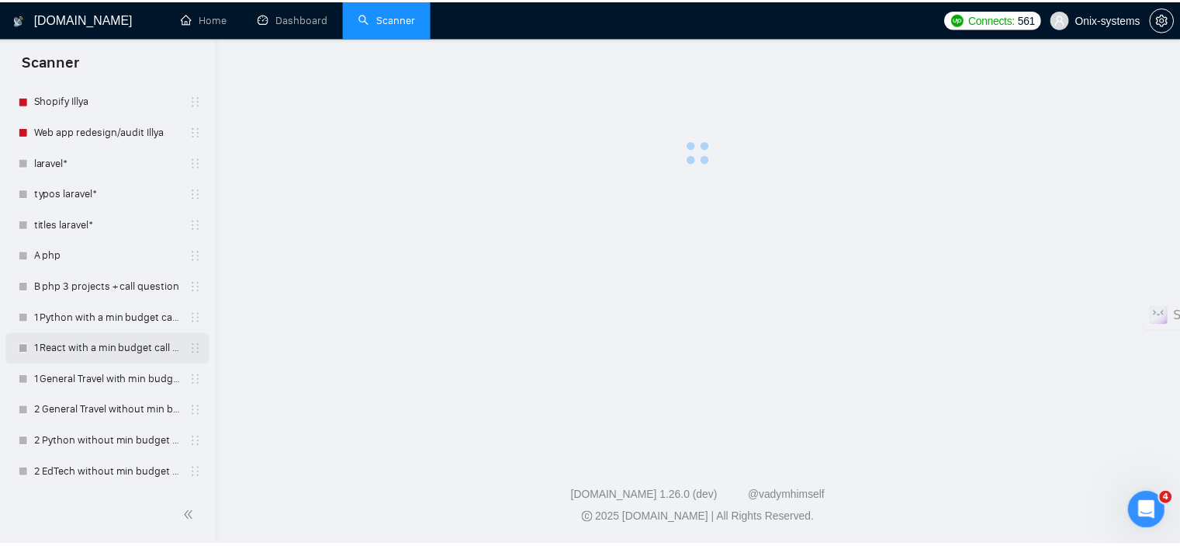
scroll to position [353, 0]
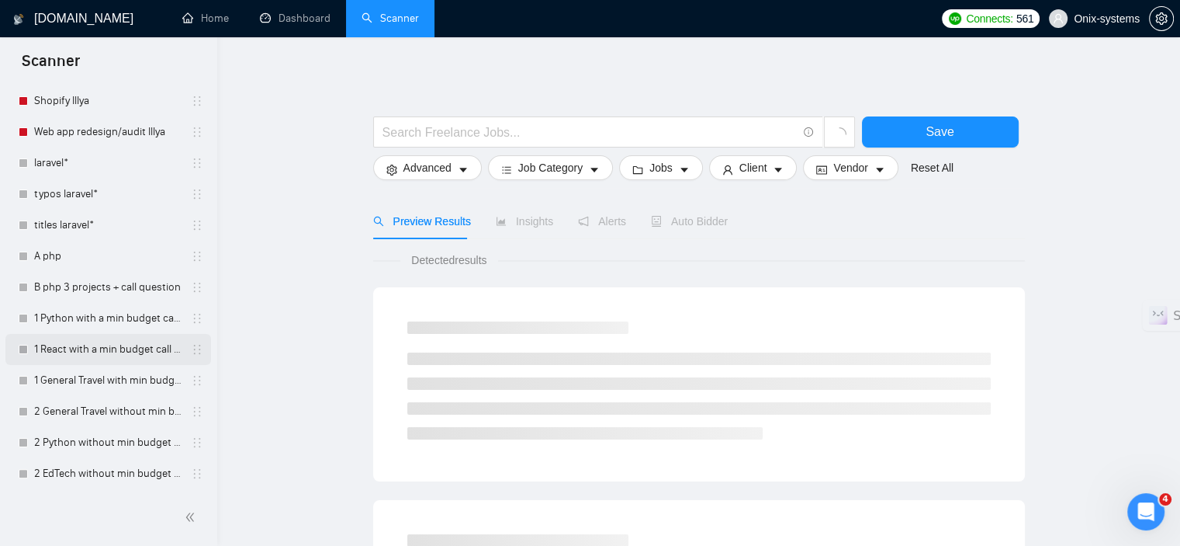
click at [83, 318] on link "1 Python with a min budget call to act" at bounding box center [107, 318] width 147 height 31
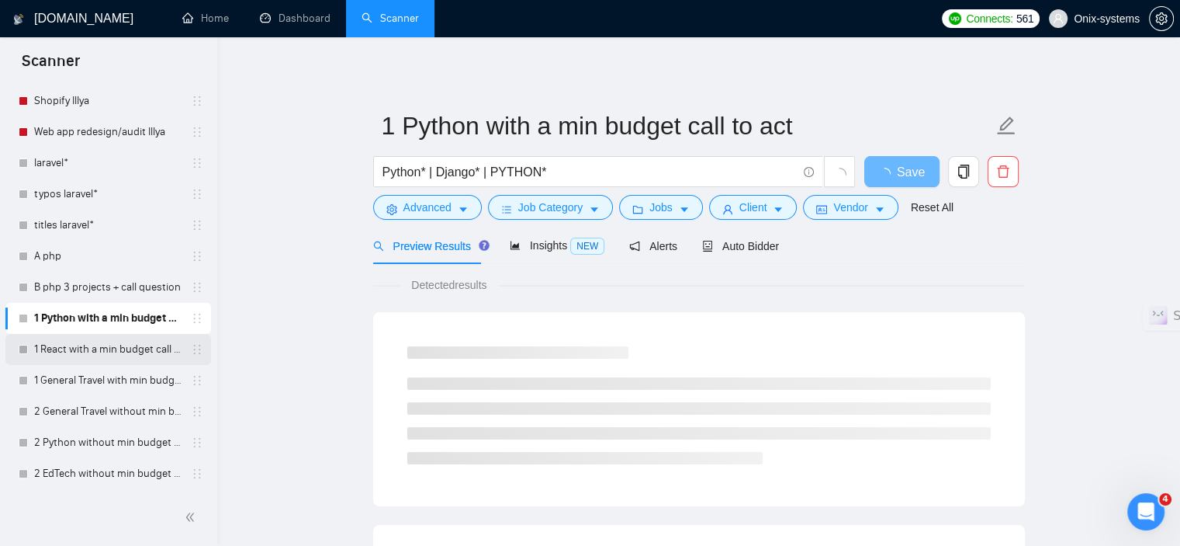
click at [111, 339] on link "1 React with a min budget call to act." at bounding box center [107, 349] width 147 height 31
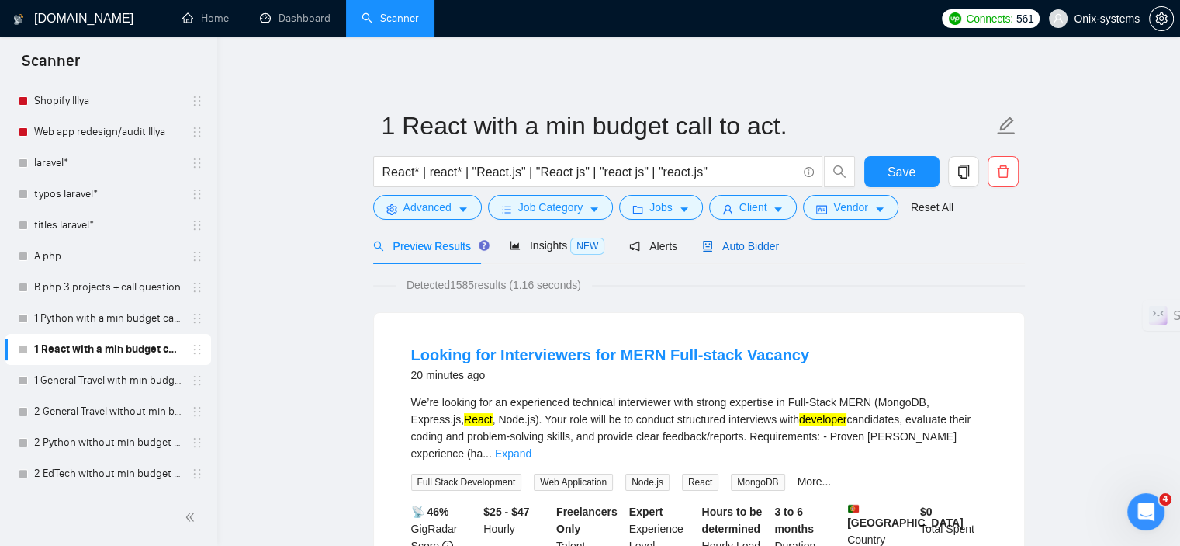
click at [764, 241] on span "Auto Bidder" at bounding box center [740, 246] width 77 height 12
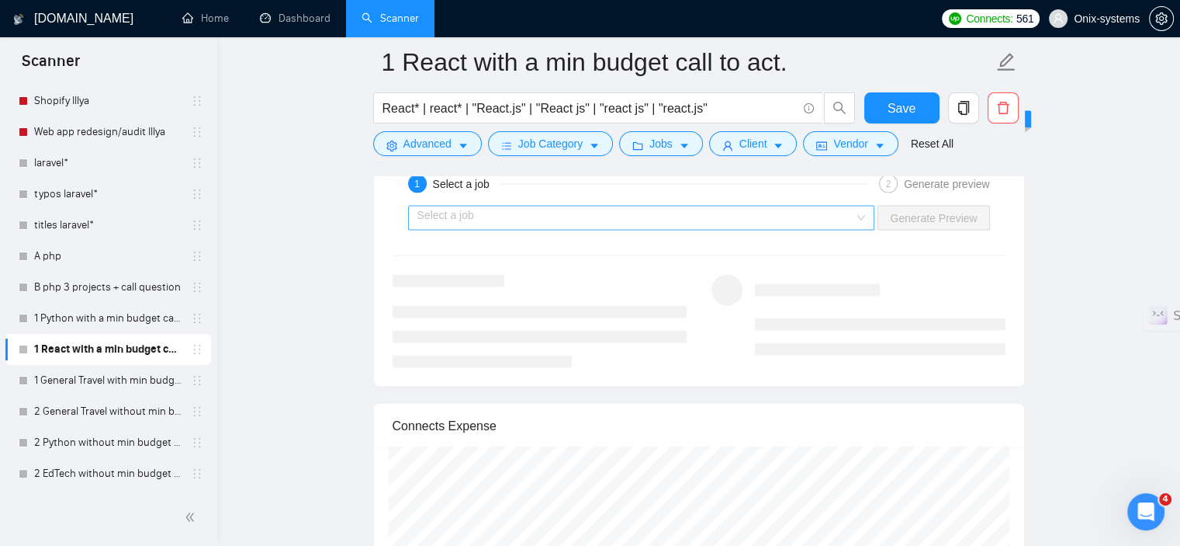
scroll to position [2949, 0]
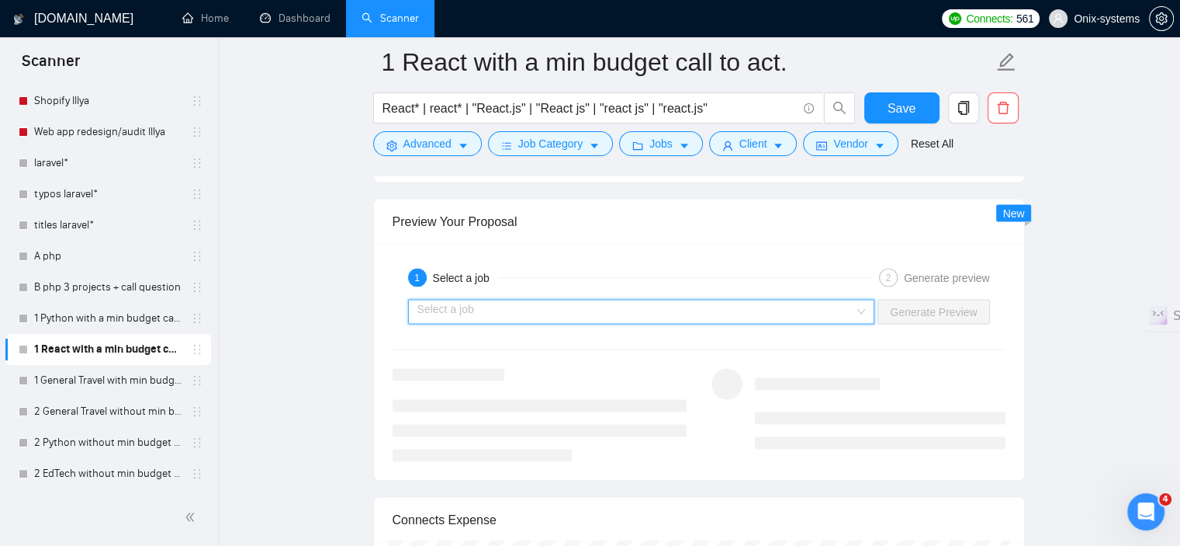
click at [567, 300] on input "search" at bounding box center [637, 311] width 438 height 23
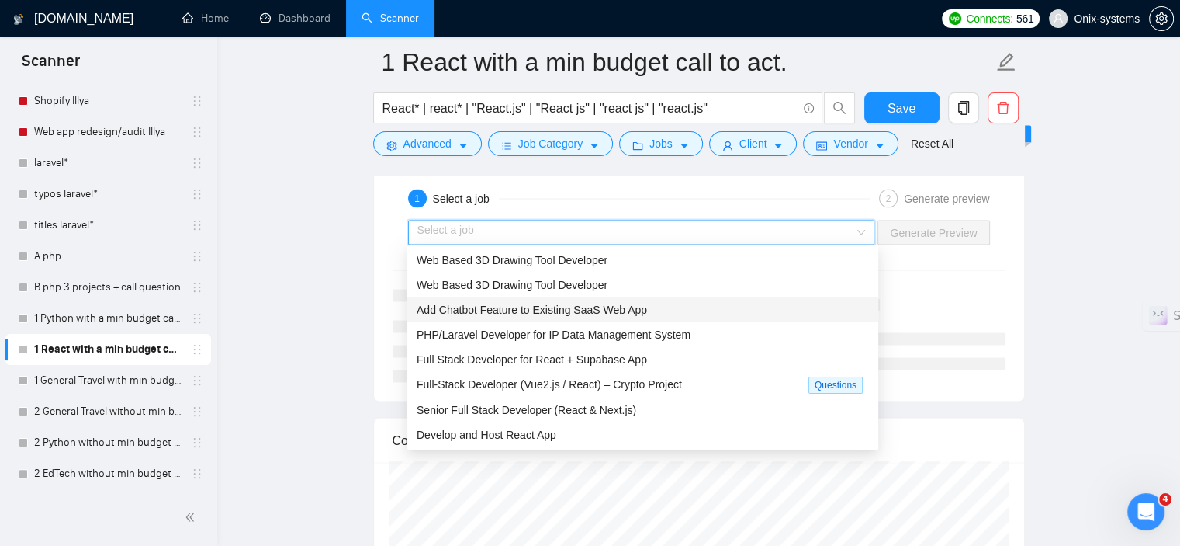
scroll to position [3105, 0]
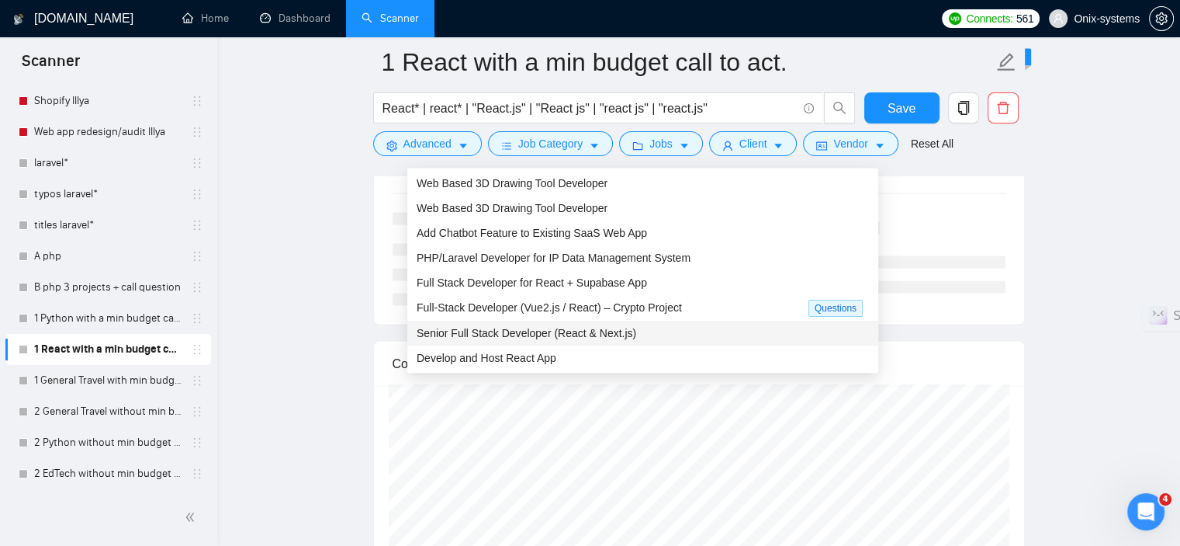
click at [568, 327] on span "Senior Full Stack Developer (React & Next.js)" at bounding box center [527, 333] width 220 height 12
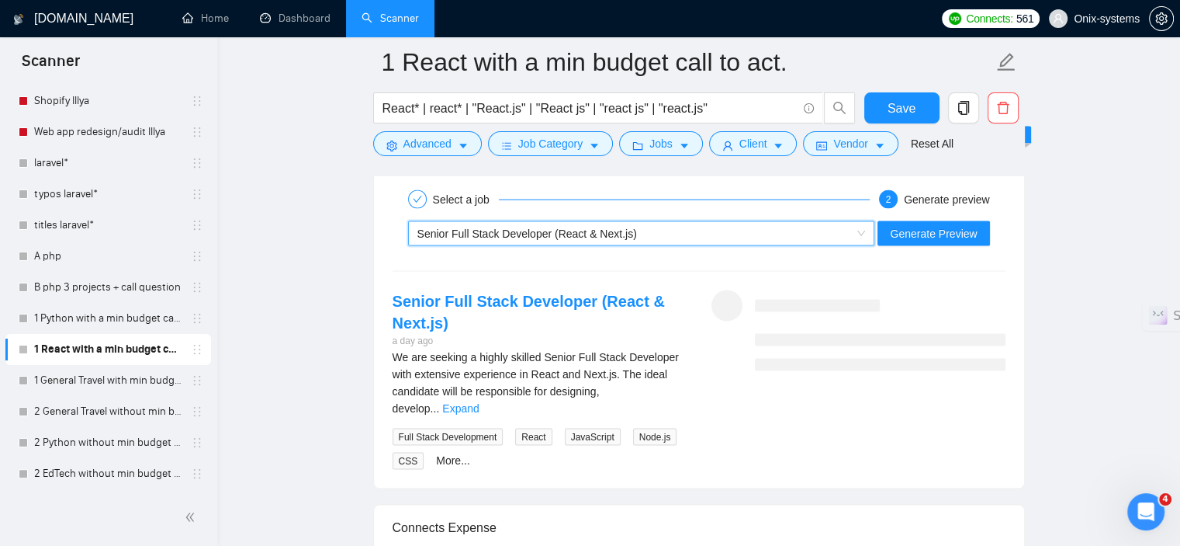
scroll to position [3027, 0]
click at [935, 243] on div "~021963472203901317027 Senior Full Stack Developer (React & Next.js) Generate P…" at bounding box center [699, 233] width 616 height 37
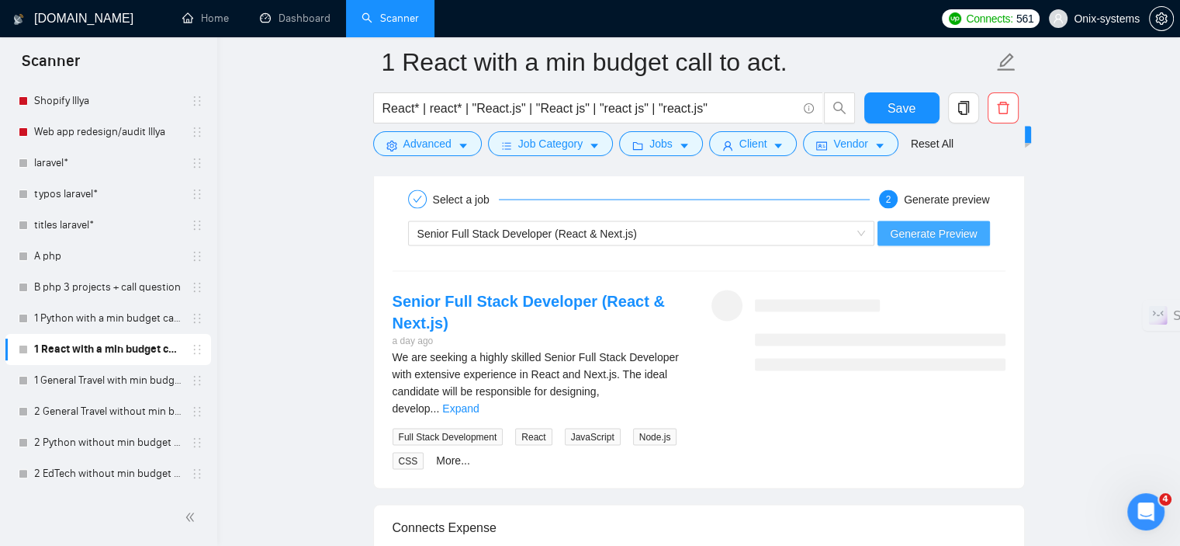
click at [935, 237] on span "Generate Preview" at bounding box center [933, 233] width 87 height 17
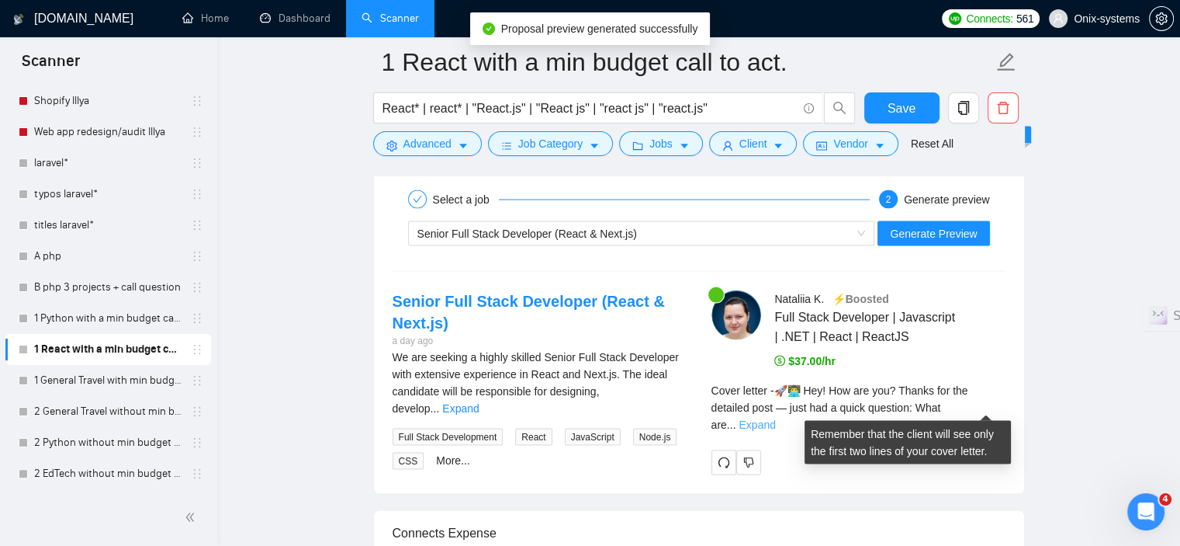
click at [775, 418] on link "Expand" at bounding box center [757, 424] width 36 height 12
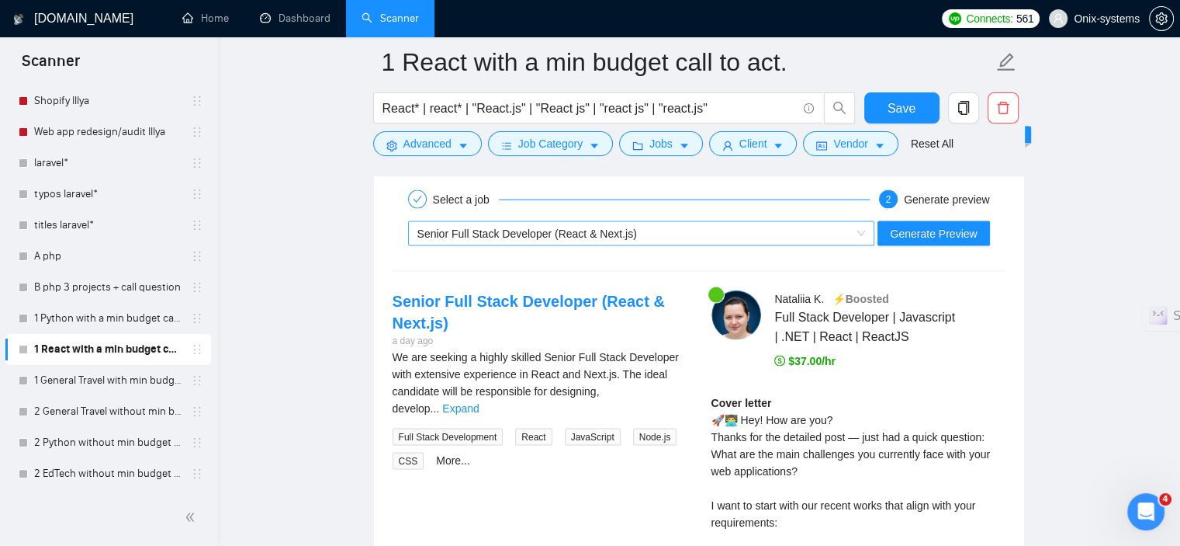
click at [504, 234] on span "Senior Full Stack Developer (React & Next.js)" at bounding box center [528, 233] width 220 height 12
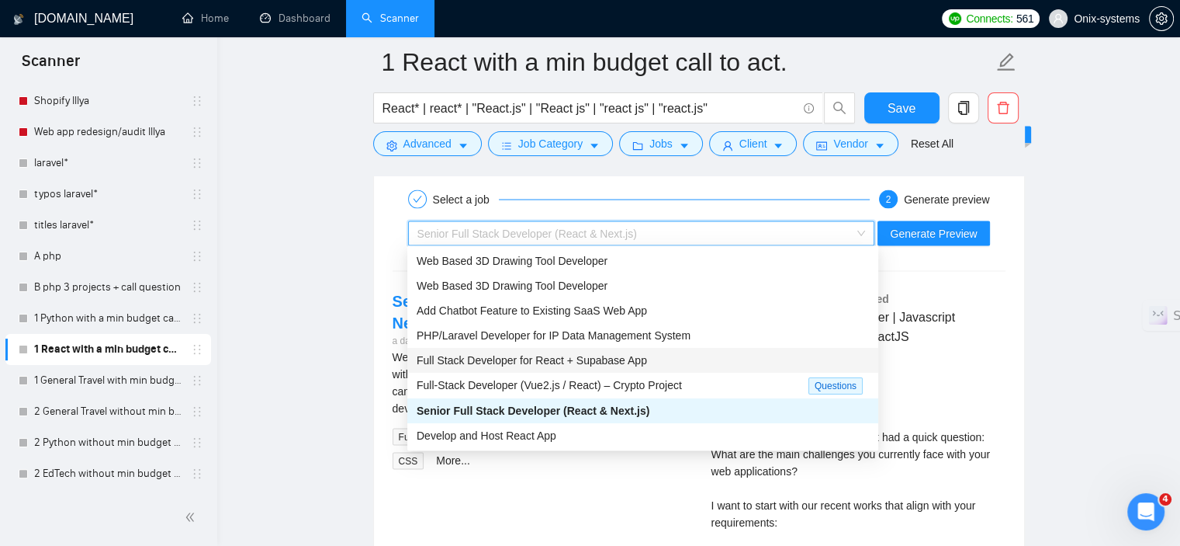
click at [568, 367] on div "Full Stack Developer for React + Supabase App" at bounding box center [643, 360] width 452 height 17
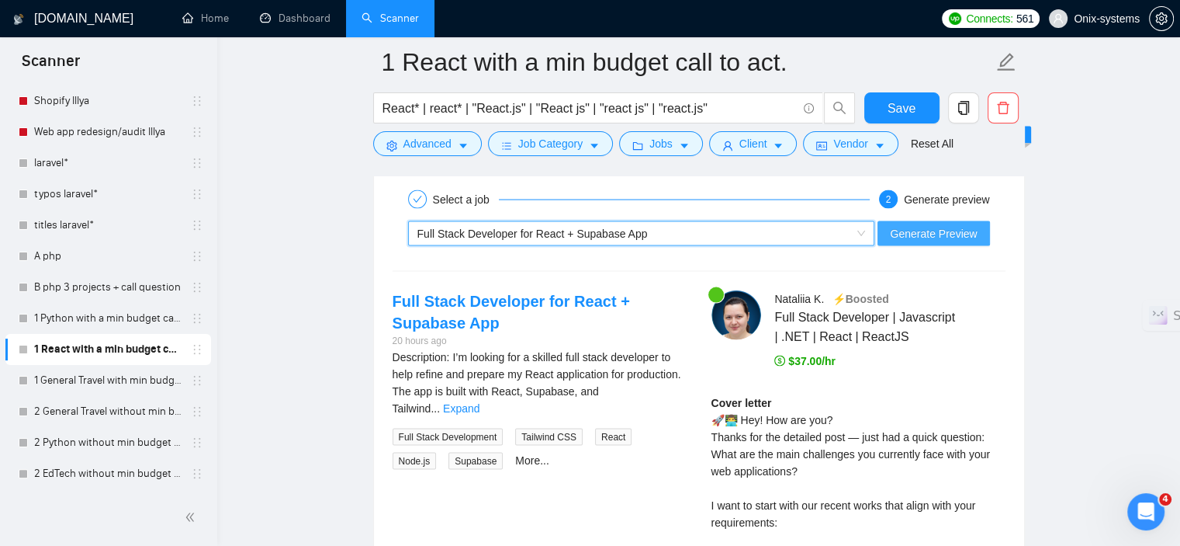
click at [921, 234] on span "Generate Preview" at bounding box center [933, 233] width 87 height 17
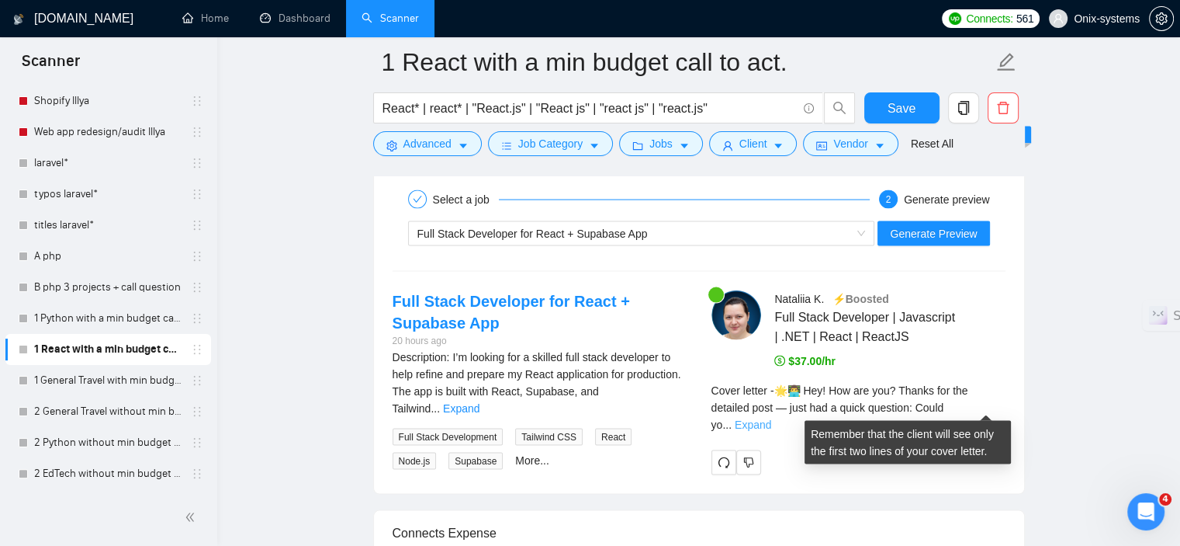
click at [771, 418] on link "Expand" at bounding box center [753, 424] width 36 height 12
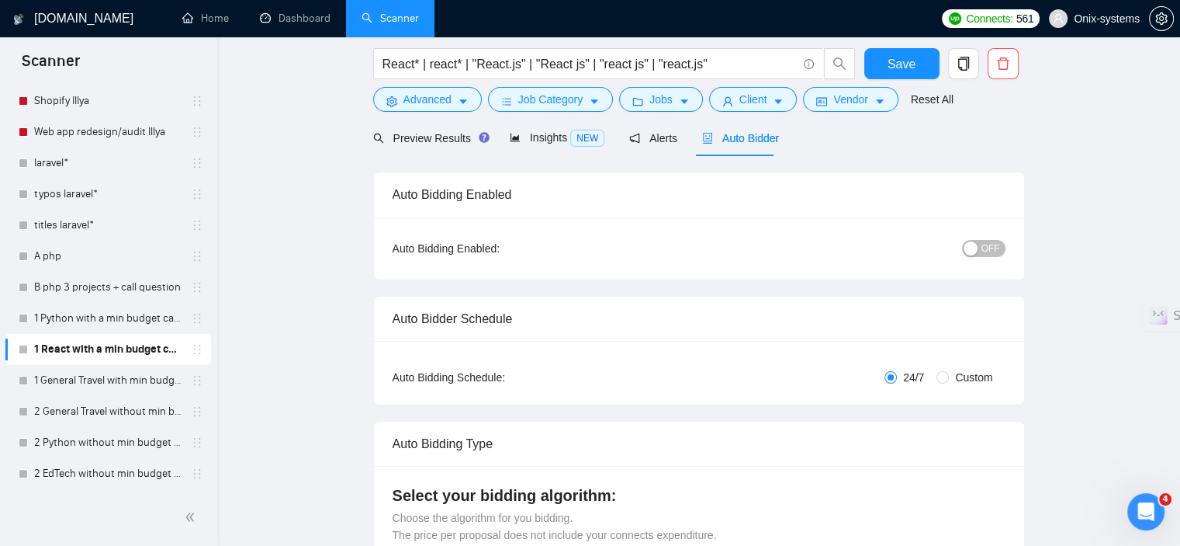
scroll to position [0, 0]
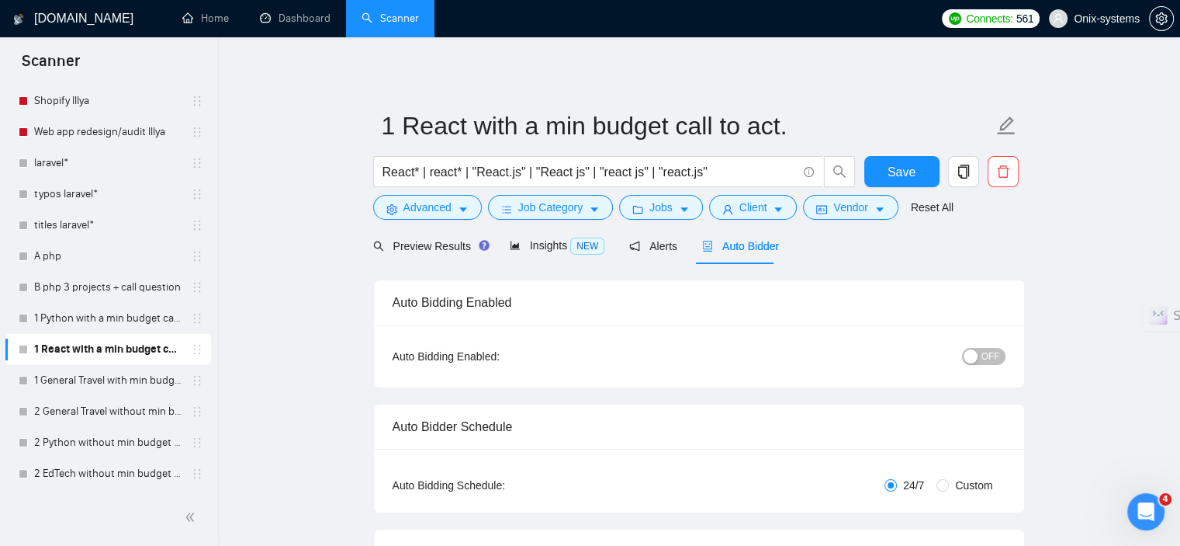
click at [916, 153] on form "1 React with a min budget call to act. React* | react* | "React.js" | "React js…" at bounding box center [699, 164] width 652 height 127
click at [916, 172] on button "Save" at bounding box center [902, 171] width 75 height 31
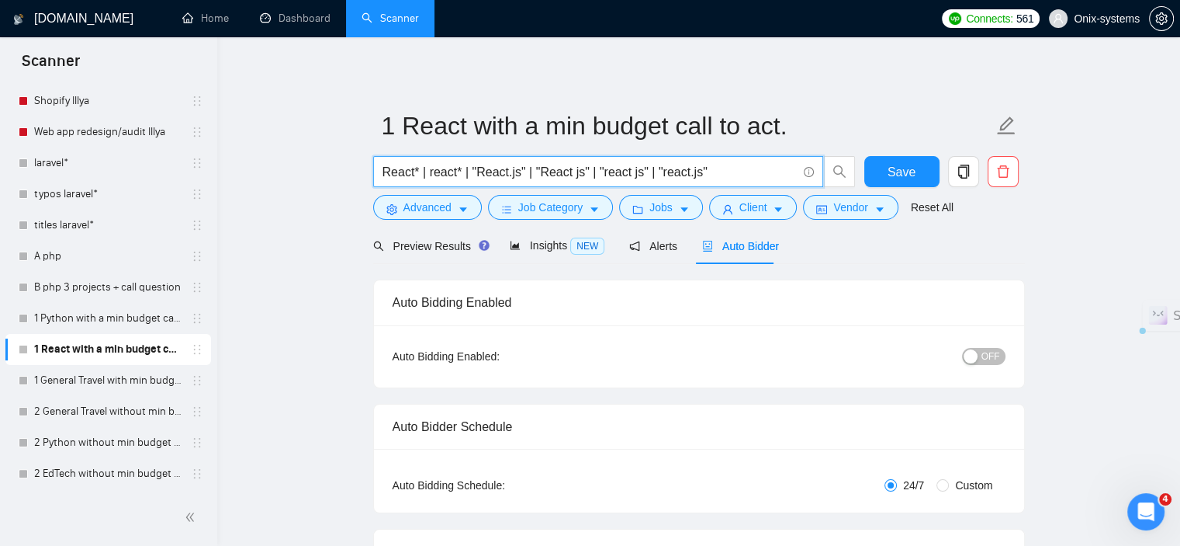
drag, startPoint x: 705, startPoint y: 172, endPoint x: 372, endPoint y: 176, distance: 333.0
click at [372, 176] on div "React* | react* | "React.js" | "React js" | "react js" | "react.js"" at bounding box center [614, 175] width 489 height 39
click at [471, 211] on button "Advanced" at bounding box center [427, 207] width 109 height 25
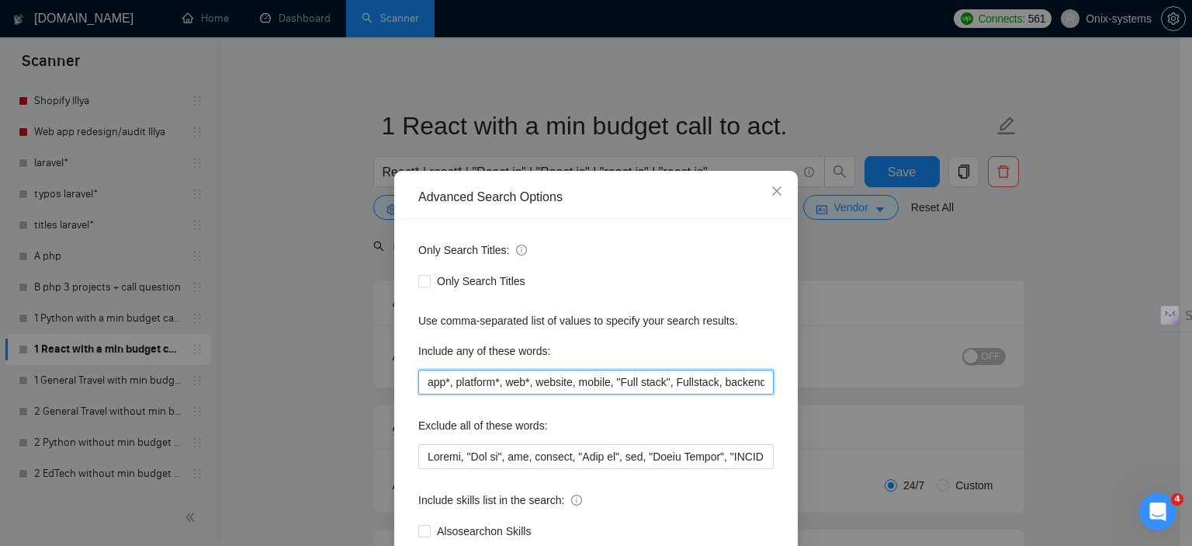
click at [441, 375] on input "app*, platform*, web*, website, mobile, "Full stack", Fullstack, backend, front…" at bounding box center [595, 381] width 355 height 25
click at [771, 189] on icon "close" at bounding box center [777, 191] width 12 height 12
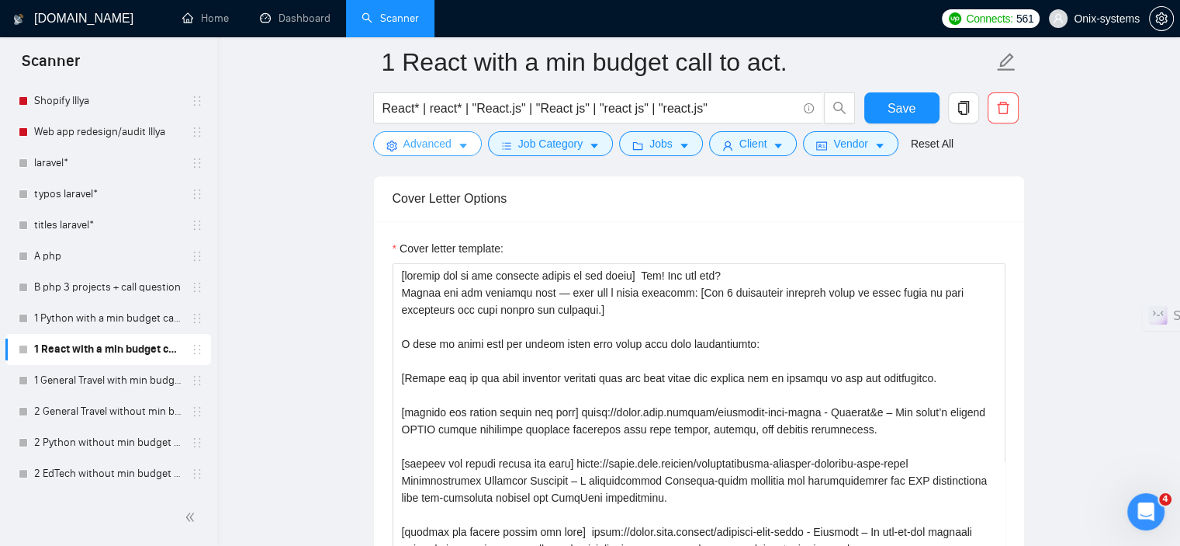
scroll to position [1707, 0]
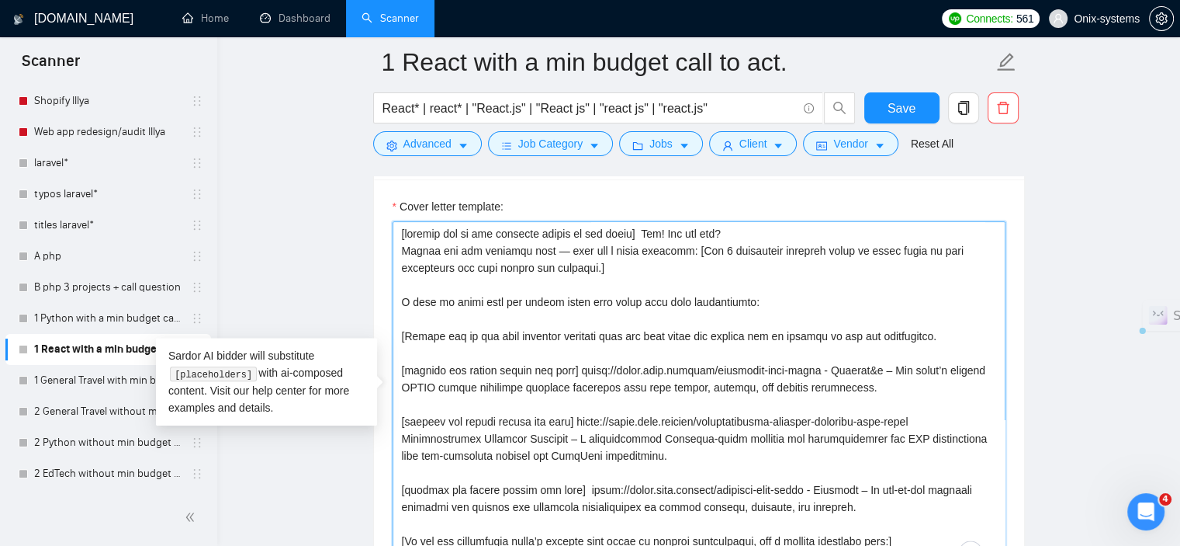
drag, startPoint x: 403, startPoint y: 230, endPoint x: 441, endPoint y: 247, distance: 41.7
click at [441, 247] on textarea "Cover letter template:" at bounding box center [699, 395] width 613 height 349
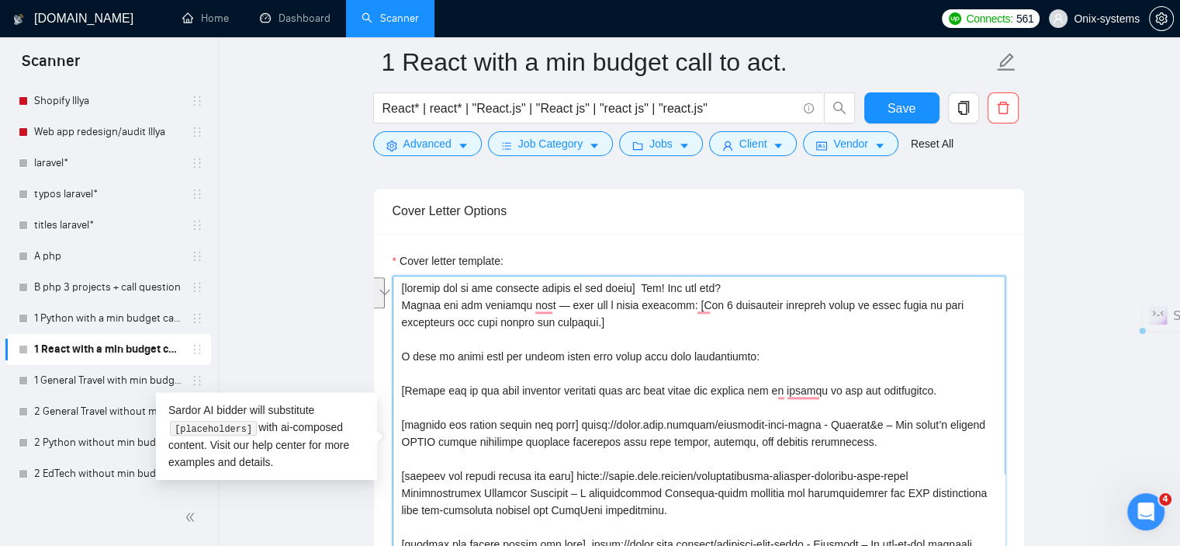
scroll to position [1630, 0]
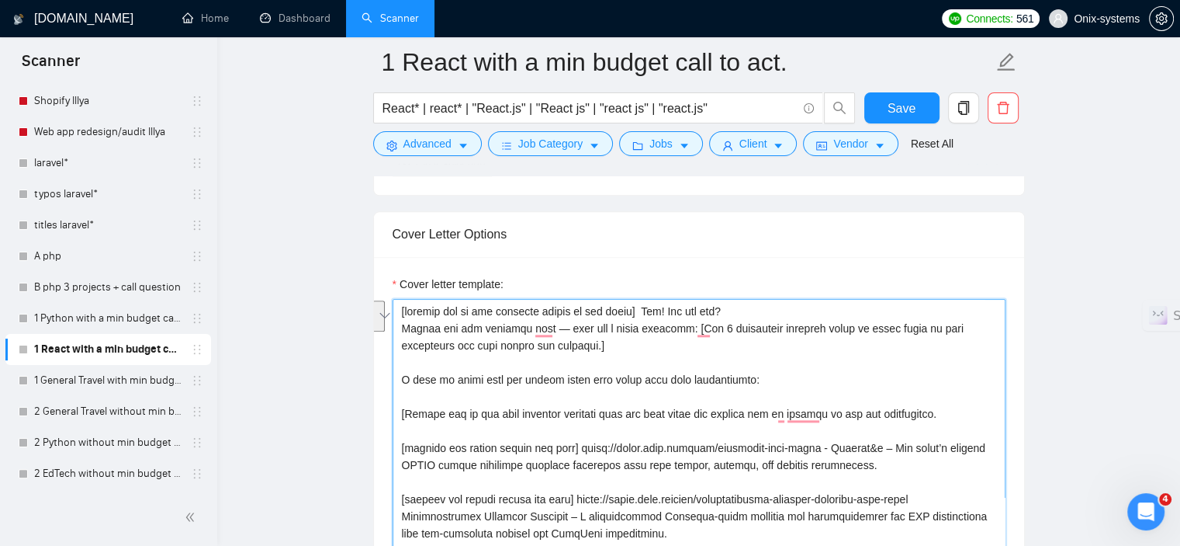
click at [460, 337] on textarea "Cover letter template:" at bounding box center [699, 473] width 613 height 349
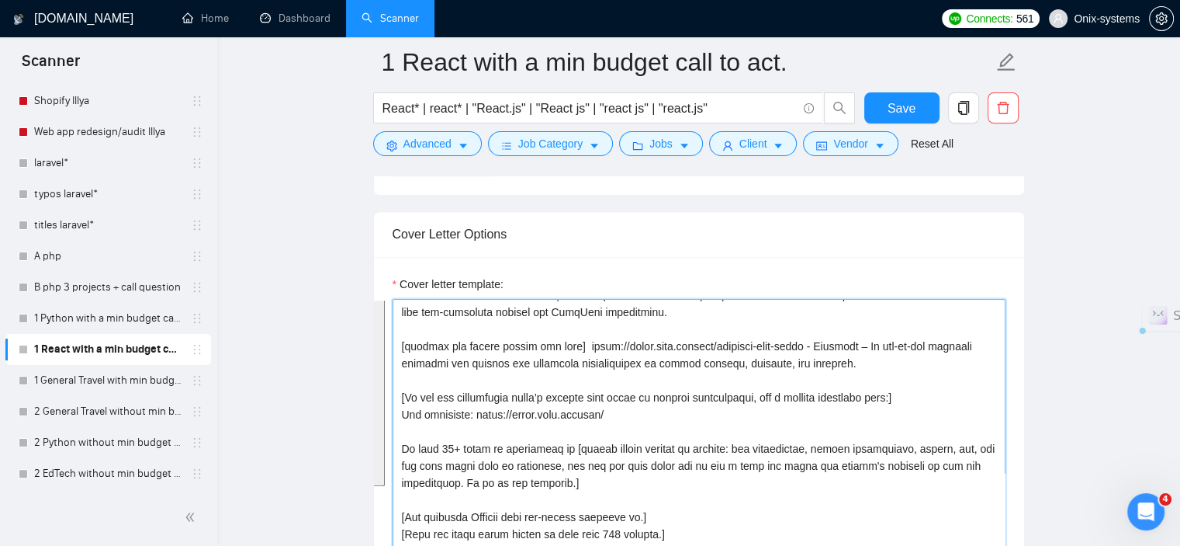
scroll to position [1707, 0]
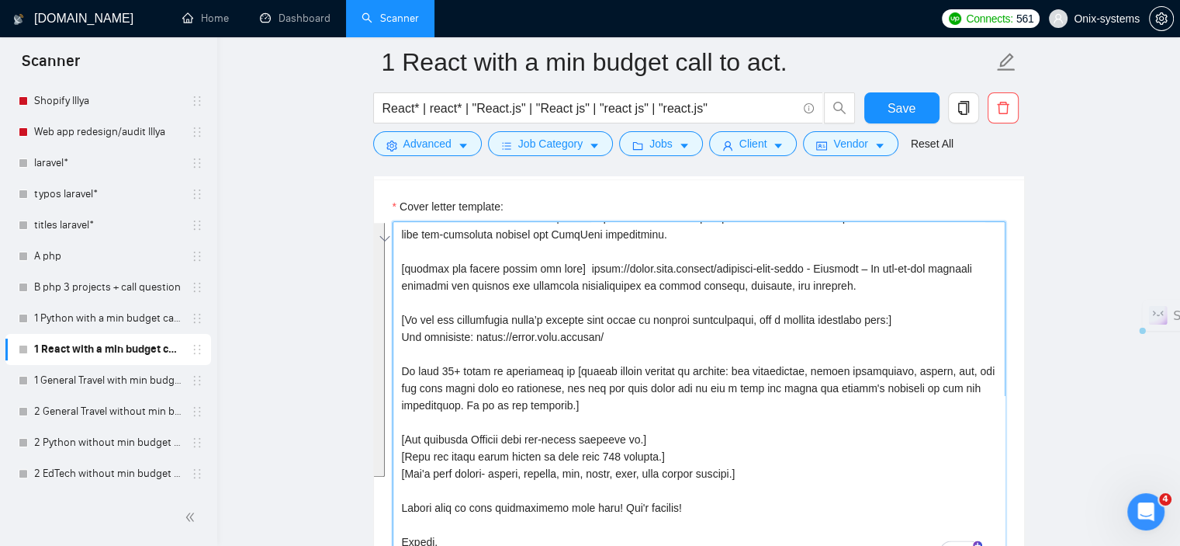
drag, startPoint x: 401, startPoint y: 309, endPoint x: 661, endPoint y: 485, distance: 314.1
click at [661, 485] on textarea "Cover letter template:" at bounding box center [699, 395] width 613 height 349
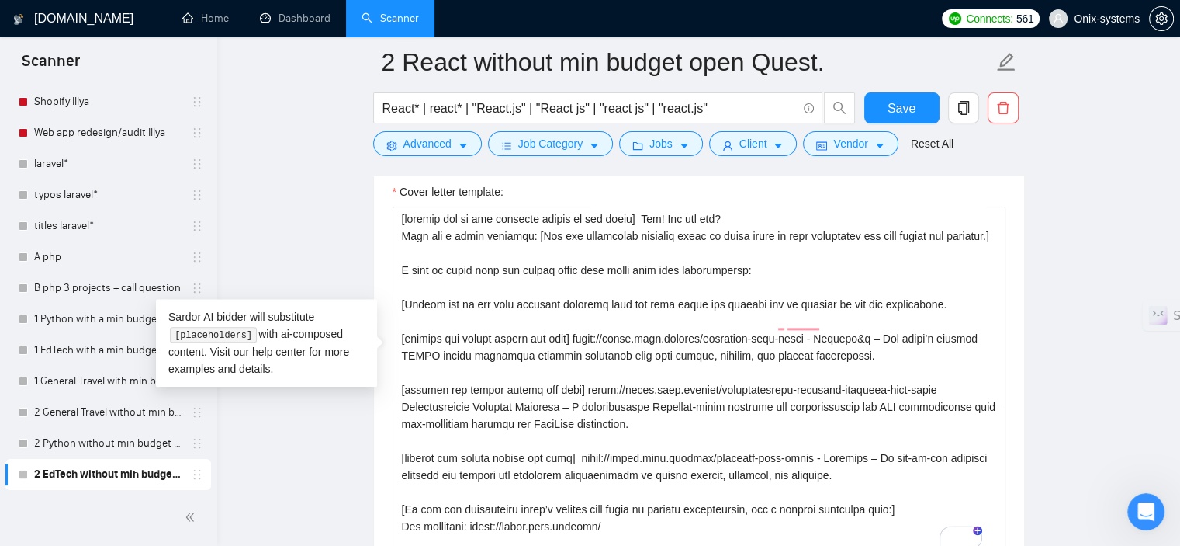
scroll to position [155, 0]
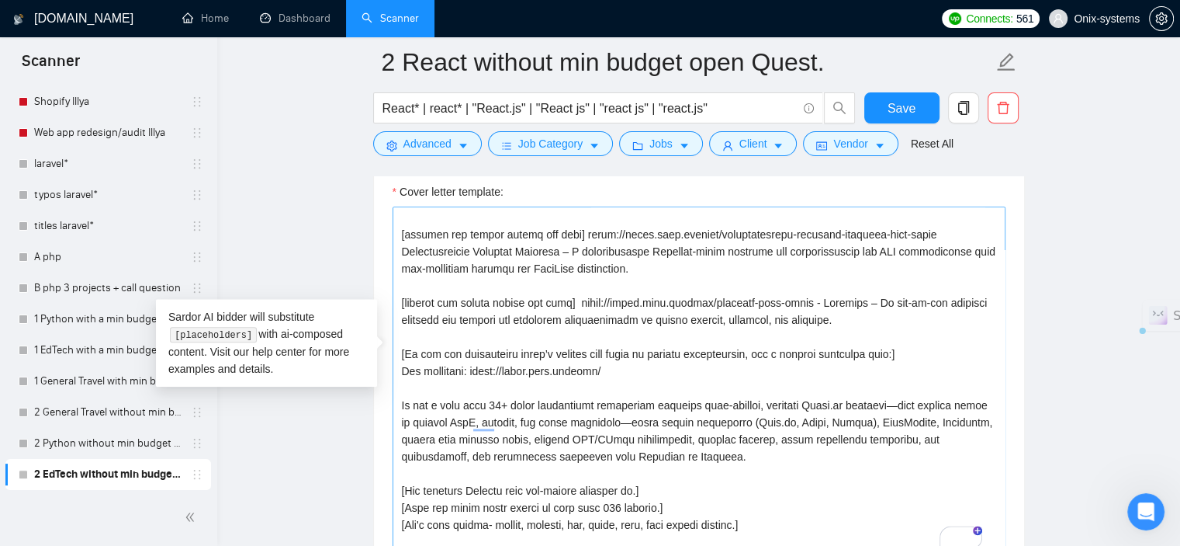
drag, startPoint x: 661, startPoint y: 397, endPoint x: 549, endPoint y: 396, distance: 112.5
click at [549, 396] on textarea "Cover letter template:" at bounding box center [699, 380] width 613 height 349
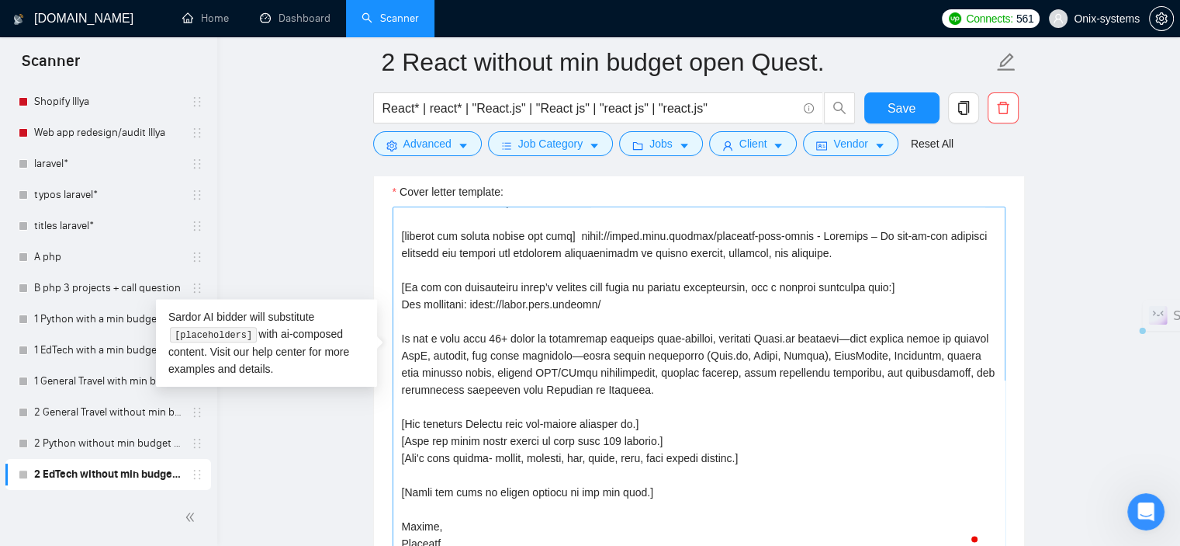
drag, startPoint x: 674, startPoint y: 373, endPoint x: 400, endPoint y: 320, distance: 278.2
click at [400, 320] on textarea "Cover letter template:" at bounding box center [699, 380] width 613 height 349
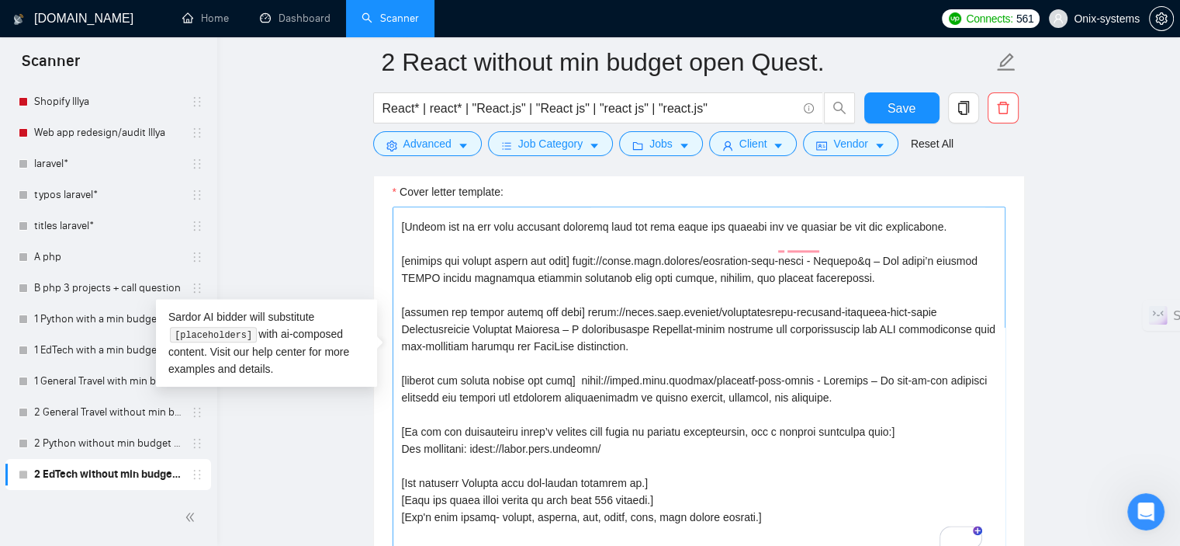
click at [873, 393] on textarea "Cover letter template:" at bounding box center [699, 380] width 613 height 349
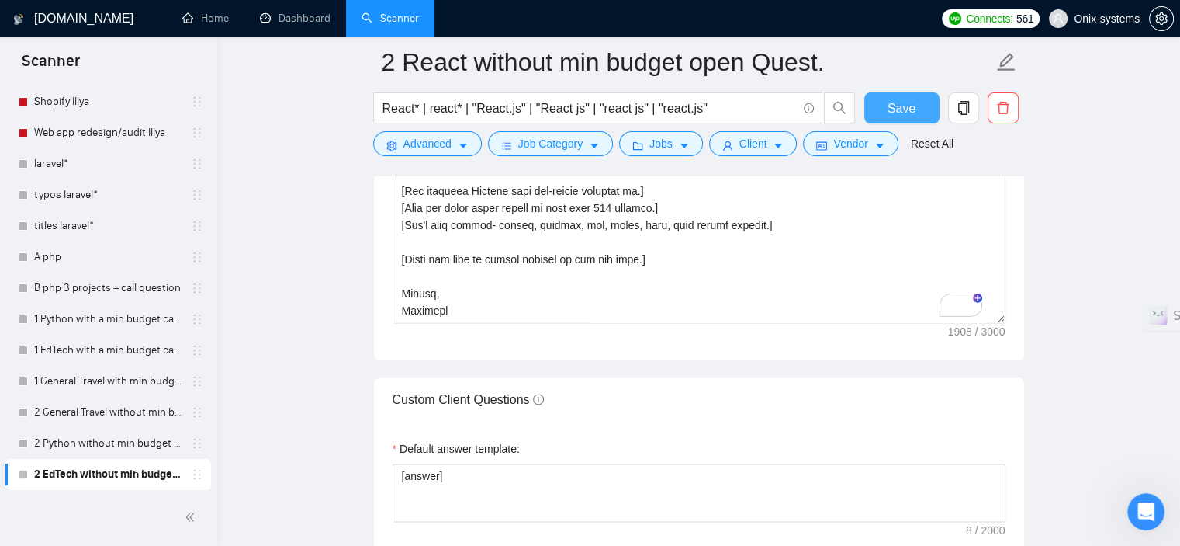
type textarea "[include one or two relevant emojis at the start] Hey! How are you? Just had a …"
click at [903, 106] on span "Save" at bounding box center [902, 108] width 28 height 19
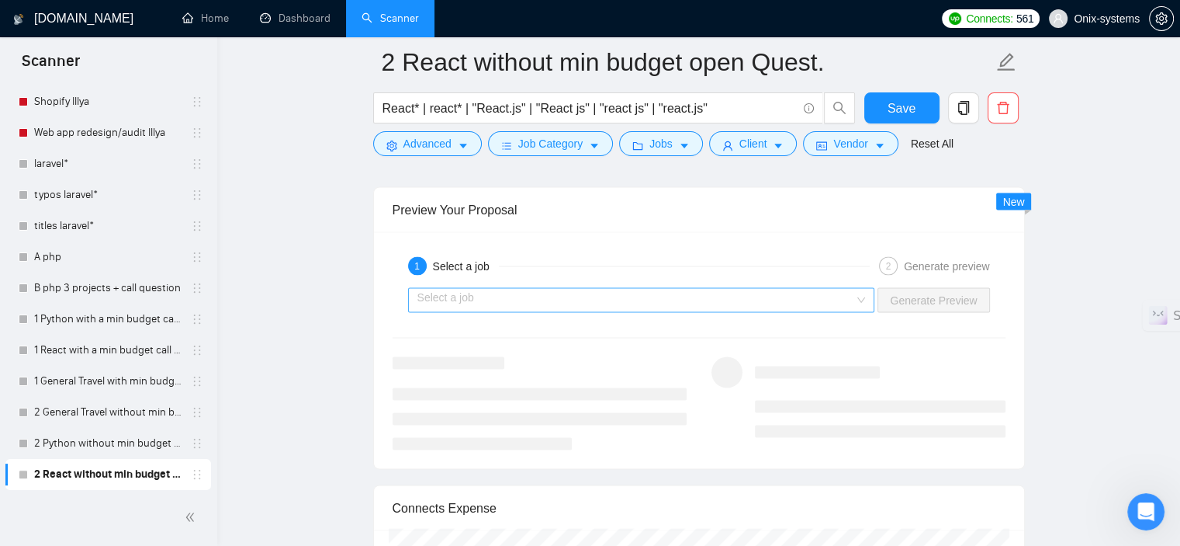
click at [584, 288] on input "search" at bounding box center [637, 299] width 438 height 23
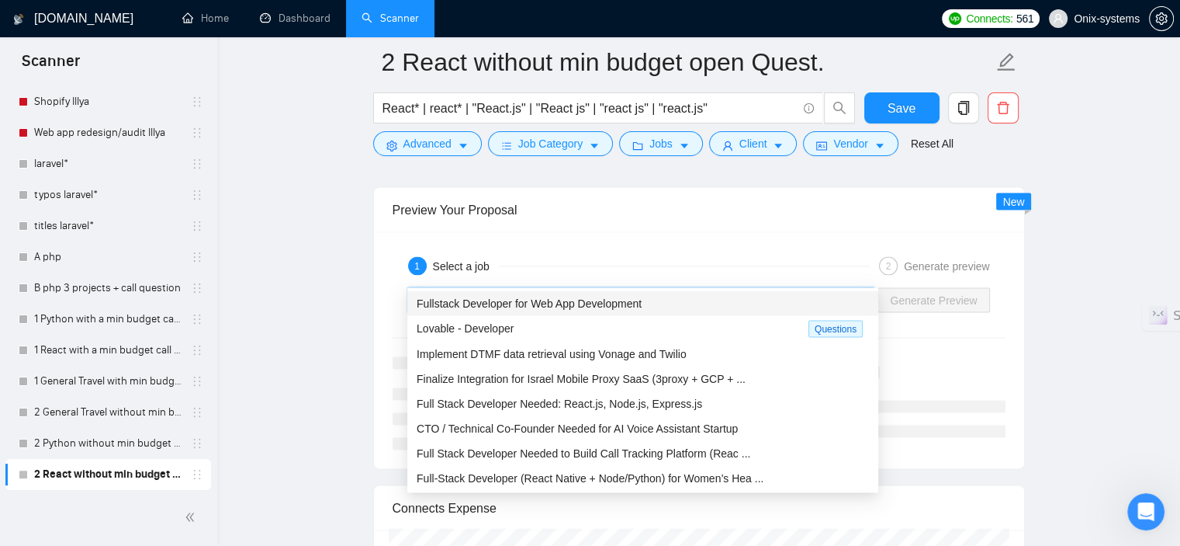
click at [587, 296] on span "Fullstack Developer for Web App Development" at bounding box center [529, 302] width 225 height 12
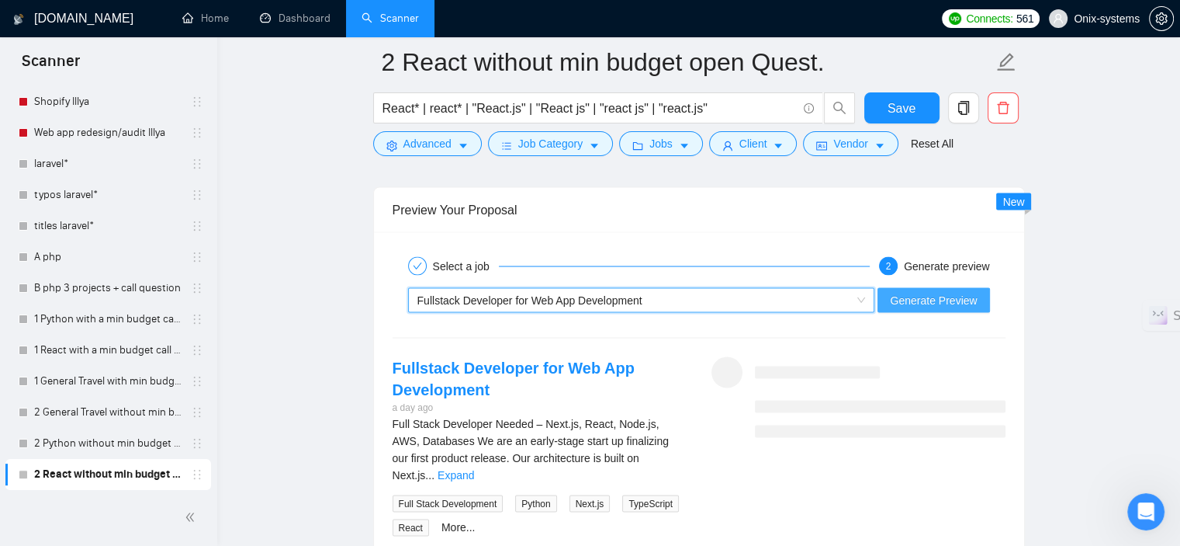
click at [952, 291] on span "Generate Preview" at bounding box center [933, 299] width 87 height 17
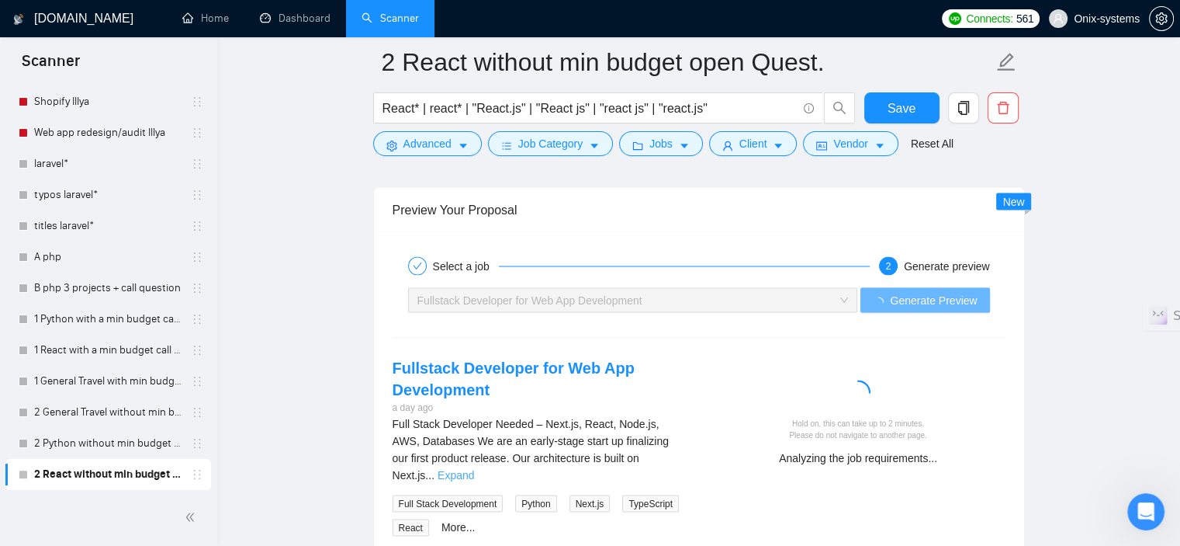
click at [474, 468] on link "Expand" at bounding box center [456, 474] width 36 height 12
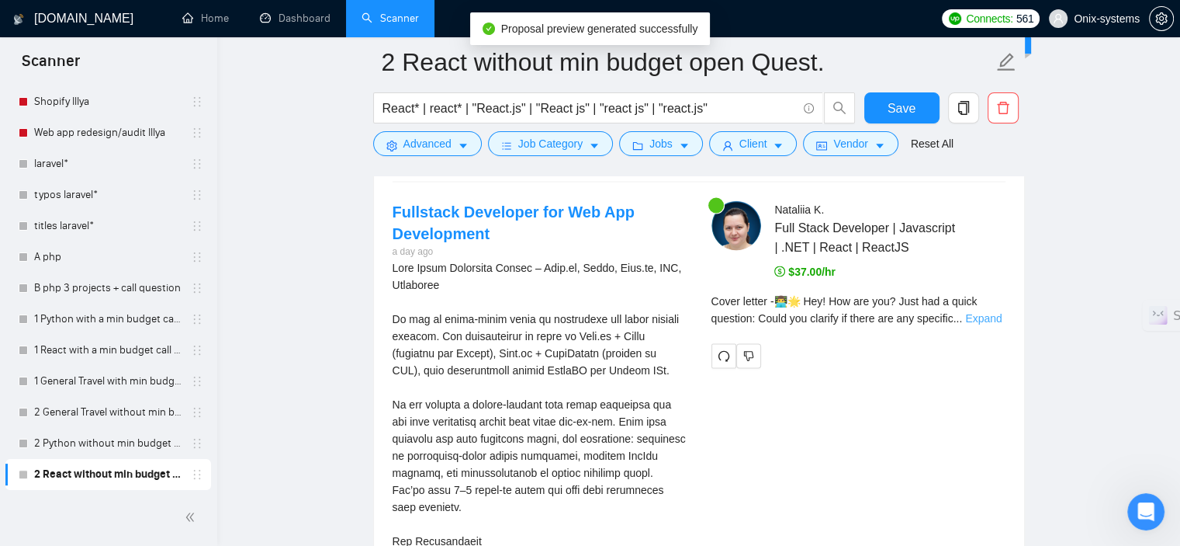
click at [981, 312] on link "Expand" at bounding box center [984, 318] width 36 height 12
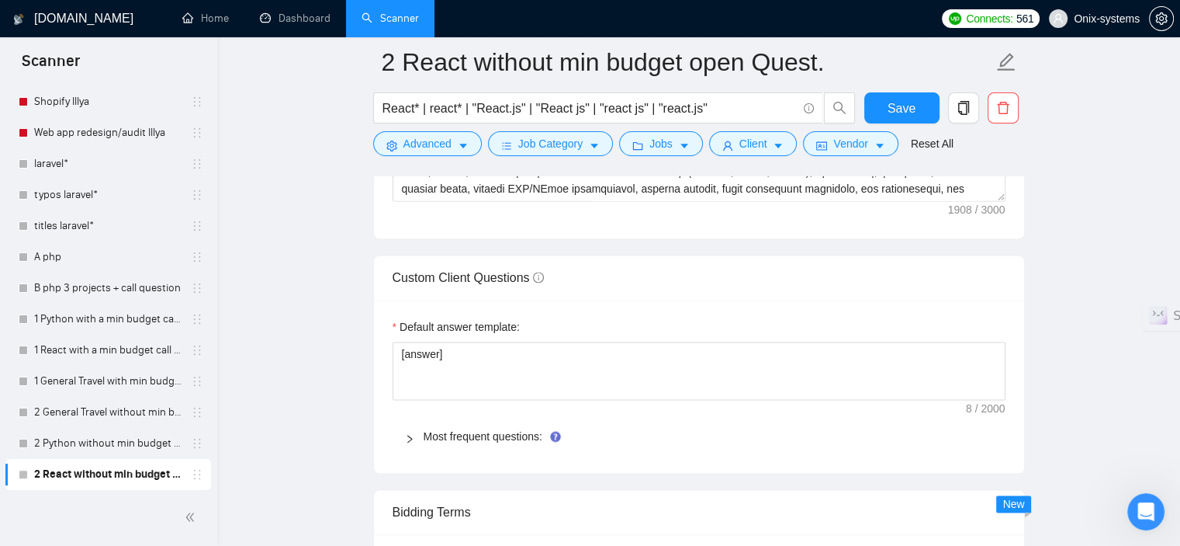
scroll to position [1955, 0]
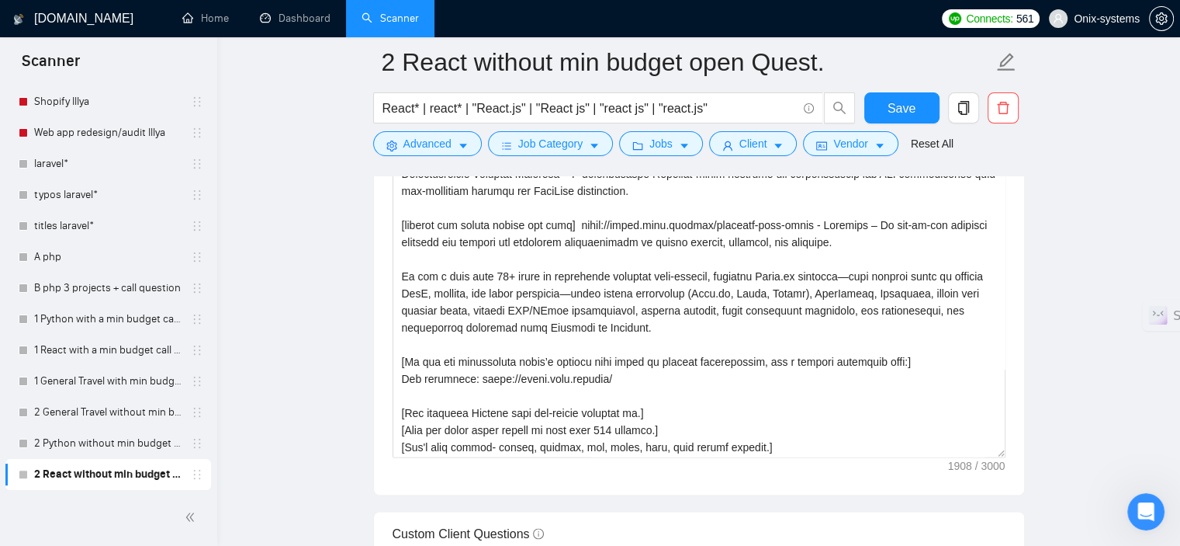
drag, startPoint x: 1002, startPoint y: 292, endPoint x: 1024, endPoint y: 427, distance: 136.8
click at [1024, 427] on div "Cover letter template:" at bounding box center [699, 213] width 650 height 563
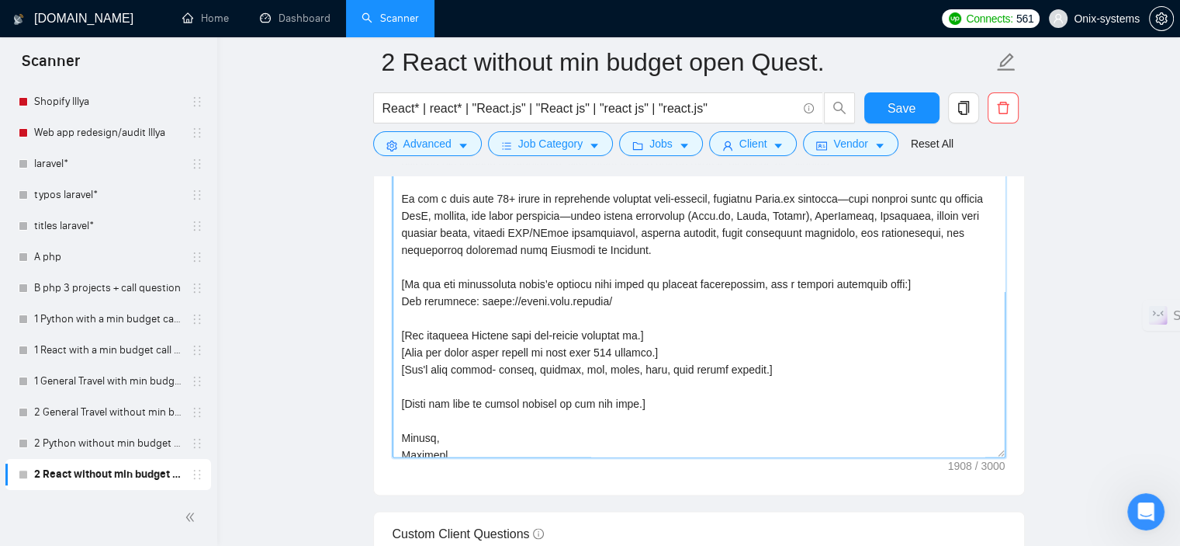
click at [397, 195] on textarea "Cover letter template:" at bounding box center [699, 216] width 613 height 484
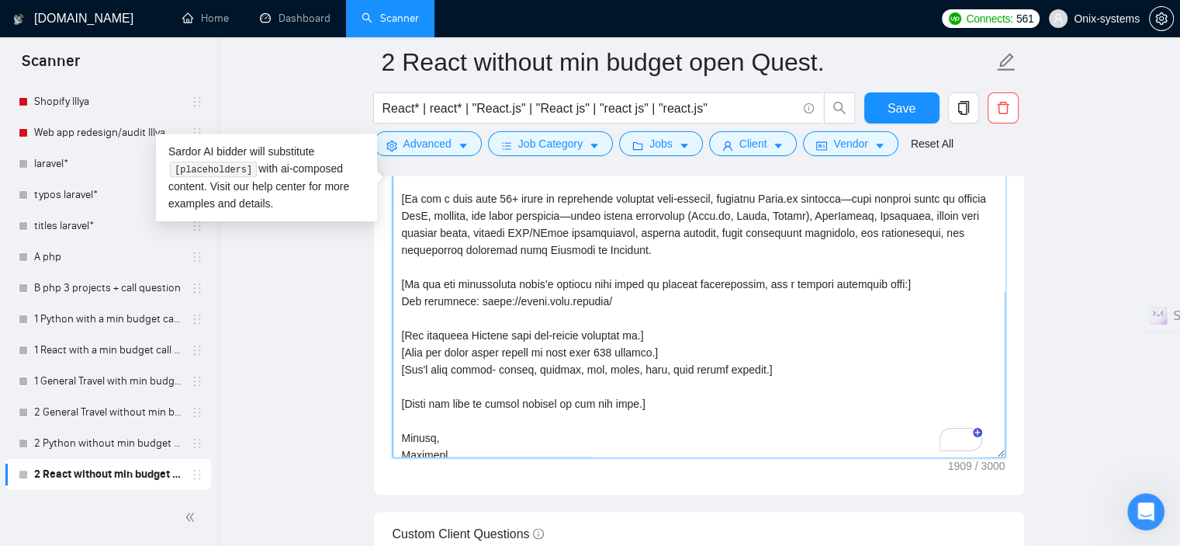
click at [695, 241] on textarea "Cover letter template:" at bounding box center [699, 216] width 613 height 484
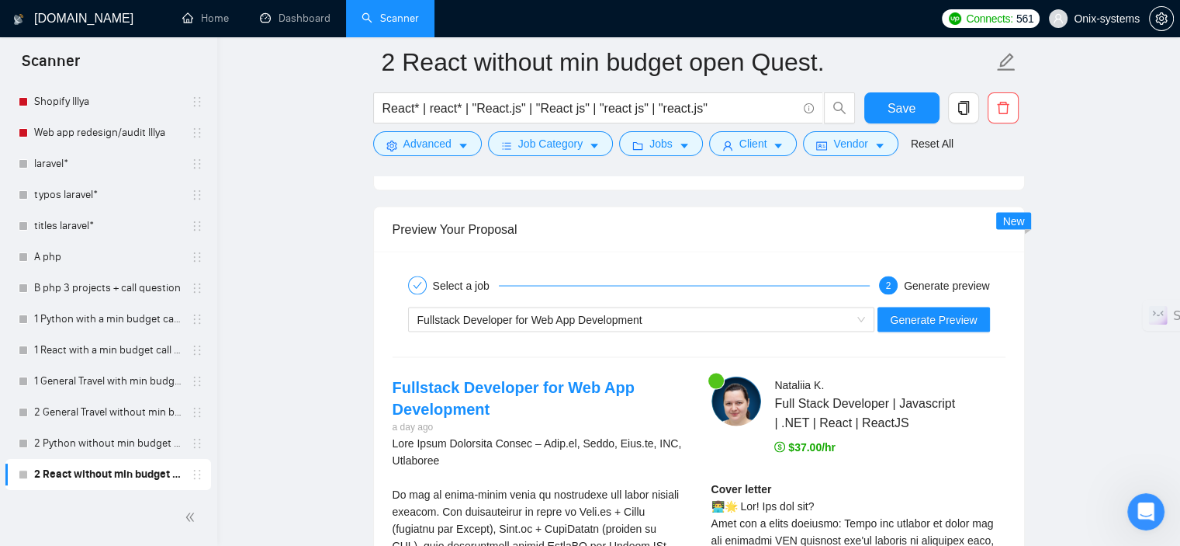
scroll to position [3042, 0]
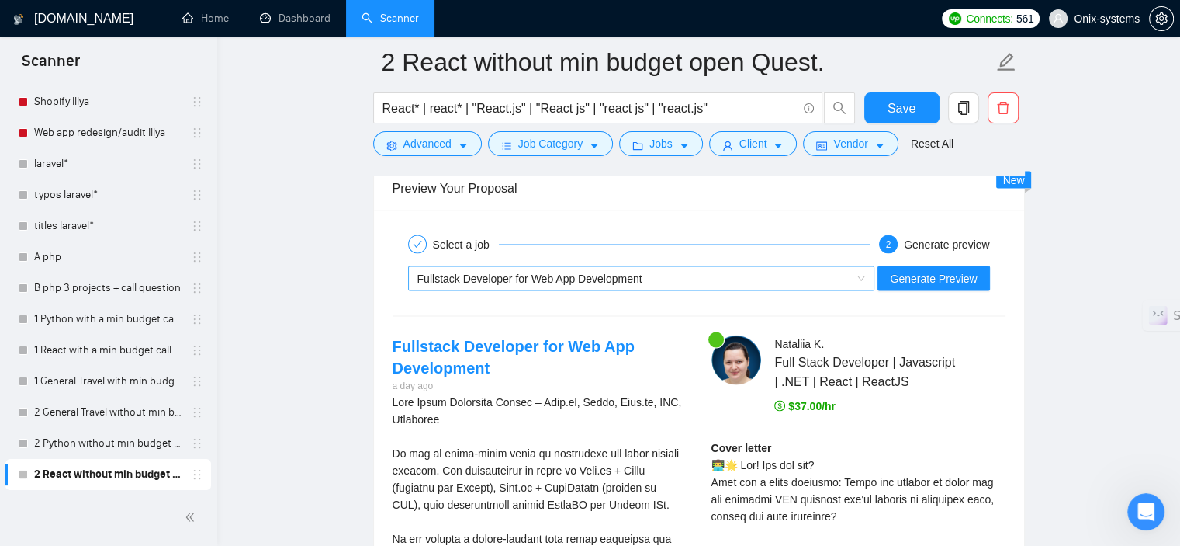
click at [639, 272] on span "Fullstack Developer for Web App Development" at bounding box center [530, 278] width 225 height 12
type textarea "[include one or two relevant emojis at the start] Hey! How are you? Just had a …"
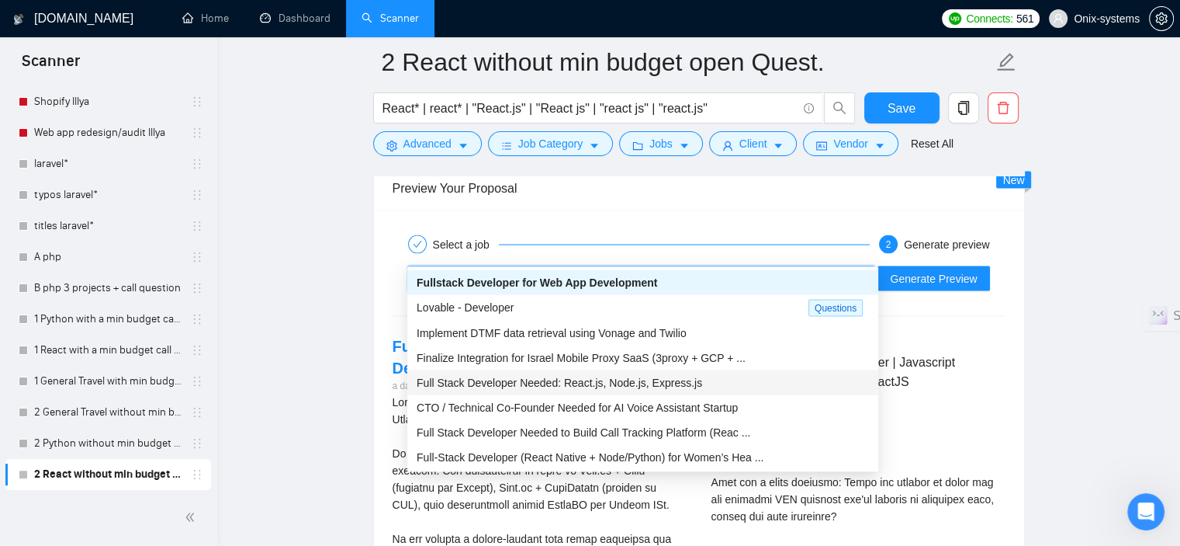
click at [629, 384] on span "Full Stack Developer Needed: React.js, Node.js, Express.js" at bounding box center [560, 382] width 286 height 12
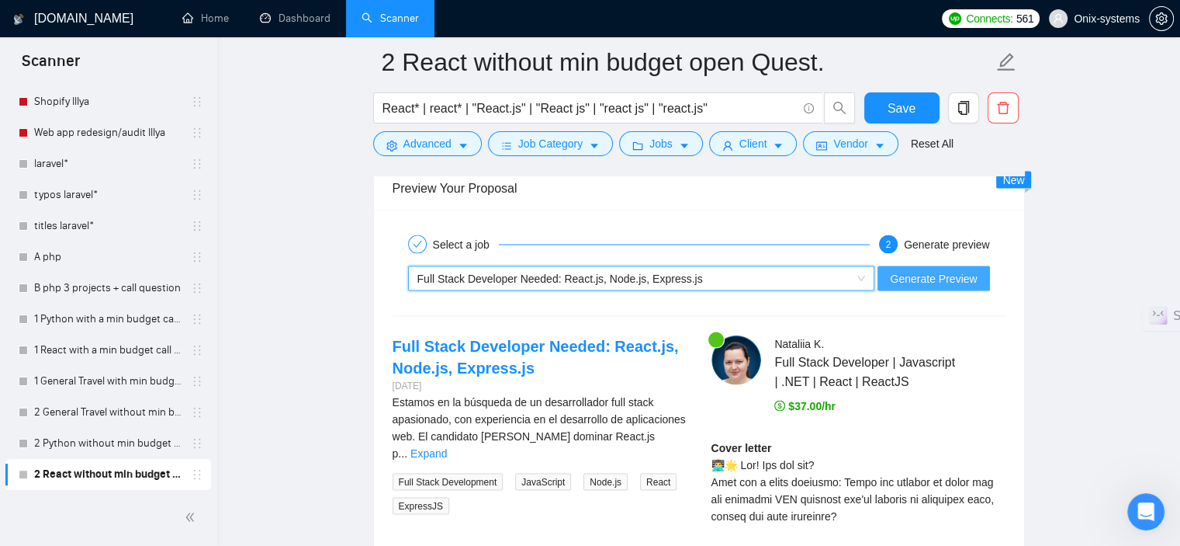
click at [949, 270] on span "Generate Preview" at bounding box center [933, 278] width 87 height 17
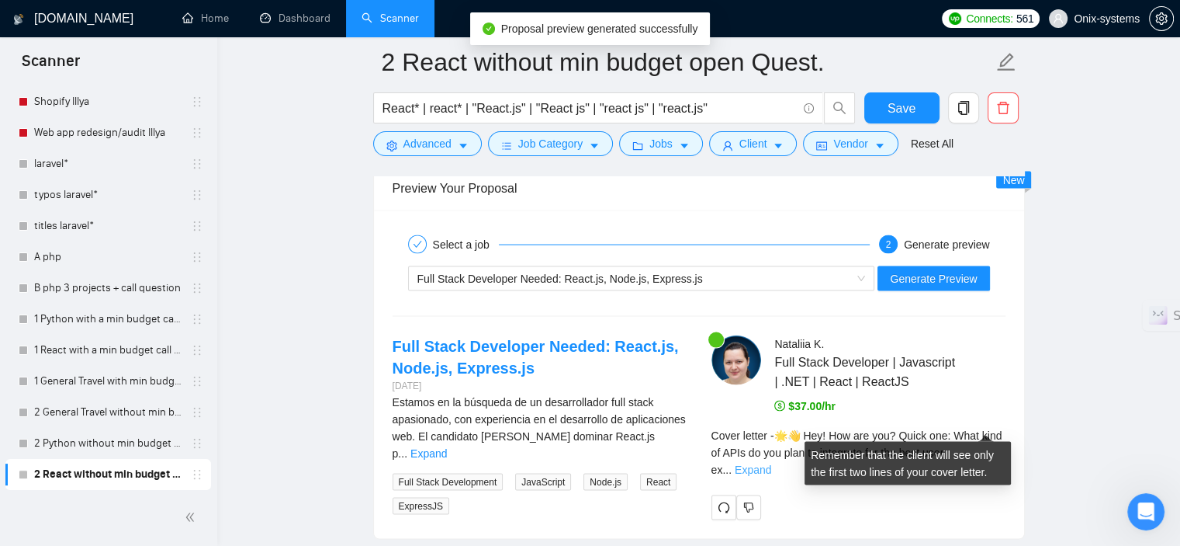
click at [771, 463] on link "Expand" at bounding box center [753, 469] width 36 height 12
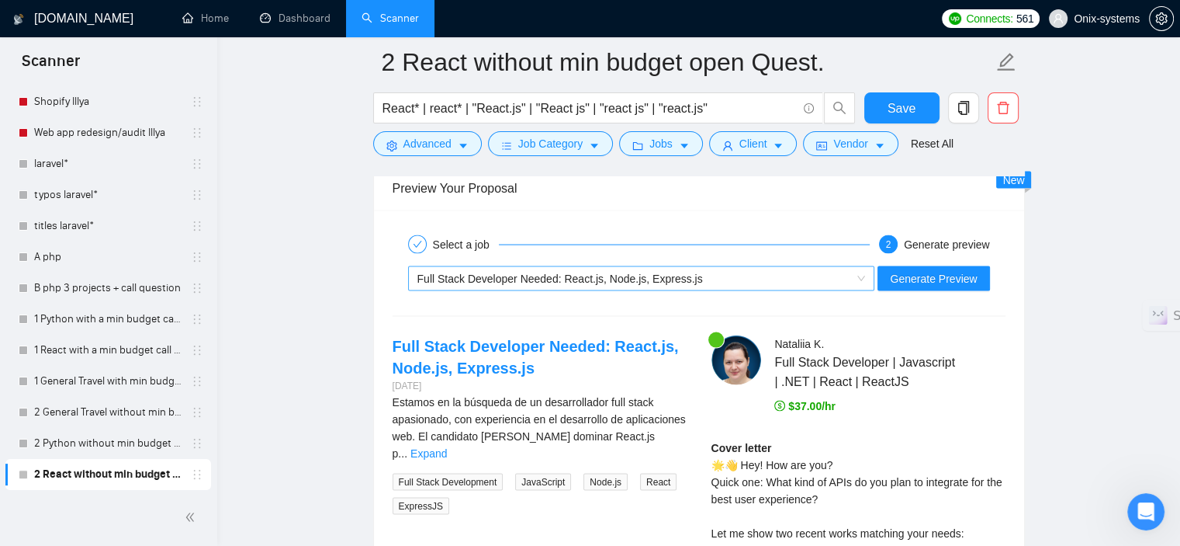
click at [504, 272] on span "Full Stack Developer Needed: React.js, Node.js, Express.js" at bounding box center [561, 278] width 286 height 12
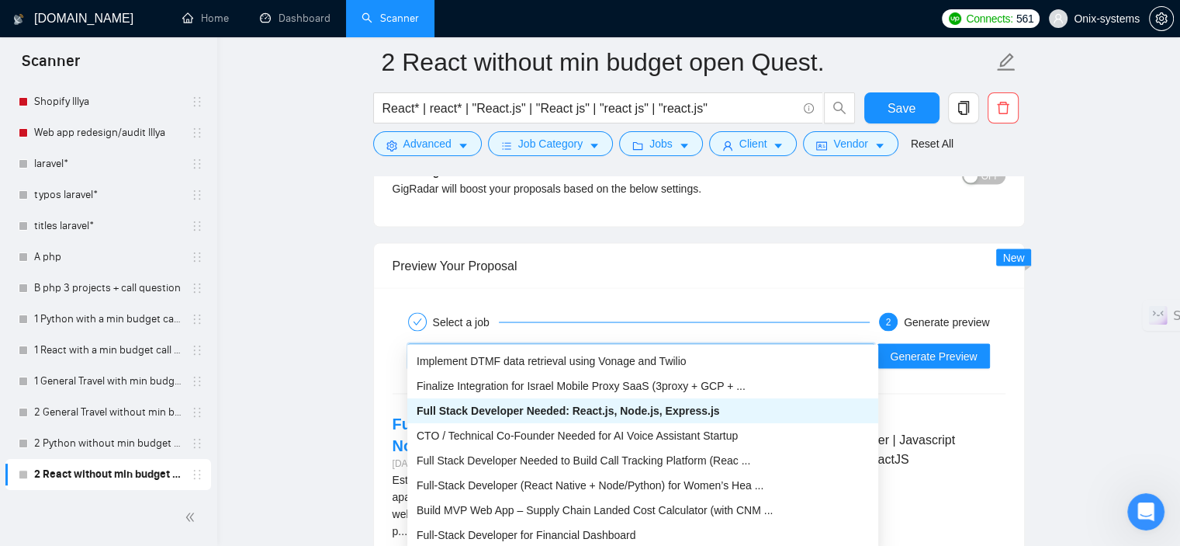
scroll to position [0, 0]
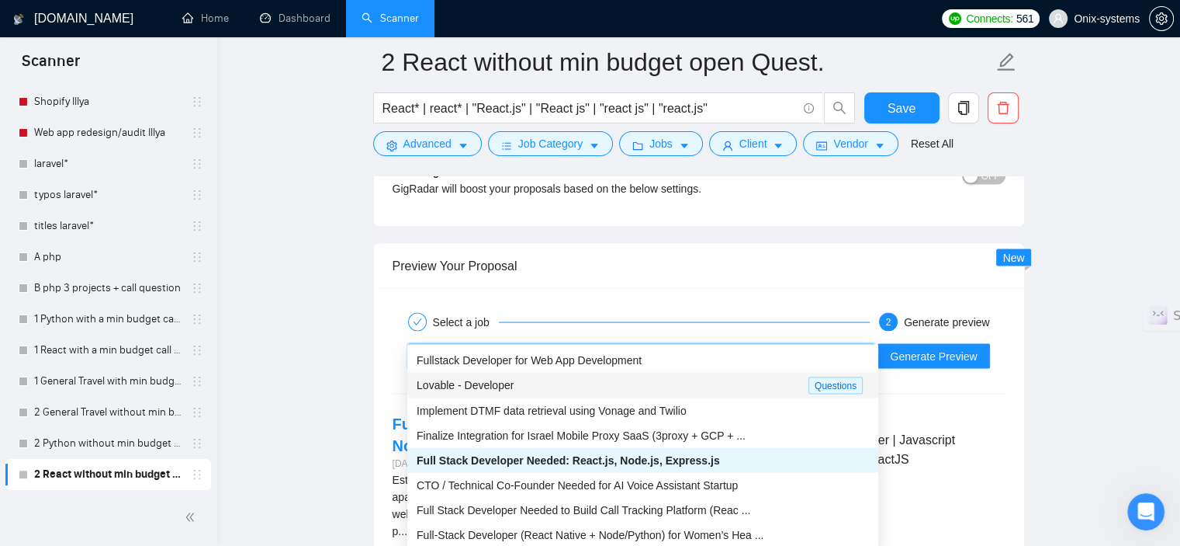
click at [589, 378] on div "Lovable - Developer" at bounding box center [613, 385] width 392 height 18
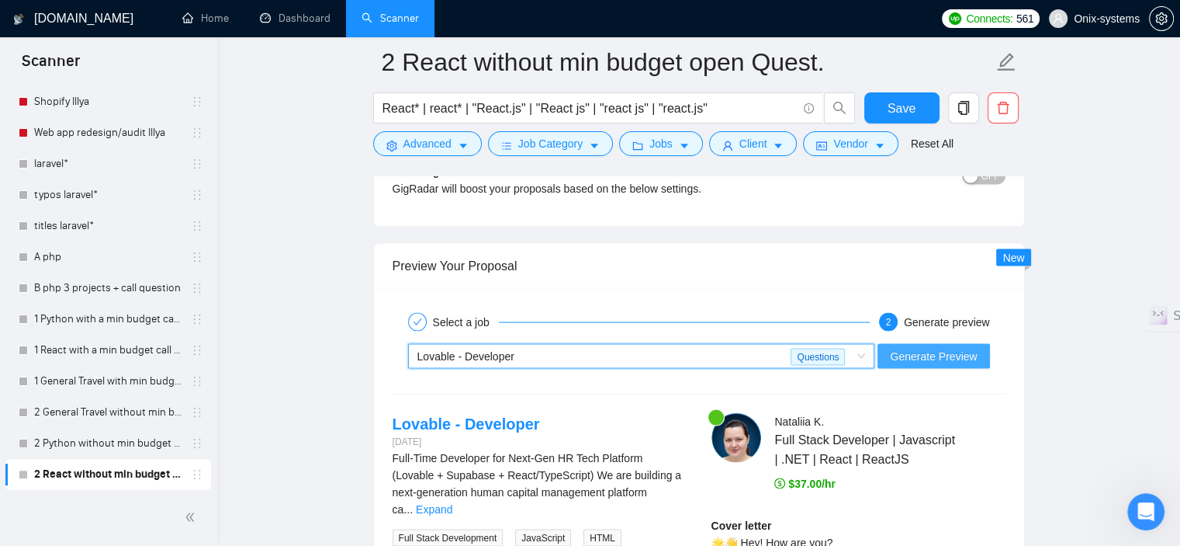
click at [987, 344] on button "Generate Preview" at bounding box center [934, 356] width 112 height 25
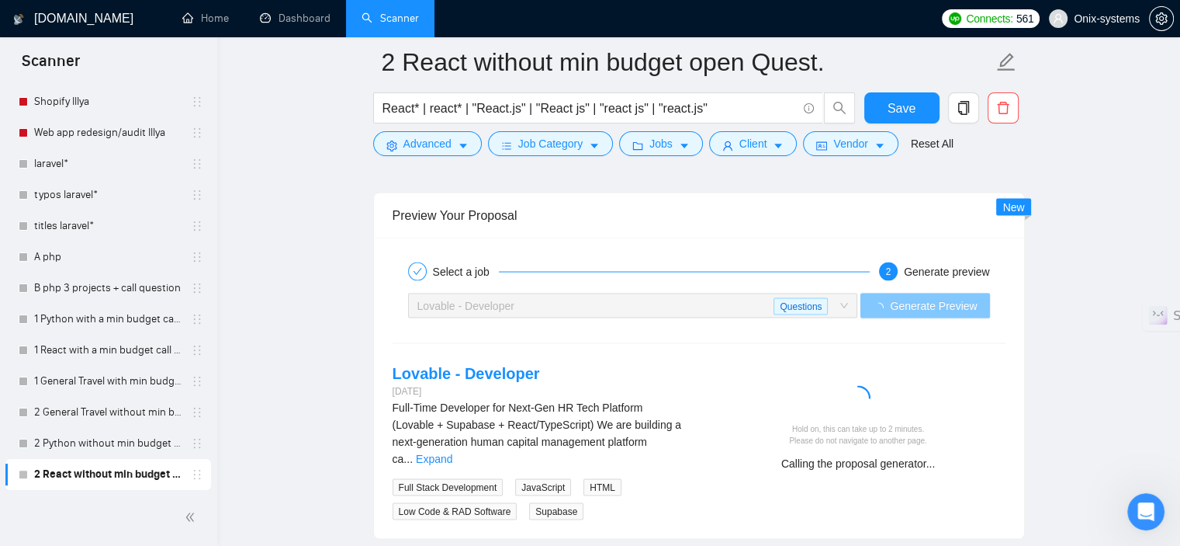
scroll to position [3042, 0]
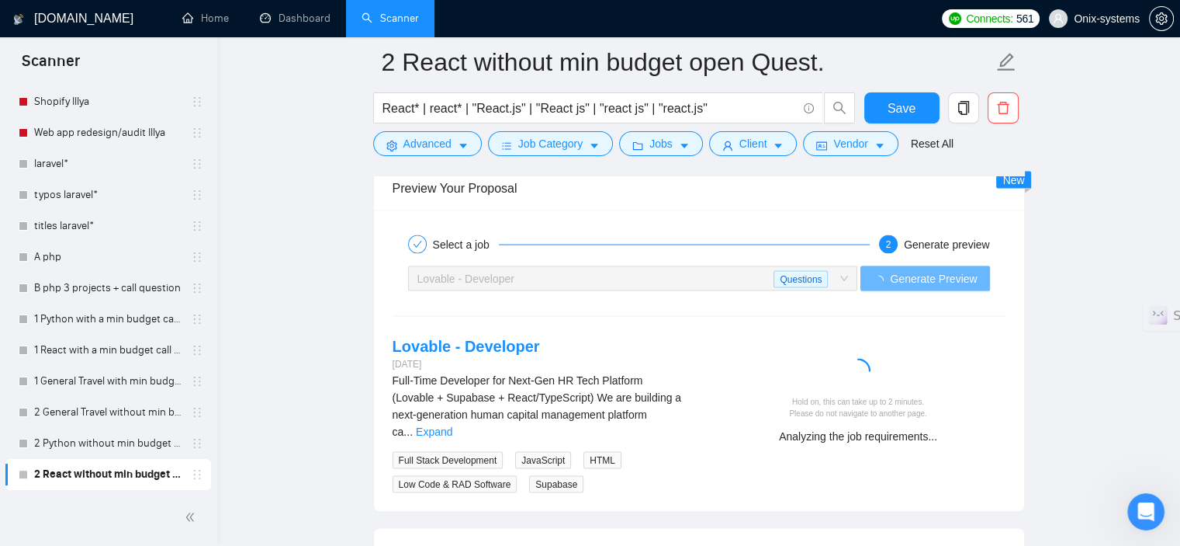
click at [666, 378] on div "Full-Time Developer for Next-Gen HR Tech Platform (Lovable + Supabase + React/T…" at bounding box center [540, 406] width 294 height 68
click at [452, 425] on link "Expand" at bounding box center [434, 431] width 36 height 12
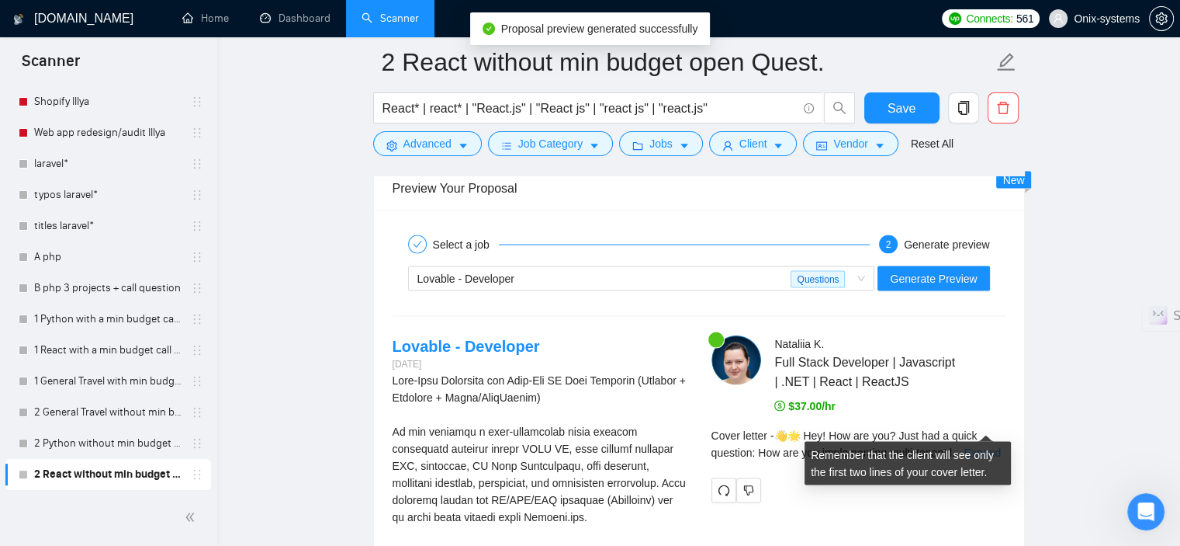
click at [987, 446] on link "Expand" at bounding box center [983, 452] width 36 height 12
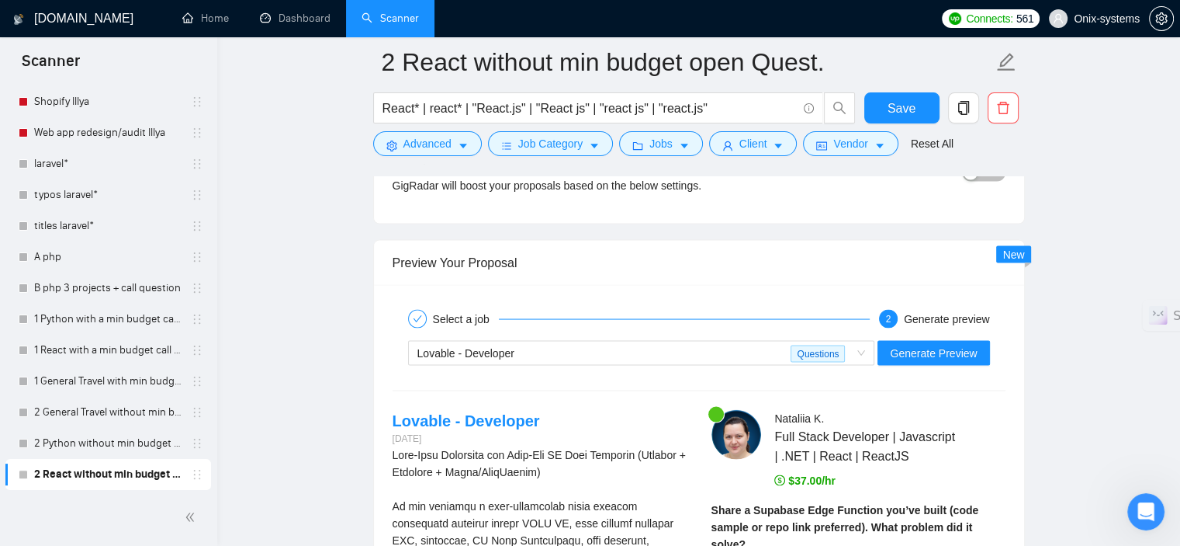
scroll to position [2964, 0]
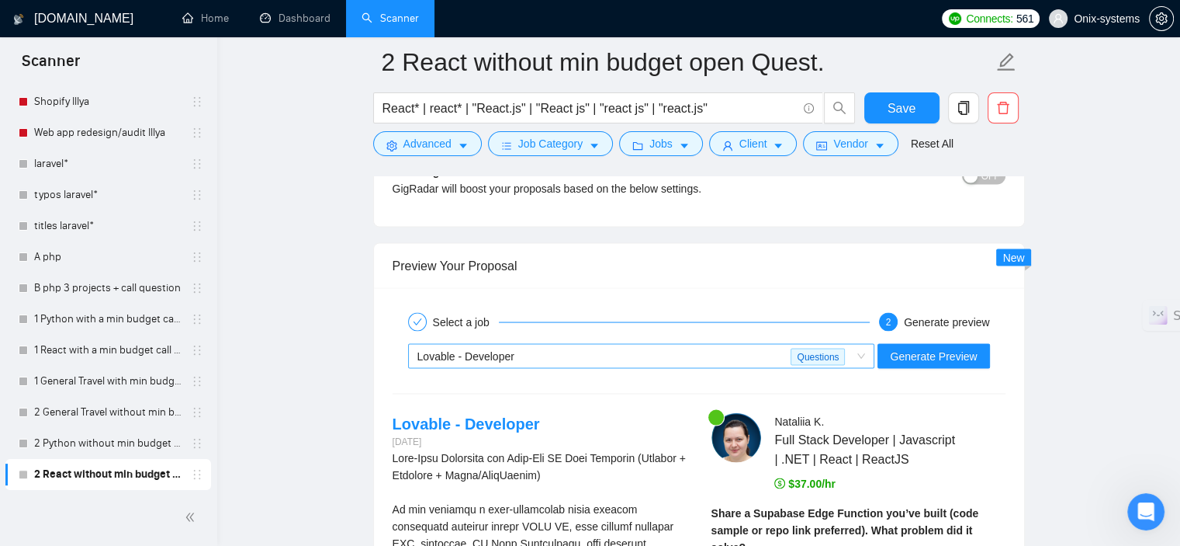
click at [547, 345] on div "Lovable - Developer" at bounding box center [605, 356] width 374 height 23
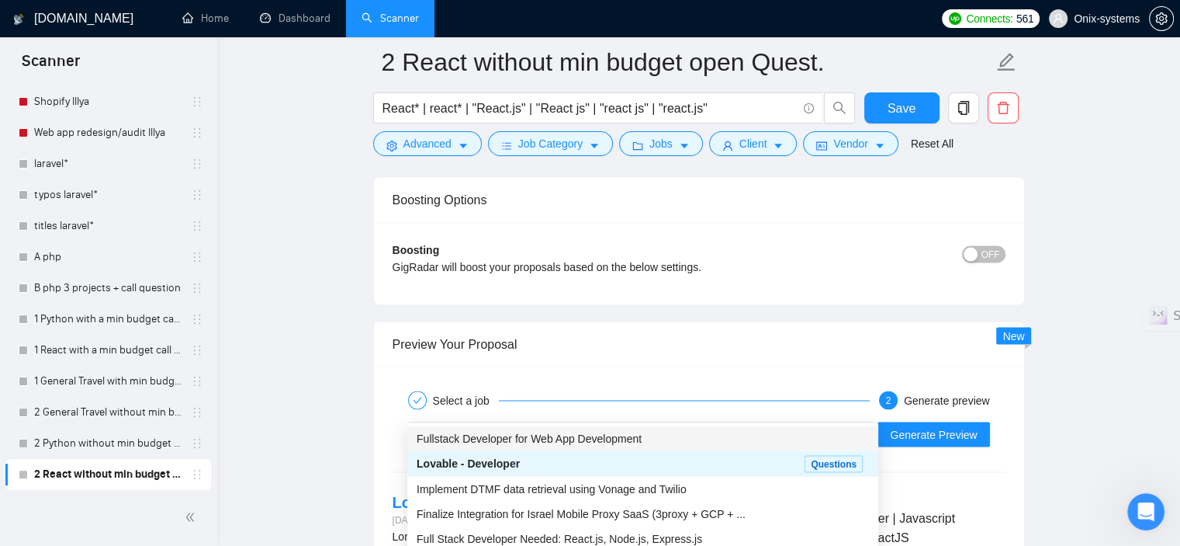
click at [781, 321] on div "Preview Your Proposal" at bounding box center [699, 343] width 613 height 44
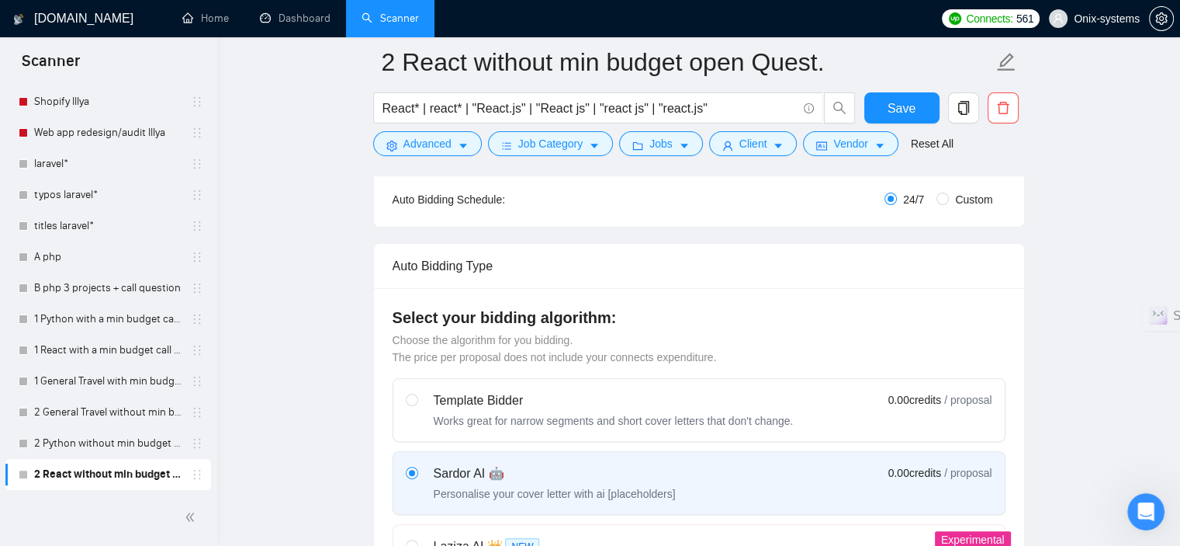
scroll to position [92, 0]
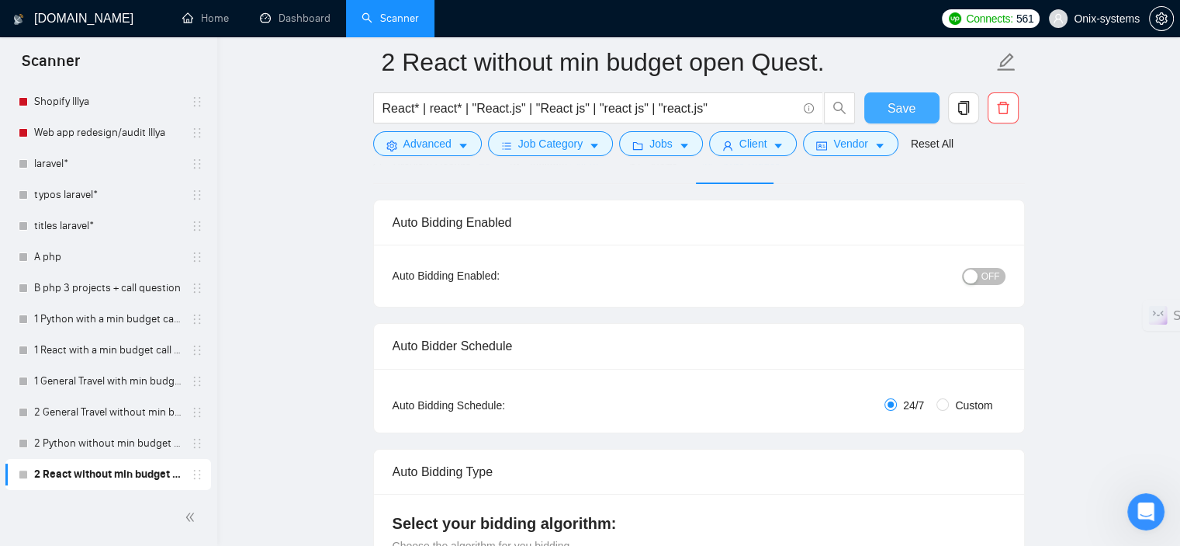
click at [893, 113] on span "Save" at bounding box center [902, 108] width 28 height 19
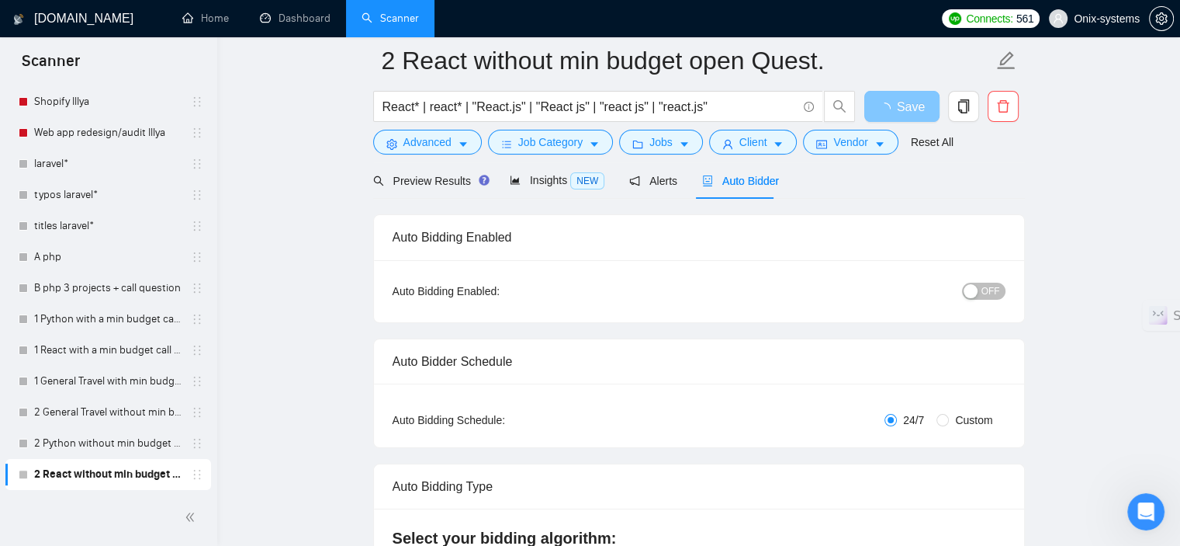
scroll to position [0, 0]
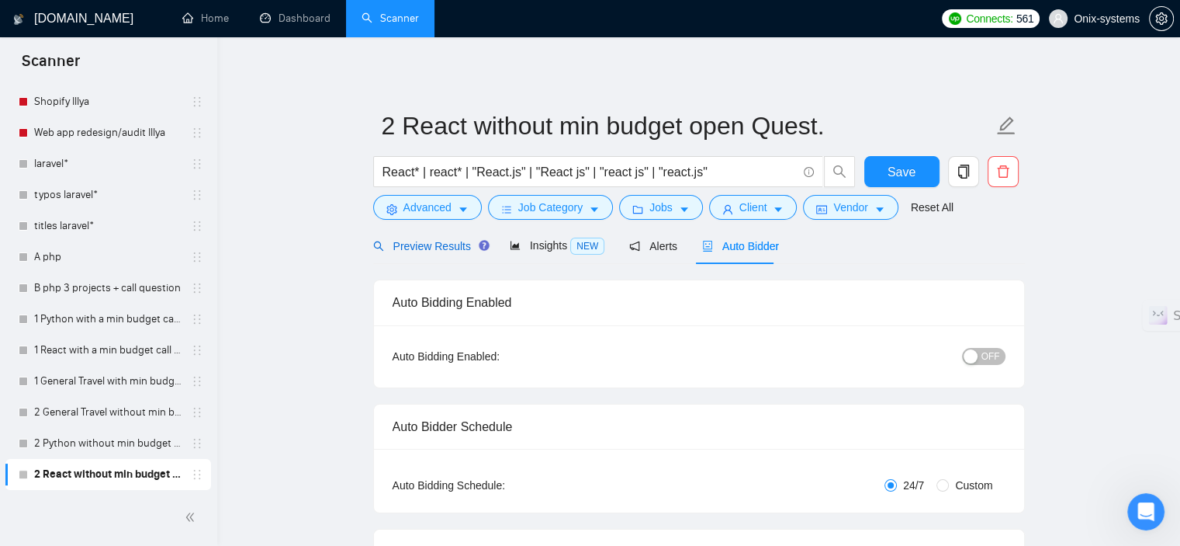
click at [407, 248] on span "Preview Results" at bounding box center [429, 246] width 112 height 12
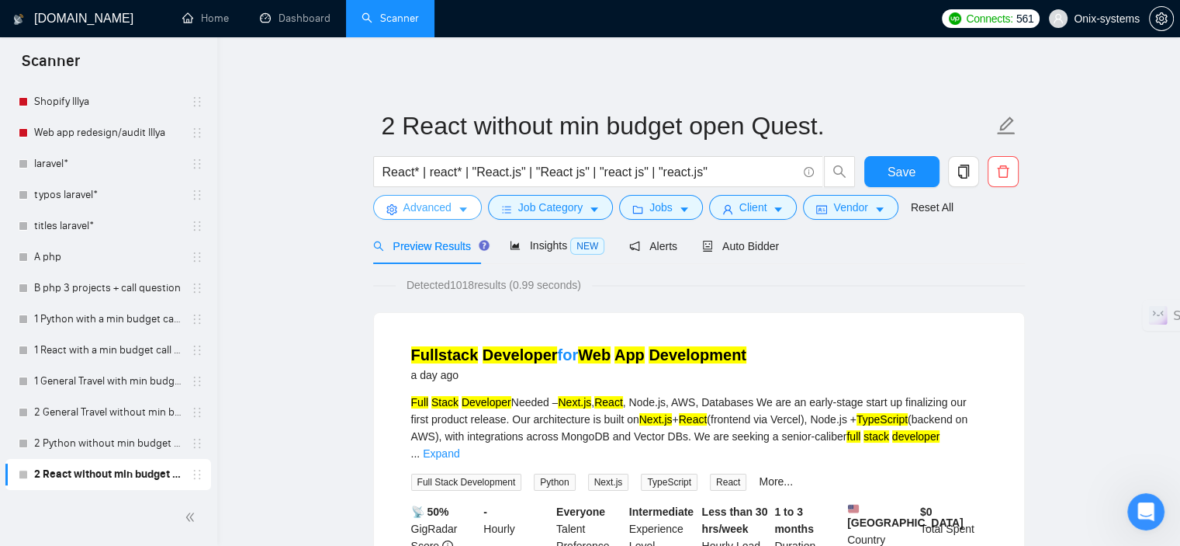
click at [404, 213] on span "Advanced" at bounding box center [428, 207] width 48 height 17
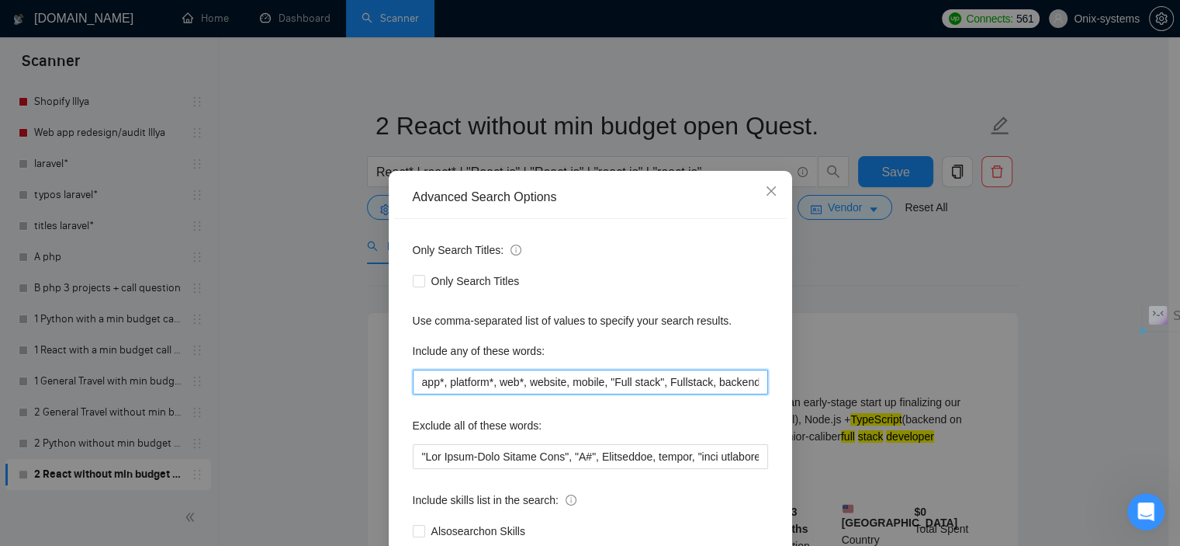
drag, startPoint x: 605, startPoint y: 381, endPoint x: 656, endPoint y: 388, distance: 50.9
click at [656, 388] on input "app*, platform*, web*, website, mobile, "Full stack", Fullstack, backend, front…" at bounding box center [590, 381] width 355 height 25
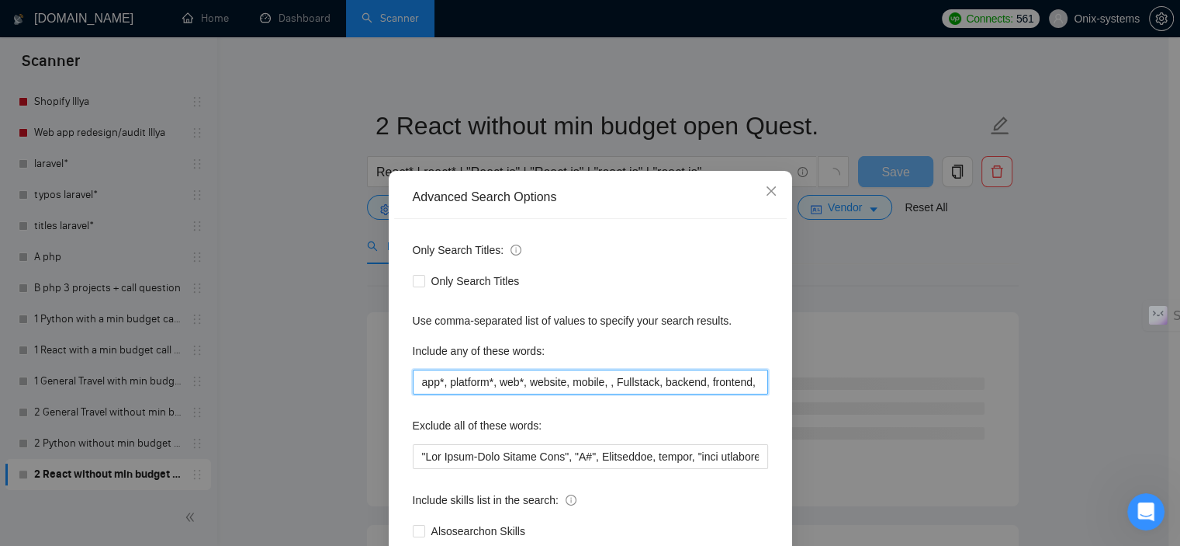
click at [608, 384] on input "app*, platform*, web*, website, mobile, , Fullstack, backend, frontend, Fronten…" at bounding box center [590, 381] width 355 height 25
drag, startPoint x: 647, startPoint y: 383, endPoint x: 607, endPoint y: 378, distance: 40.6
click at [607, 378] on input "app*, platform*, web*, website, mobile, Fullstack, backend, frontend, Frontend,…" at bounding box center [590, 381] width 355 height 25
click at [607, 378] on input "app*, platform*, web*, website, mobile, backend, frontend, Frontend, Front-end,…" at bounding box center [590, 381] width 355 height 25
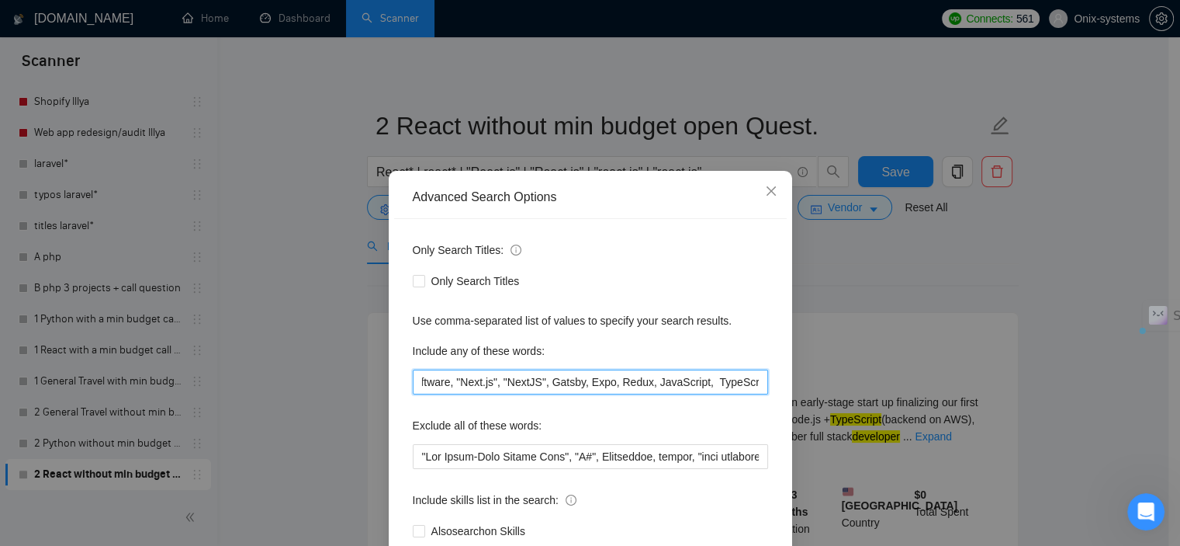
drag, startPoint x: 655, startPoint y: 380, endPoint x: 759, endPoint y: 384, distance: 104.1
click at [759, 384] on input "app*, platform*, web*, website, mobile, backend, frontend, Frontend, Front-end,…" at bounding box center [590, 381] width 355 height 25
click at [684, 293] on div "Only Search Titles: Only Search Titles Use comma-separated list of values to sp…" at bounding box center [590, 400] width 393 height 362
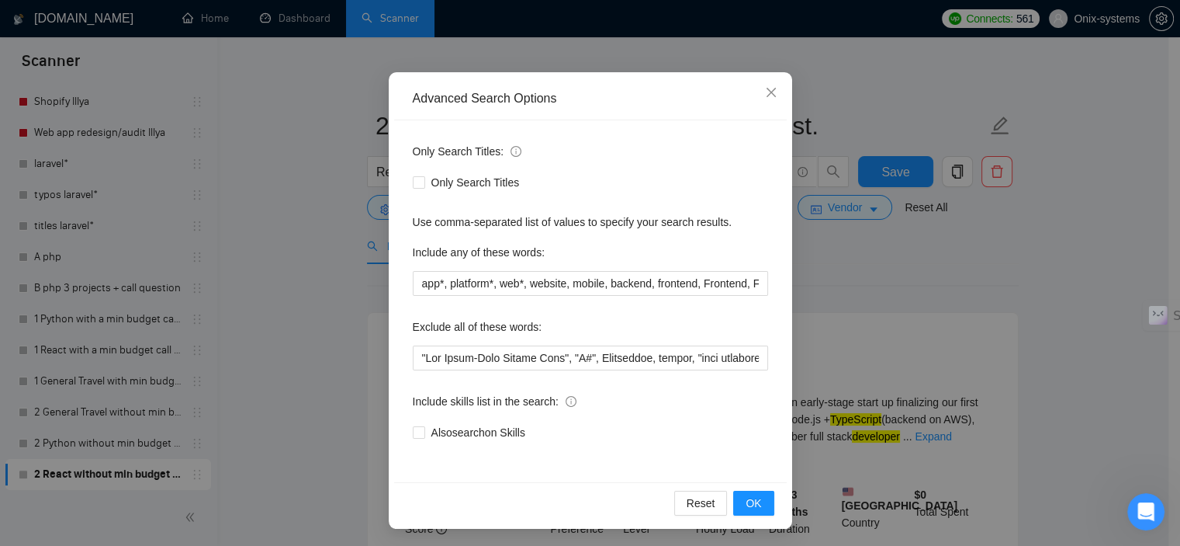
scroll to position [99, 0]
click at [763, 504] on button "OK" at bounding box center [753, 502] width 40 height 25
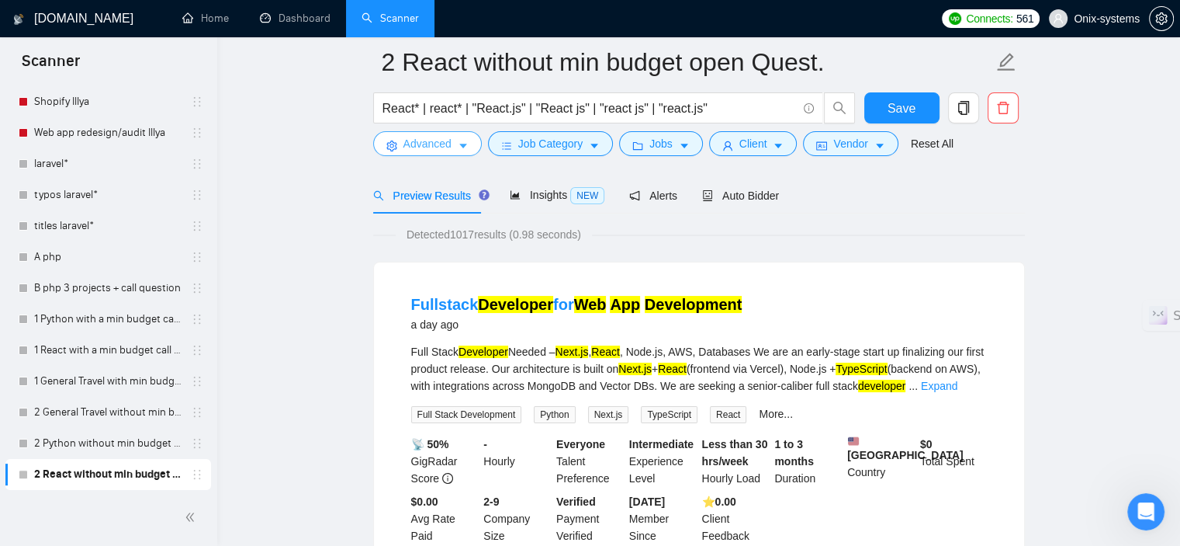
scroll to position [78, 0]
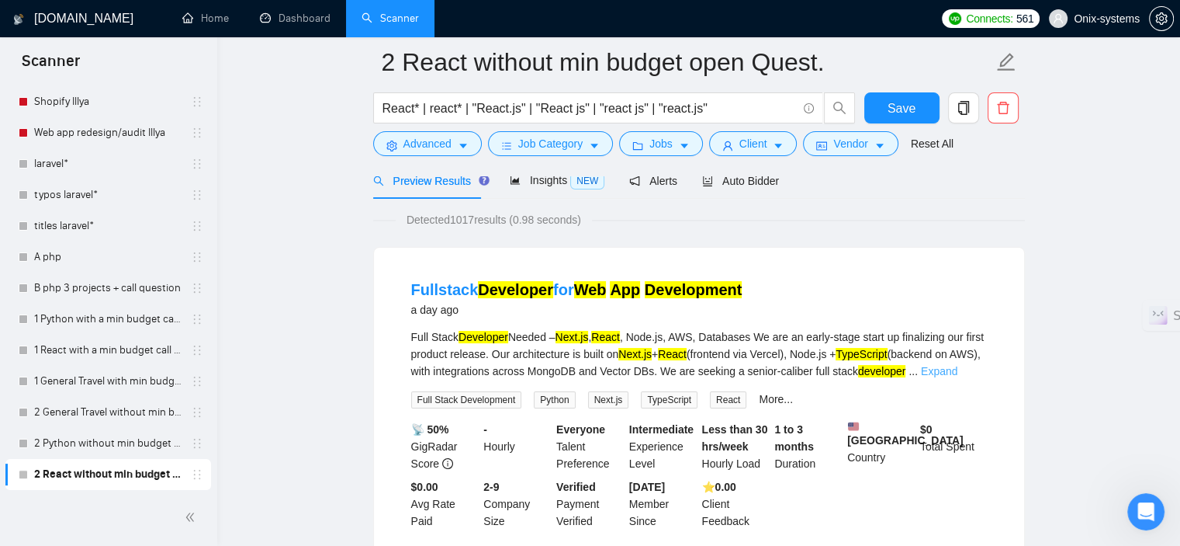
click at [958, 373] on link "Expand" at bounding box center [939, 371] width 36 height 12
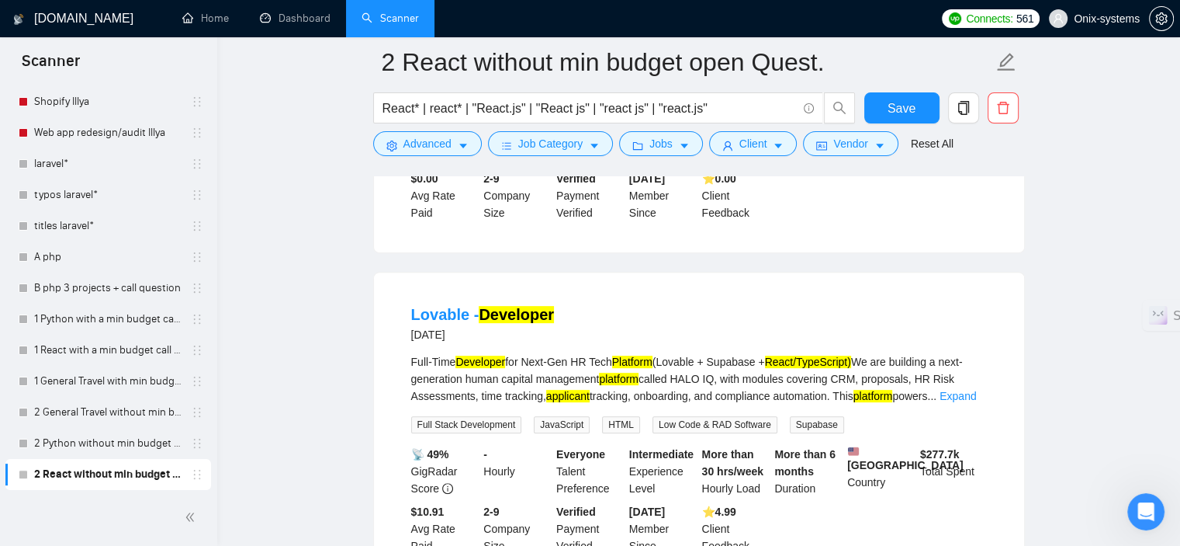
scroll to position [543, 0]
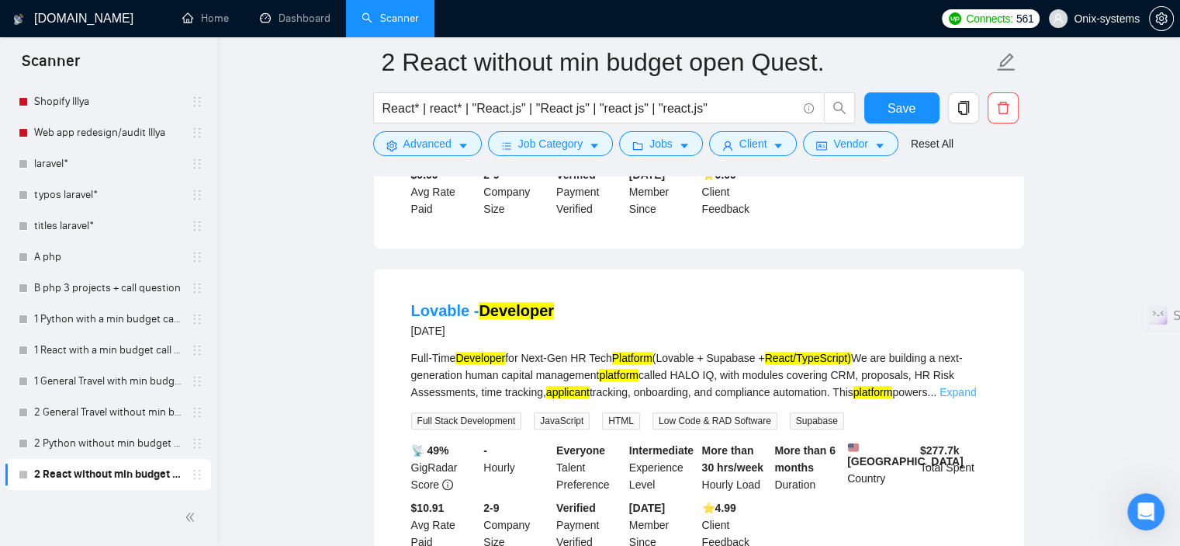
click at [976, 386] on link "Expand" at bounding box center [958, 392] width 36 height 12
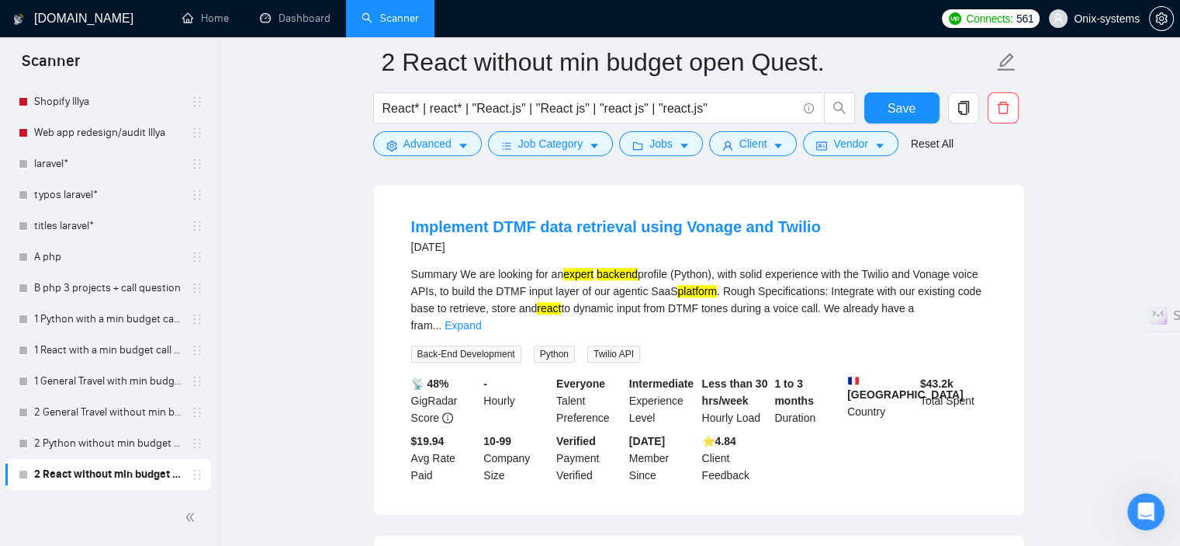
scroll to position [1087, 0]
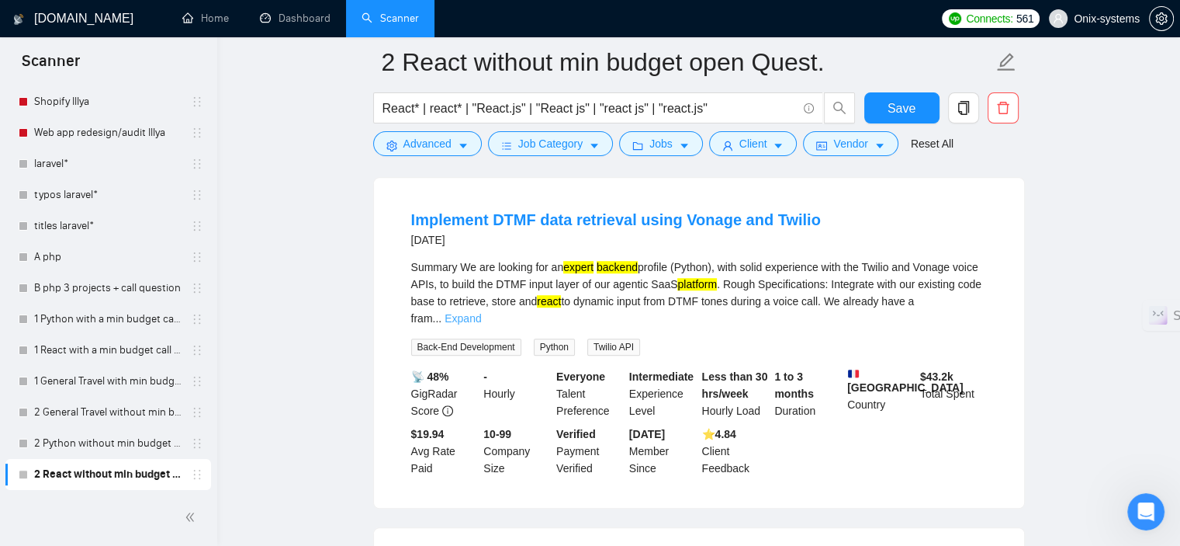
click at [481, 312] on link "Expand" at bounding box center [463, 318] width 36 height 12
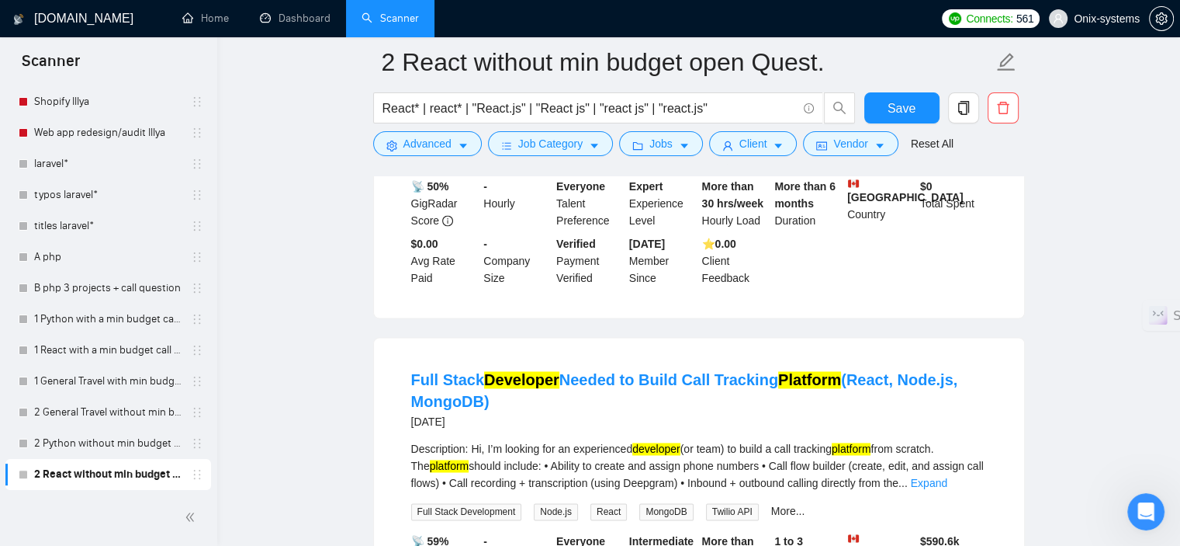
scroll to position [2406, 0]
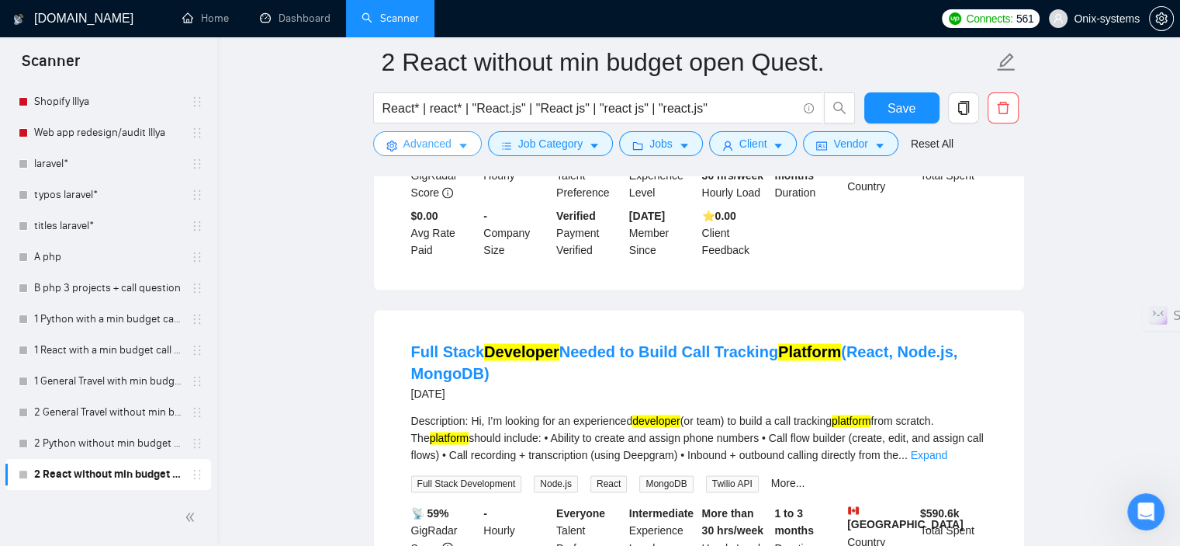
click at [445, 152] on button "Advanced" at bounding box center [427, 143] width 109 height 25
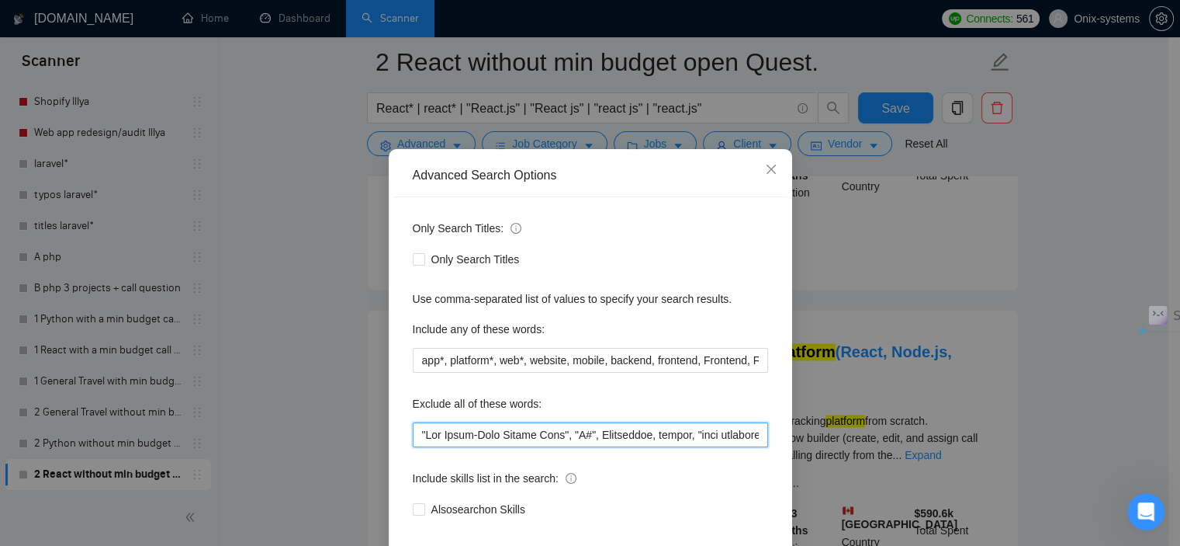
drag, startPoint x: 458, startPoint y: 457, endPoint x: 382, endPoint y: 460, distance: 76.1
click at [389, 460] on div "Advanced Search Options Only Search Titles: Only Search Titles Use comma-separa…" at bounding box center [591, 377] width 404 height 456
drag, startPoint x: 549, startPoint y: 450, endPoint x: 747, endPoint y: 457, distance: 197.3
click at [747, 447] on input "text" at bounding box center [590, 434] width 355 height 25
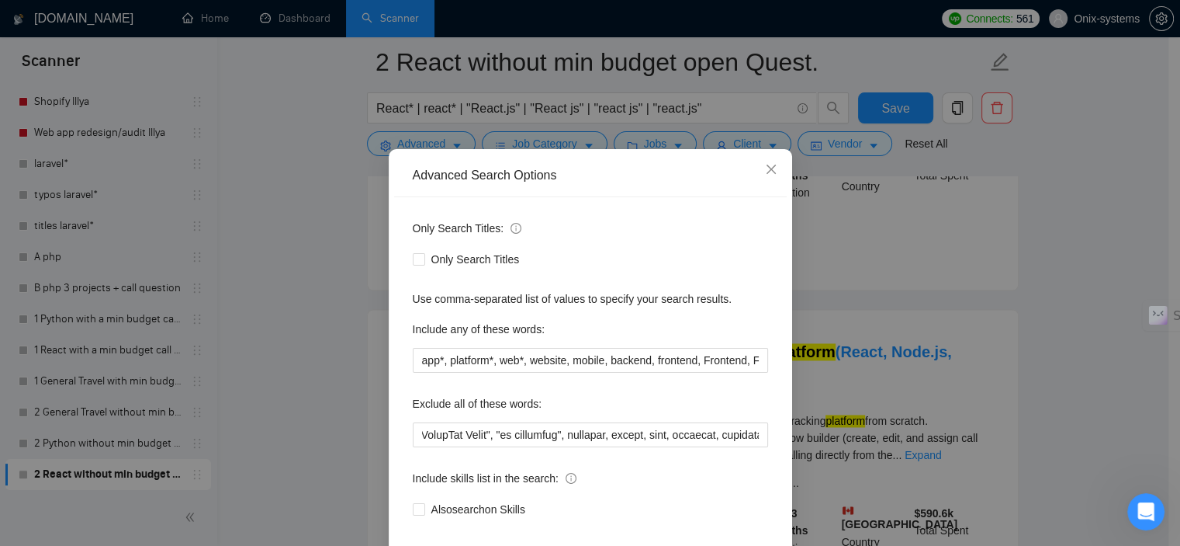
click at [642, 247] on div "Only Search Titles:" at bounding box center [590, 231] width 355 height 31
drag, startPoint x: 435, startPoint y: 384, endPoint x: 413, endPoint y: 387, distance: 22.6
click at [413, 373] on input "app*, platform*, web*, website, mobile, backend, frontend, Frontend, Front-end,…" at bounding box center [590, 360] width 355 height 25
click at [418, 373] on input "*, platform*, web*, website, mobile, backend, frontend, Frontend, Front-end, de…" at bounding box center [590, 360] width 355 height 25
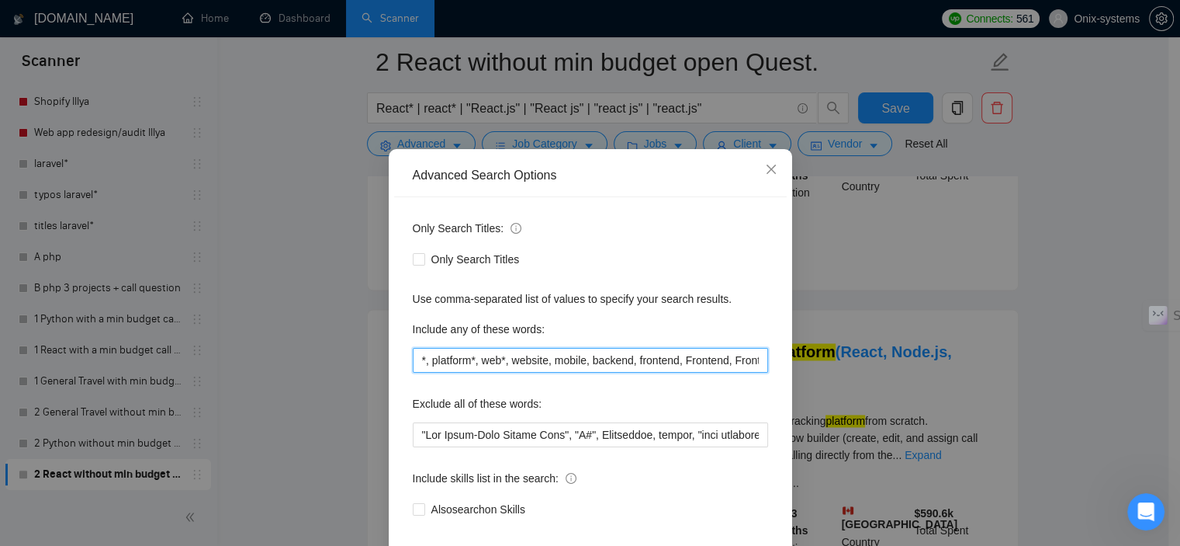
scroll to position [2044, 0]
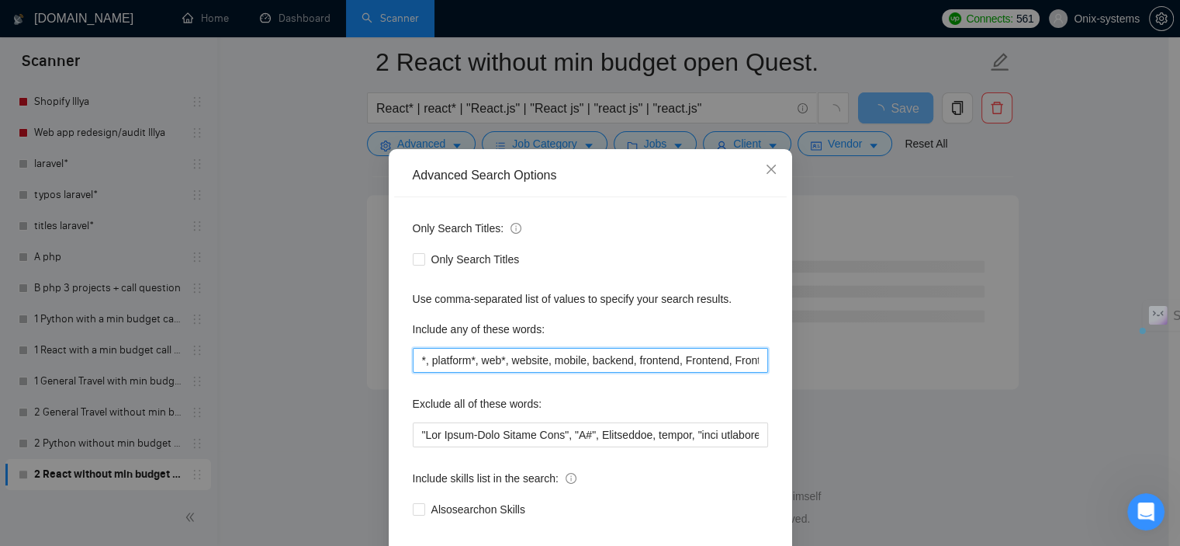
drag, startPoint x: 425, startPoint y: 383, endPoint x: 413, endPoint y: 382, distance: 12.5
click at [413, 373] on input "*, platform*, web*, website, mobile, backend, frontend, Frontend, Front-end, de…" at bounding box center [590, 360] width 355 height 25
drag, startPoint x: 540, startPoint y: 383, endPoint x: 573, endPoint y: 384, distance: 32.6
click at [573, 373] on input "platform*, web*, website, mobile, backend, frontend, Frontend, Front-end, devel…" at bounding box center [590, 360] width 355 height 25
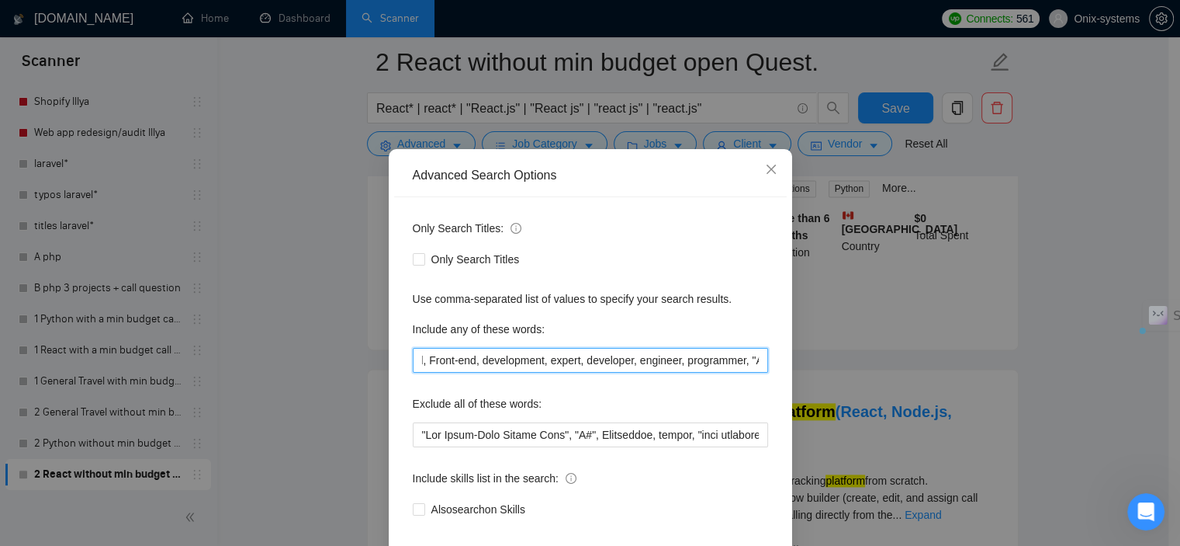
drag, startPoint x: 577, startPoint y: 383, endPoint x: 737, endPoint y: 387, distance: 159.1
click at [737, 373] on input "platform*, web*, website, backend, frontend, Frontend, Front-end, development, …" at bounding box center [590, 360] width 355 height 25
type input "platform*, web*, website, backend, frontend, Frontend, Front-end, development, …"
click at [723, 296] on div "Only Search Titles: Only Search Titles Use comma-separated list of values to sp…" at bounding box center [590, 378] width 393 height 362
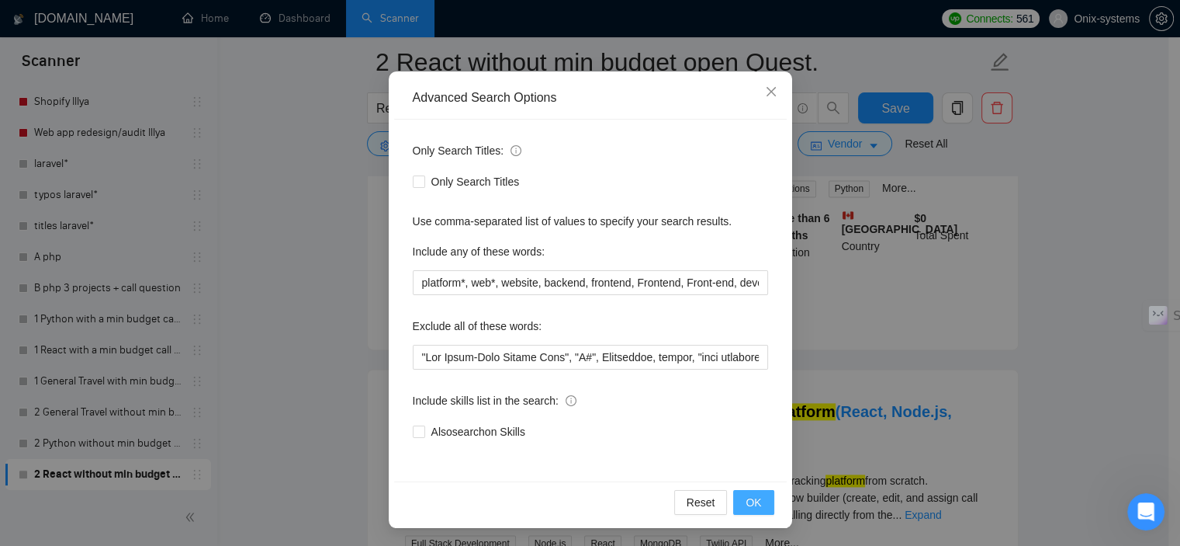
click at [747, 500] on span "OK" at bounding box center [754, 502] width 16 height 17
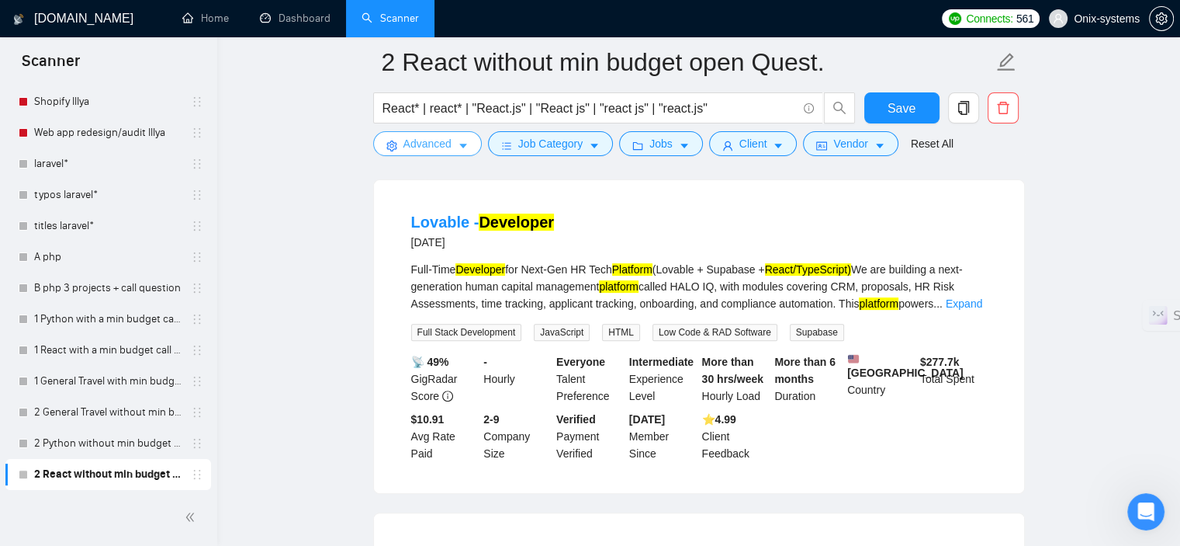
scroll to position [0, 0]
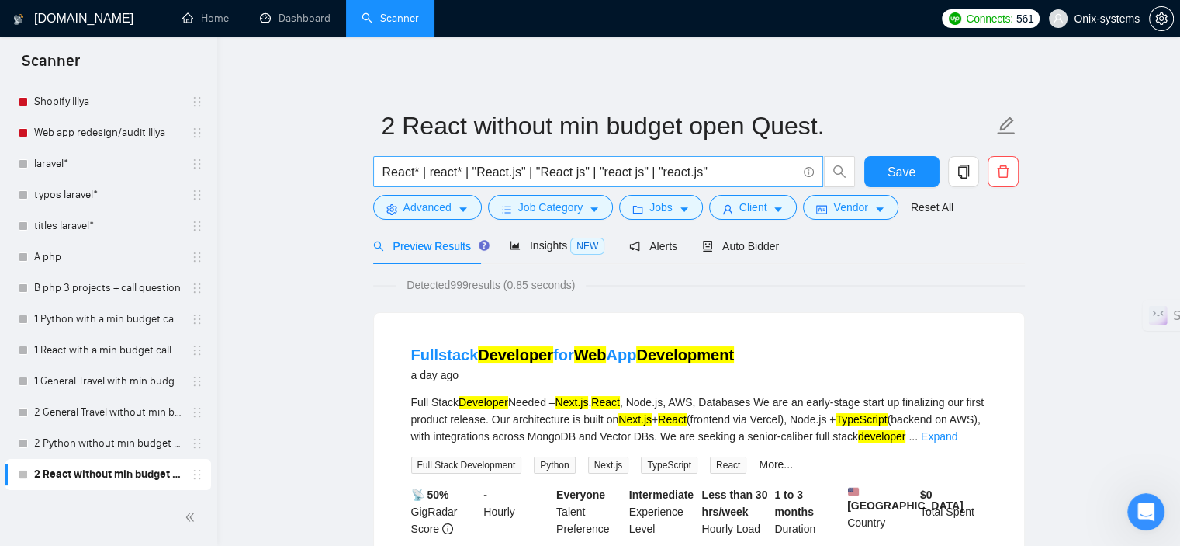
click at [513, 172] on input "React* | react* | "React.js" | "React js" | "react js" | "react.js"" at bounding box center [590, 171] width 414 height 19
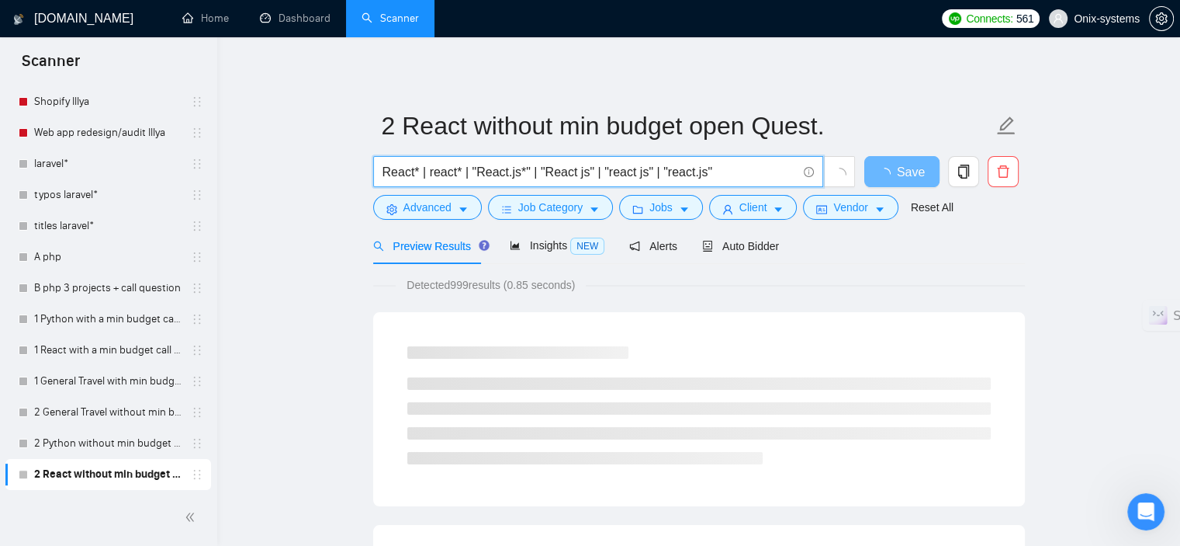
click at [581, 171] on input "React* | react* | "React.js*" | "React js" | "react js" | "react.js"" at bounding box center [590, 171] width 414 height 19
click at [641, 173] on input "React* | react* | "React.js*" | "React js*" | "react js" | "react.js"" at bounding box center [590, 171] width 414 height 19
click at [644, 173] on input "React* | react* | "React.js*" | "React js*" | "react js" | "react.js"" at bounding box center [590, 171] width 414 height 19
click at [705, 175] on input "React* | react* | "React.js*" | "React js*" | "react js*" | "react.js"" at bounding box center [590, 171] width 414 height 19
click at [647, 173] on input "React* | react* | "React.js*" | "React js*" | "react js*" | "react.js"" at bounding box center [590, 171] width 414 height 19
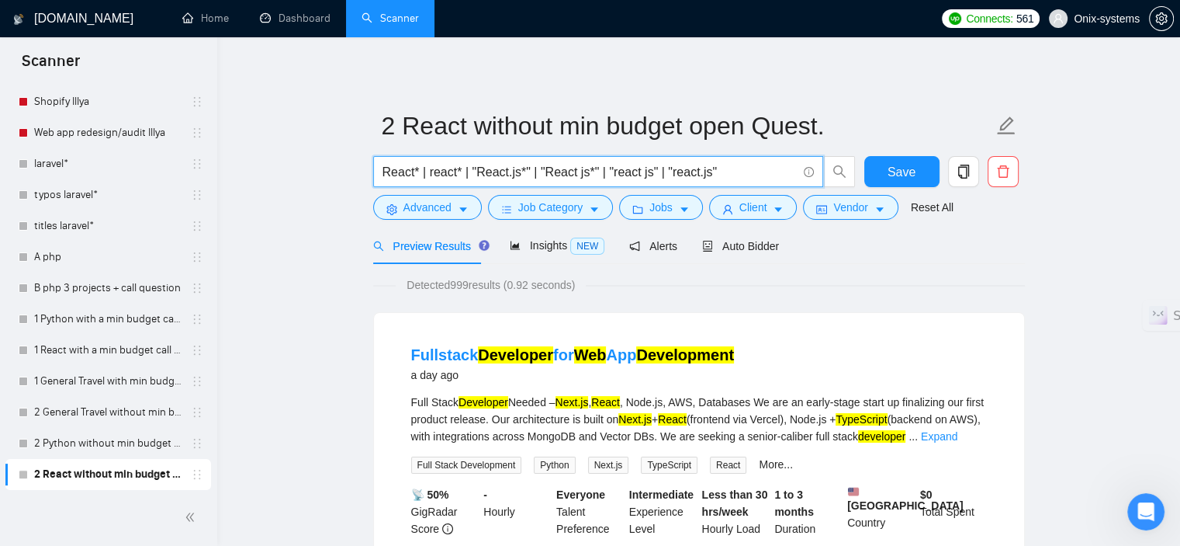
click at [588, 171] on input "React* | react* | "React.js*" | "React js*" | "react js" | "react.js"" at bounding box center [590, 171] width 414 height 19
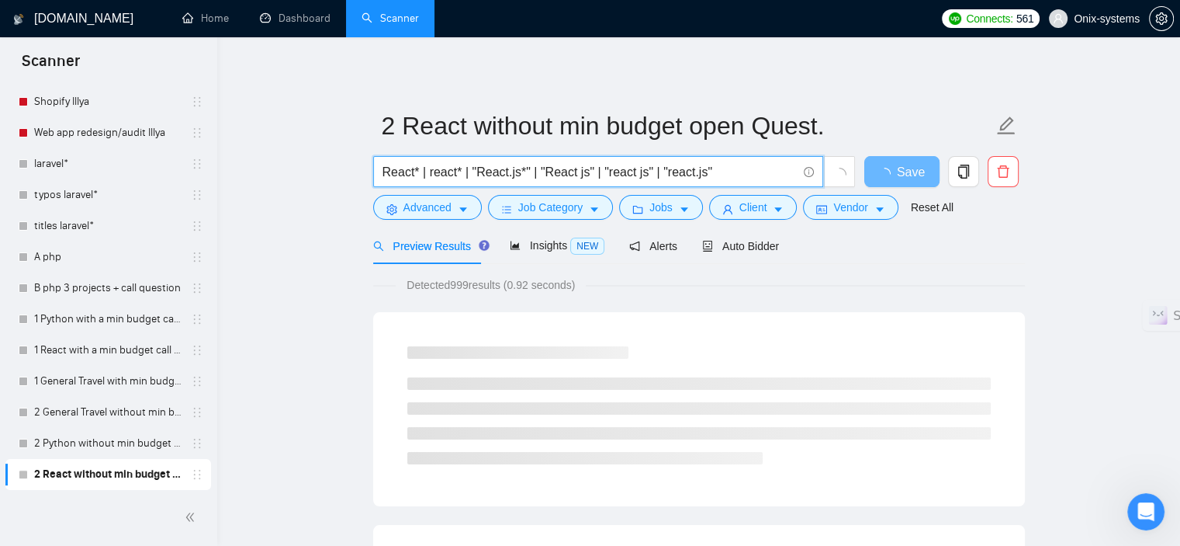
click at [518, 176] on input "React* | react* | "React.js*" | "React js" | "react js" | "react.js"" at bounding box center [590, 171] width 414 height 19
type input "React* | react* | "React.js" | "React js" | "react js" | "react.js""
click at [746, 167] on input "React* | react* | "React.js" | "React js" | "react js" | "react.js"" at bounding box center [590, 171] width 414 height 19
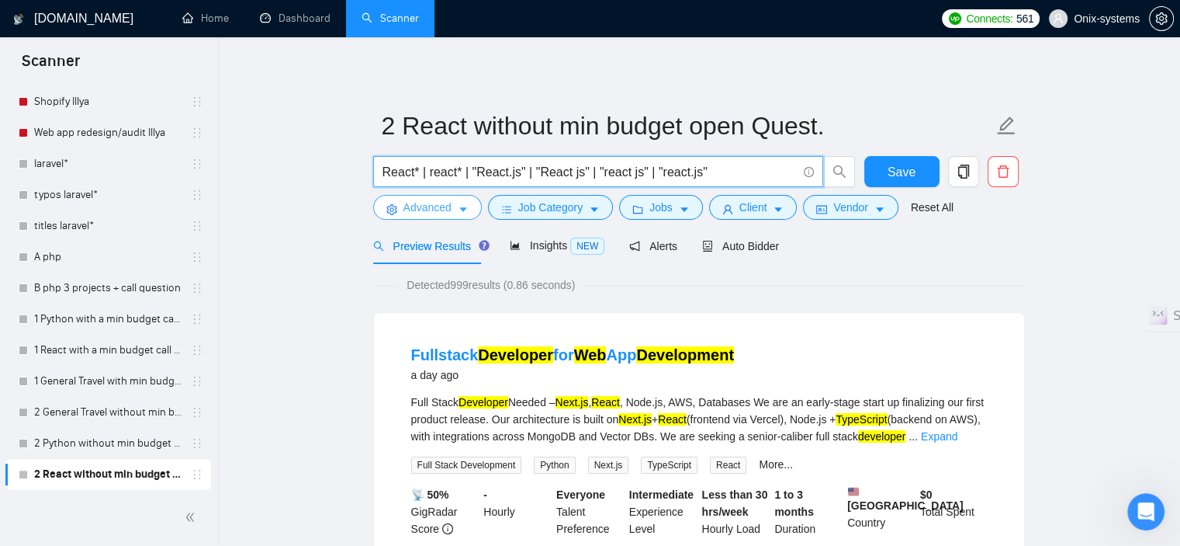
click at [448, 210] on span "Advanced" at bounding box center [428, 207] width 48 height 17
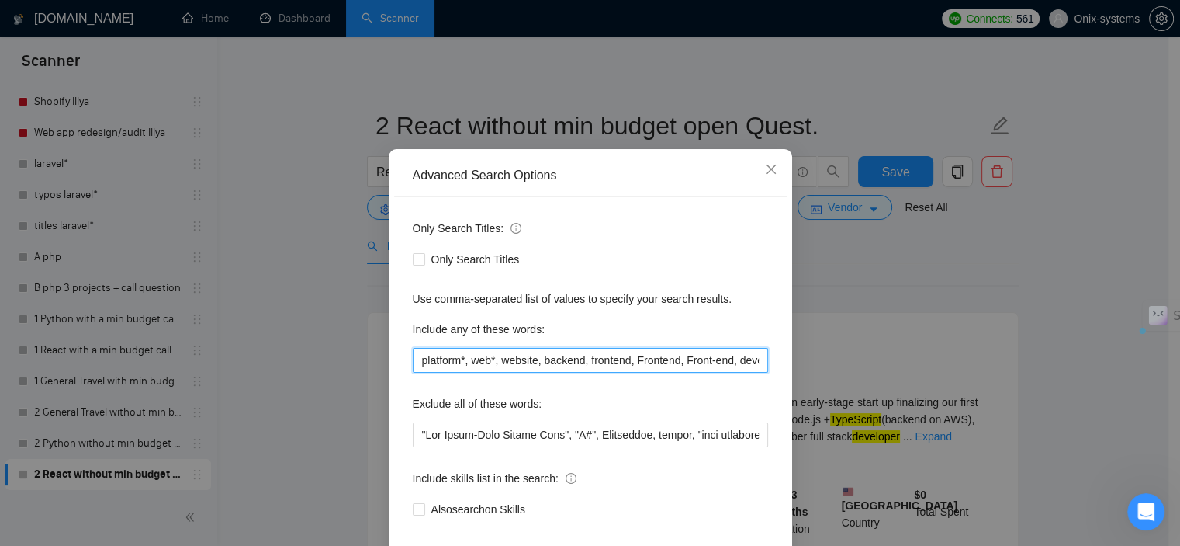
drag, startPoint x: 439, startPoint y: 384, endPoint x: 397, endPoint y: 383, distance: 41.2
click at [397, 383] on div "Only Search Titles: Only Search Titles Use comma-separated list of values to sp…" at bounding box center [590, 378] width 393 height 362
drag, startPoint x: 466, startPoint y: 381, endPoint x: 345, endPoint y: 398, distance: 122.3
click at [345, 398] on div "Advanced Search Options Only Search Titles: Only Search Titles Use comma-separa…" at bounding box center [590, 273] width 1180 height 546
click at [420, 373] on input "platform*, web*, website, backend, frontend, Frontend, Front-end, development, …" at bounding box center [590, 360] width 355 height 25
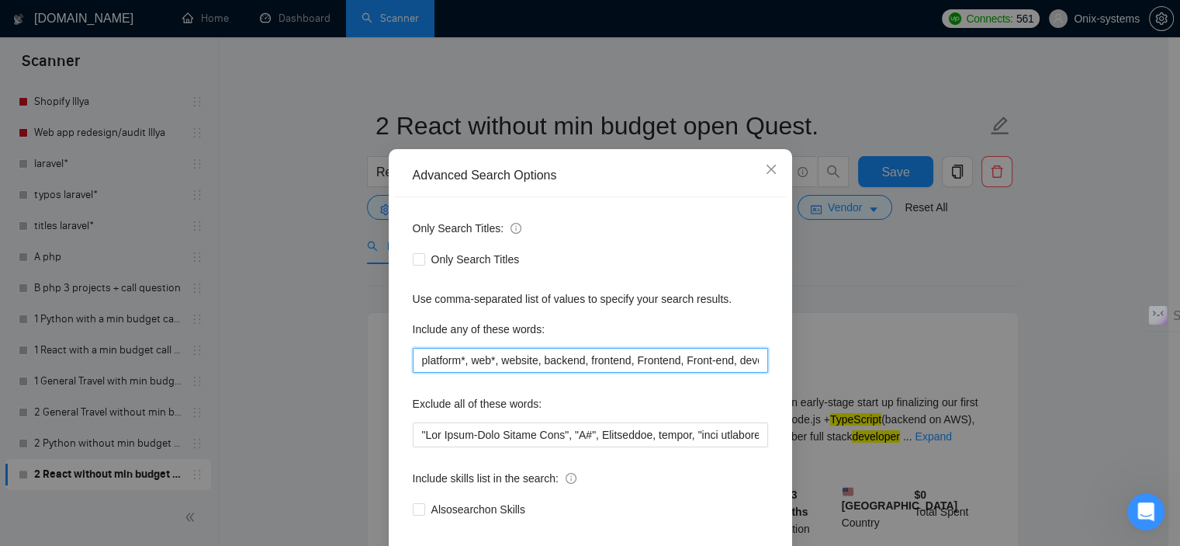
click at [416, 373] on input "platform*, web*, website, backend, frontend, Frontend, Front-end, development, …" at bounding box center [590, 360] width 355 height 25
drag, startPoint x: 575, startPoint y: 383, endPoint x: 750, endPoint y: 377, distance: 174.7
click at [750, 373] on input "app*, mobile, platform*, web*, website, backend, frontend, Frontend, Front-end,…" at bounding box center [590, 360] width 355 height 25
type input "app*, mobile, platform*, web*, website, backend, frontend, Frontend, Front-end,…"
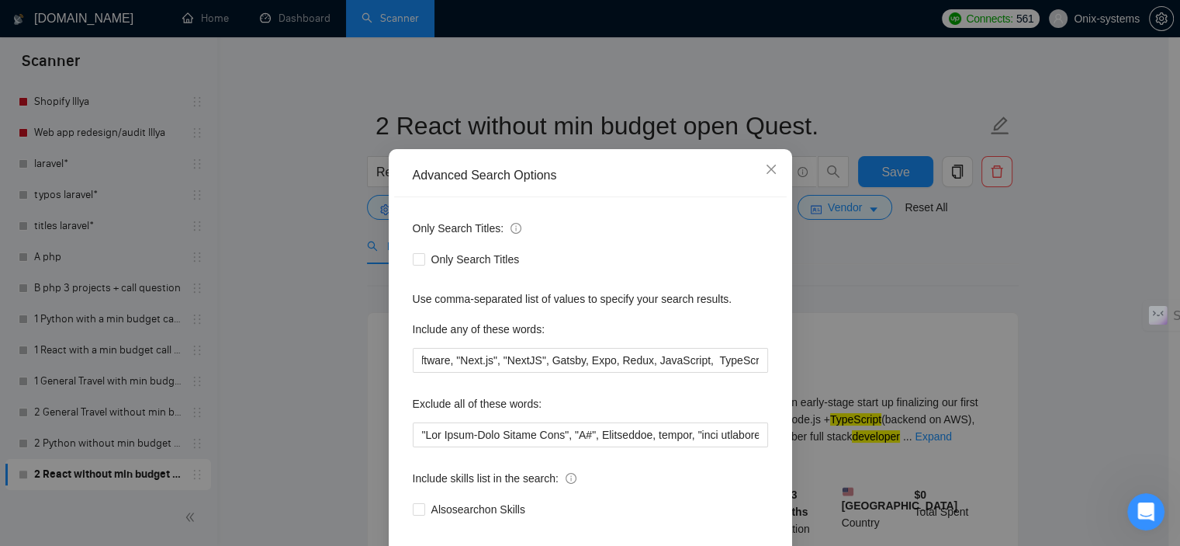
click at [741, 337] on div "Only Search Titles: Only Search Titles Use comma-separated list of values to sp…" at bounding box center [590, 378] width 393 height 362
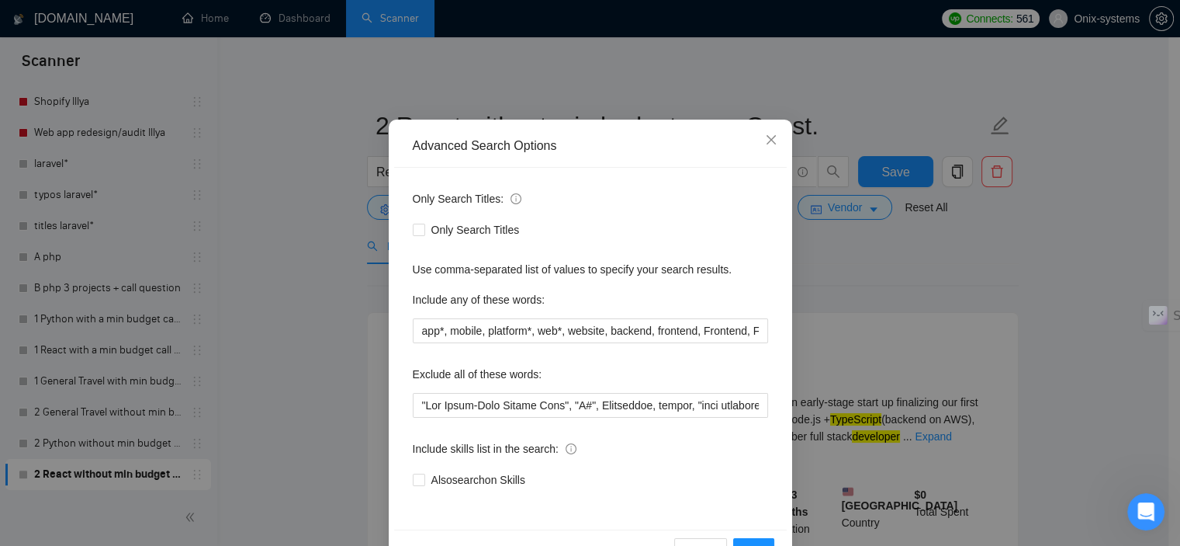
scroll to position [99, 0]
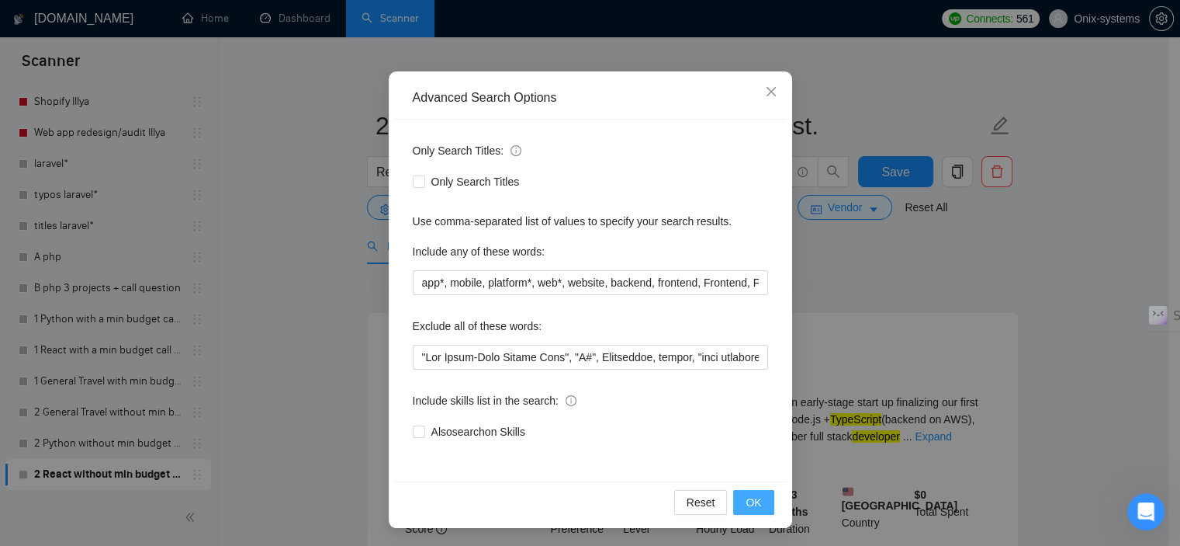
click at [747, 491] on button "OK" at bounding box center [753, 502] width 40 height 25
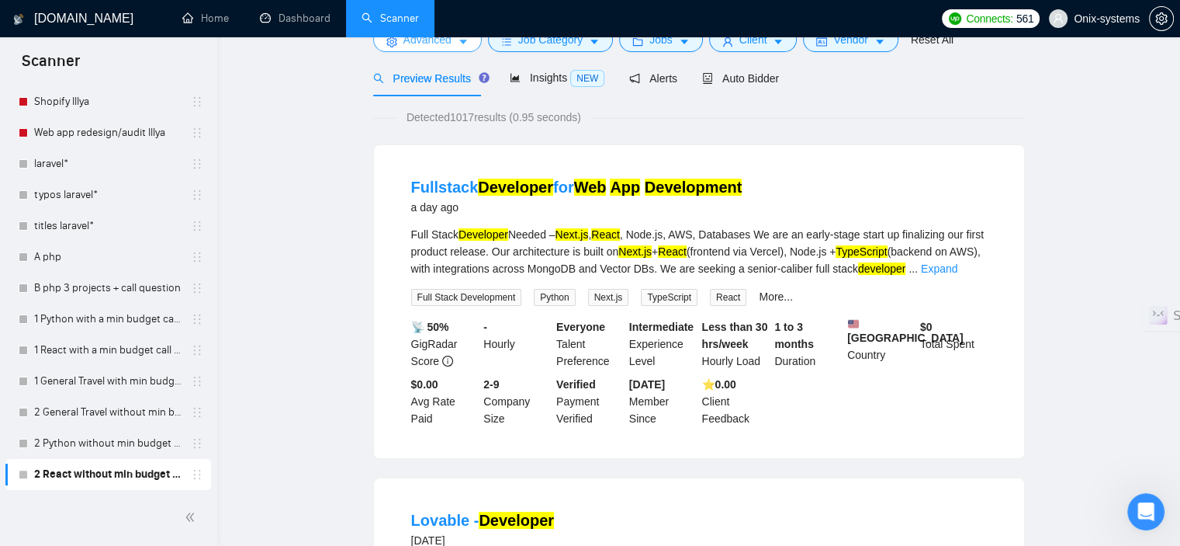
scroll to position [0, 0]
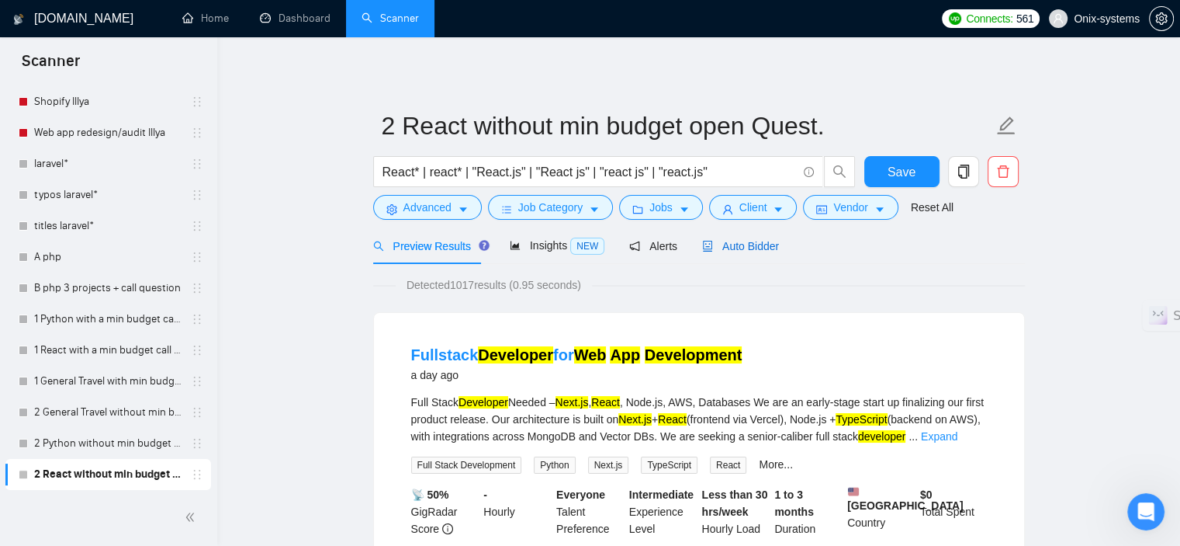
click at [723, 248] on span "Auto Bidder" at bounding box center [740, 246] width 77 height 12
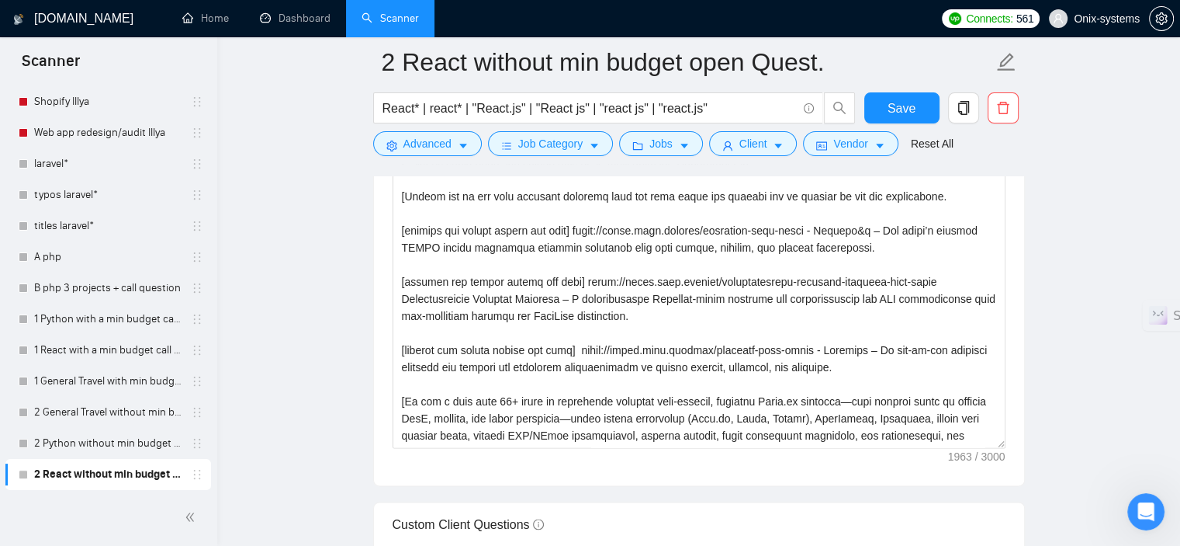
scroll to position [1863, 0]
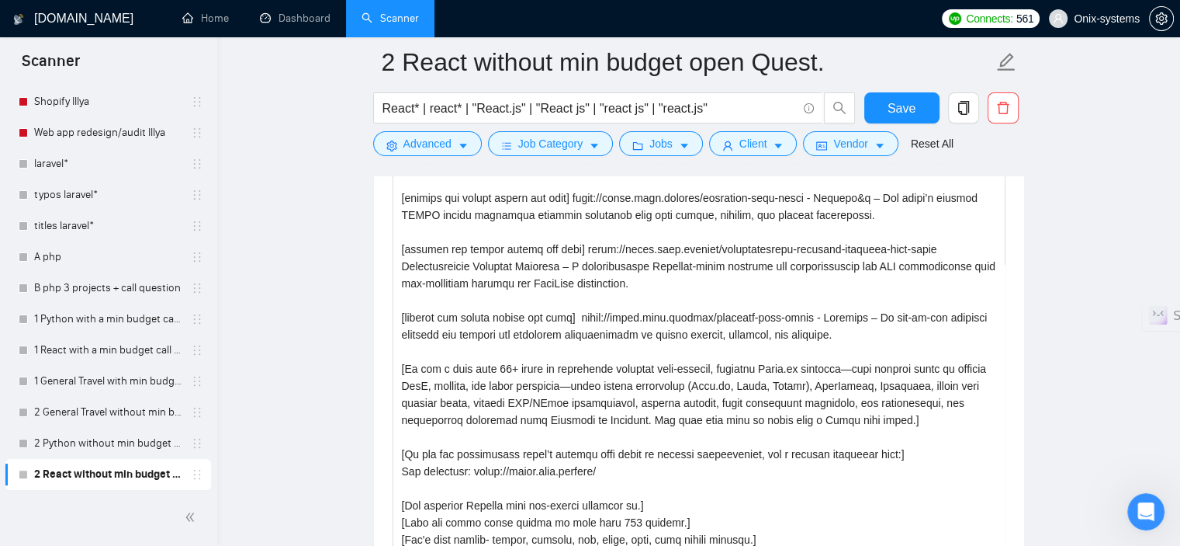
drag, startPoint x: 1000, startPoint y: 384, endPoint x: 1056, endPoint y: 576, distance: 199.7
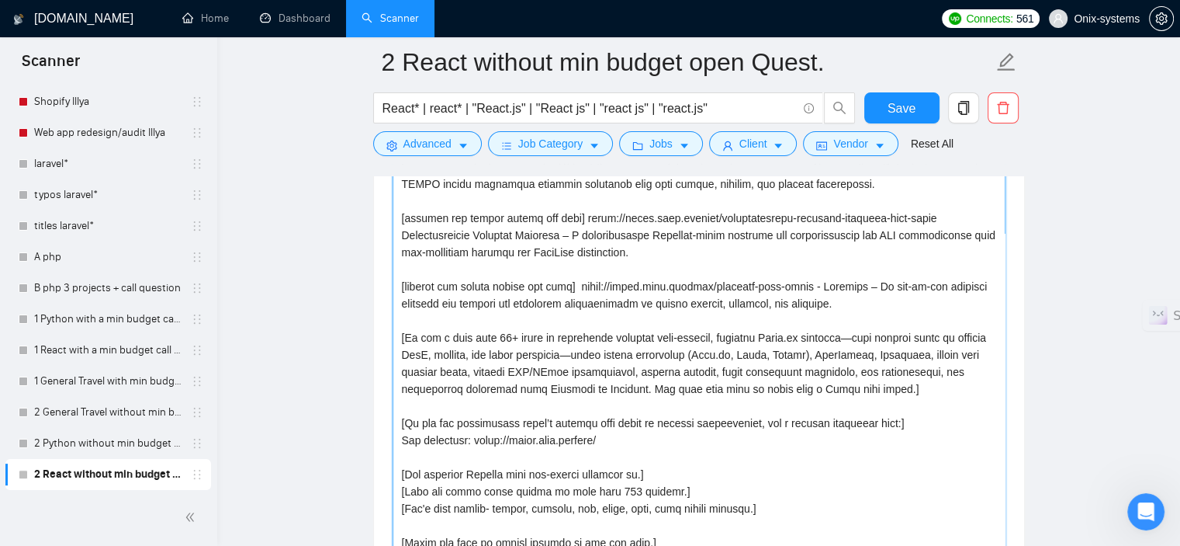
click at [615, 466] on textarea "Cover letter template:" at bounding box center [699, 336] width 613 height 540
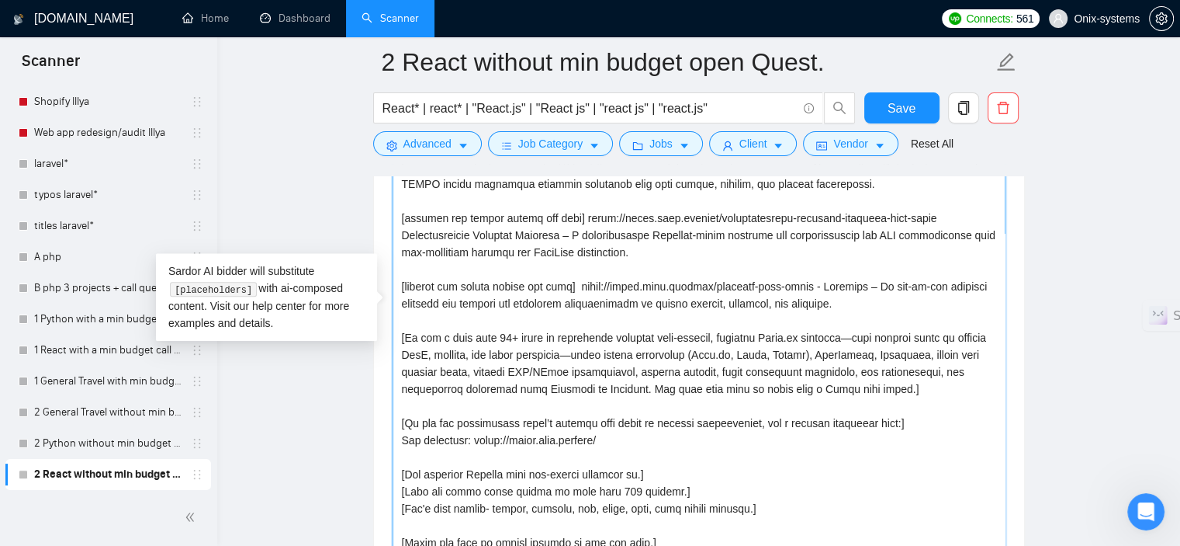
click at [788, 433] on textarea "Cover letter template:" at bounding box center [699, 336] width 613 height 540
drag, startPoint x: 891, startPoint y: 359, endPoint x: 677, endPoint y: 359, distance: 214.2
click at [677, 359] on textarea "Cover letter template:" at bounding box center [699, 336] width 613 height 540
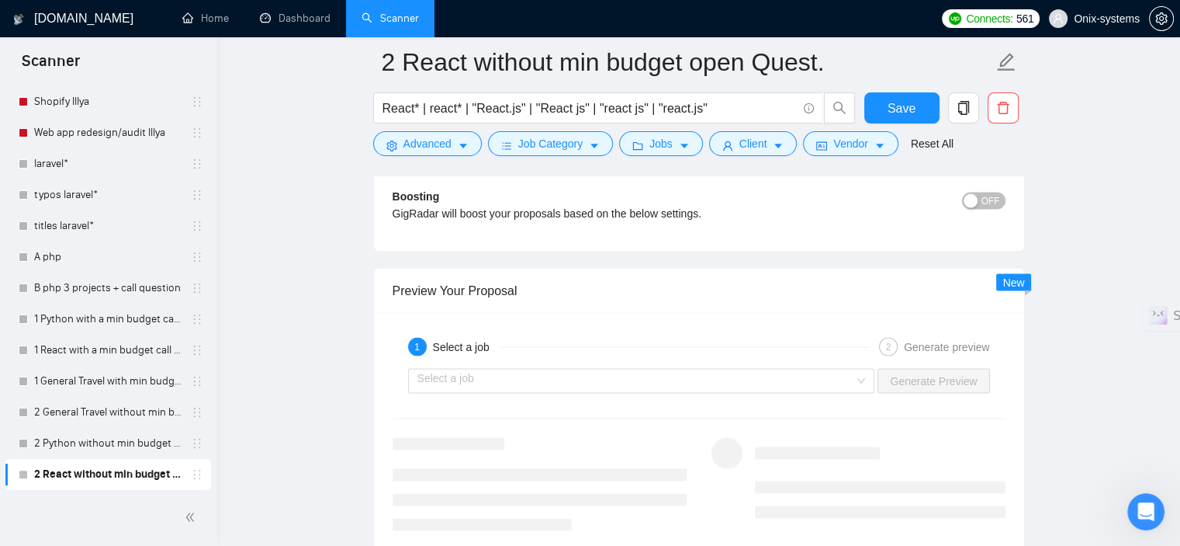
scroll to position [3105, 0]
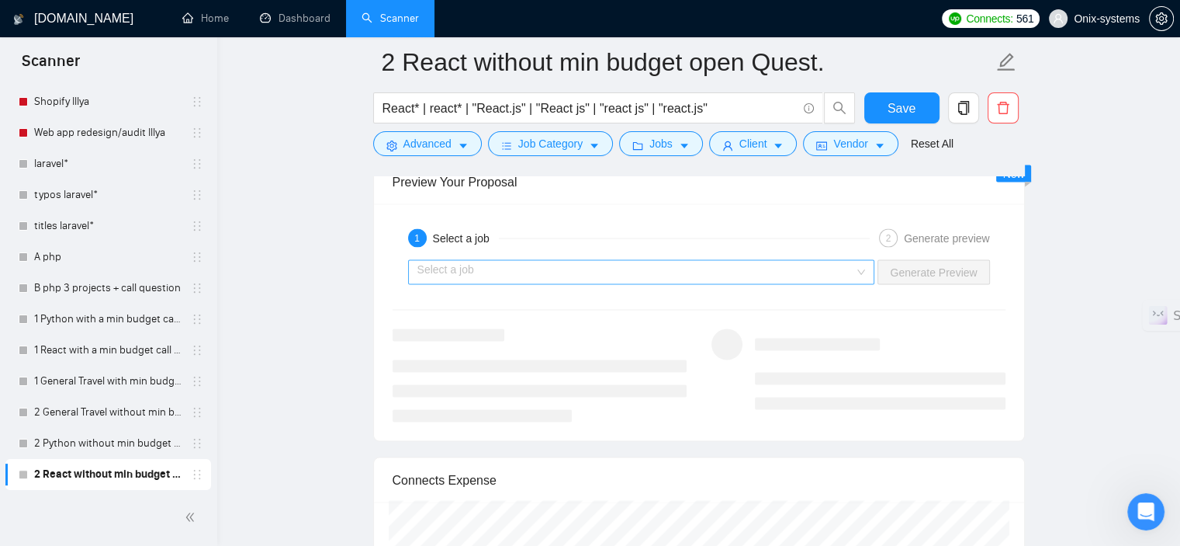
click at [549, 261] on input "search" at bounding box center [637, 272] width 438 height 23
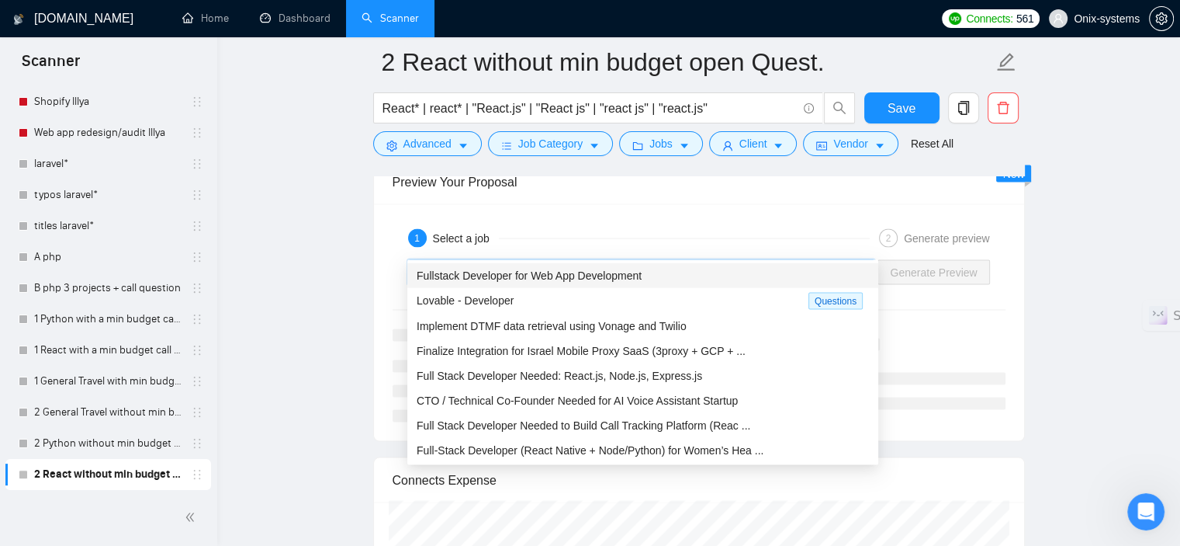
click at [549, 272] on span "Fullstack Developer for Web App Development" at bounding box center [529, 275] width 225 height 12
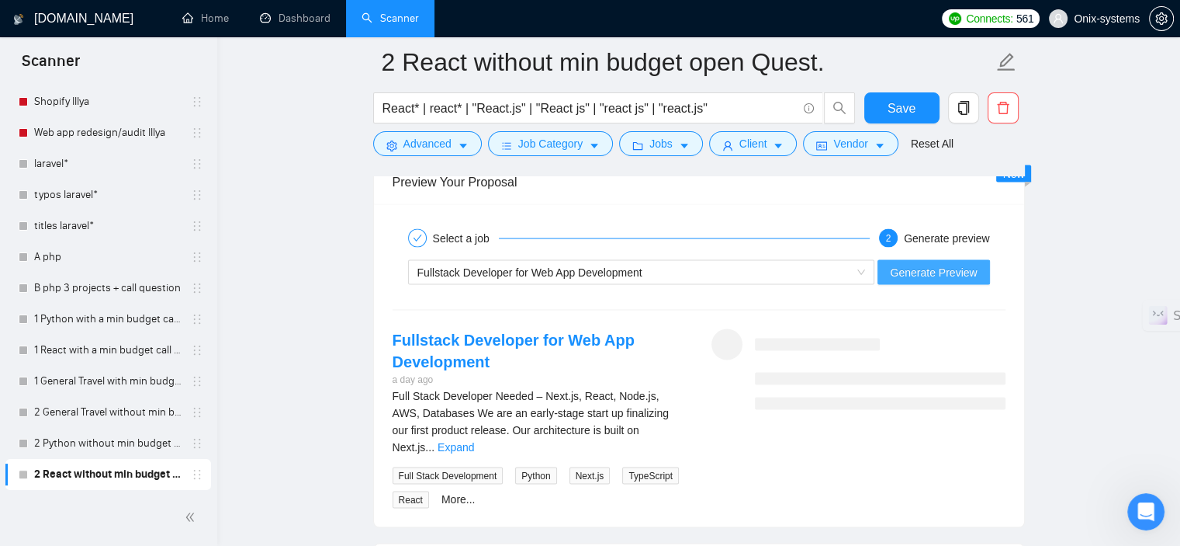
click at [941, 264] on span "Generate Preview" at bounding box center [933, 272] width 87 height 17
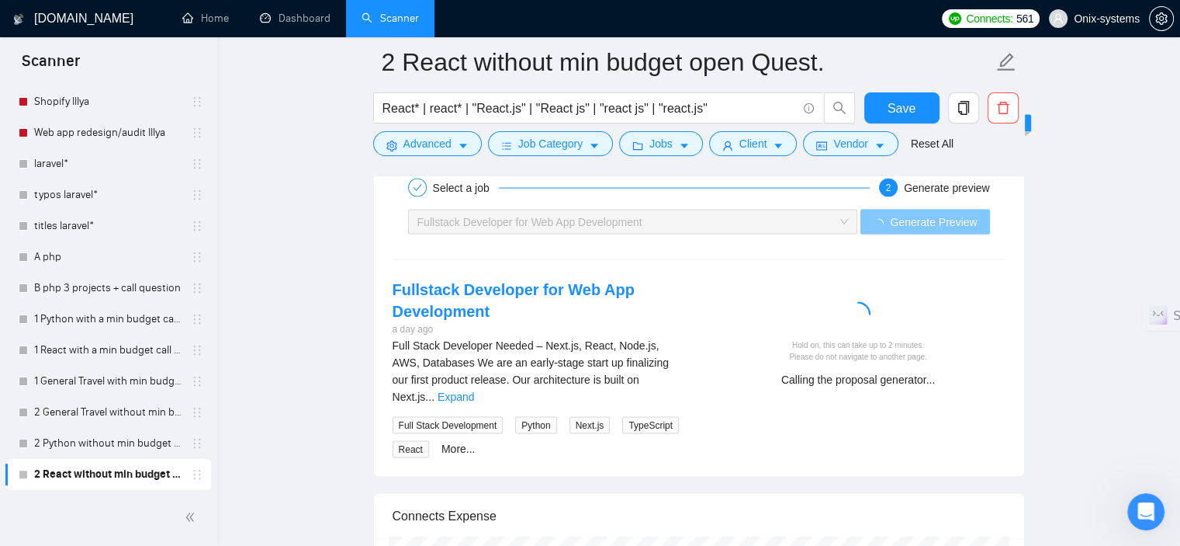
scroll to position [3182, 0]
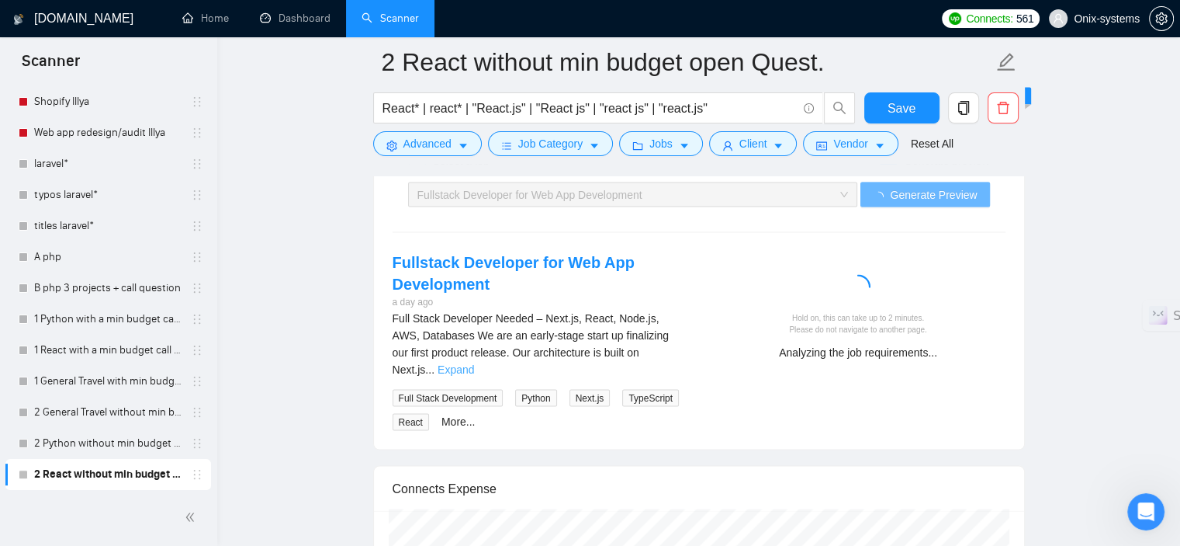
click at [474, 363] on link "Expand" at bounding box center [456, 369] width 36 height 12
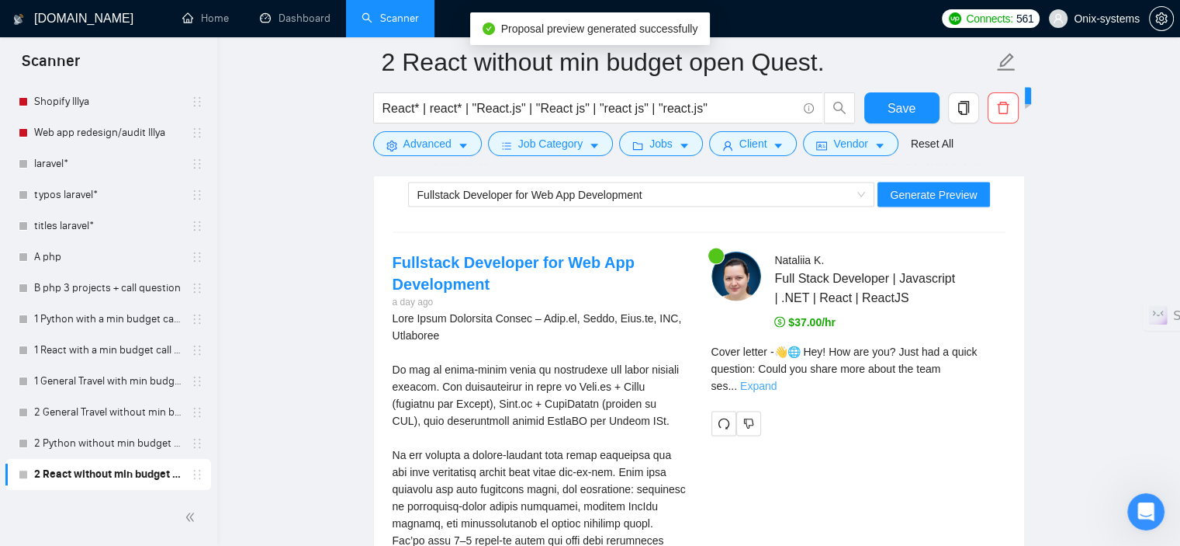
click at [777, 380] on link "Expand" at bounding box center [758, 386] width 36 height 12
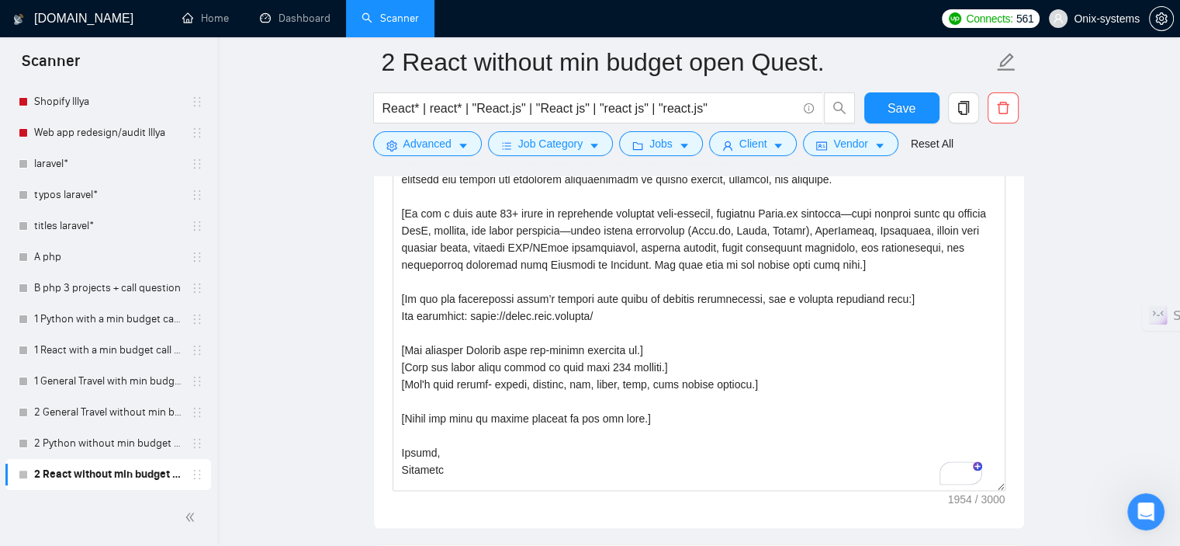
scroll to position [7, 0]
drag, startPoint x: 1002, startPoint y: 415, endPoint x: 1015, endPoint y: 456, distance: 43.2
click at [1021, 456] on div "Cover letter template:" at bounding box center [699, 199] width 650 height 660
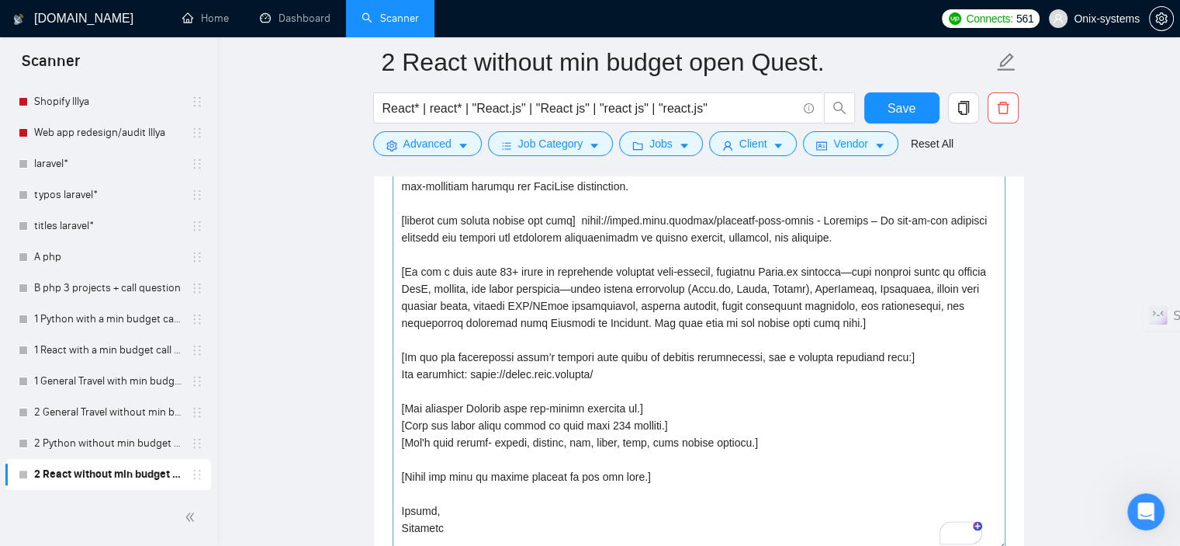
scroll to position [1940, 0]
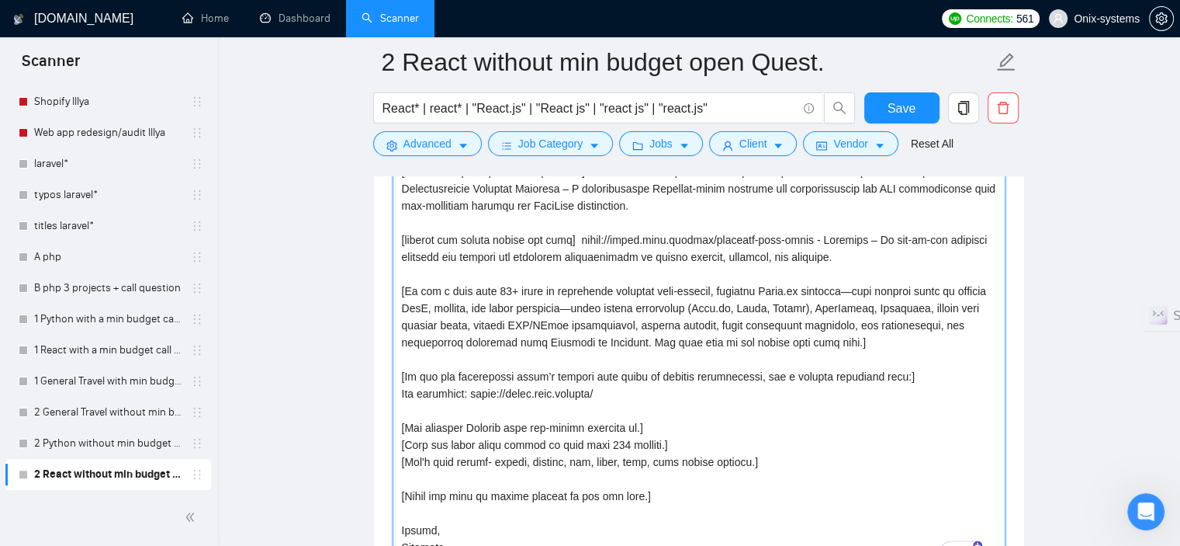
click at [813, 418] on textarea "Cover letter template:" at bounding box center [699, 278] width 613 height 581
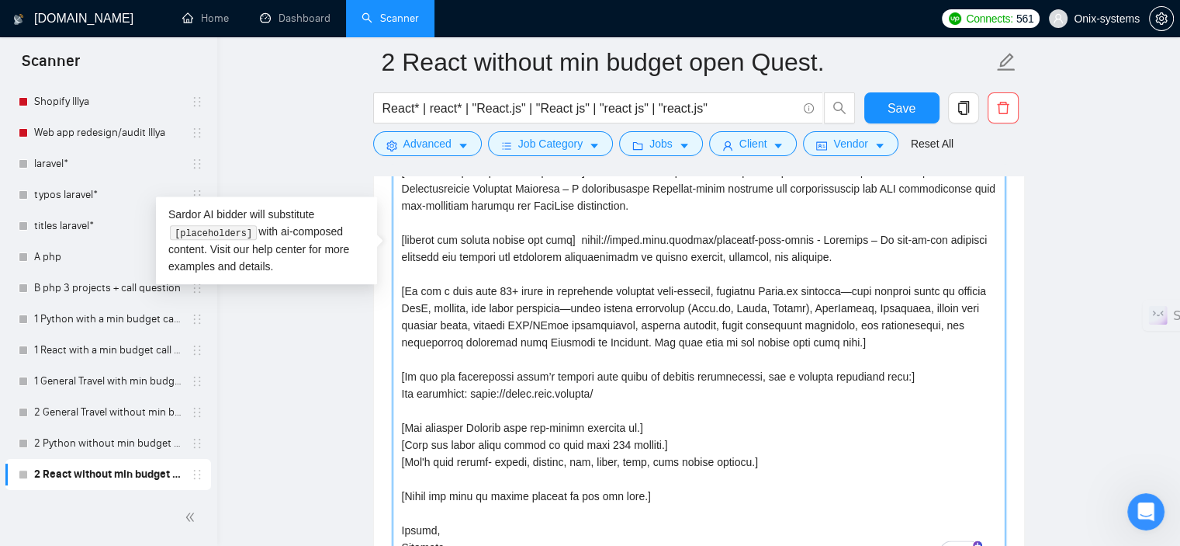
click at [869, 338] on textarea "Cover letter template:" at bounding box center [699, 278] width 613 height 581
paste textarea "[choose skills related to request: web development, mobile development, design,…"
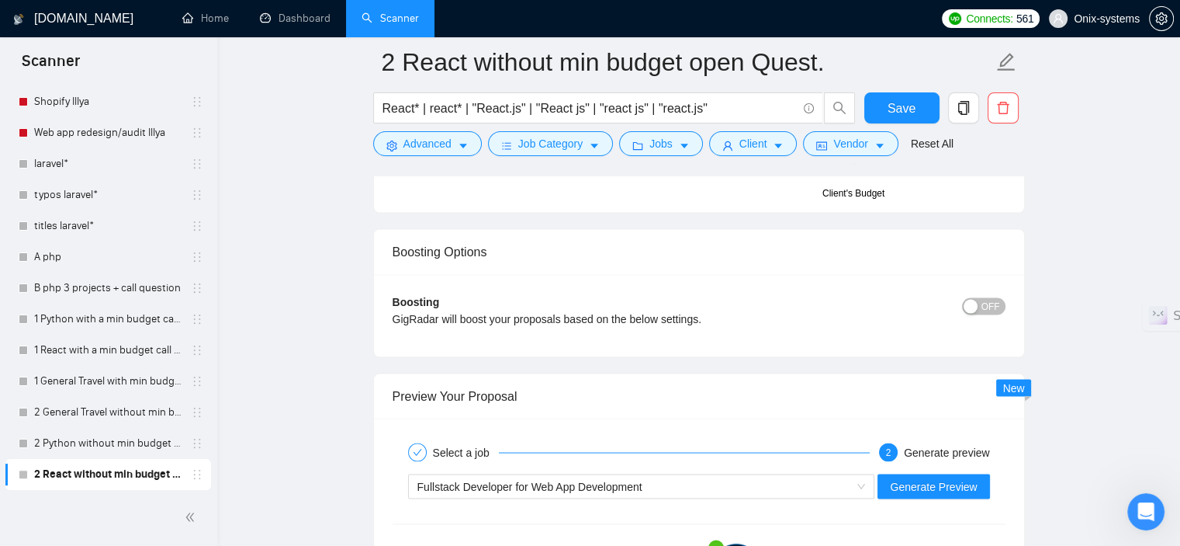
scroll to position [3105, 0]
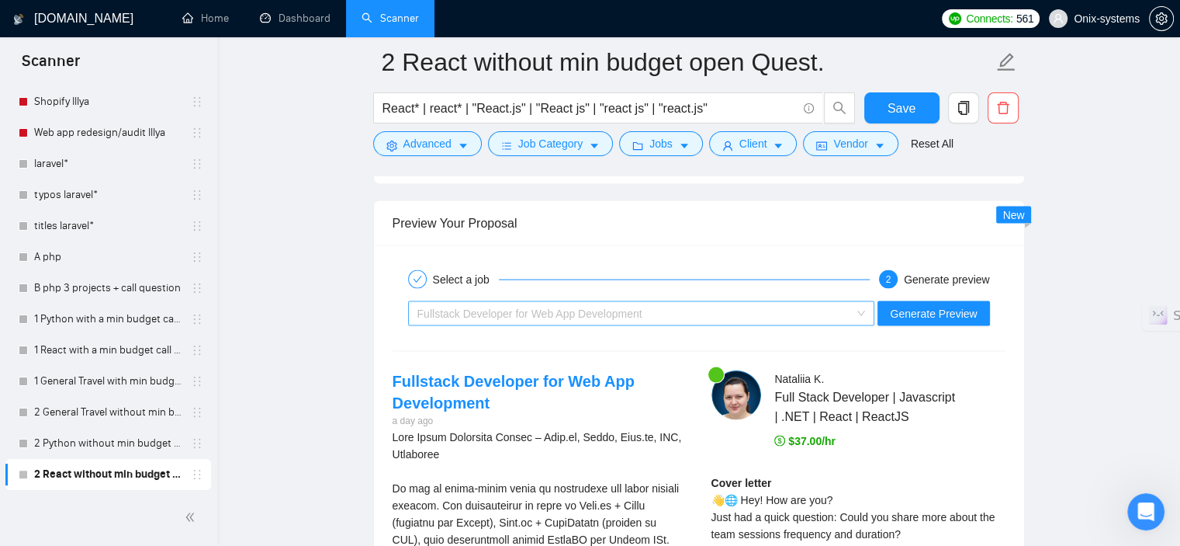
click at [589, 307] on span "Fullstack Developer for Web App Development" at bounding box center [530, 313] width 225 height 12
type textarea "[include one or two relevant emojis at the start] Hey! How are you? Just had a …"
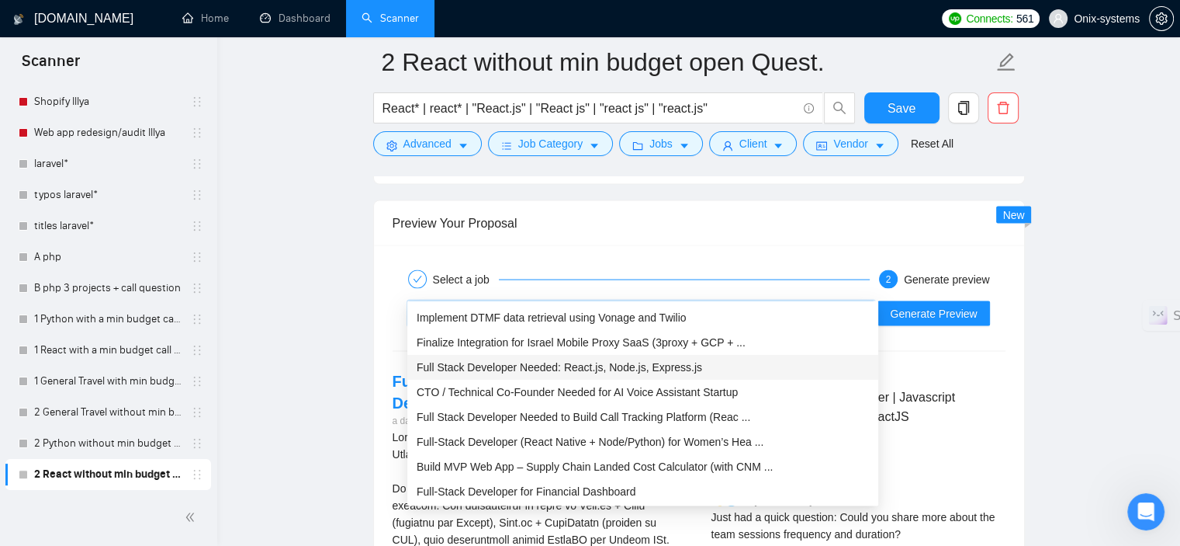
scroll to position [3182, 0]
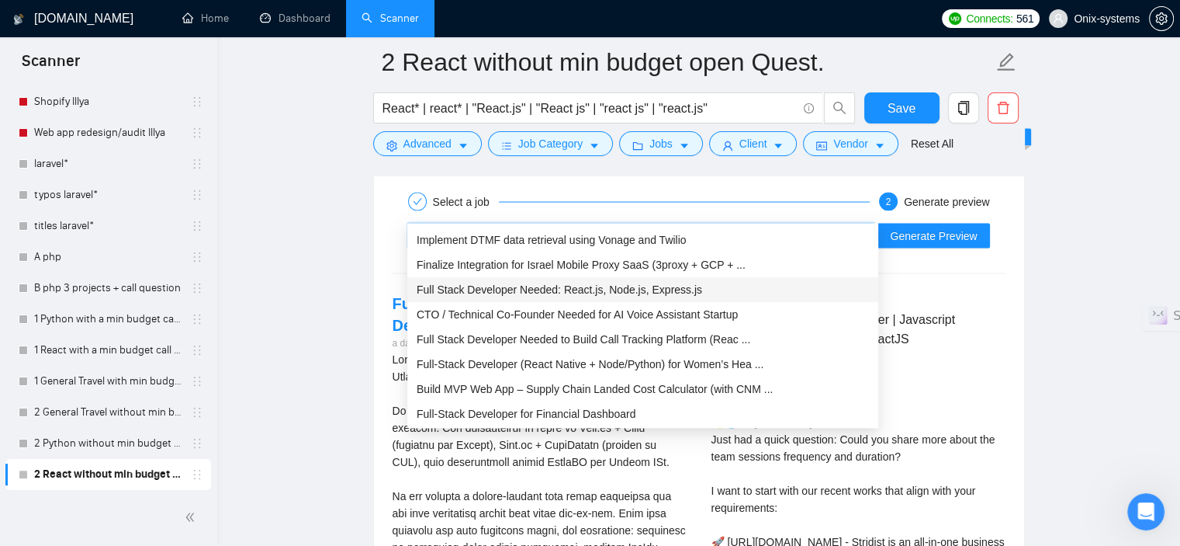
click at [559, 414] on span "Full-Stack Developer for Financial Dashboard" at bounding box center [526, 413] width 219 height 12
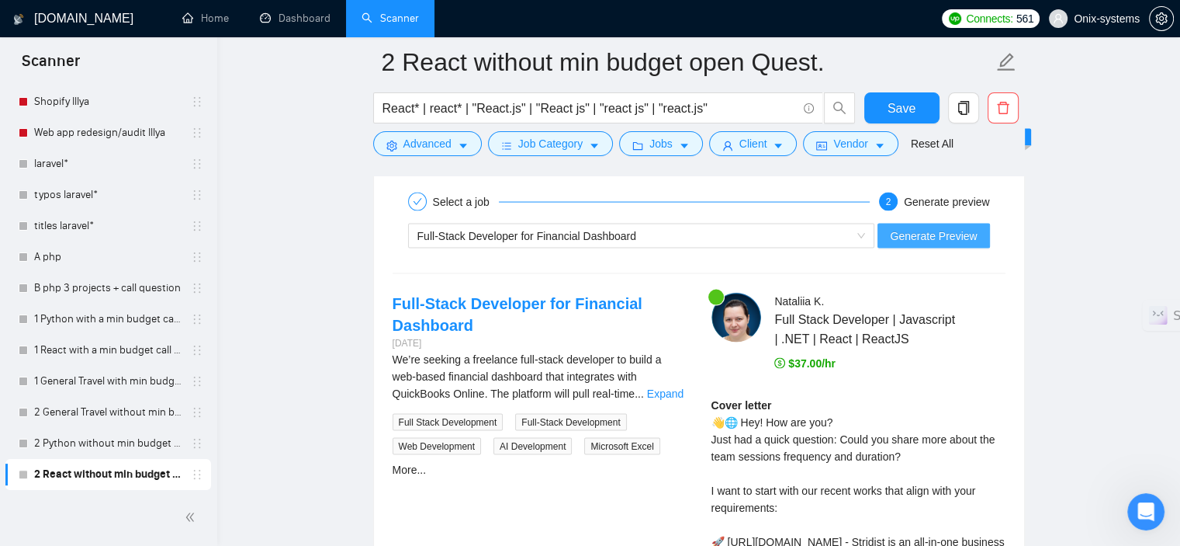
click at [941, 224] on button "Generate Preview" at bounding box center [934, 236] width 112 height 25
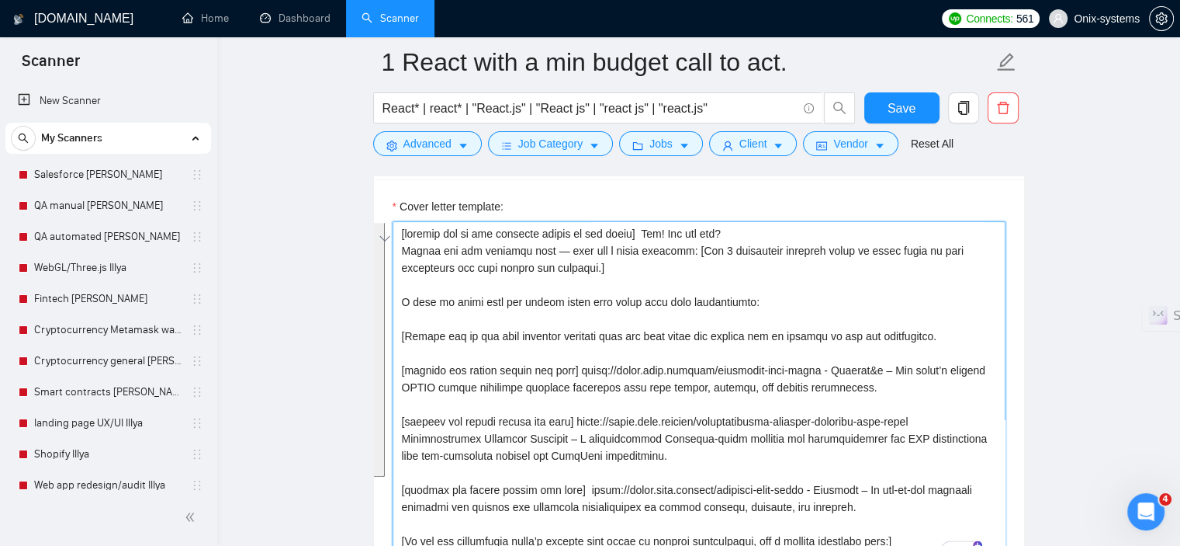
scroll to position [221, 0]
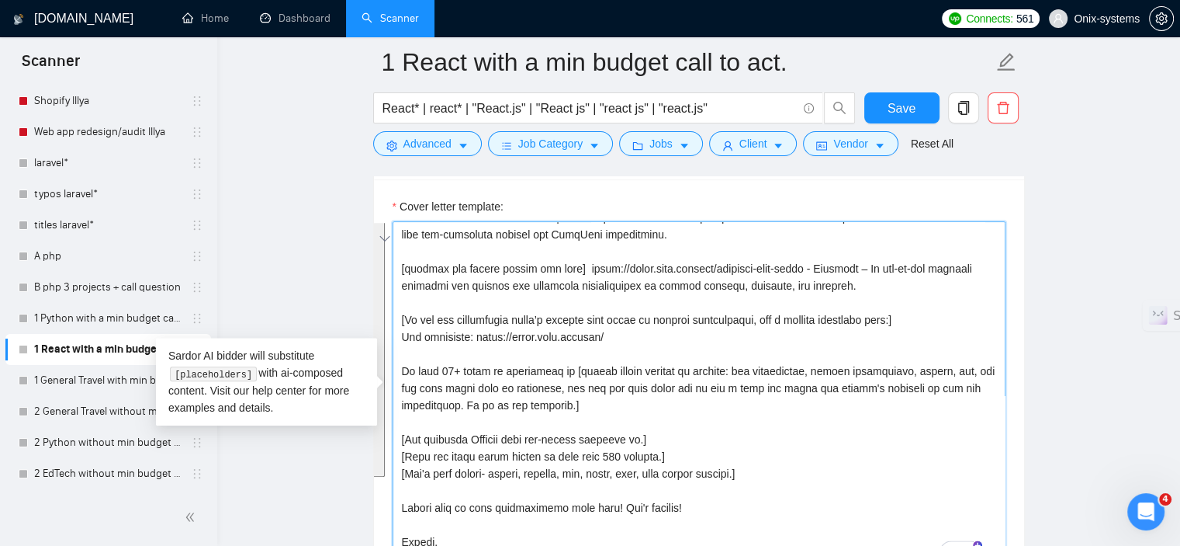
click at [837, 394] on textarea "Cover letter template:" at bounding box center [699, 395] width 613 height 349
drag, startPoint x: 575, startPoint y: 368, endPoint x: 582, endPoint y: 404, distance: 36.4
click at [582, 404] on textarea "Cover letter template:" at bounding box center [699, 395] width 613 height 349
click at [744, 421] on textarea "Cover letter template:" at bounding box center [699, 395] width 613 height 349
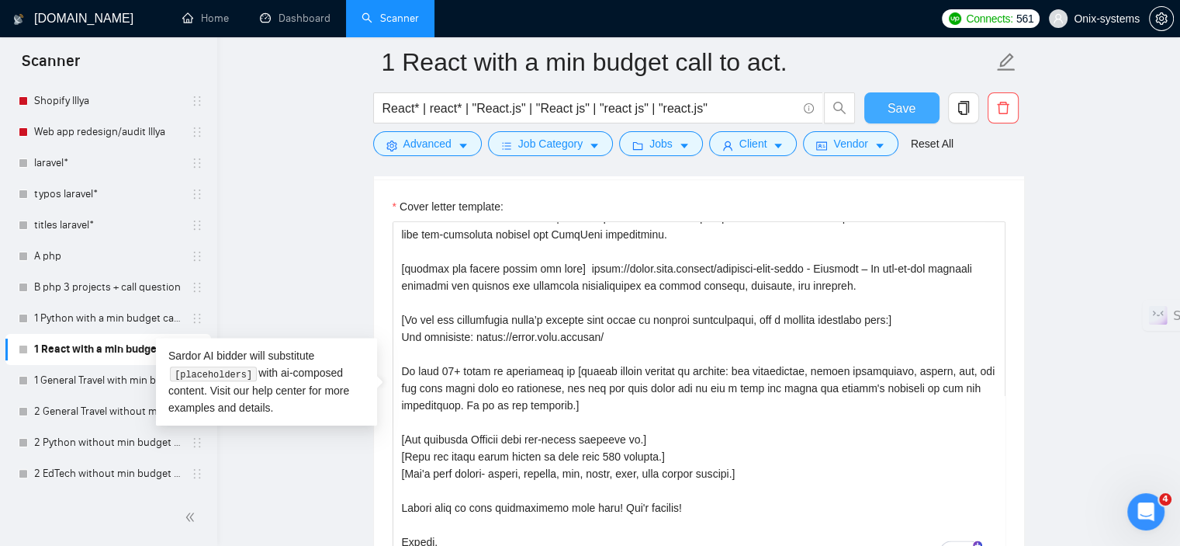
click at [908, 114] on span "Save" at bounding box center [902, 108] width 28 height 19
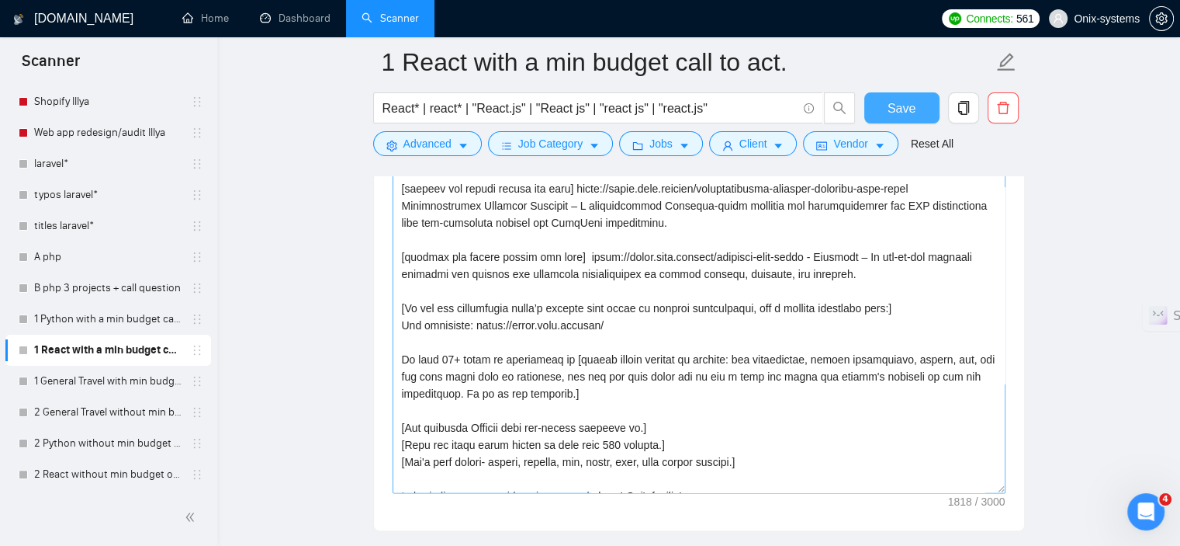
scroll to position [0, 0]
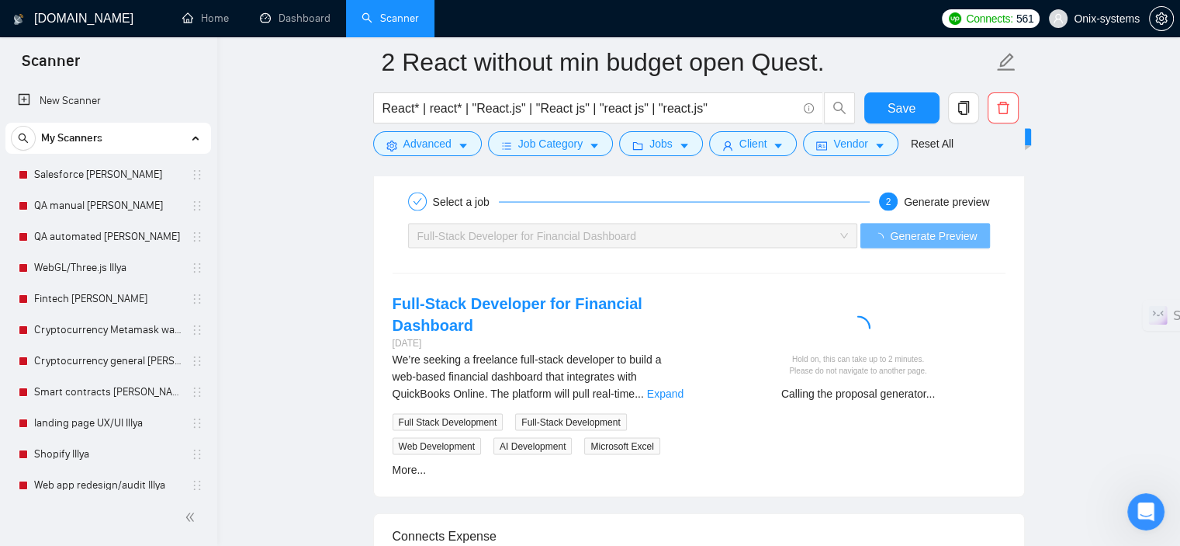
scroll to position [40, 0]
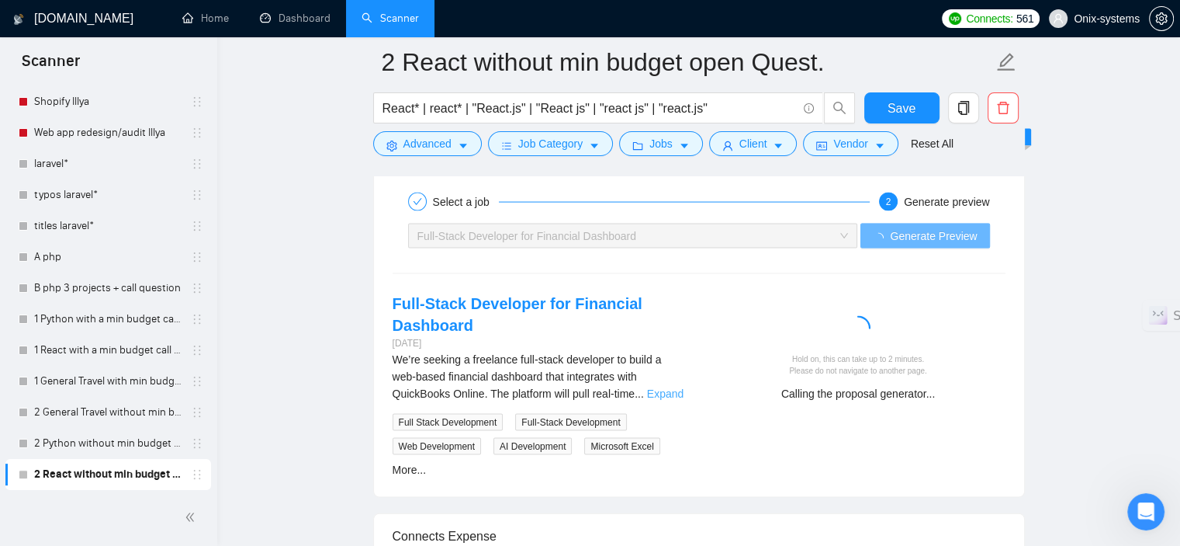
click at [663, 387] on link "Expand" at bounding box center [665, 393] width 36 height 12
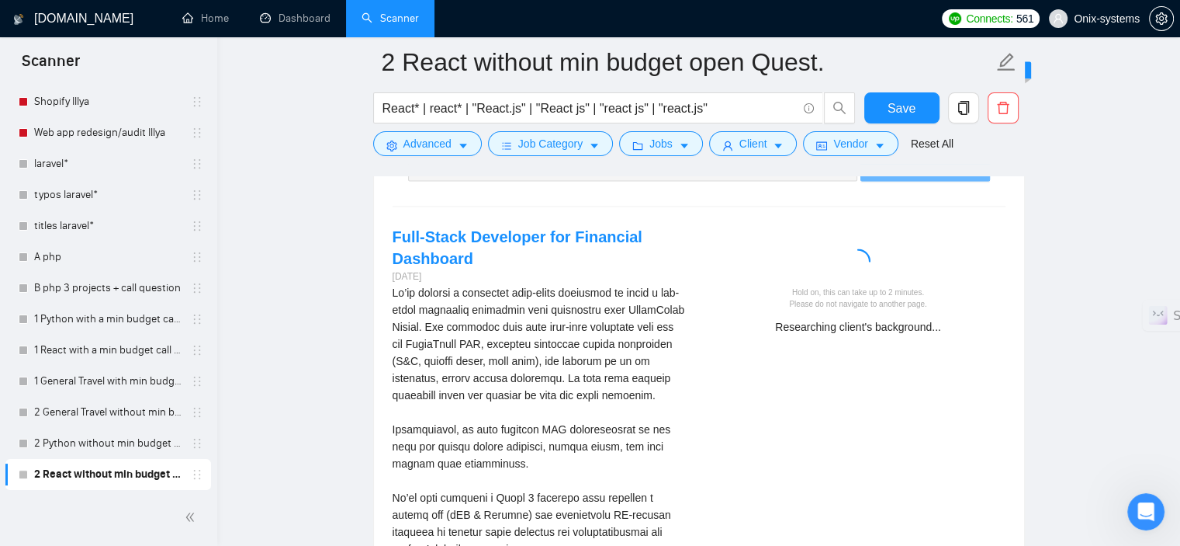
scroll to position [3182, 0]
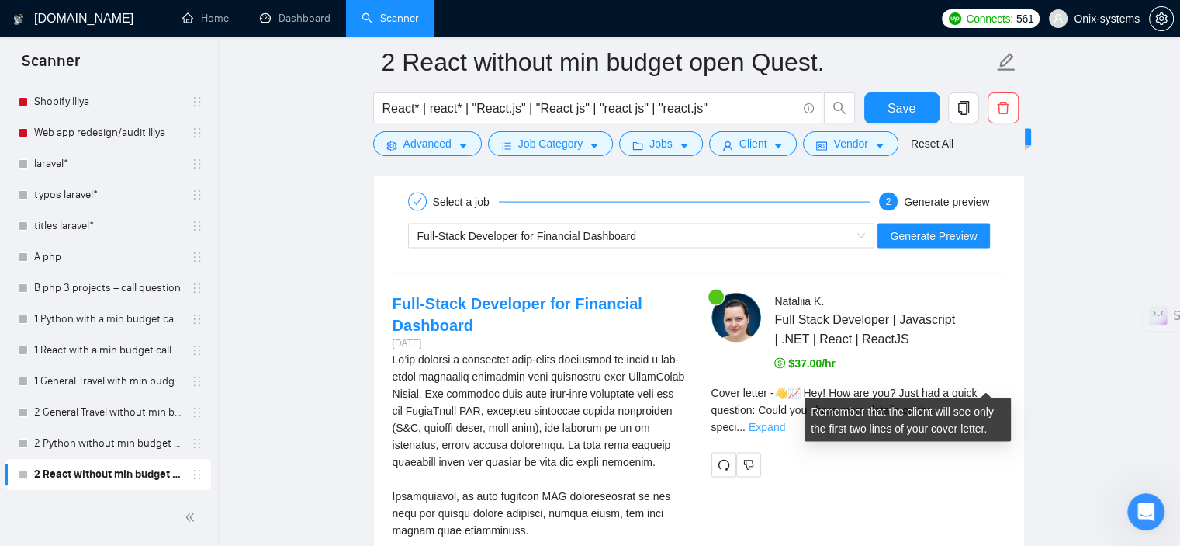
click at [785, 421] on link "Expand" at bounding box center [767, 427] width 36 height 12
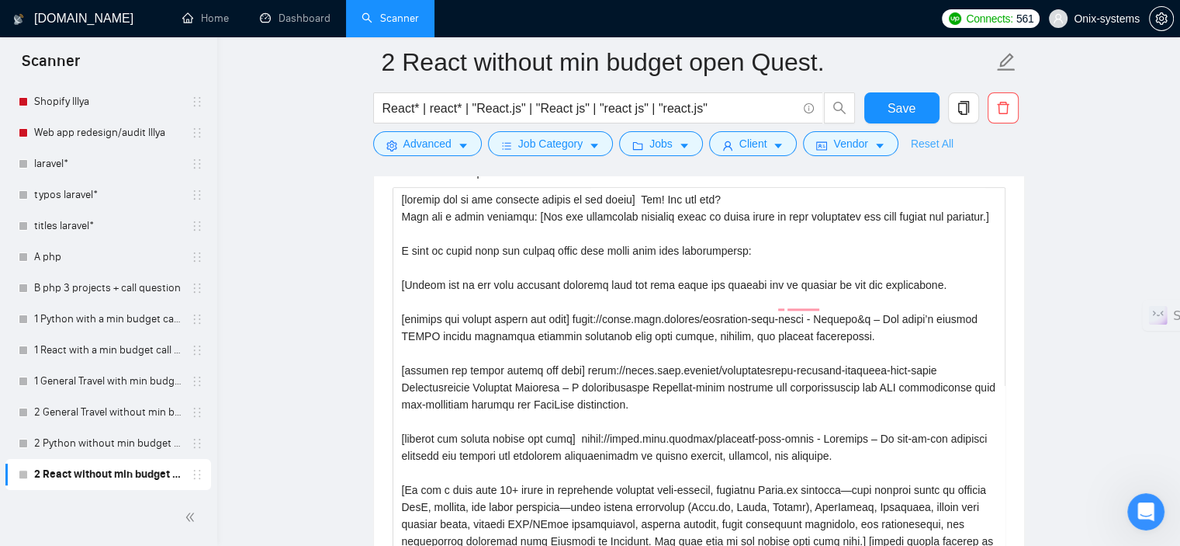
scroll to position [1707, 0]
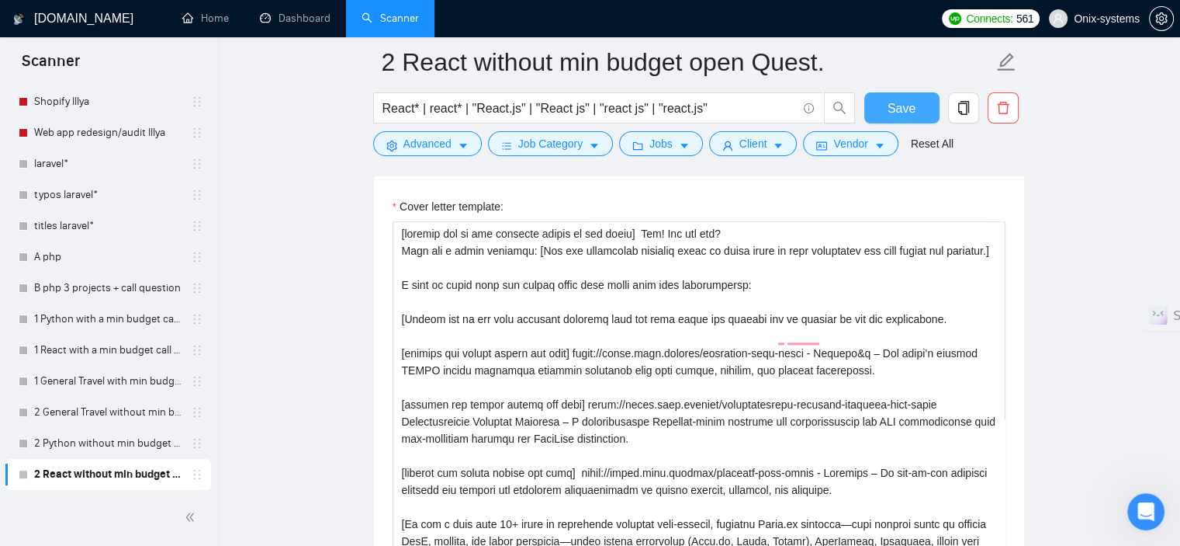
click at [907, 113] on span "Save" at bounding box center [902, 108] width 28 height 19
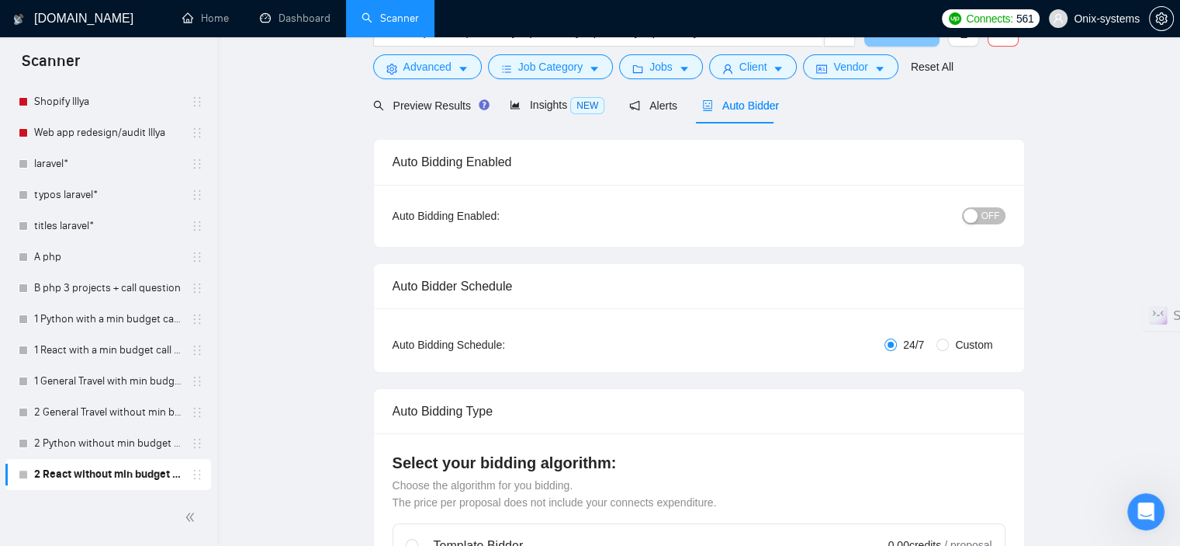
scroll to position [0, 0]
